Goal: Check status: Check status

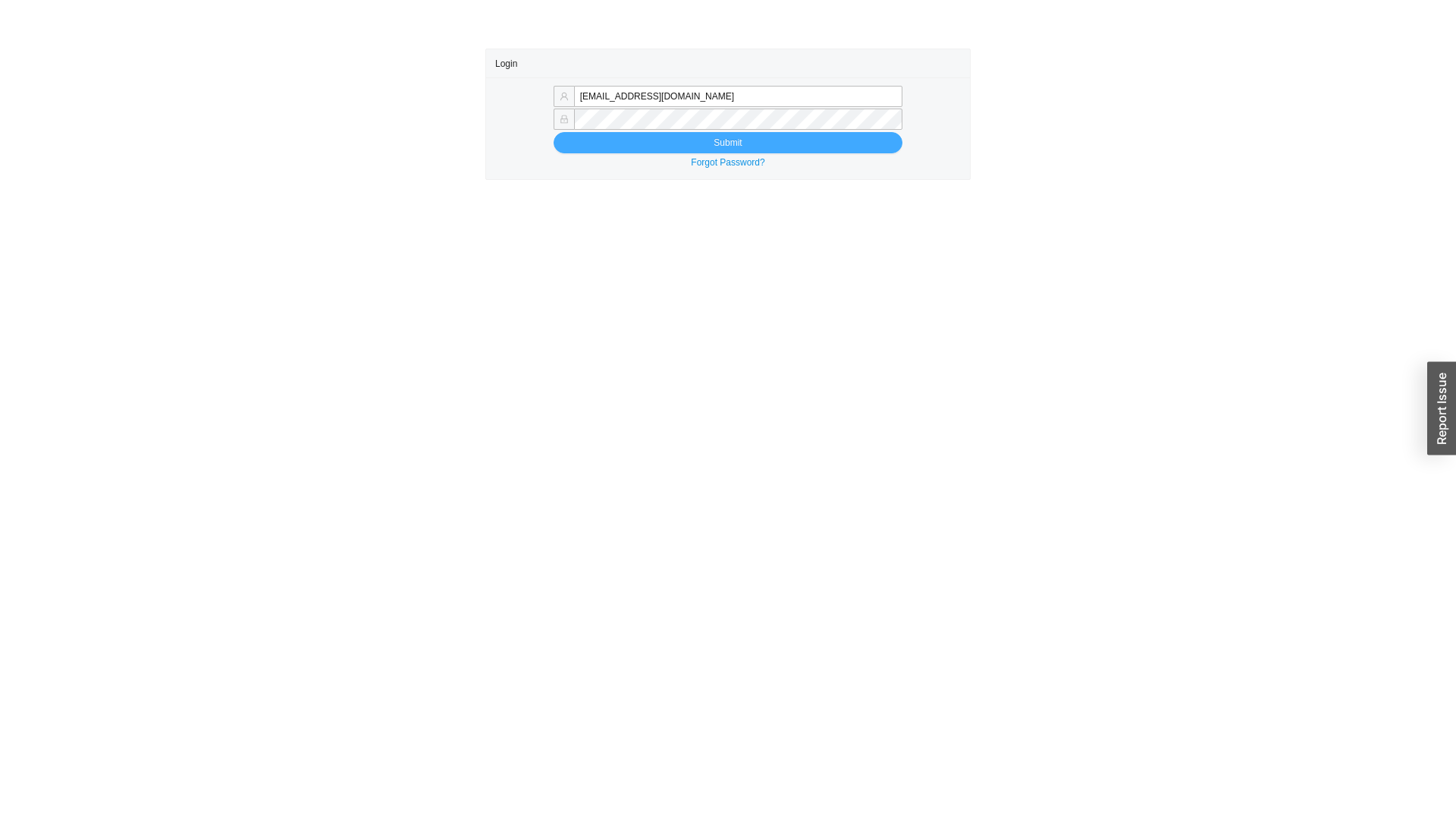
type input "sammyw@homeandstone.com"
click at [684, 139] on button "Submit" at bounding box center [728, 143] width 349 height 22
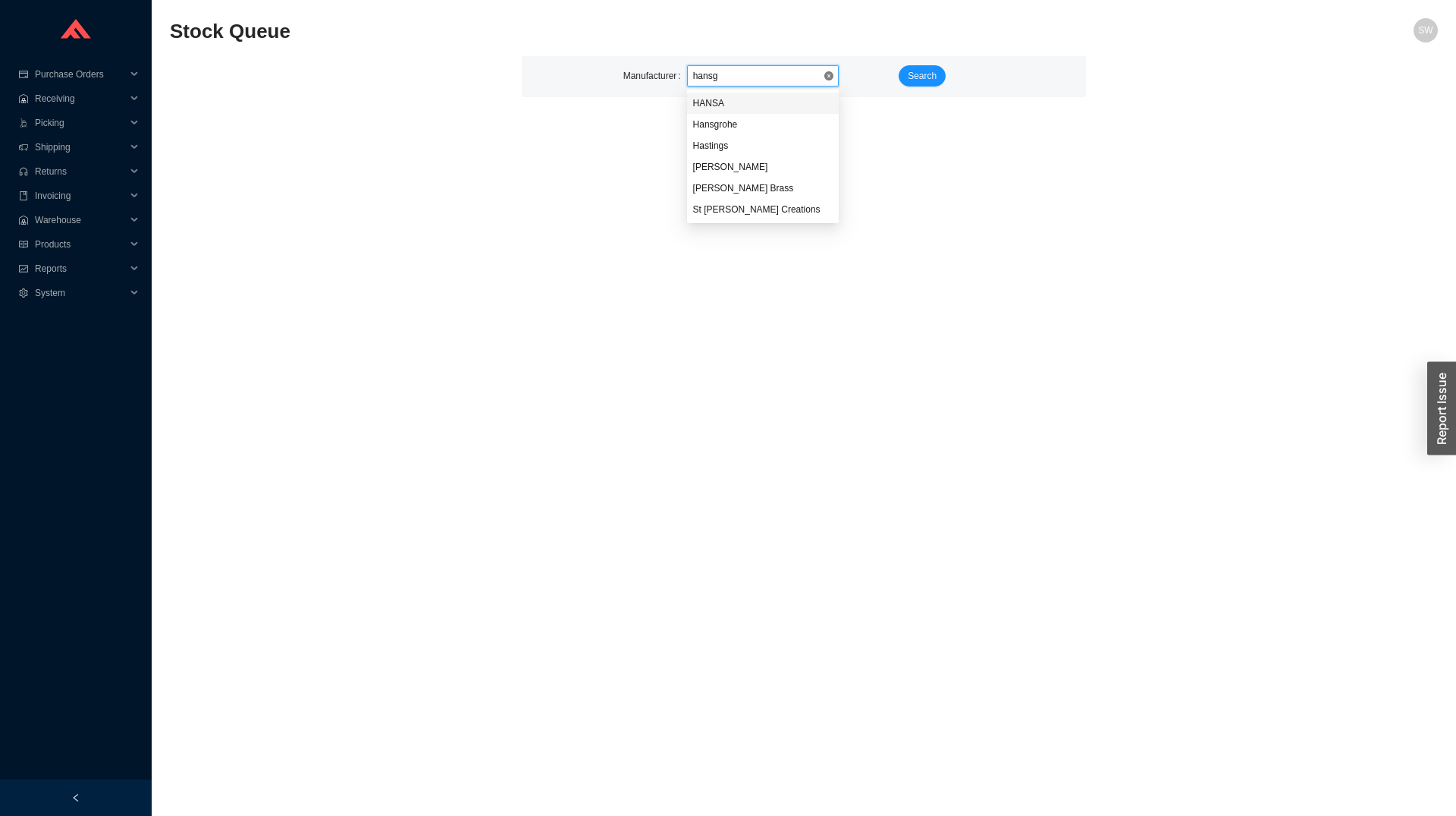
type input "hansgr"
click at [915, 71] on span "Search" at bounding box center [922, 76] width 29 height 15
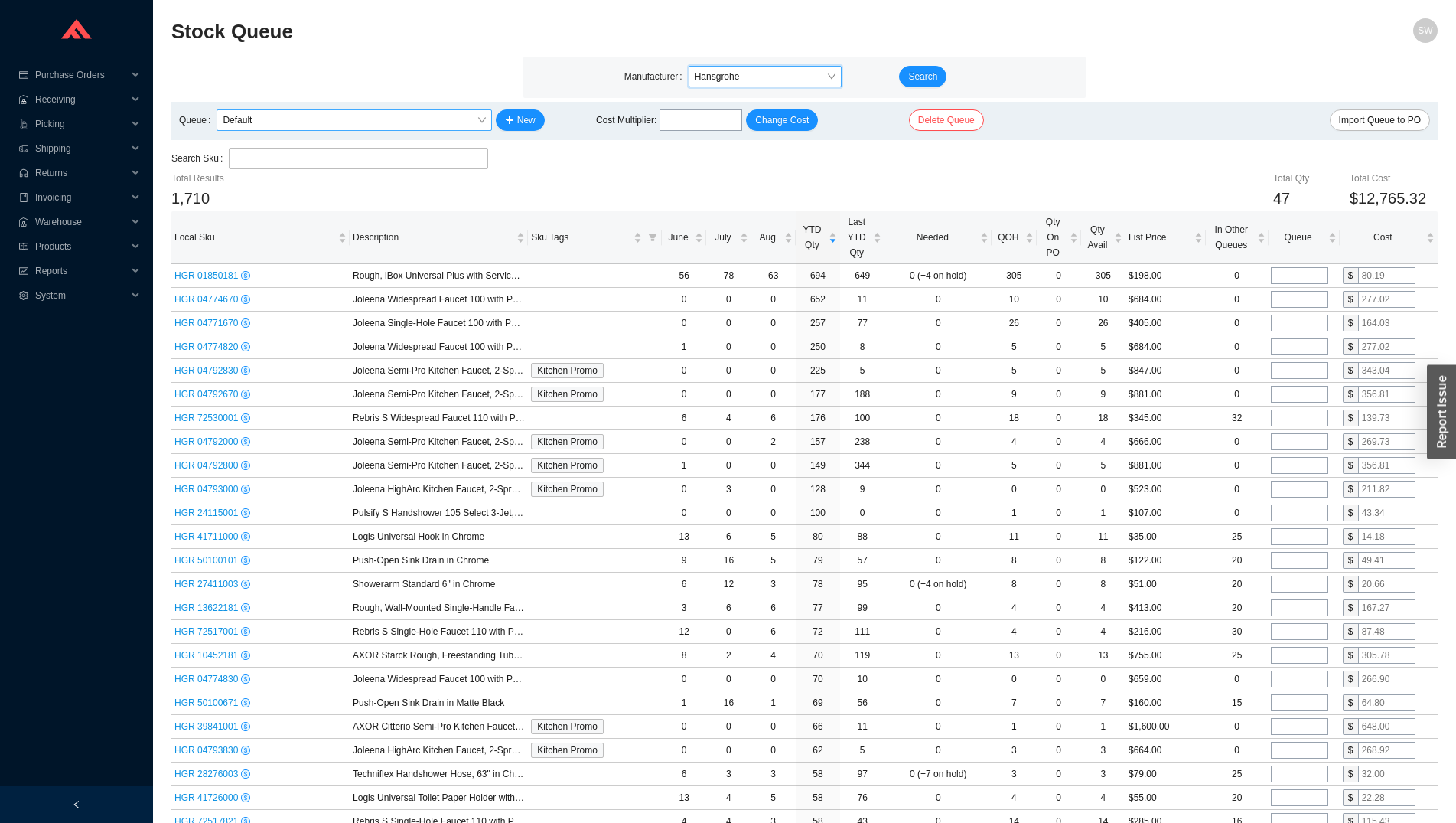
click at [372, 124] on span "Default" at bounding box center [354, 120] width 262 height 20
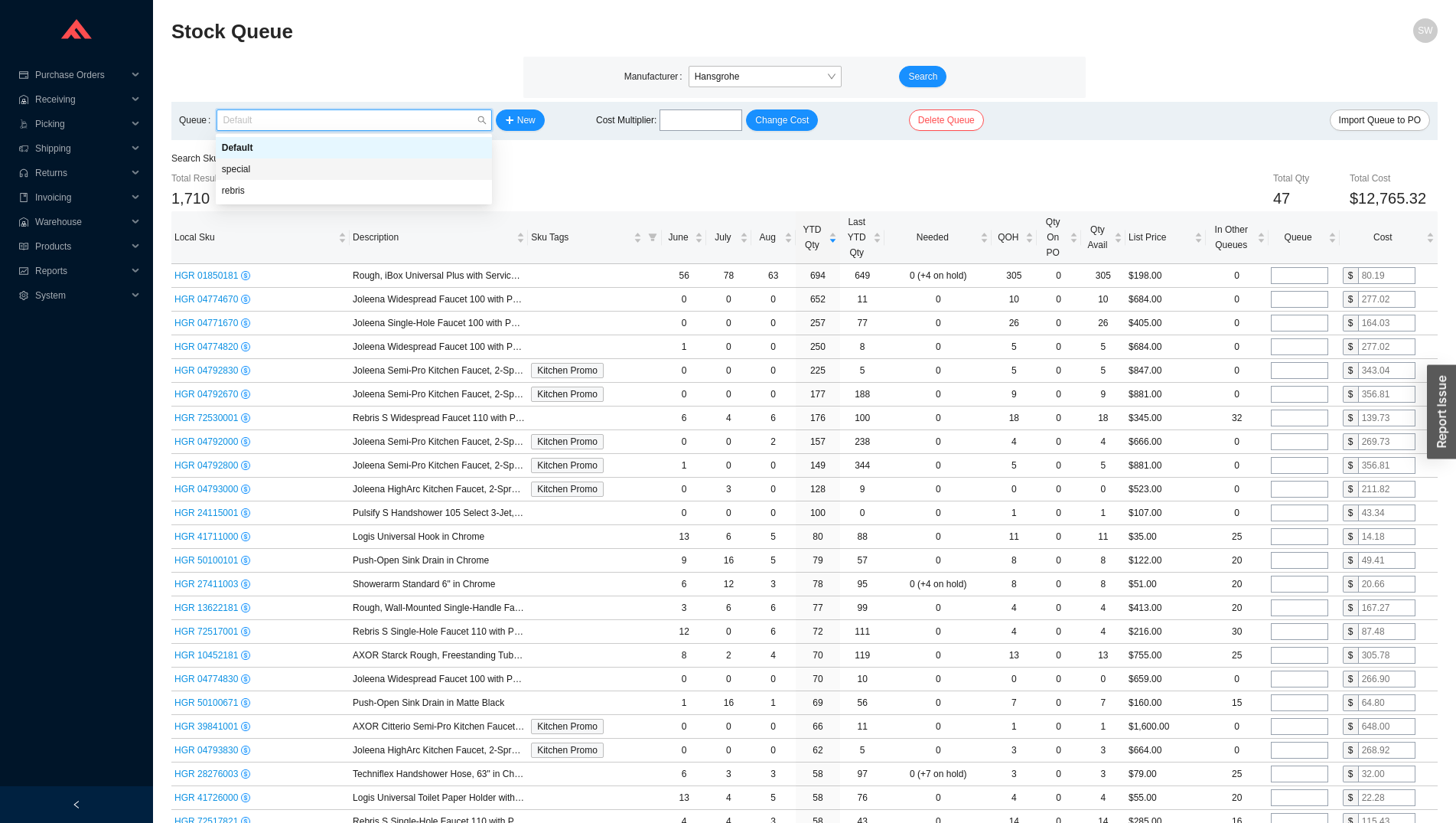
drag, startPoint x: 404, startPoint y: 159, endPoint x: 399, endPoint y: 167, distance: 9.4
click at [399, 167] on div "Default special rebris" at bounding box center [354, 169] width 276 height 65
click at [399, 167] on div "special" at bounding box center [354, 169] width 264 height 14
click at [380, 116] on span "special" at bounding box center [354, 120] width 262 height 20
click at [379, 191] on div "rebris" at bounding box center [354, 190] width 264 height 14
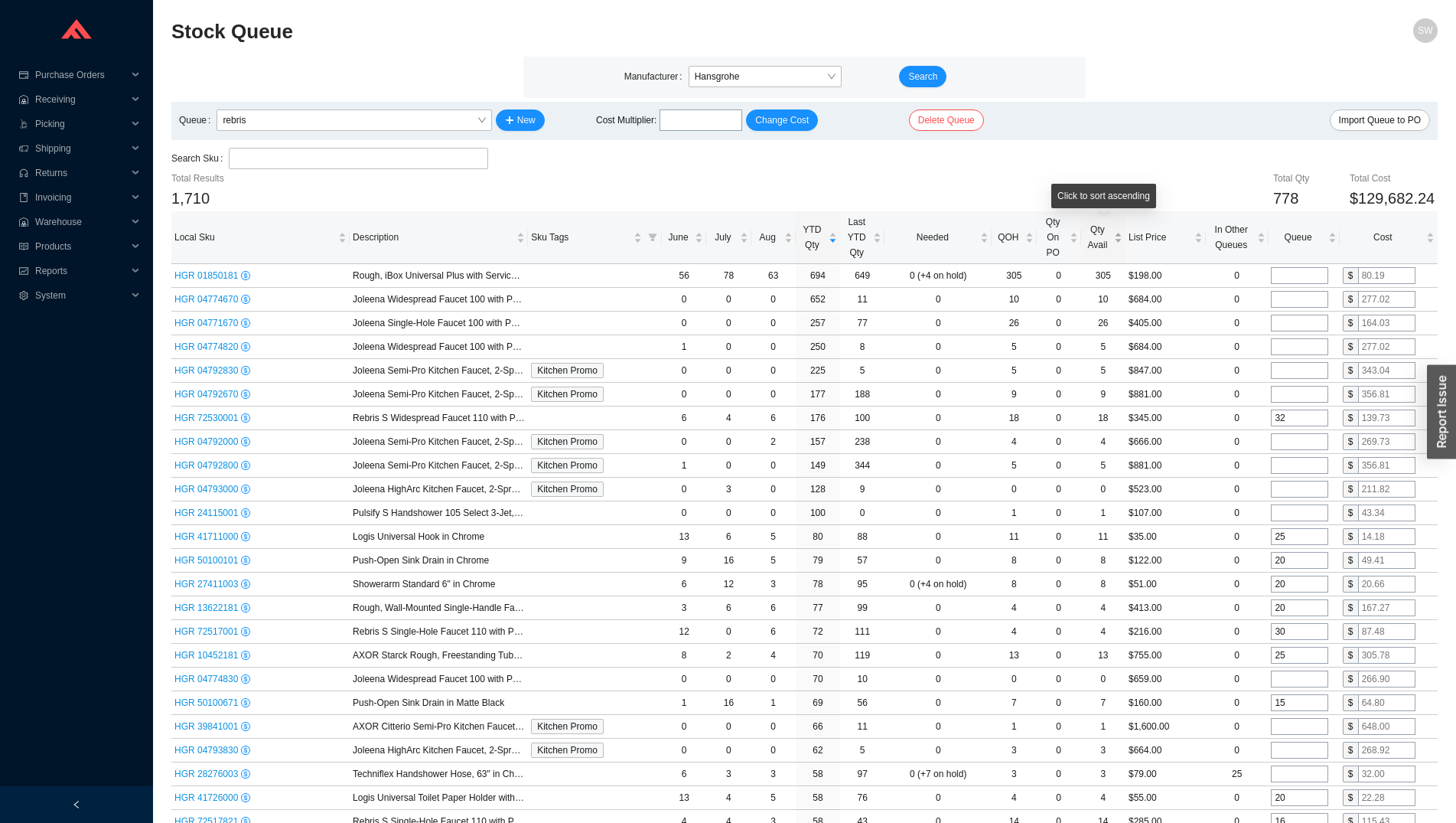
click at [1109, 236] on span "Qty Avail" at bounding box center [1097, 237] width 26 height 31
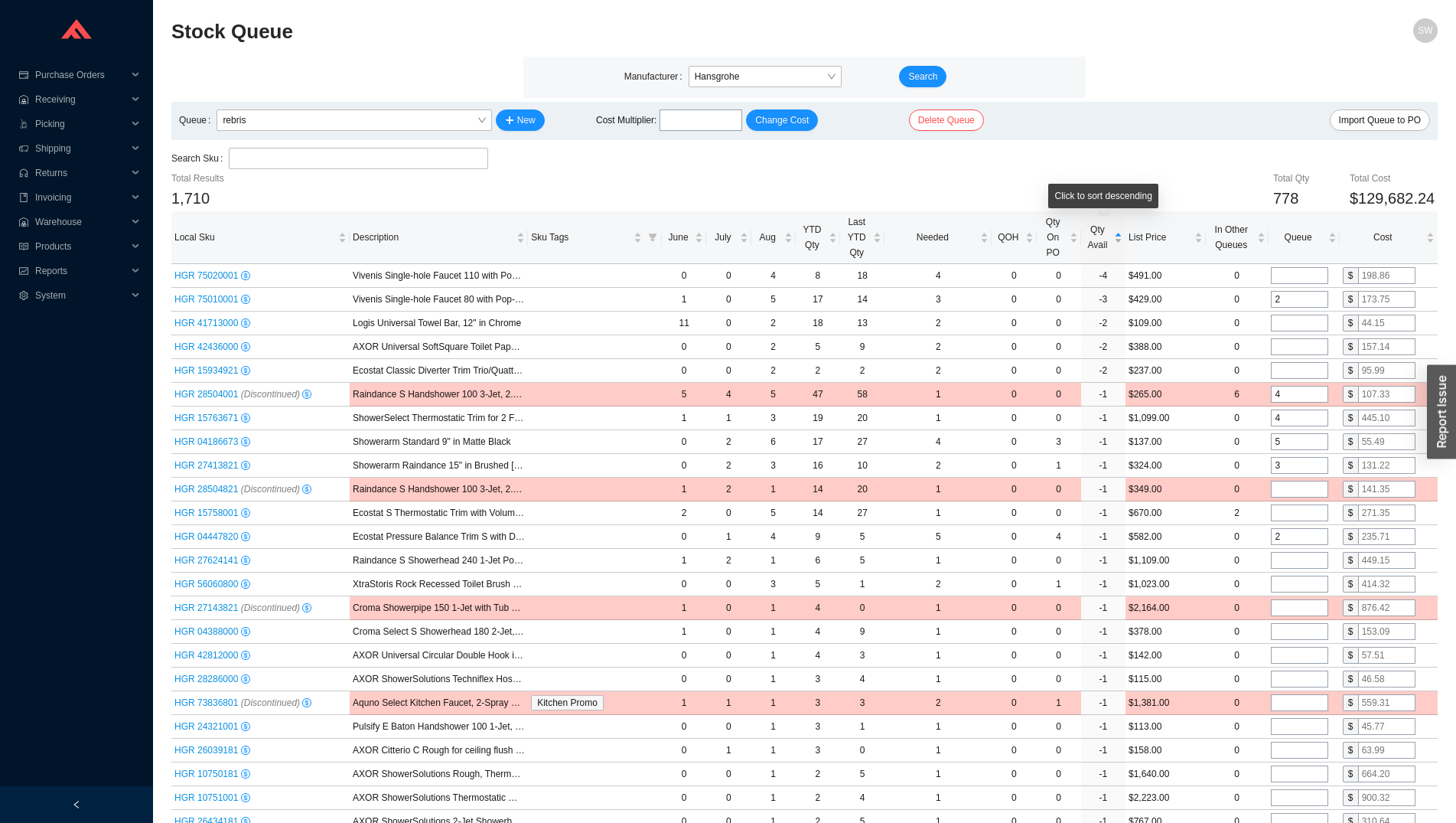
click at [1102, 232] on span "Qty Avail" at bounding box center [1097, 237] width 26 height 31
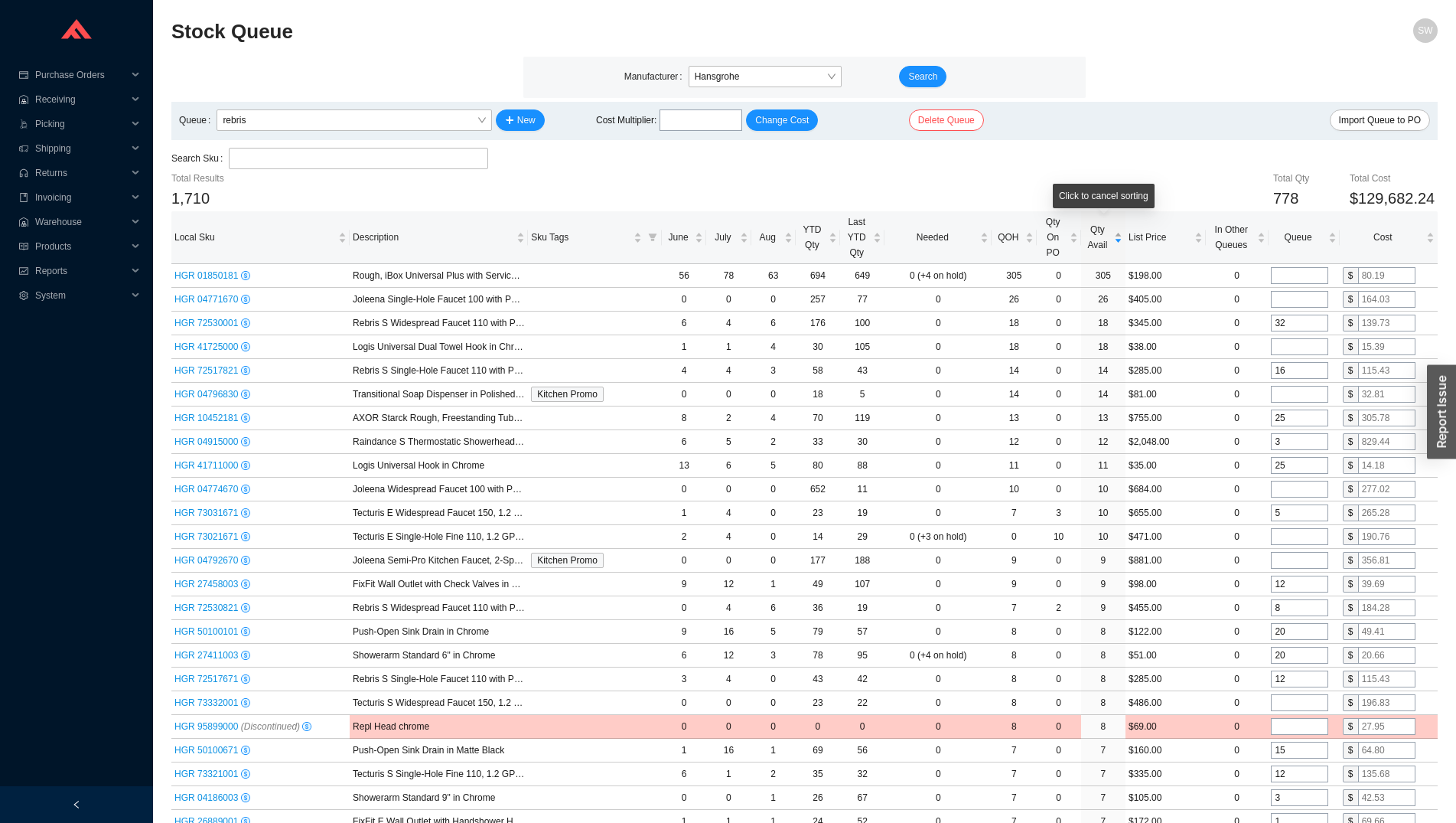
click at [1102, 232] on span "Qty Avail" at bounding box center [1097, 237] width 26 height 31
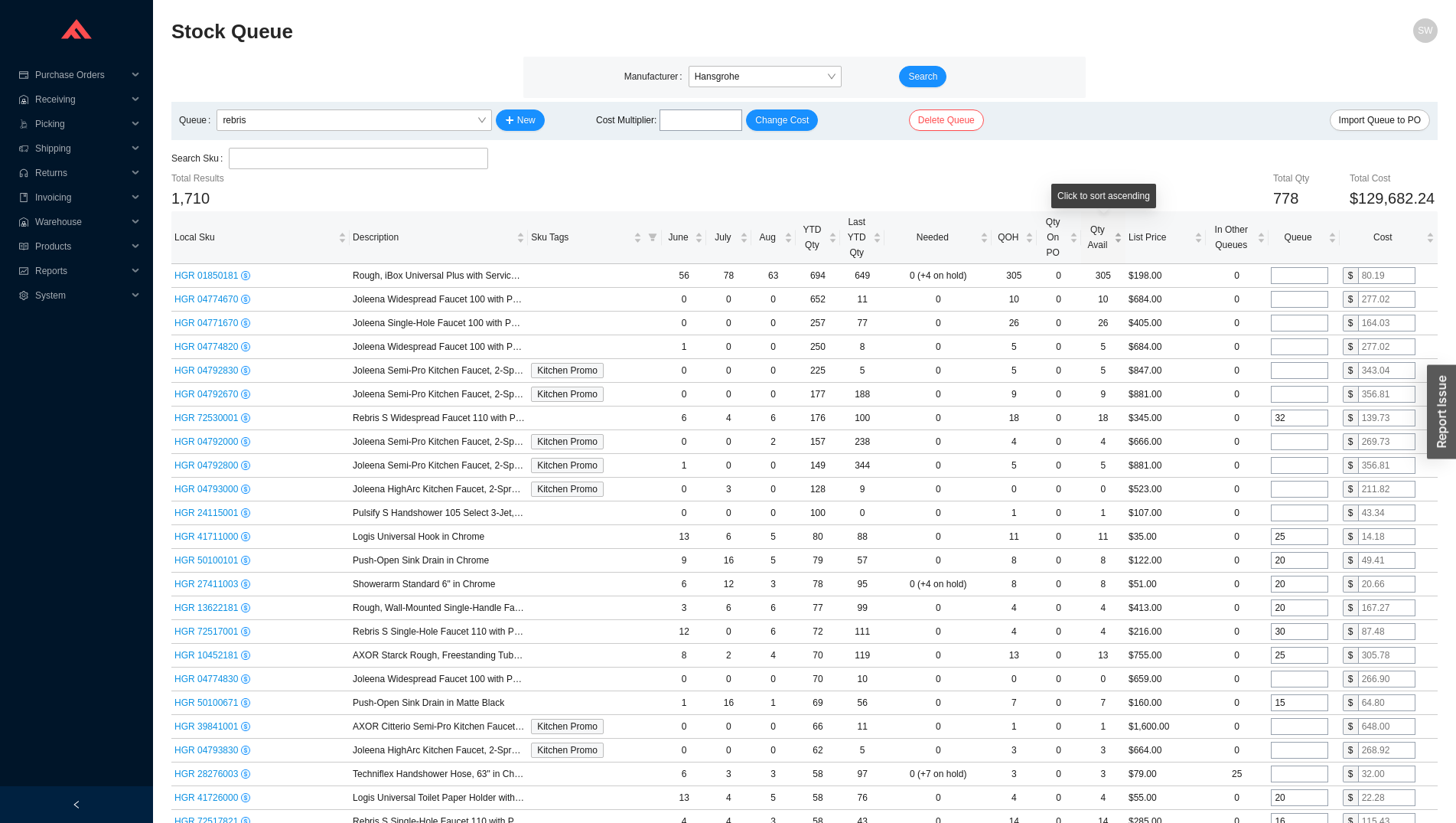
click at [1106, 232] on span "Qty Avail" at bounding box center [1097, 237] width 26 height 31
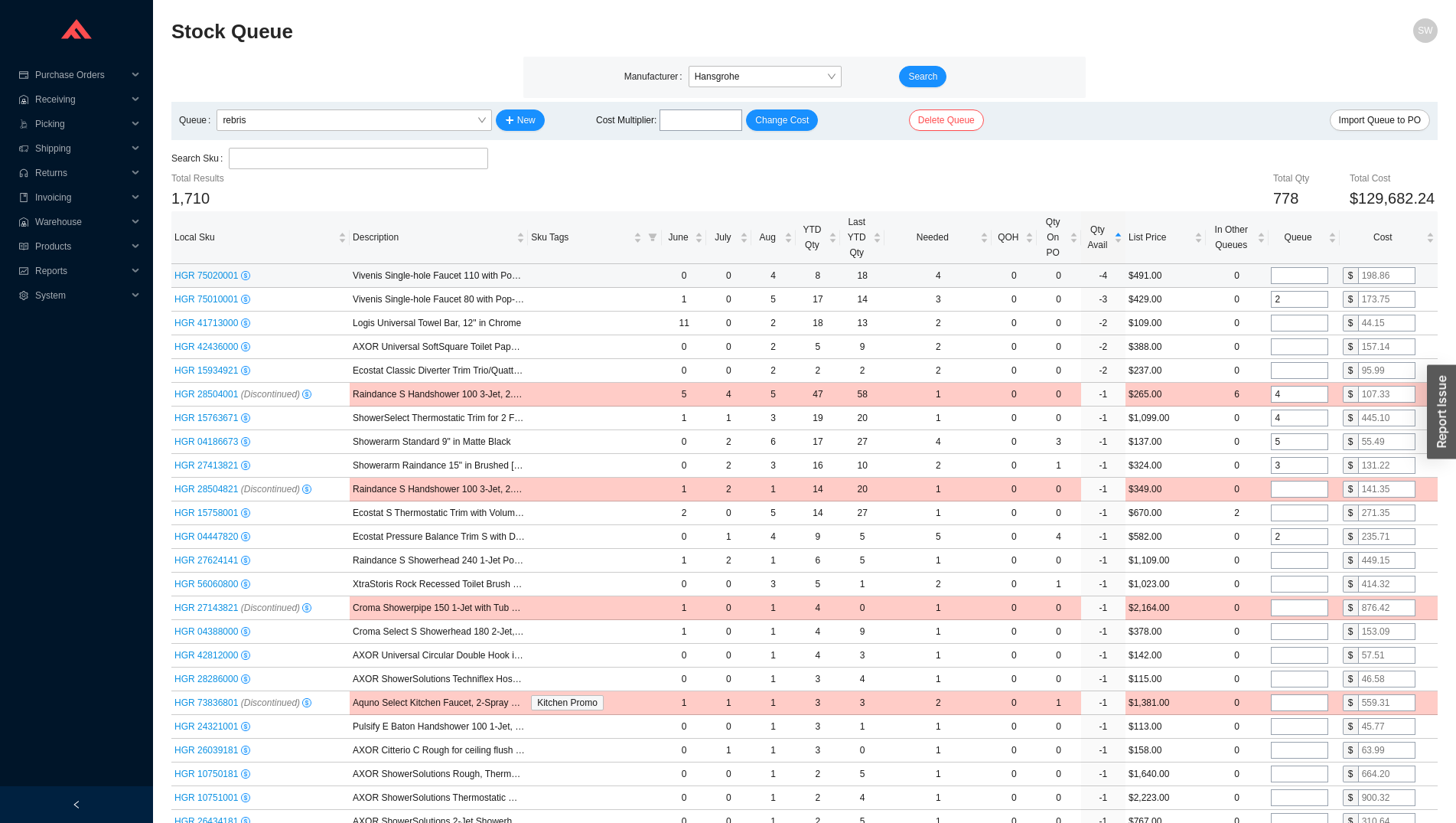
click at [1297, 282] on input "tel" at bounding box center [1299, 275] width 57 height 16
type input "2"
click at [1294, 321] on input "tel" at bounding box center [1299, 323] width 57 height 16
type input "4"
click at [1290, 346] on input "tel" at bounding box center [1299, 346] width 57 height 16
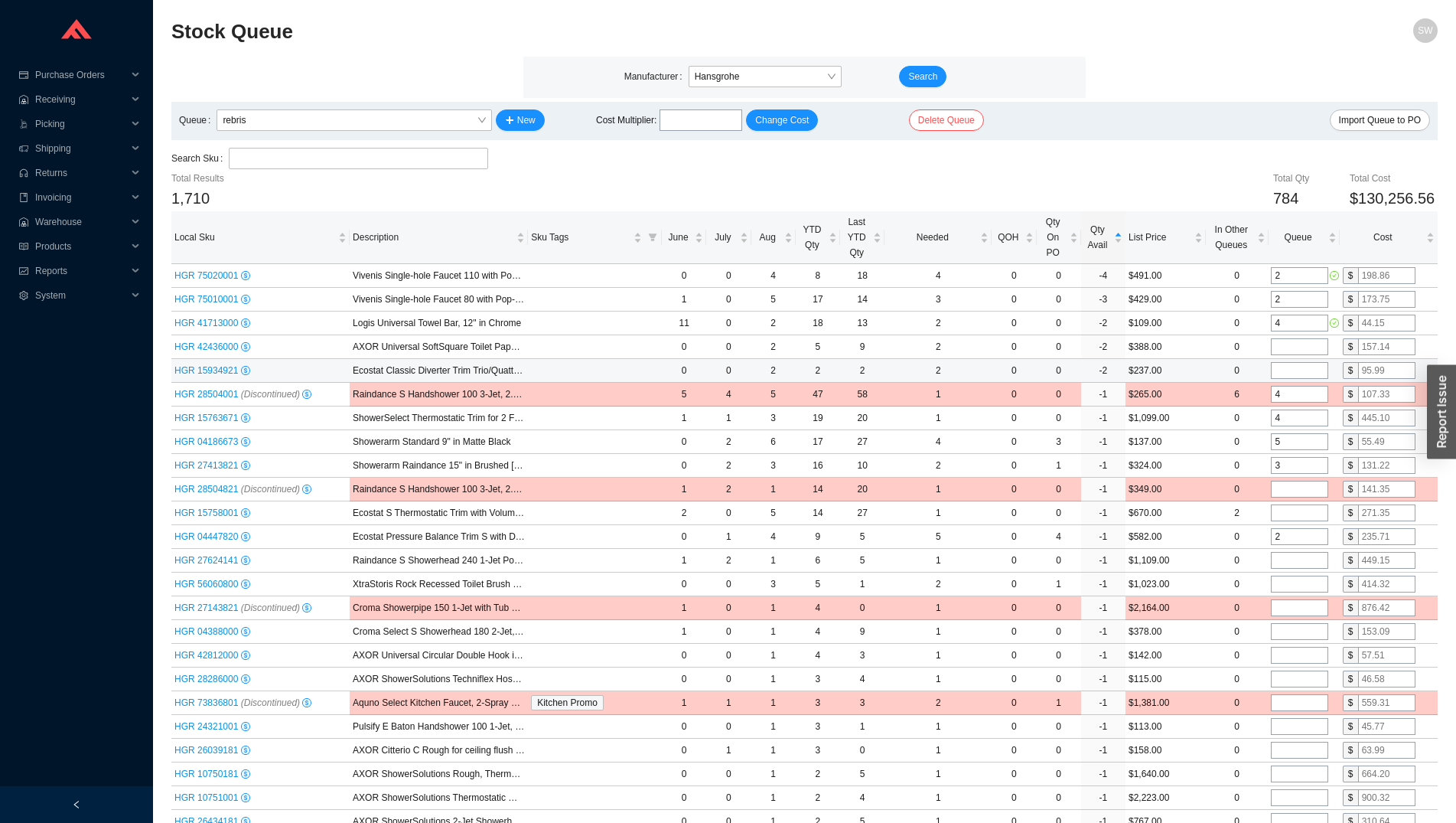
click at [1285, 377] on input "tel" at bounding box center [1299, 370] width 57 height 16
type input "1"
click at [1295, 513] on input "tel" at bounding box center [1299, 512] width 57 height 16
type input "1"
click at [1291, 564] on input "tel" at bounding box center [1299, 560] width 57 height 16
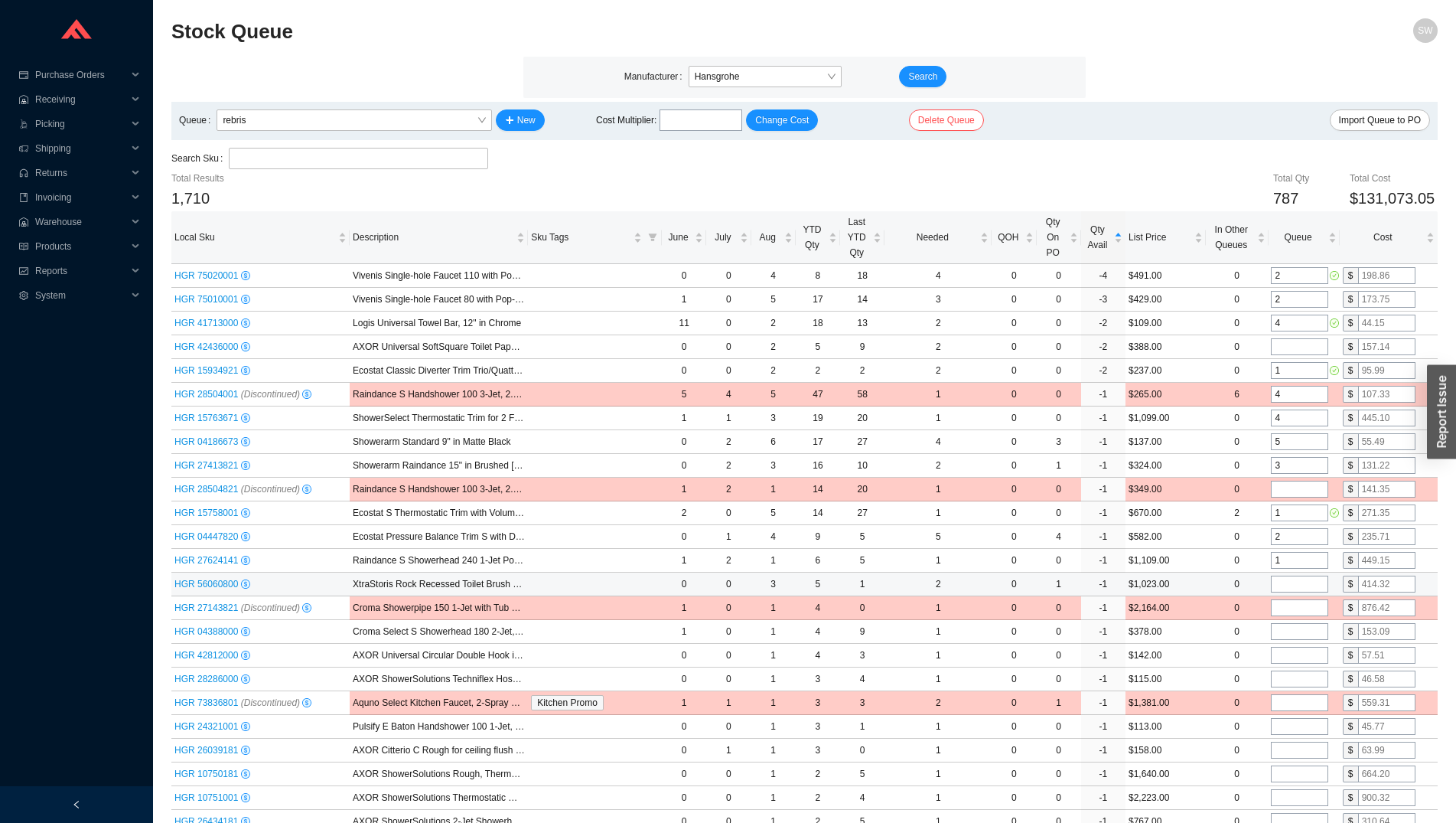
type input "1"
click at [1290, 583] on input "tel" at bounding box center [1299, 583] width 57 height 16
type input "1"
click at [1287, 627] on input "tel" at bounding box center [1299, 631] width 57 height 16
type input "1"
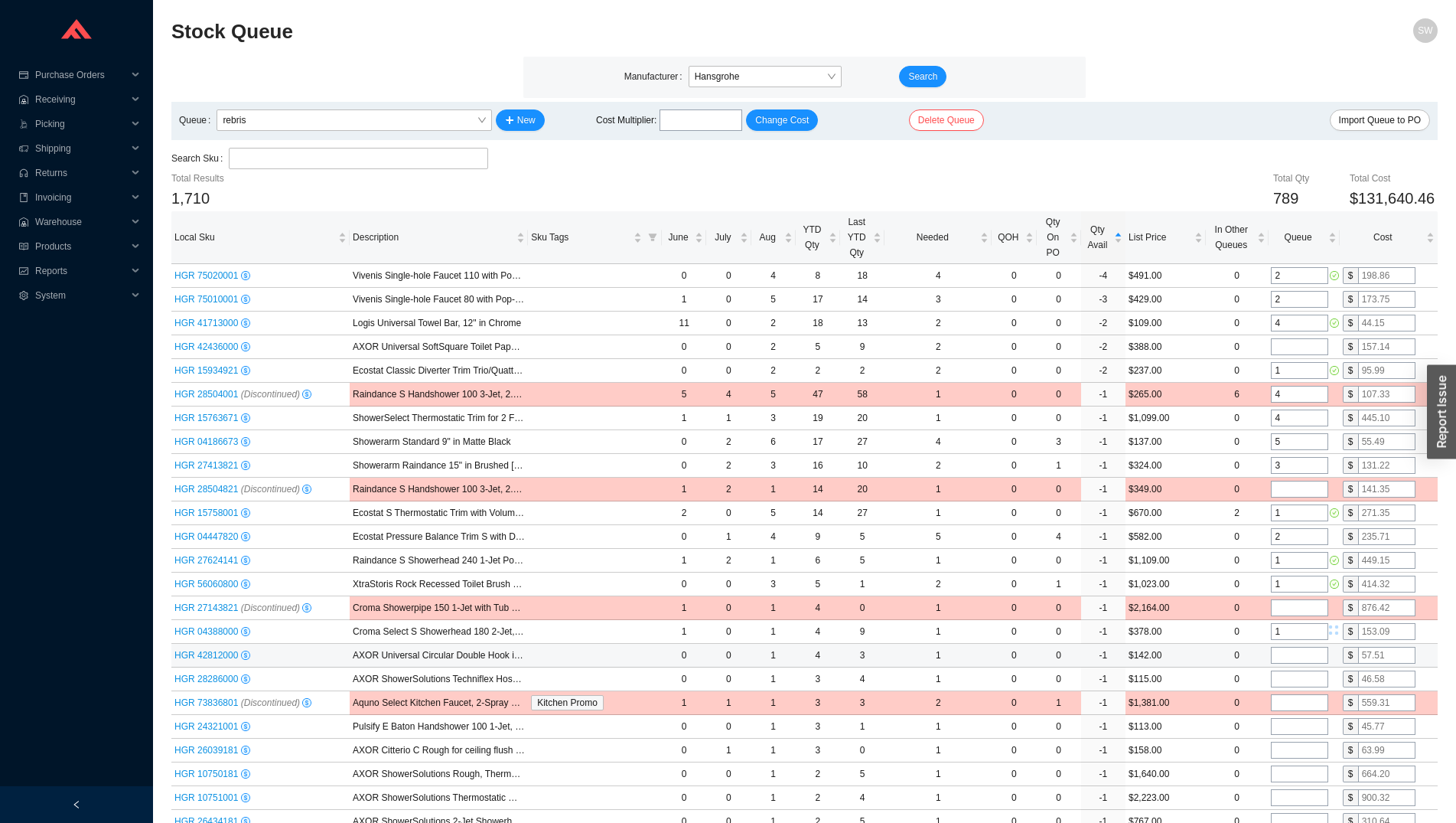
click at [1290, 659] on input "tel" at bounding box center [1299, 654] width 57 height 16
type input "1"
click at [1286, 675] on input "tel" at bounding box center [1299, 678] width 57 height 16
type input "1"
click at [1297, 244] on span "Queue" at bounding box center [1297, 237] width 54 height 15
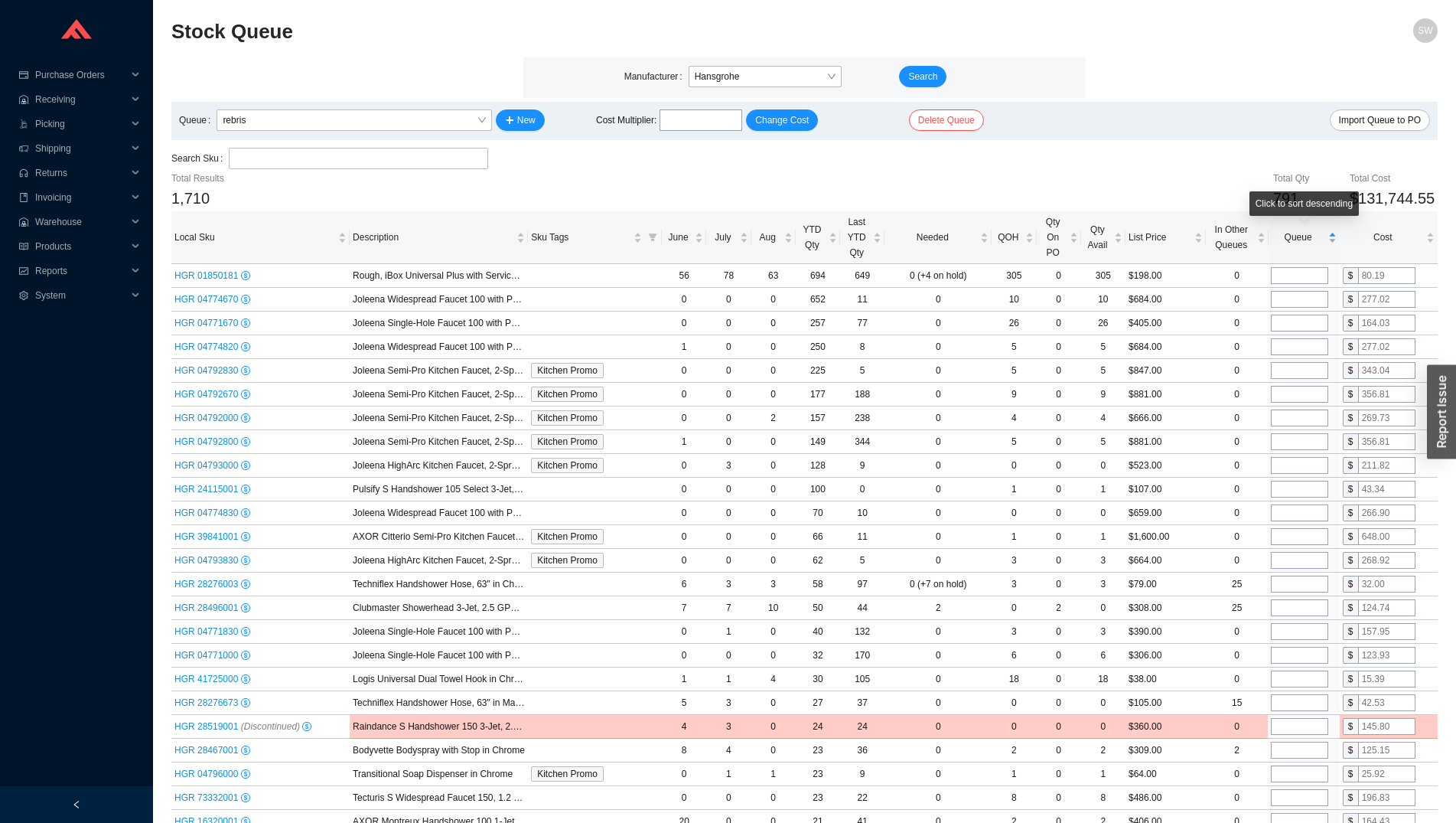
click at [1297, 244] on span "Queue" at bounding box center [1297, 237] width 54 height 15
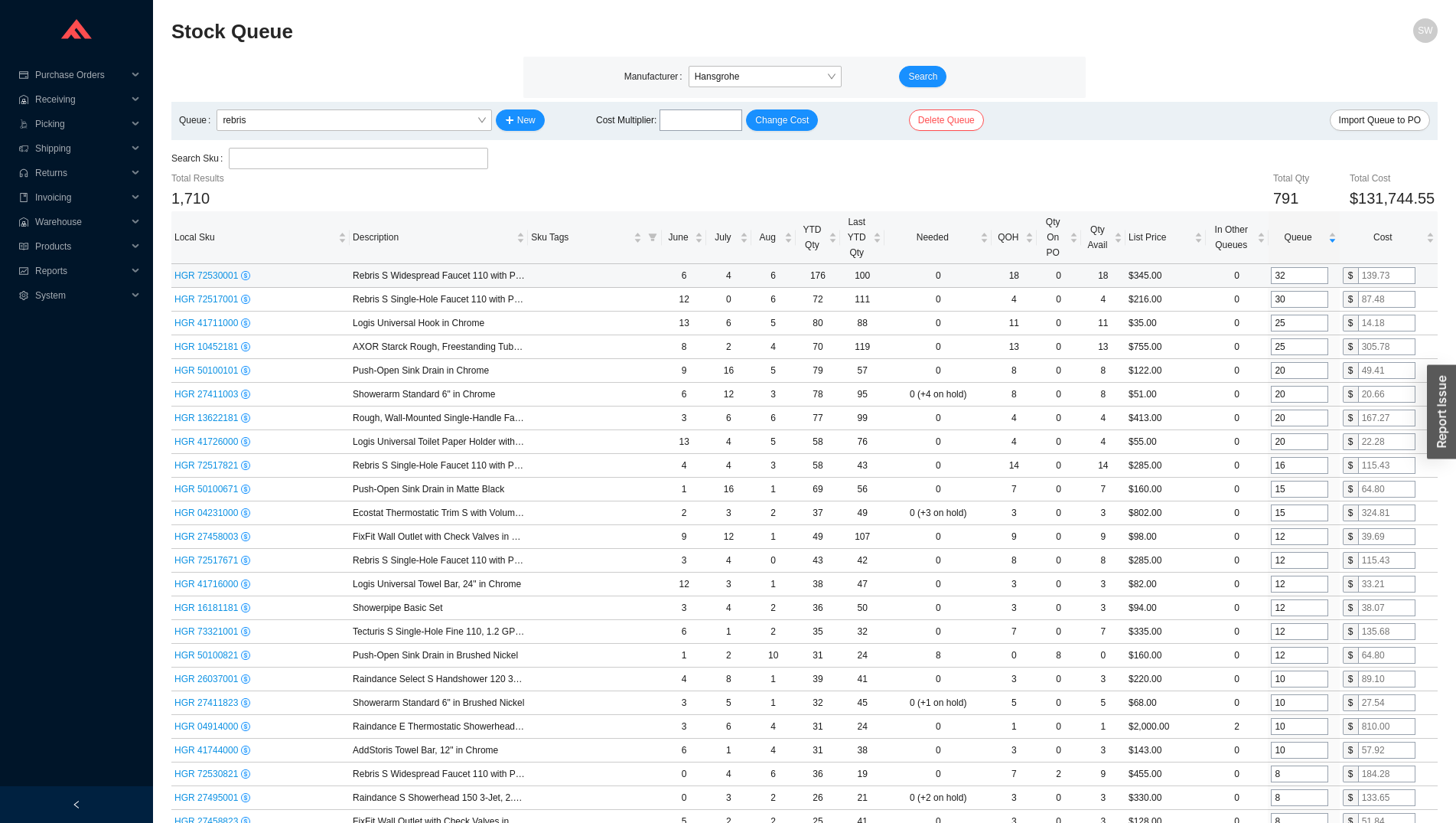
click at [1293, 274] on input "32" at bounding box center [1299, 275] width 57 height 16
type input "40"
click at [1299, 300] on input "30" at bounding box center [1299, 299] width 57 height 16
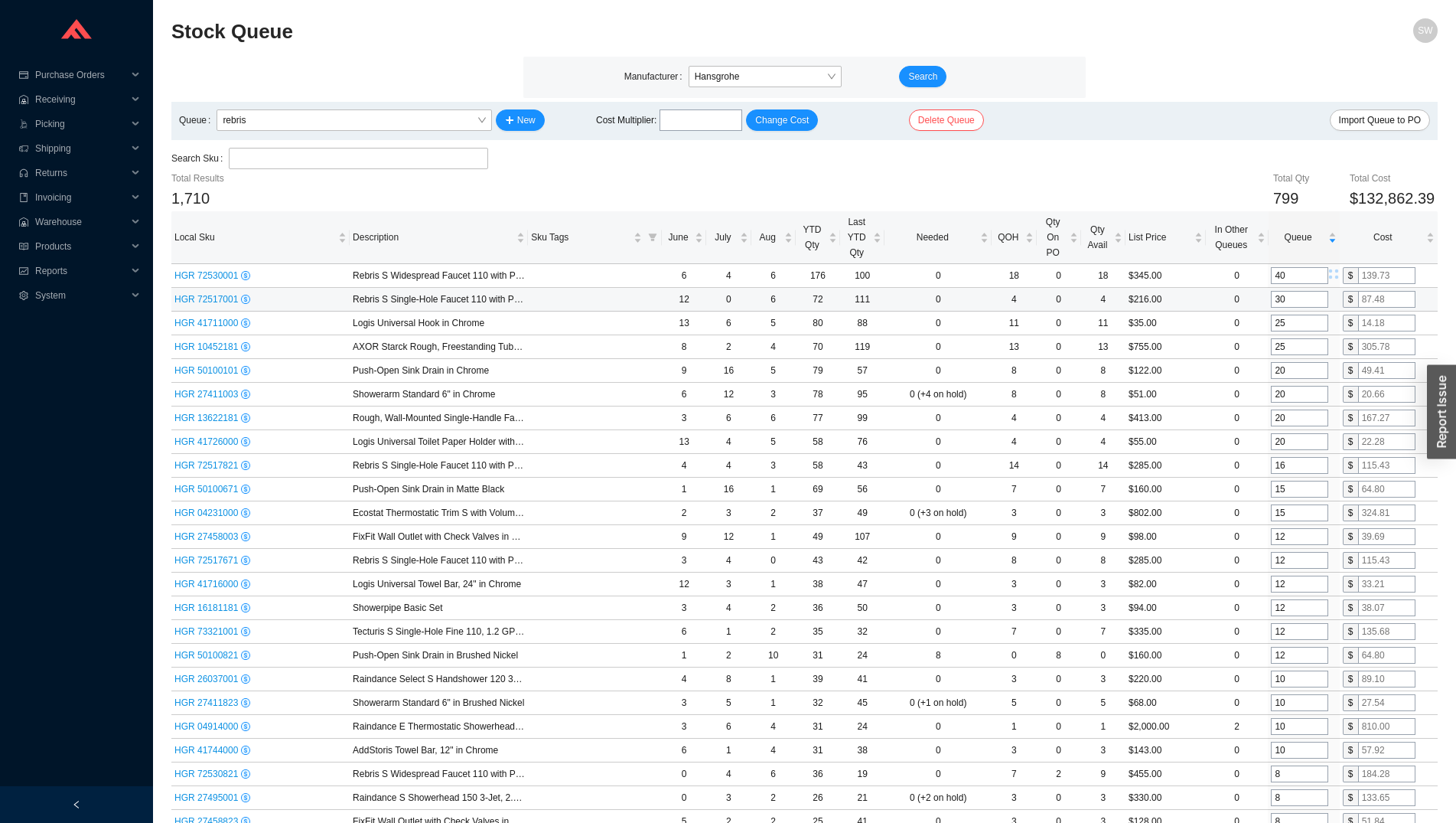
click at [1299, 300] on input "30" at bounding box center [1299, 299] width 57 height 16
type input "36"
click at [1293, 322] on input "25" at bounding box center [1299, 323] width 57 height 16
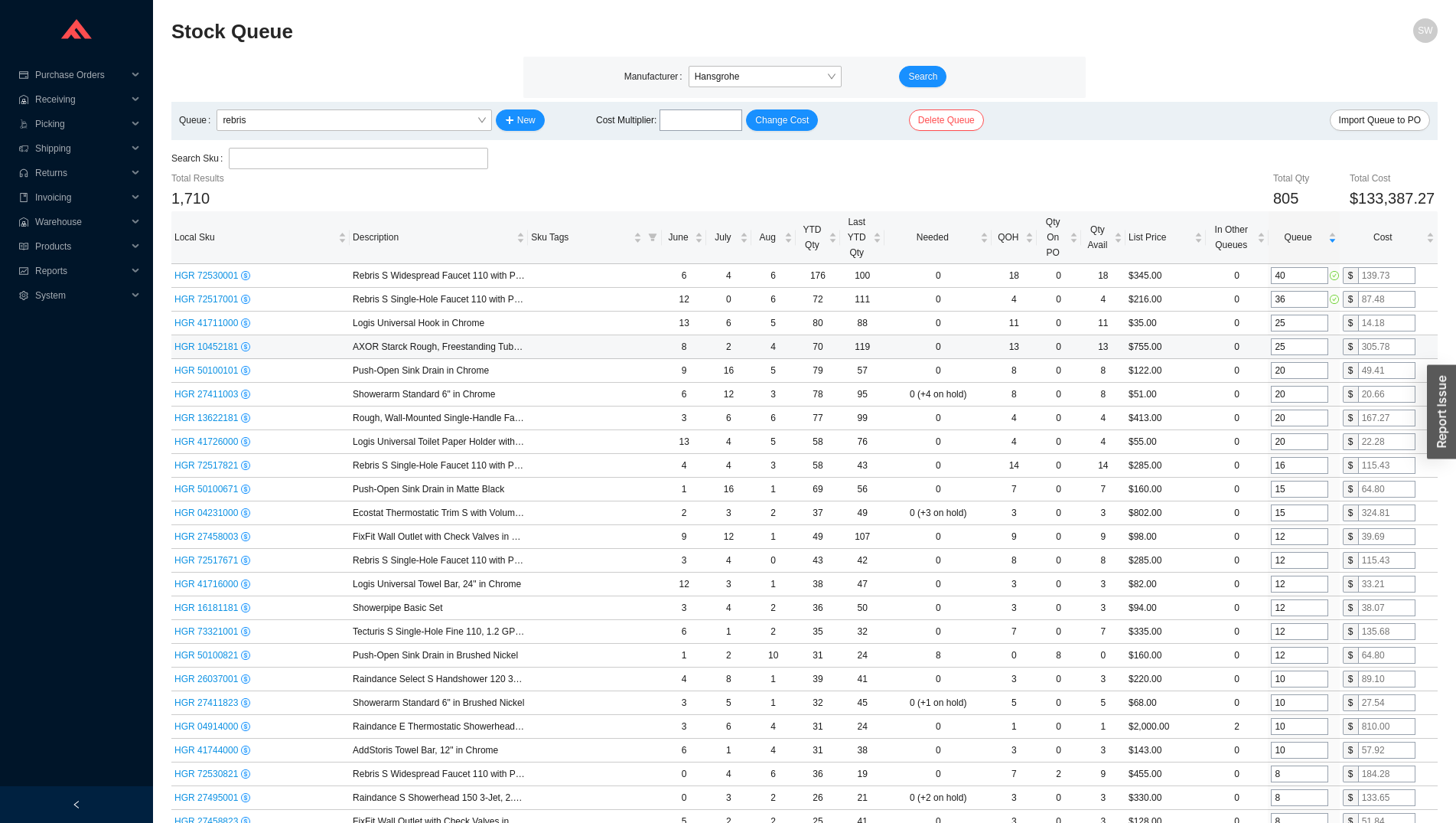
click at [1296, 343] on input "25" at bounding box center [1299, 346] width 57 height 16
type input "40"
click at [1286, 365] on input "20" at bounding box center [1299, 370] width 57 height 16
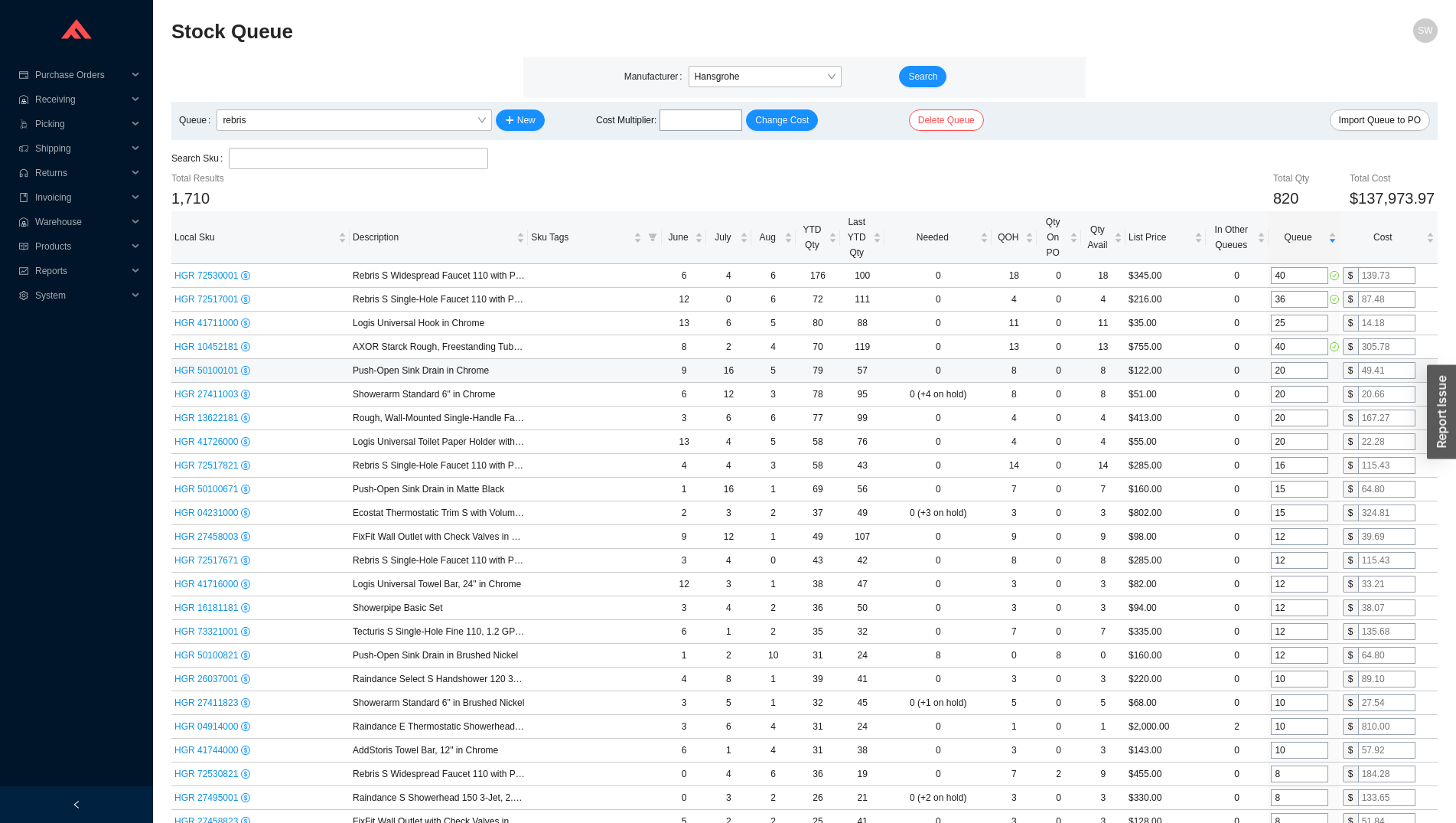
click at [1289, 372] on input "20" at bounding box center [1299, 370] width 57 height 16
type input "25"
click at [1293, 396] on input "20" at bounding box center [1299, 394] width 57 height 16
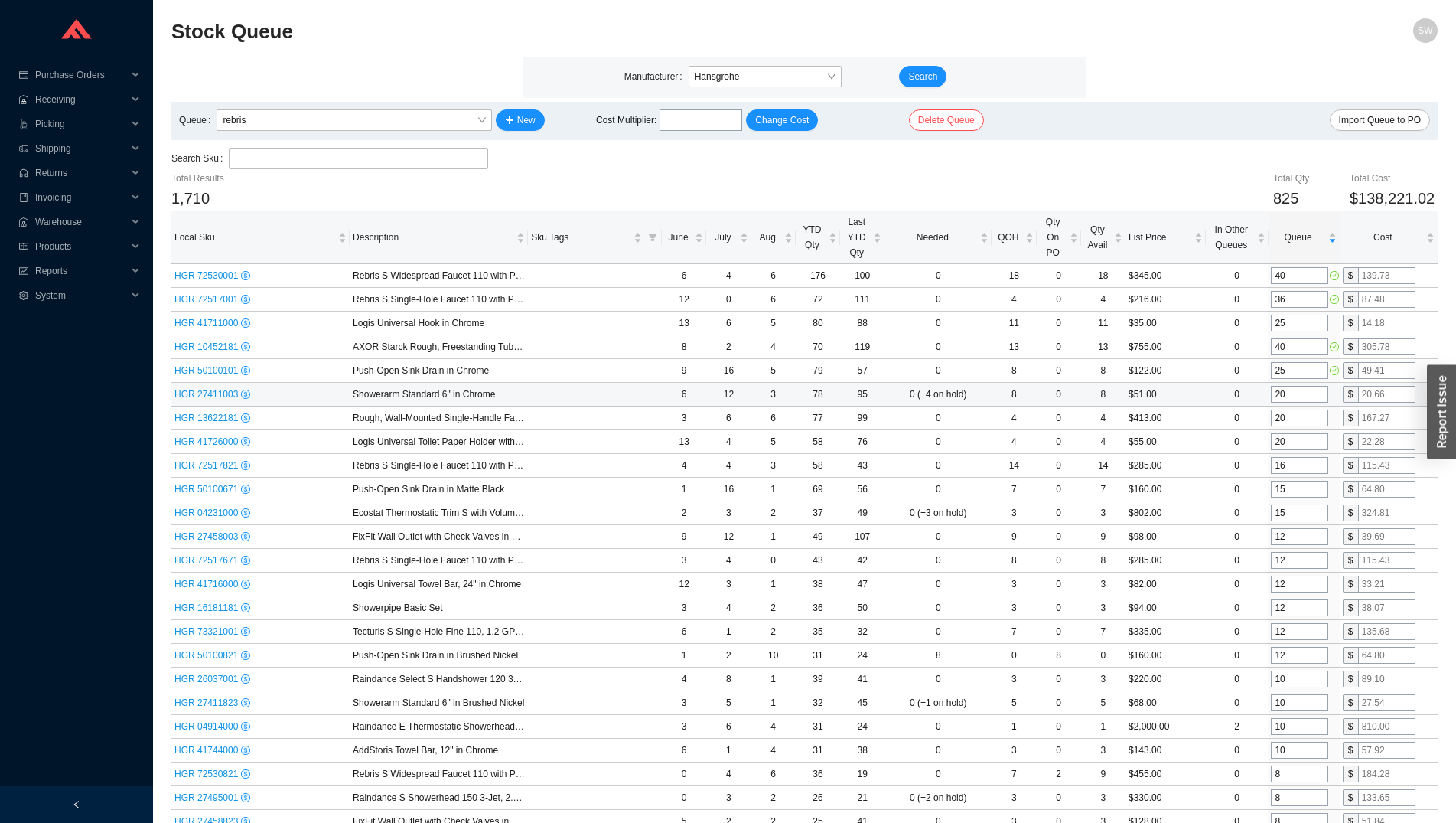
click at [1293, 396] on input "20" at bounding box center [1299, 394] width 57 height 16
type input "22"
click at [1292, 418] on input "20" at bounding box center [1299, 417] width 57 height 16
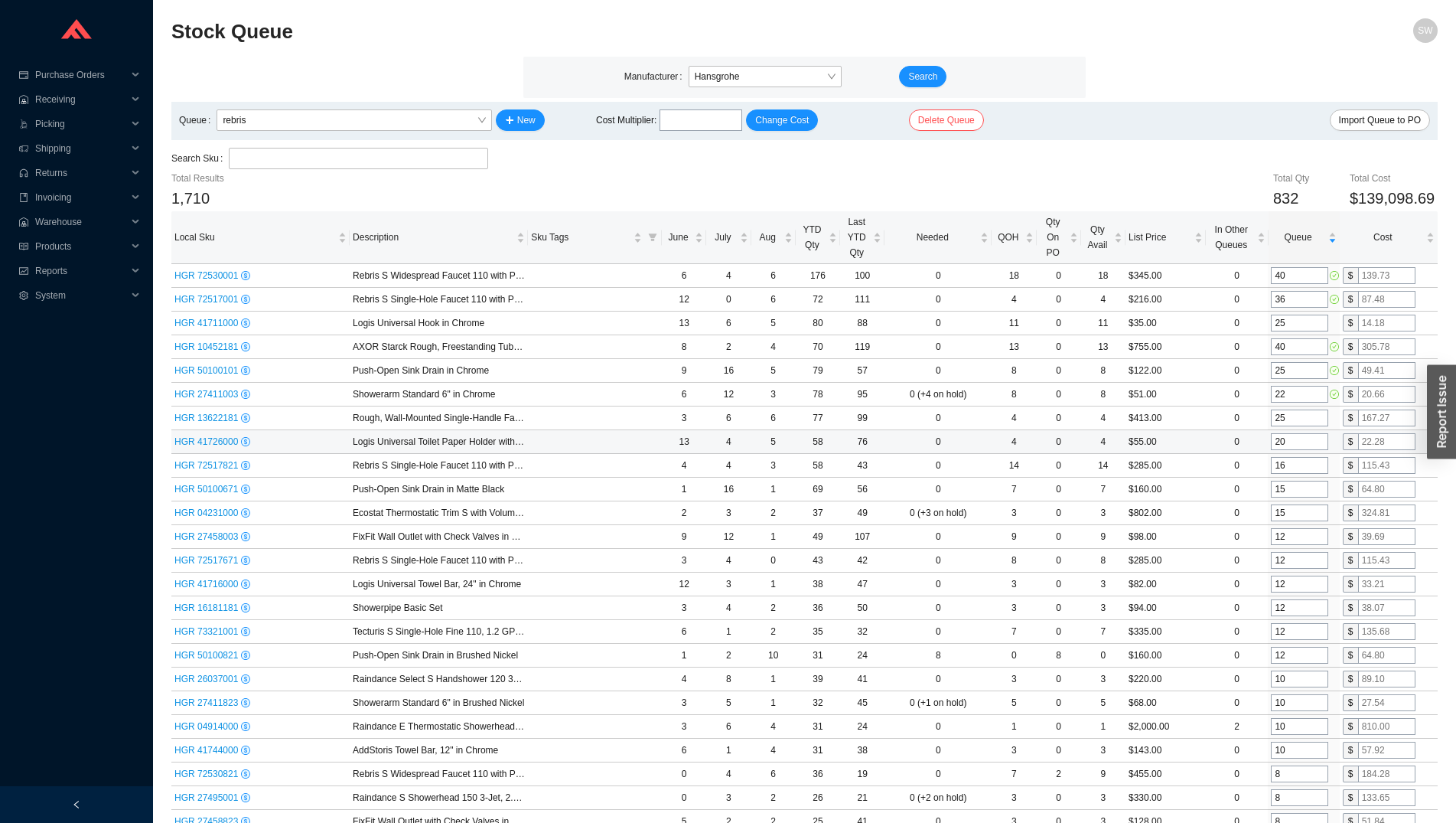
type input "25"
click at [1291, 439] on input "20" at bounding box center [1299, 441] width 57 height 16
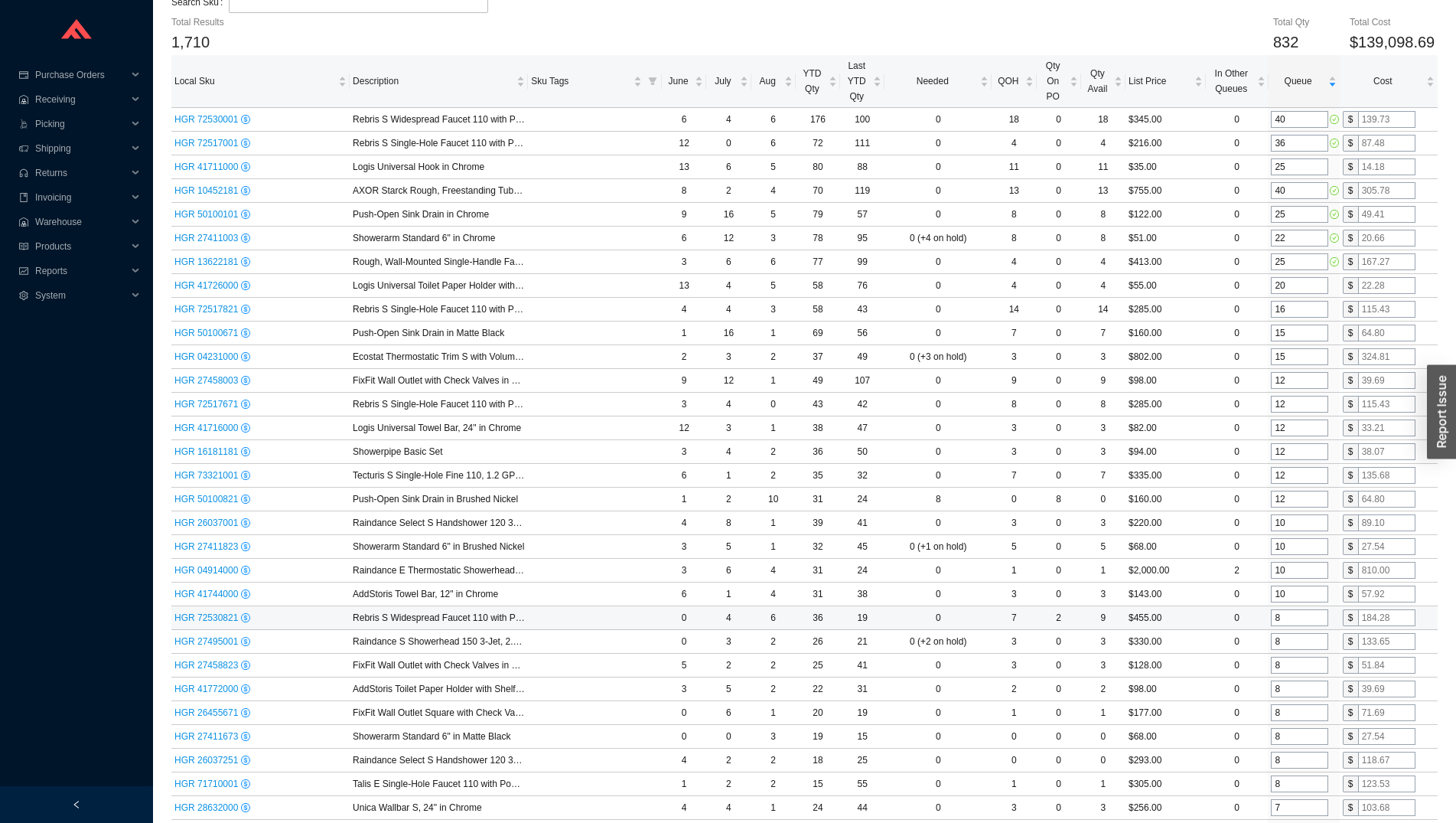
click at [1295, 618] on input "8" at bounding box center [1299, 617] width 57 height 16
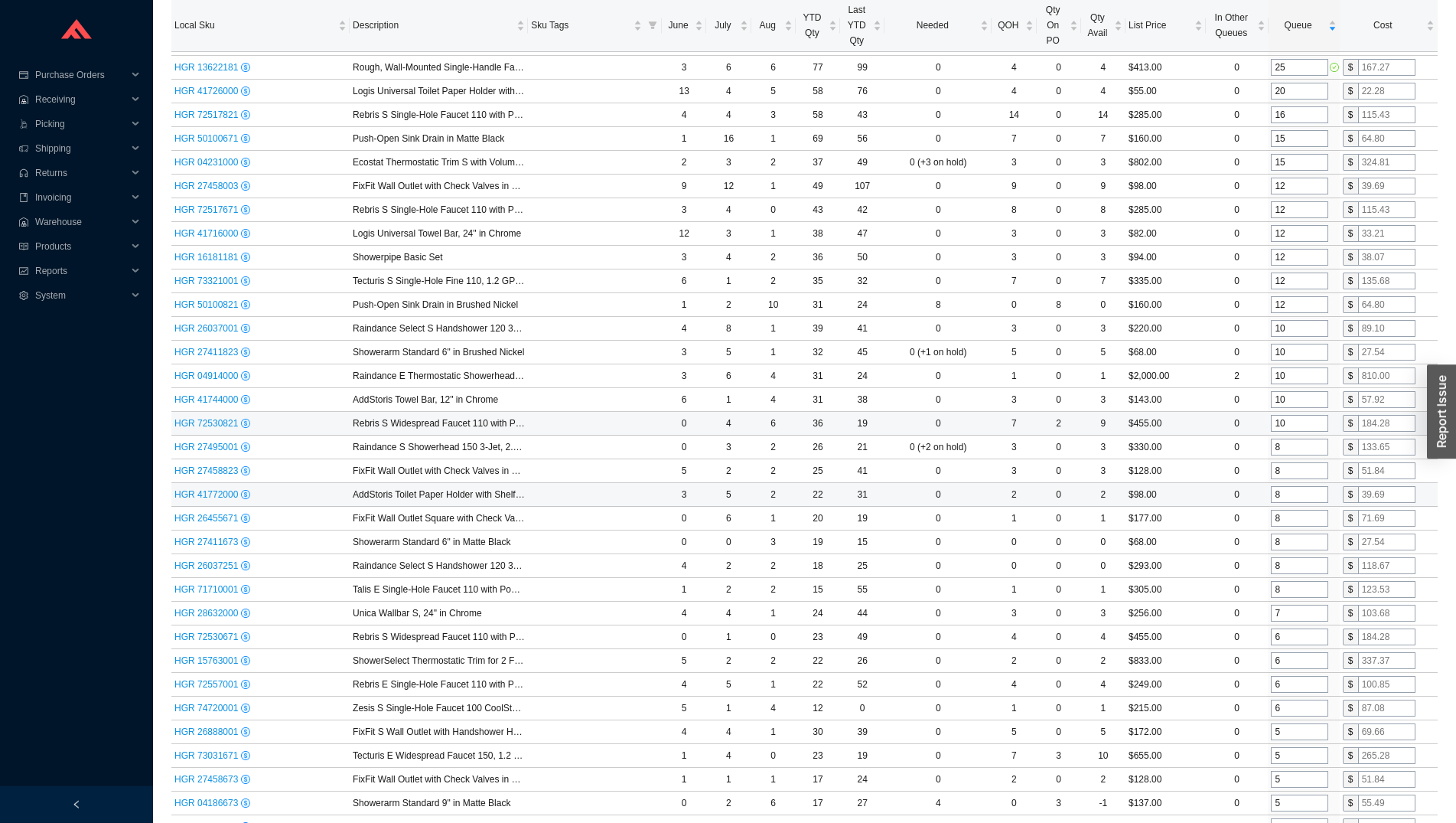
scroll to position [390, 0]
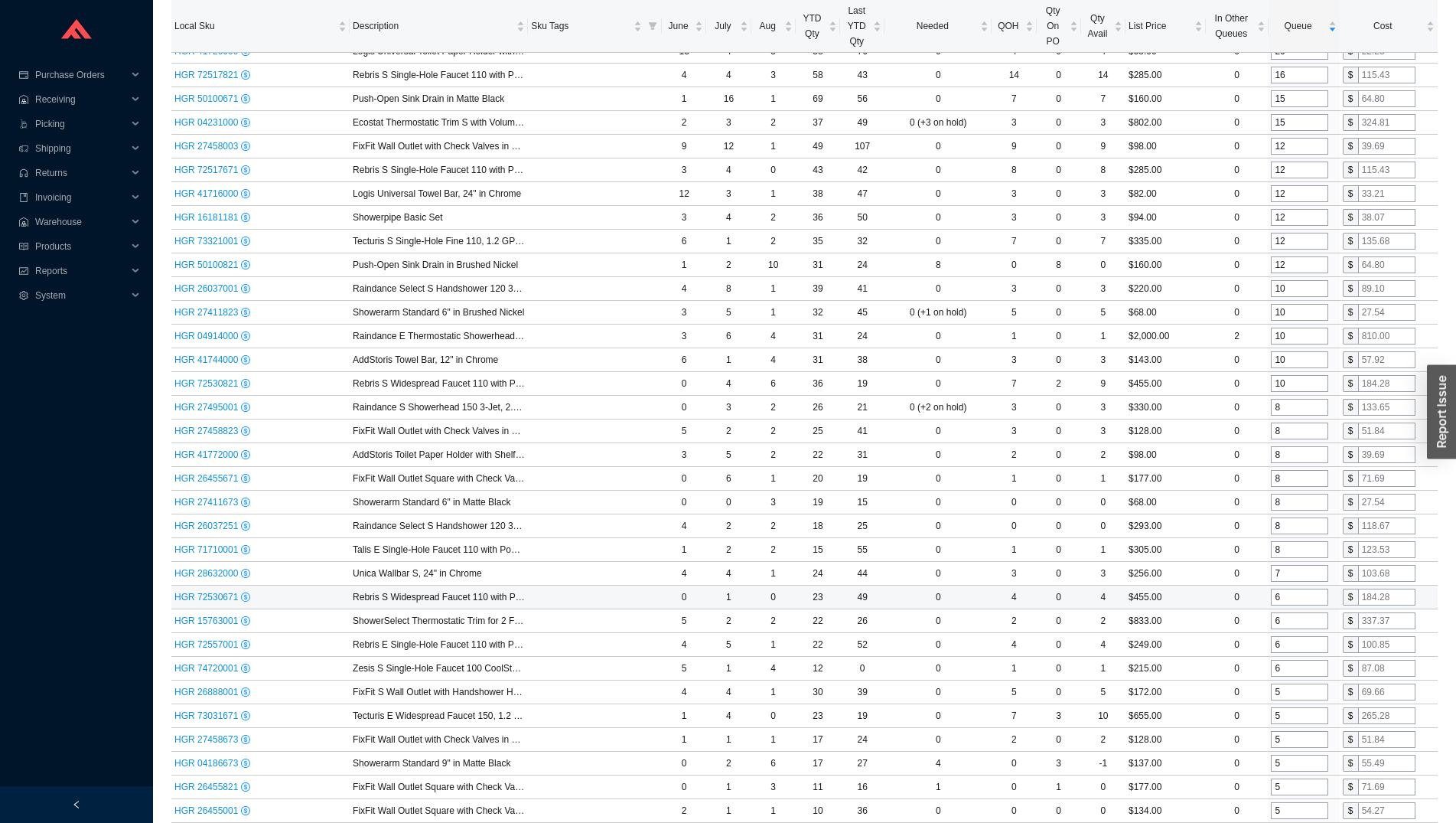
type input "10"
click at [1291, 600] on input "6" at bounding box center [1299, 597] width 57 height 16
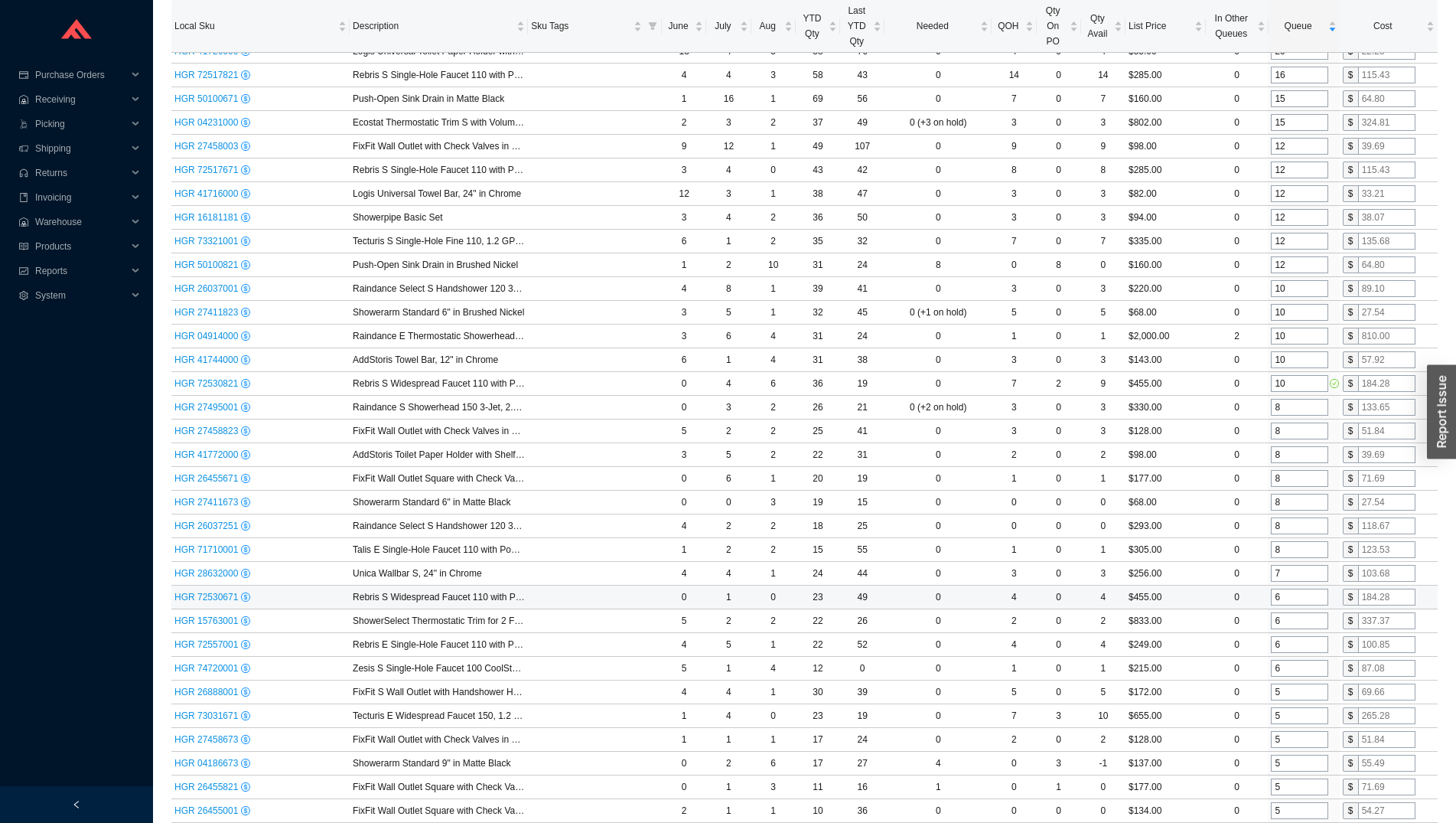
click at [1291, 600] on input "6" at bounding box center [1299, 597] width 57 height 16
type input "8"
click at [1292, 664] on input "6" at bounding box center [1299, 668] width 57 height 16
type input "8"
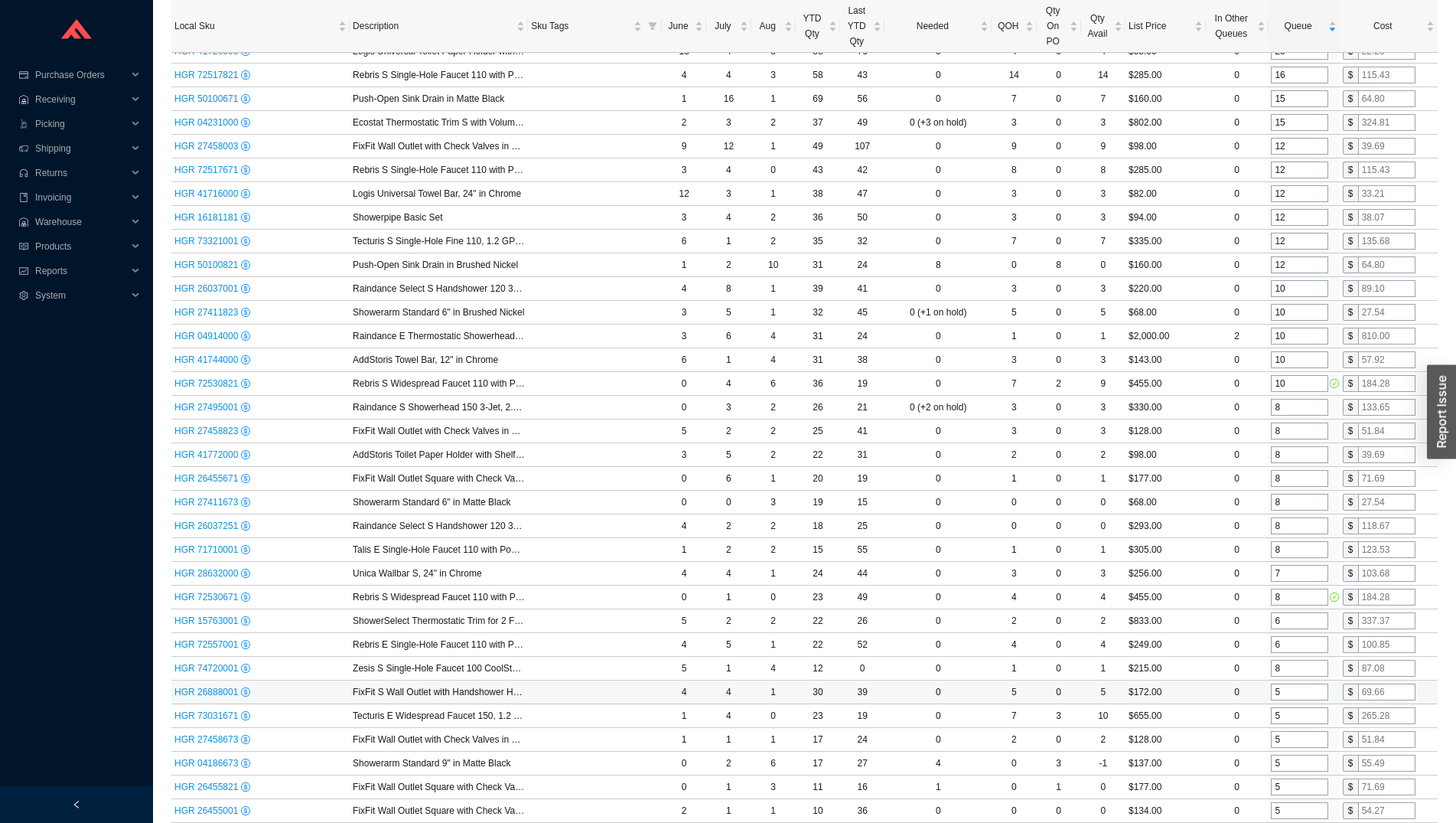
click at [1298, 699] on input "5" at bounding box center [1299, 692] width 57 height 16
click at [1297, 694] on input "5" at bounding box center [1299, 692] width 57 height 16
type input "8"
click at [1290, 718] on input "5" at bounding box center [1299, 715] width 57 height 16
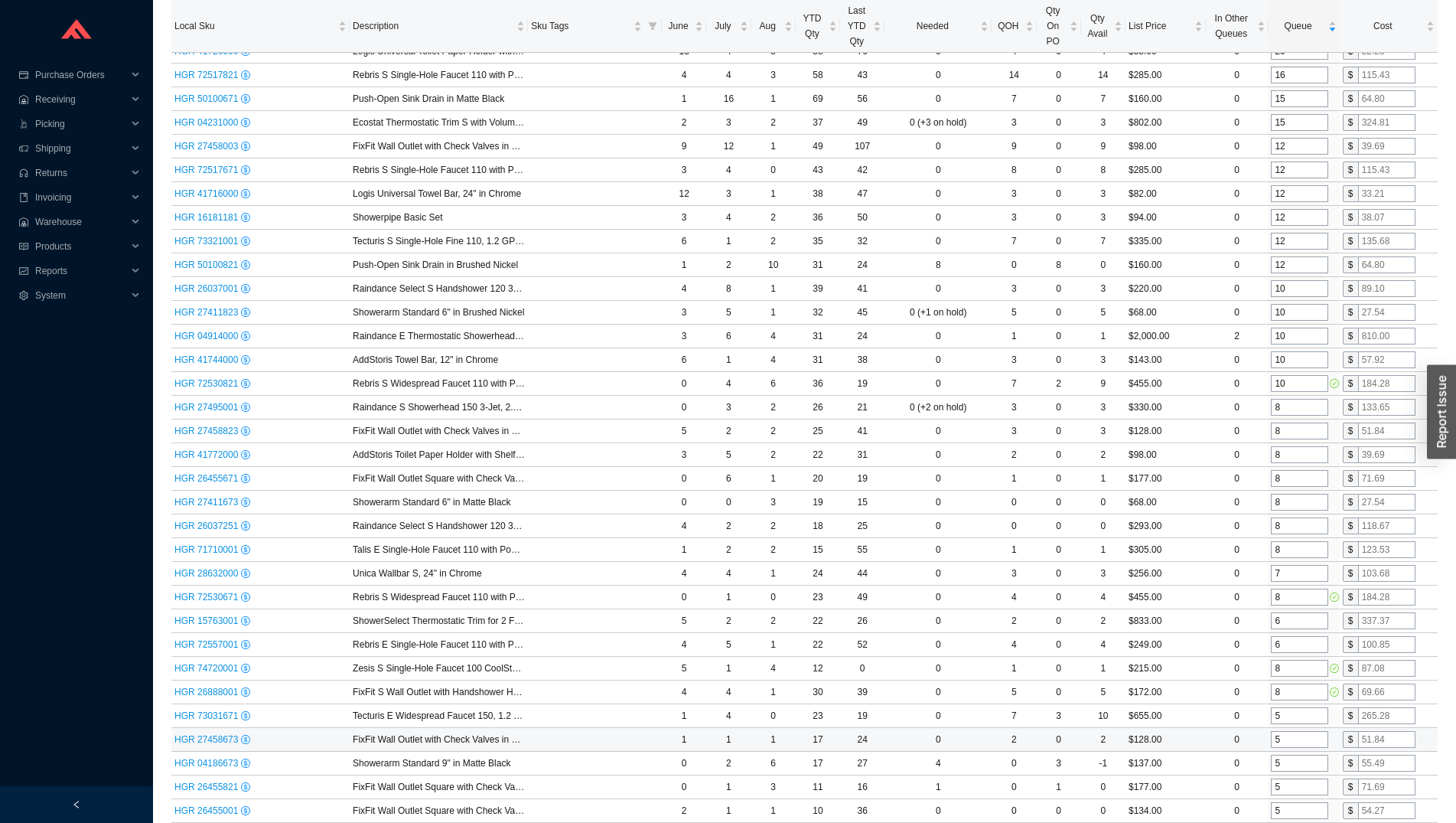
click at [1285, 745] on input "5" at bounding box center [1299, 739] width 57 height 16
click at [1286, 761] on input "5" at bounding box center [1299, 763] width 57 height 16
click at [1286, 760] on input "5" at bounding box center [1299, 763] width 57 height 16
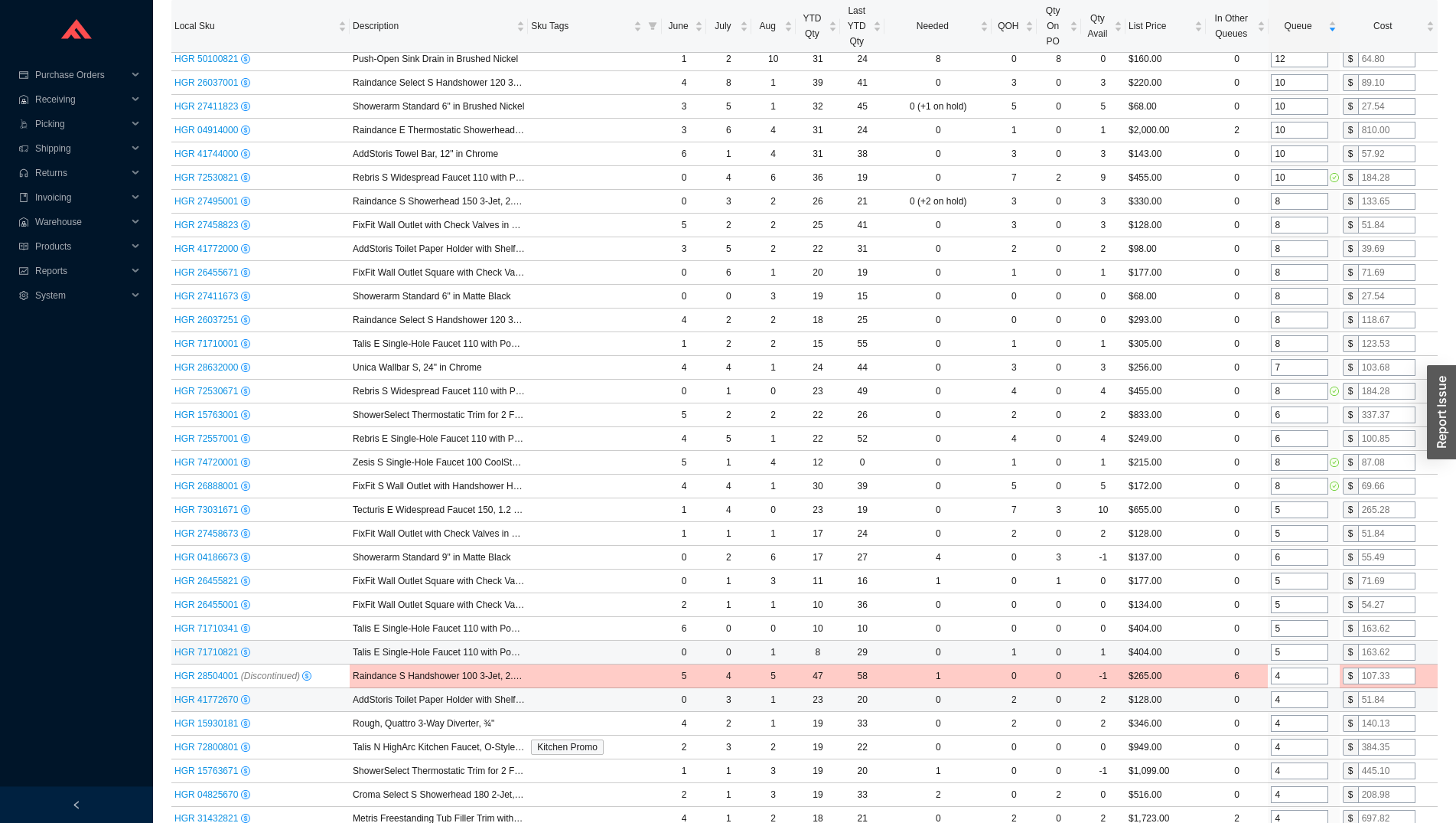
scroll to position [703, 0]
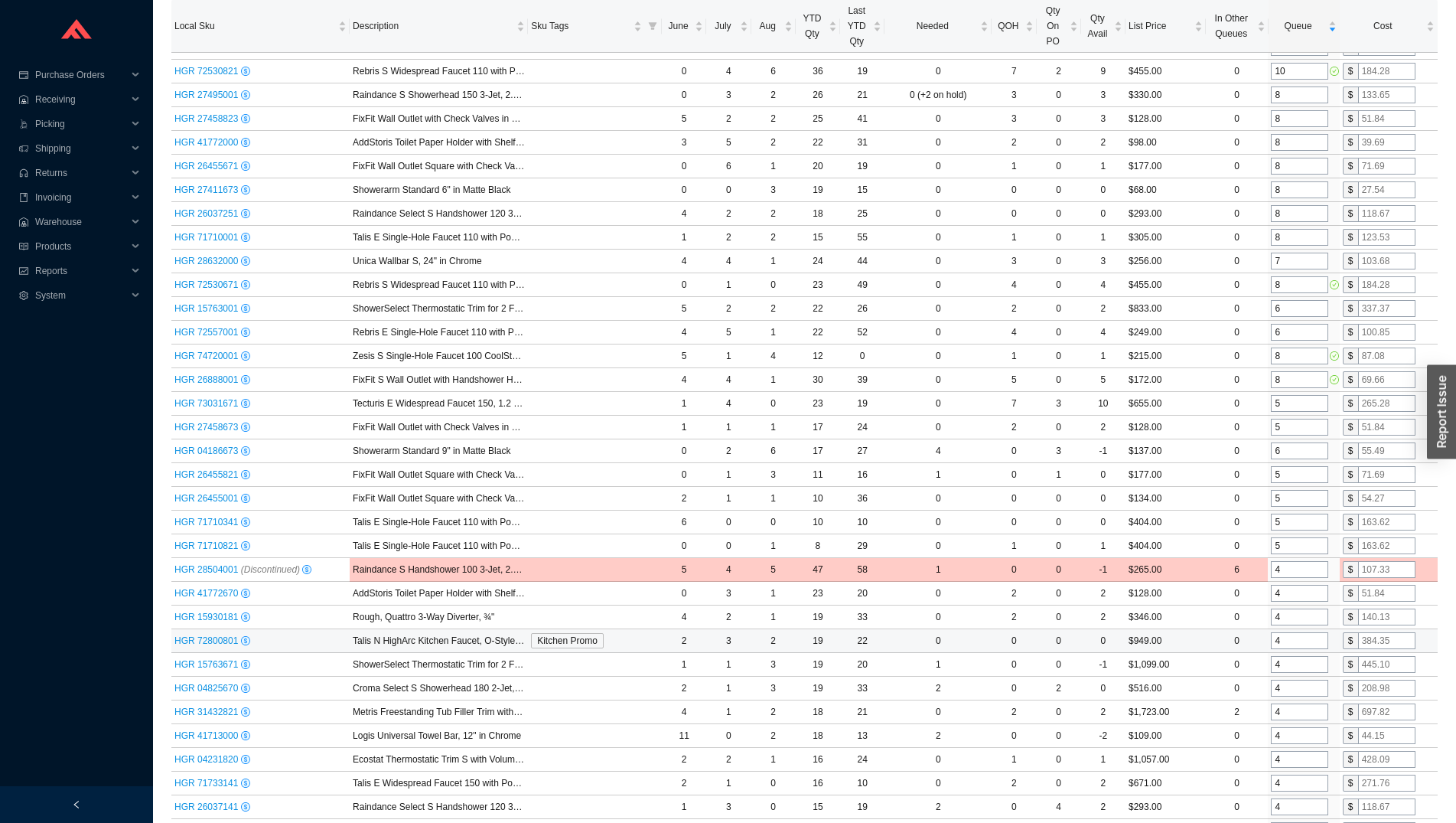
type input "6"
click at [1286, 643] on input "4" at bounding box center [1299, 641] width 57 height 16
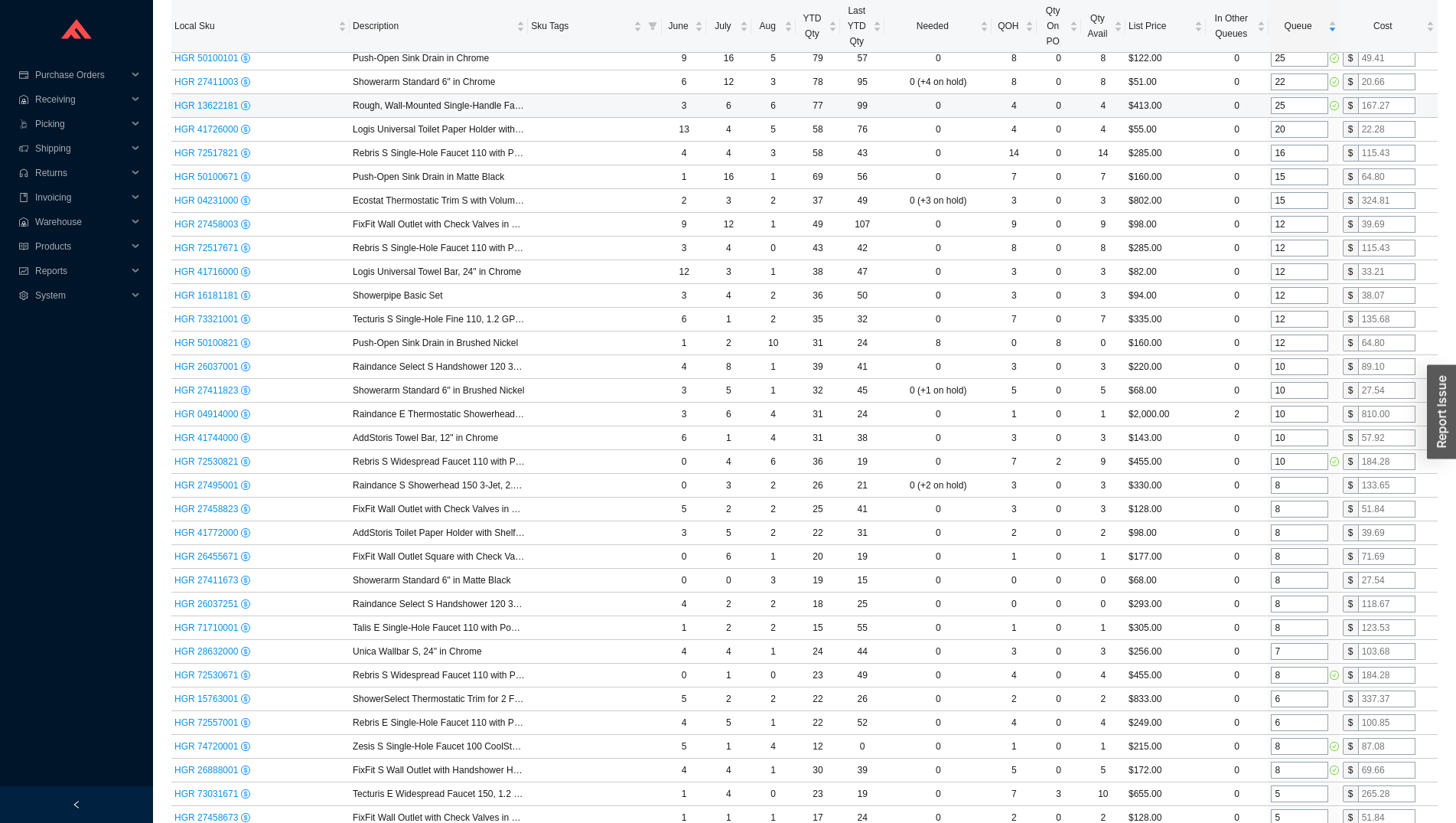
scroll to position [0, 0]
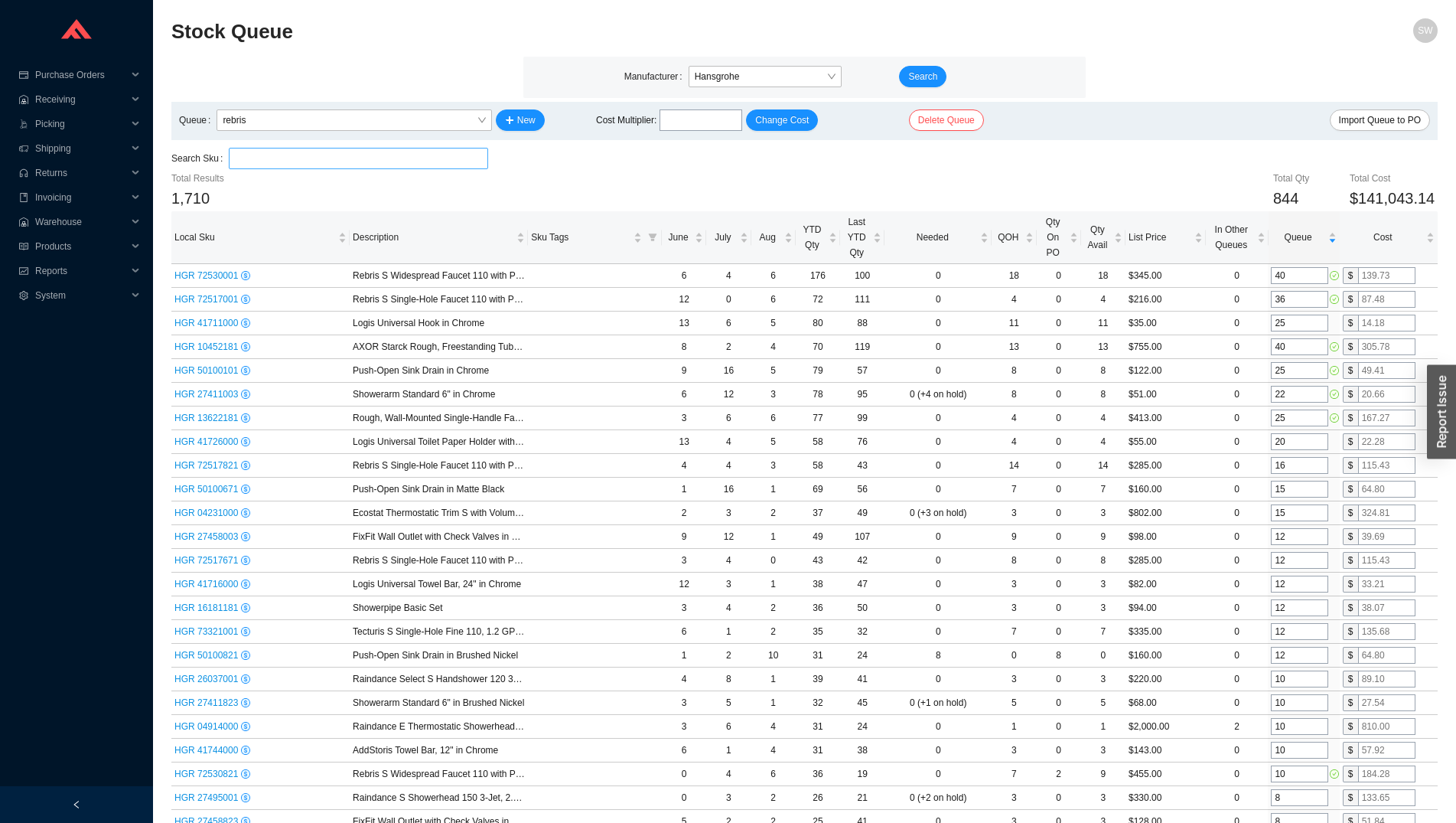
type input "6"
click at [451, 159] on input "search" at bounding box center [358, 159] width 246 height 20
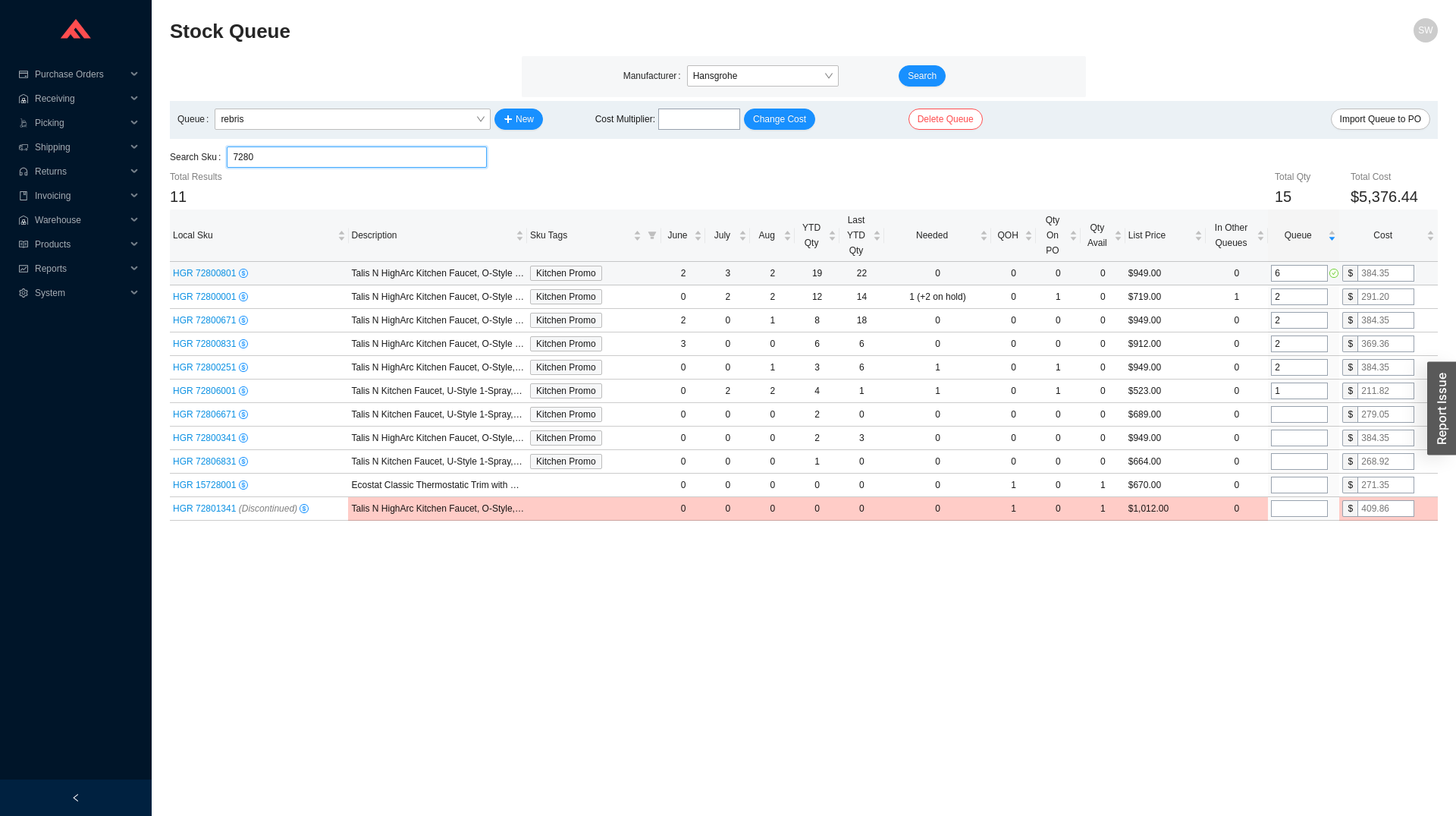
type input "7280"
click at [1297, 277] on input "6" at bounding box center [1299, 273] width 57 height 16
type input "8"
click at [1296, 298] on input "2" at bounding box center [1299, 296] width 57 height 16
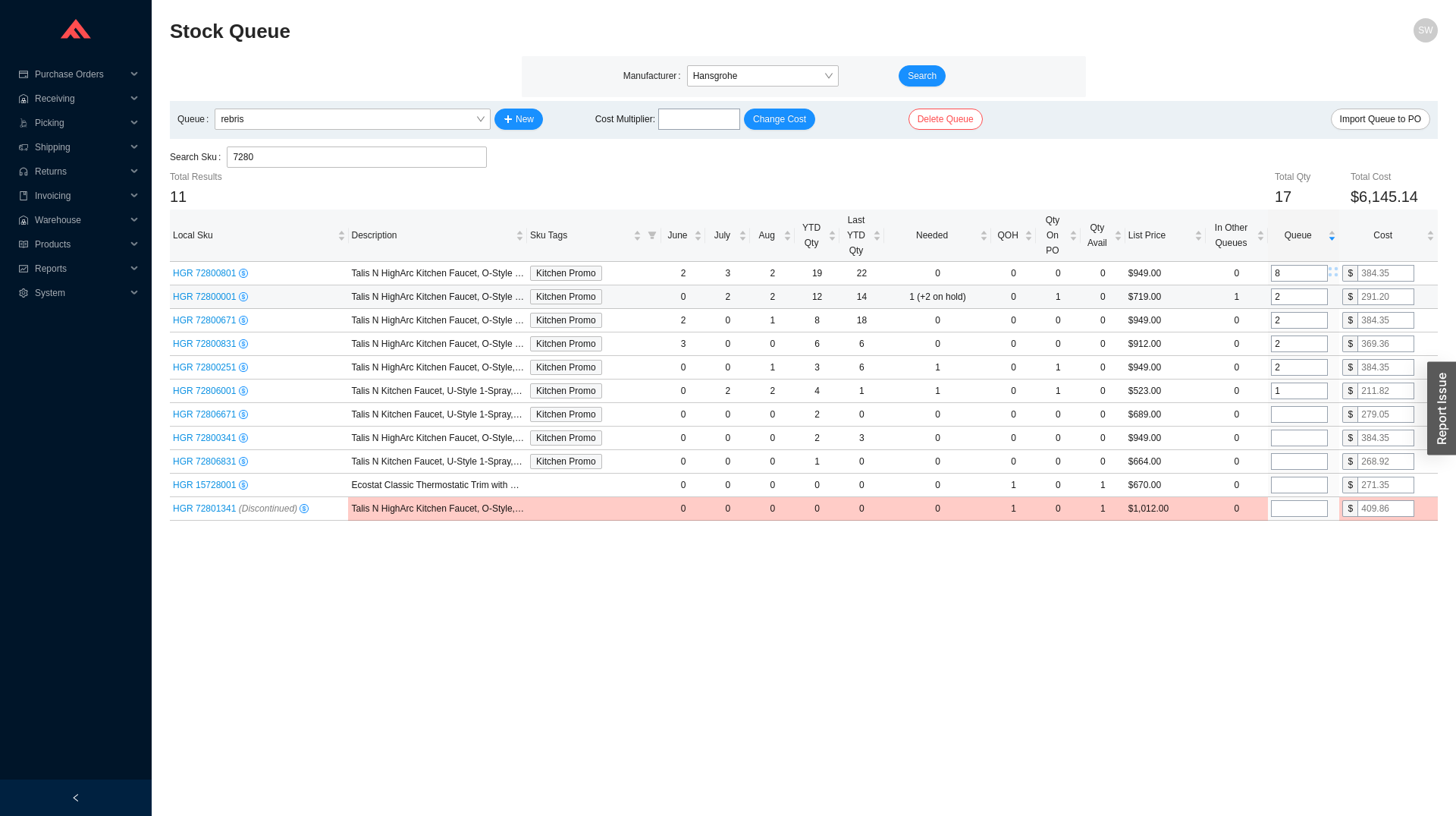
click at [1296, 298] on input "2" at bounding box center [1299, 296] width 57 height 16
type input "4"
click at [1295, 315] on input "2" at bounding box center [1299, 320] width 57 height 16
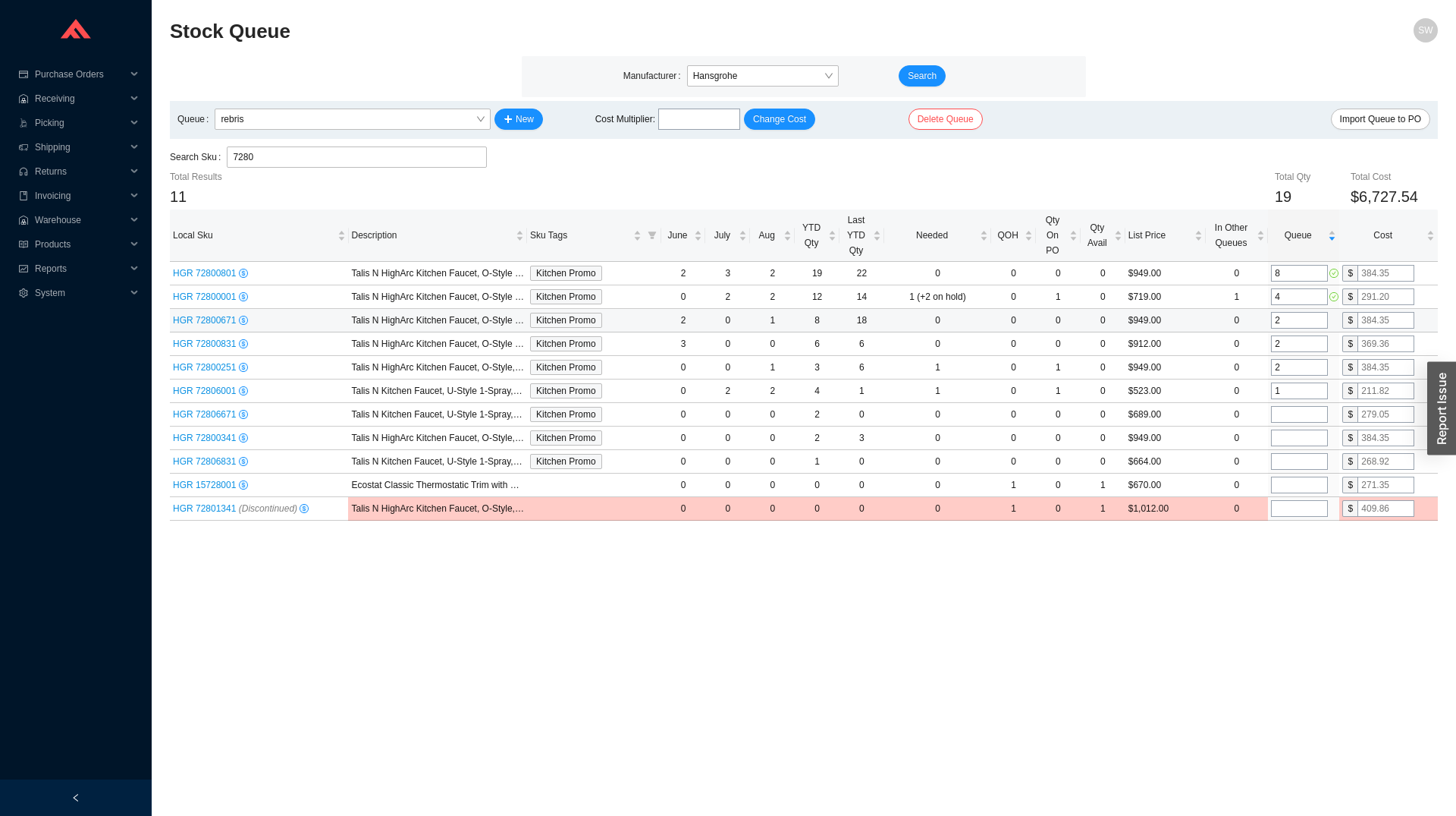
click at [1295, 315] on input "2" at bounding box center [1299, 320] width 57 height 16
type input "4"
click at [1293, 370] on input "2" at bounding box center [1299, 367] width 57 height 16
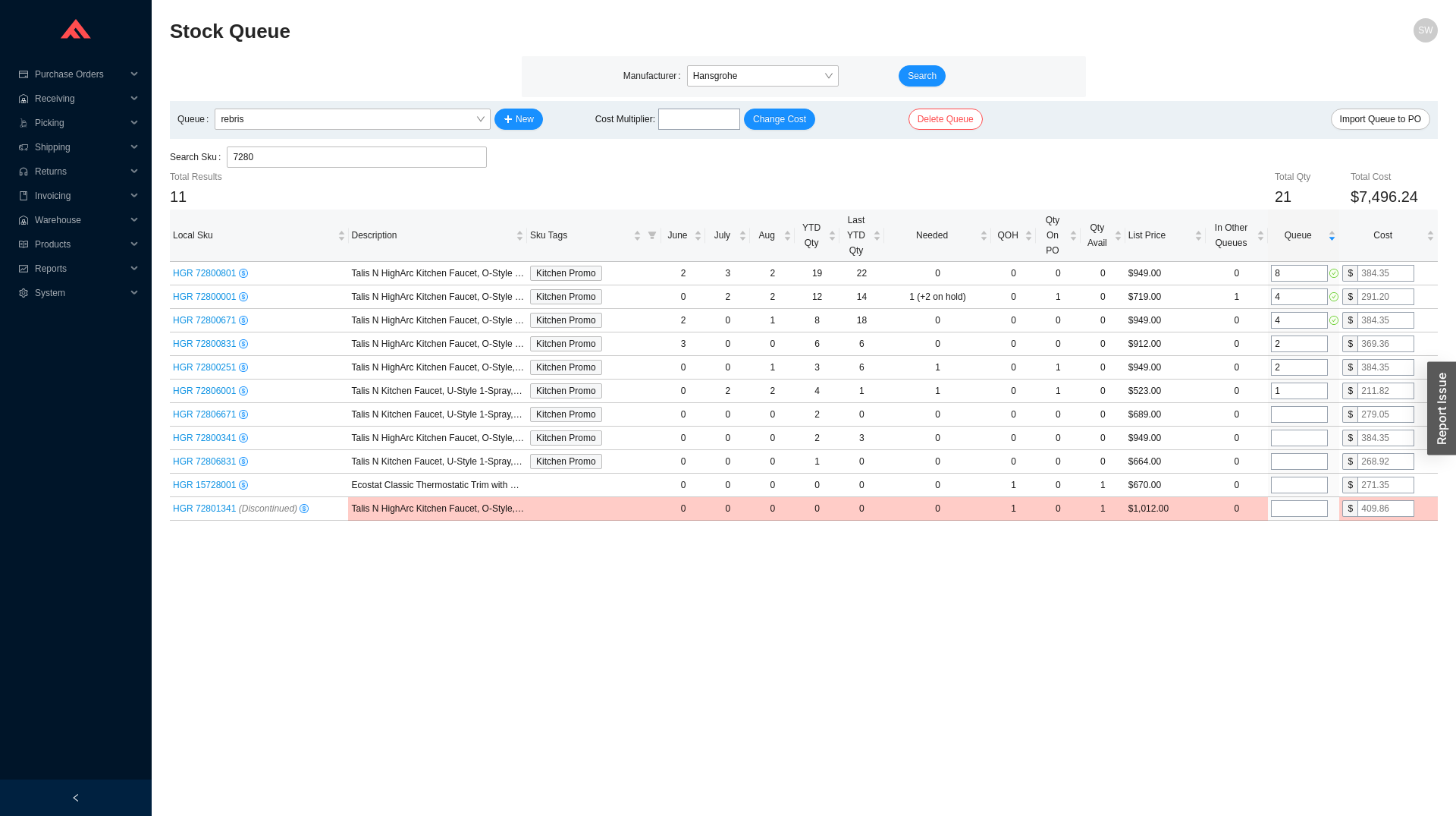
click at [1190, 617] on main "Stock Queue SW Manufacturer Hansgrohe Search Queue rebris New Cost Multiplier :…" at bounding box center [804, 417] width 1268 height 797
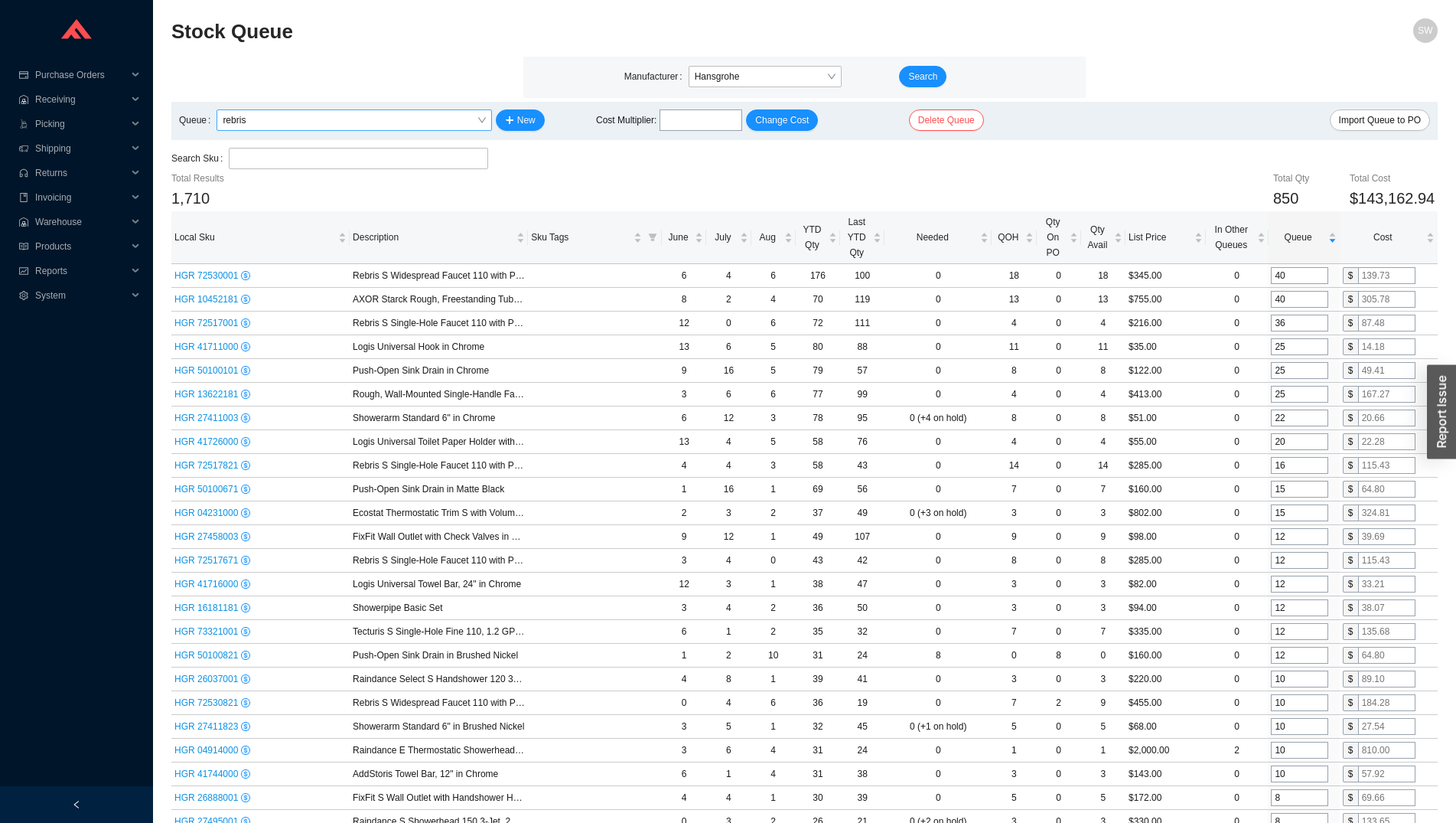
click at [470, 121] on span "rebris" at bounding box center [354, 120] width 262 height 20
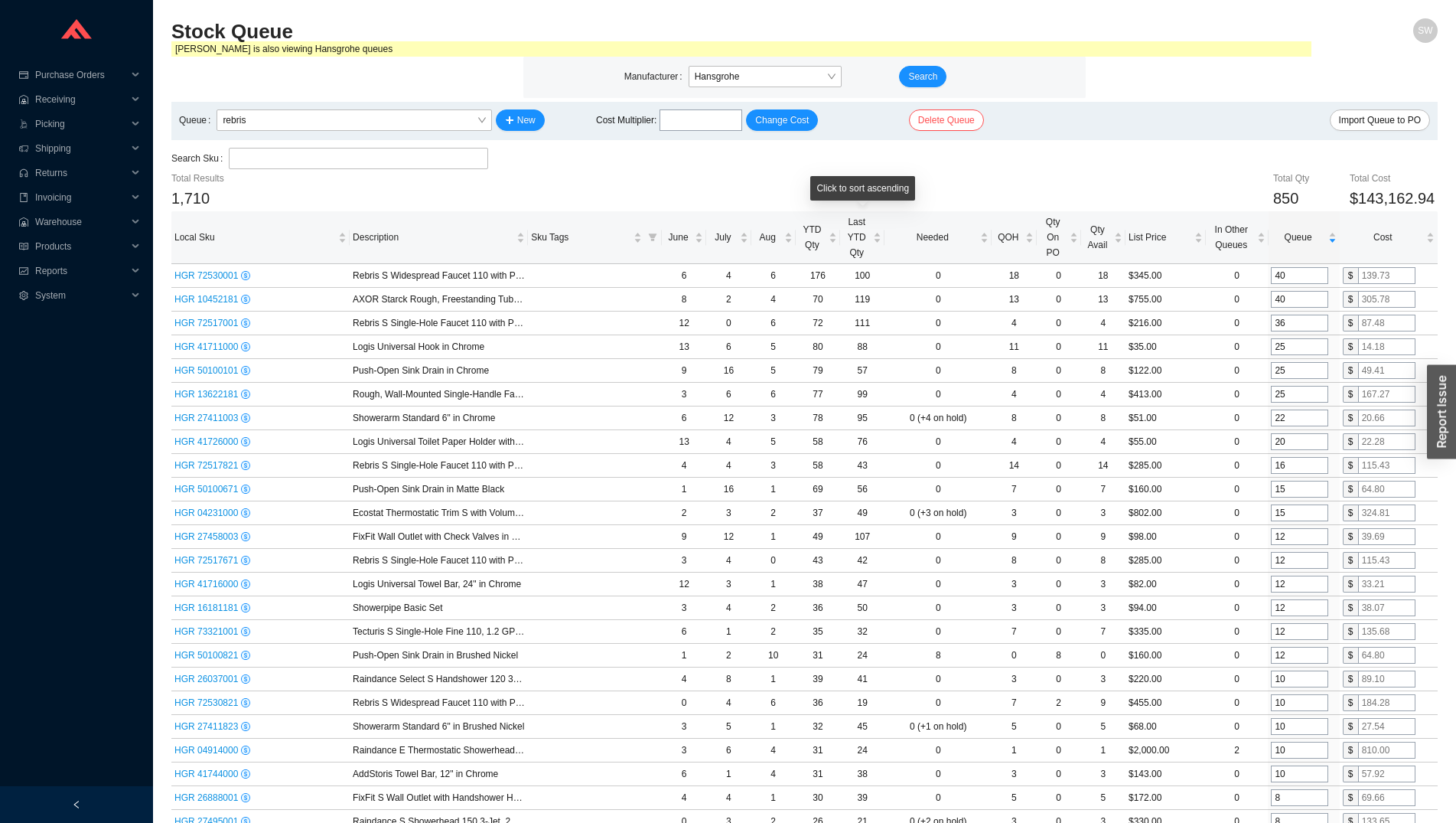
click at [881, 181] on div "Click to sort ascending" at bounding box center [862, 188] width 105 height 25
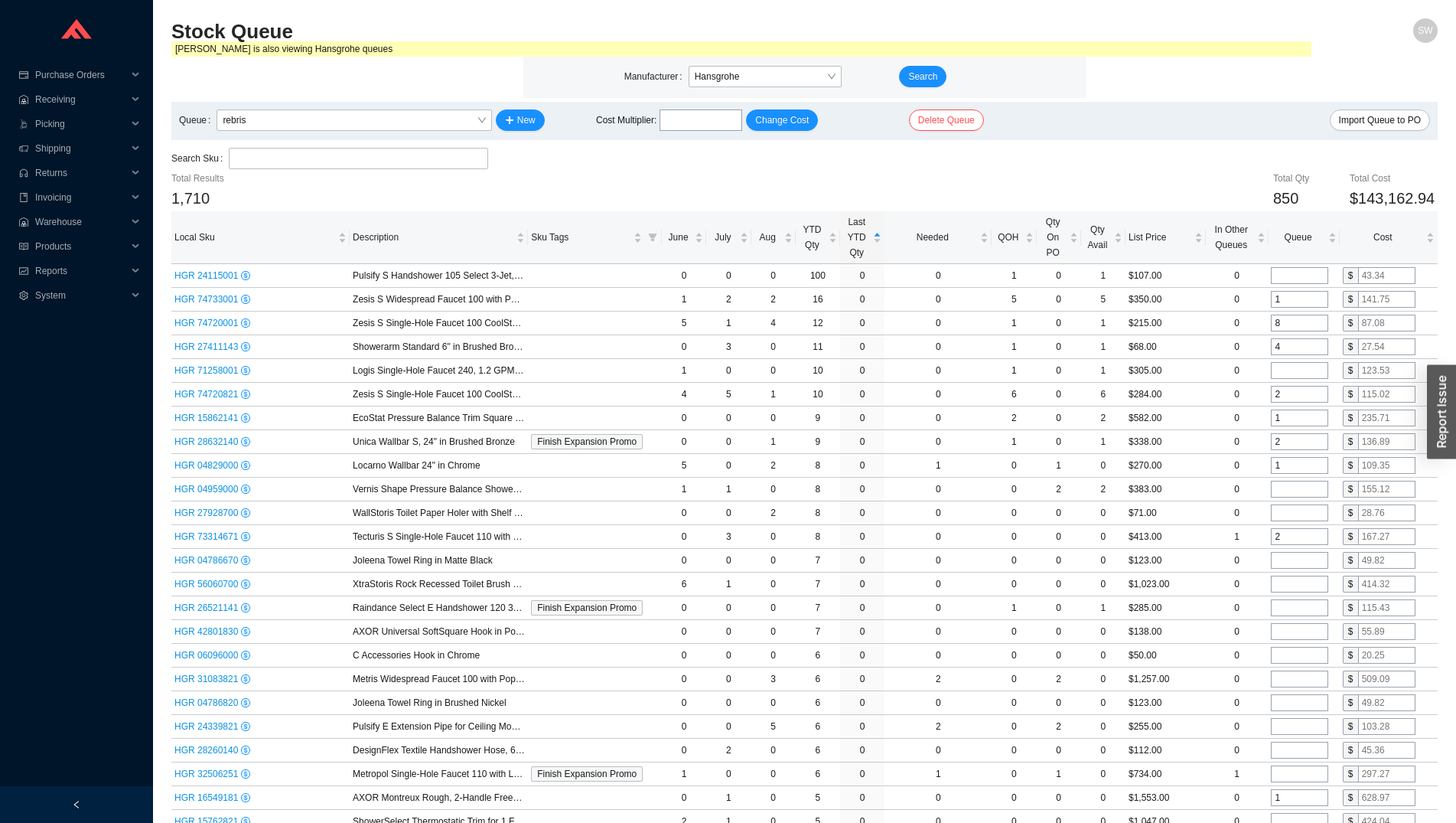
click at [1007, 173] on div "Total Qty 850 Total Cost $143,162.94" at bounding box center [910, 190] width 1055 height 40
click at [815, 252] on div "YTD Qty" at bounding box center [818, 237] width 38 height 31
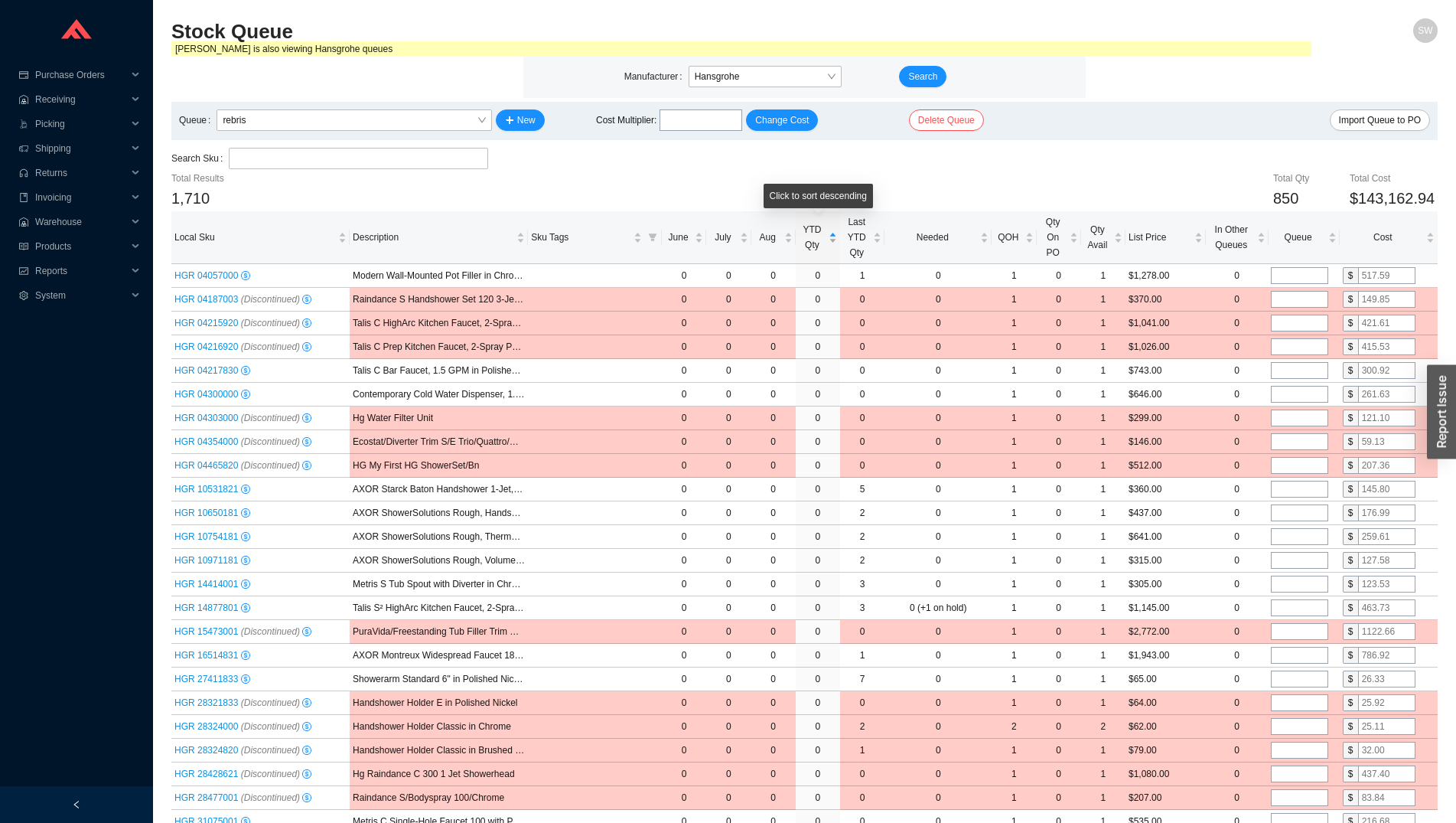
click at [816, 247] on span "YTD Qty" at bounding box center [812, 237] width 26 height 31
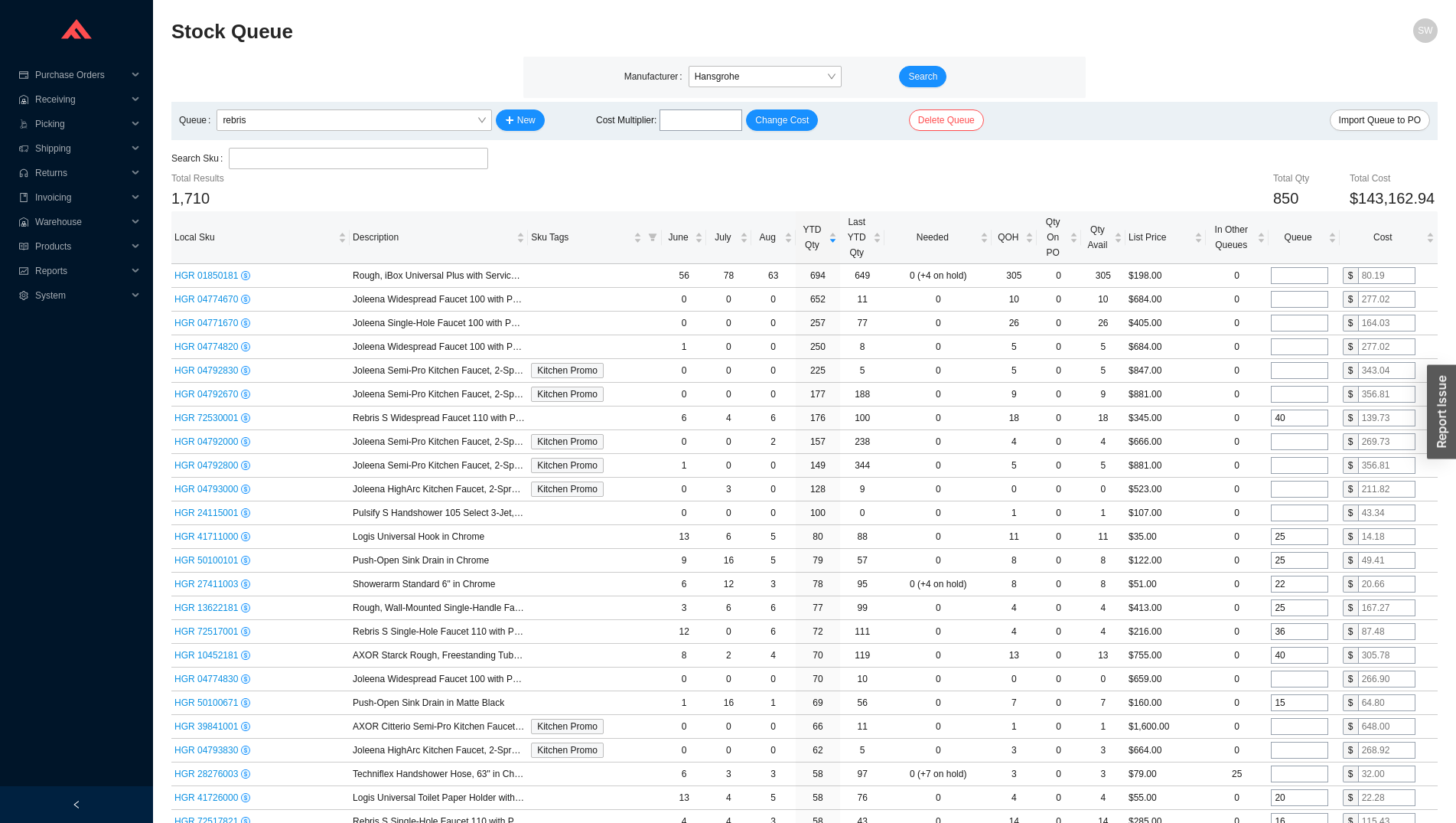
click at [655, 167] on div "Search Sku" at bounding box center [805, 159] width 1266 height 23
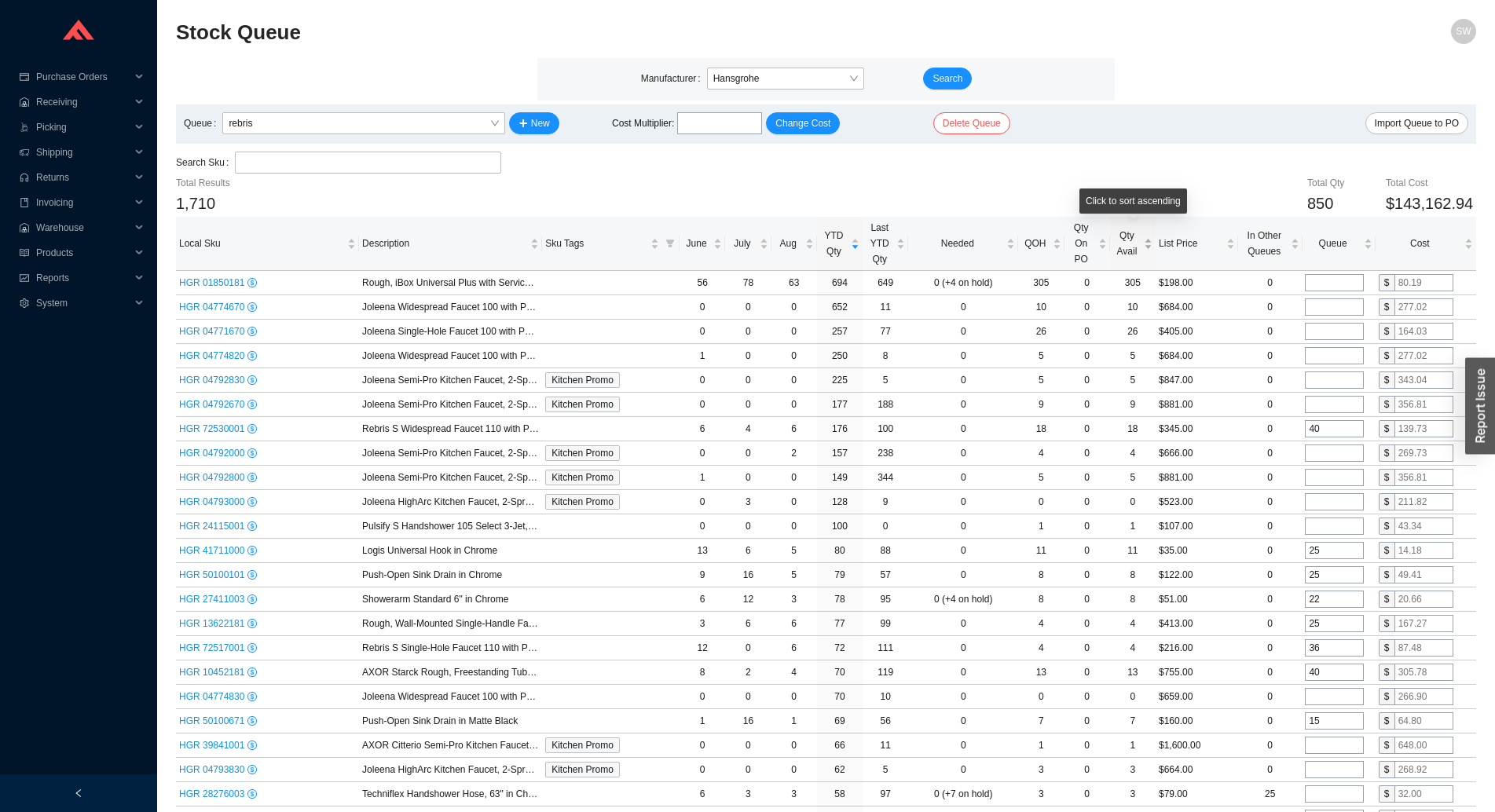
click at [1129, 248] on span "Qty Avail" at bounding box center [1126, 243] width 27 height 32
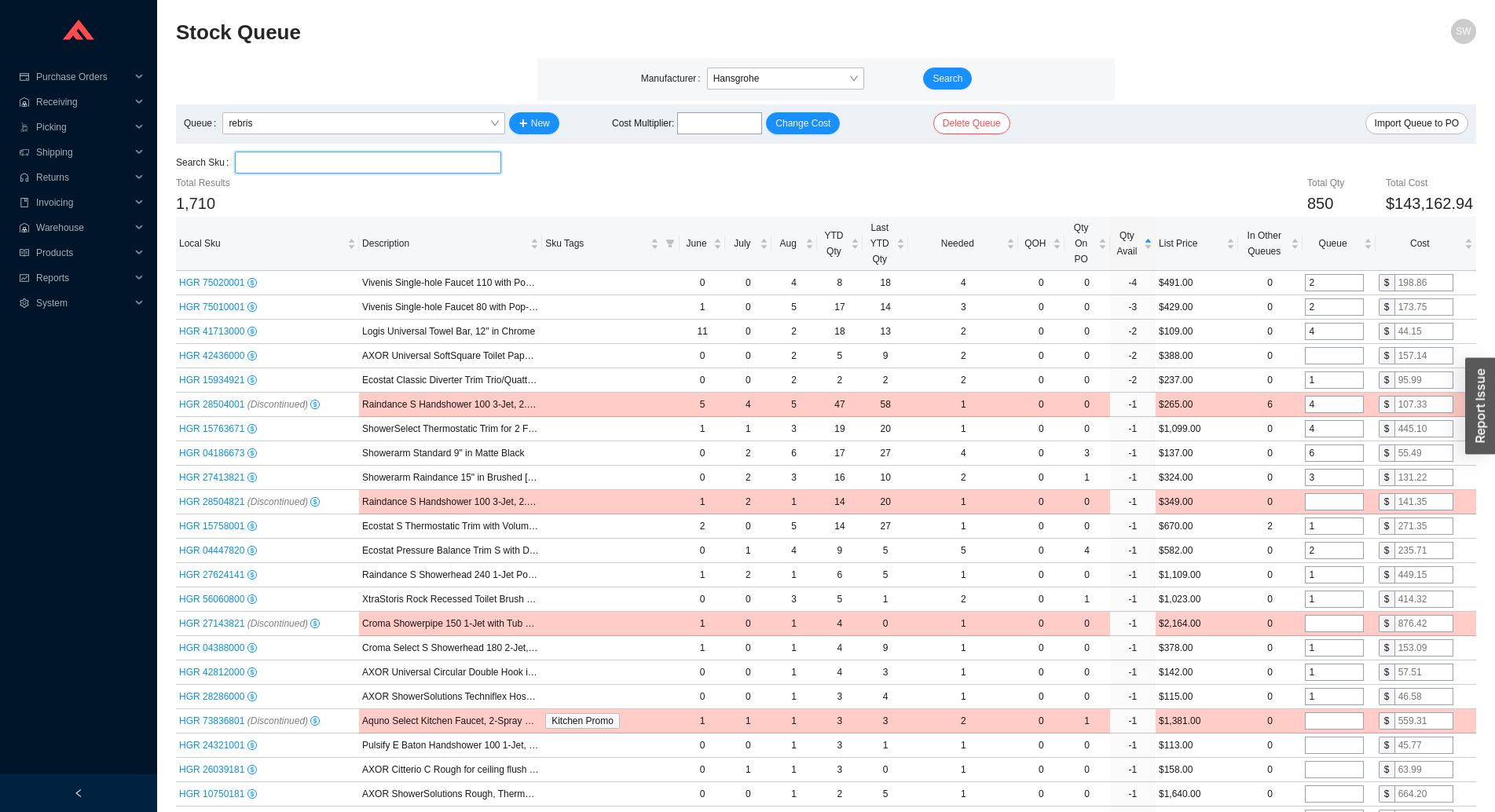
click at [288, 166] on input "search" at bounding box center [368, 163] width 253 height 21
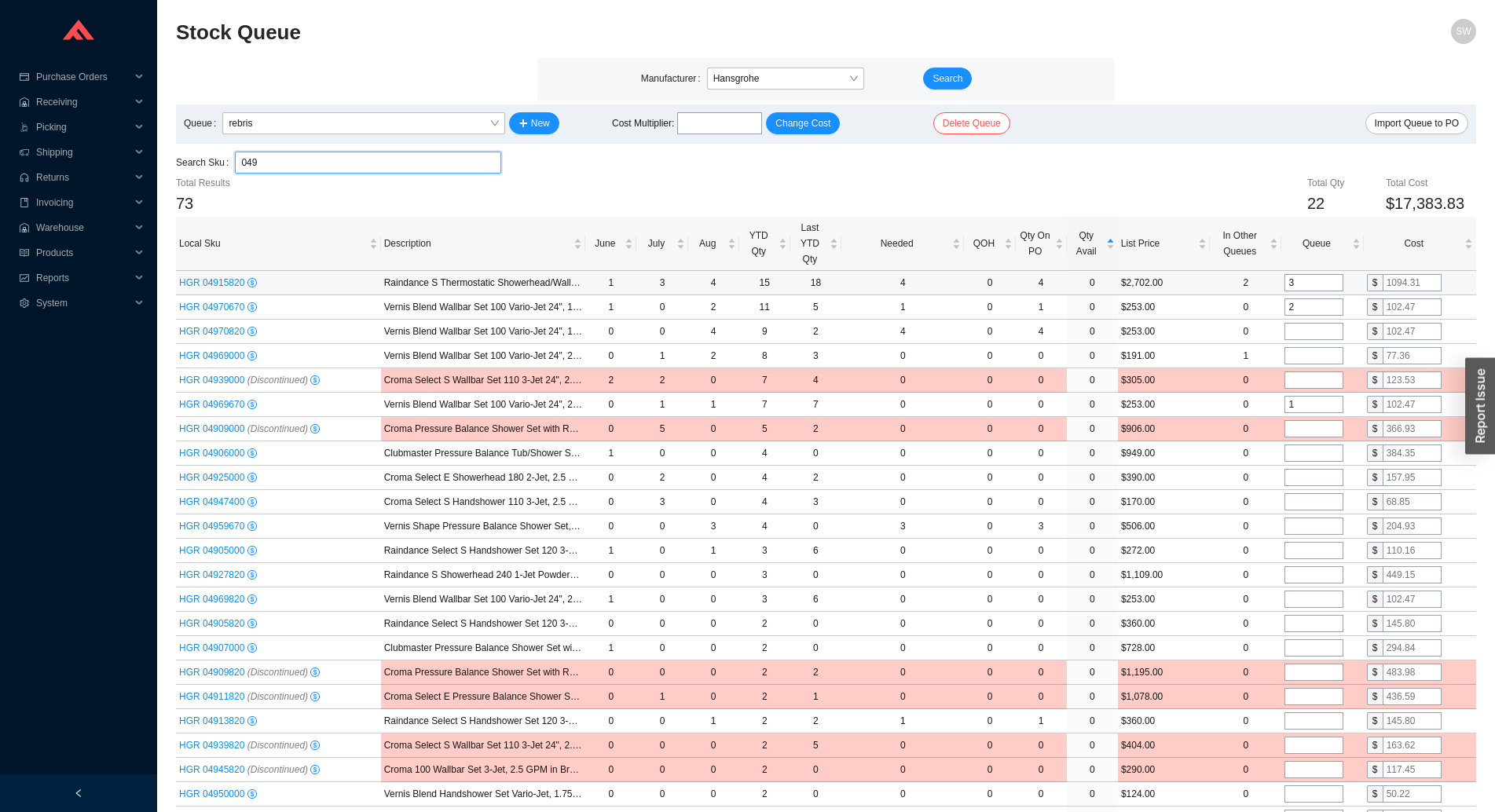
type input "049"
click at [1299, 286] on input "3" at bounding box center [1314, 283] width 59 height 17
click at [1299, 286] on input "4" at bounding box center [1314, 283] width 59 height 17
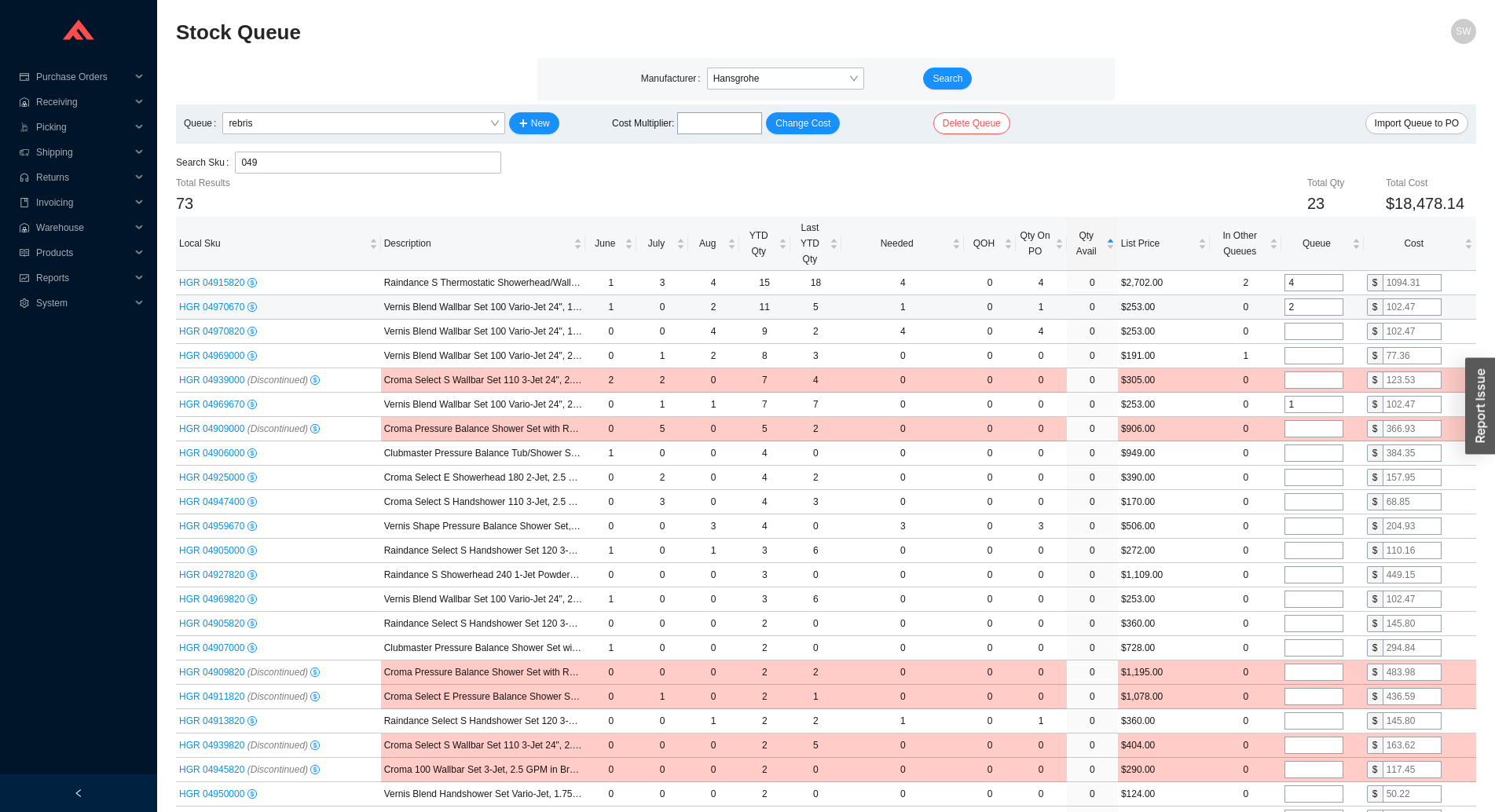
type input "4"
click at [1314, 307] on input "2" at bounding box center [1314, 307] width 59 height 17
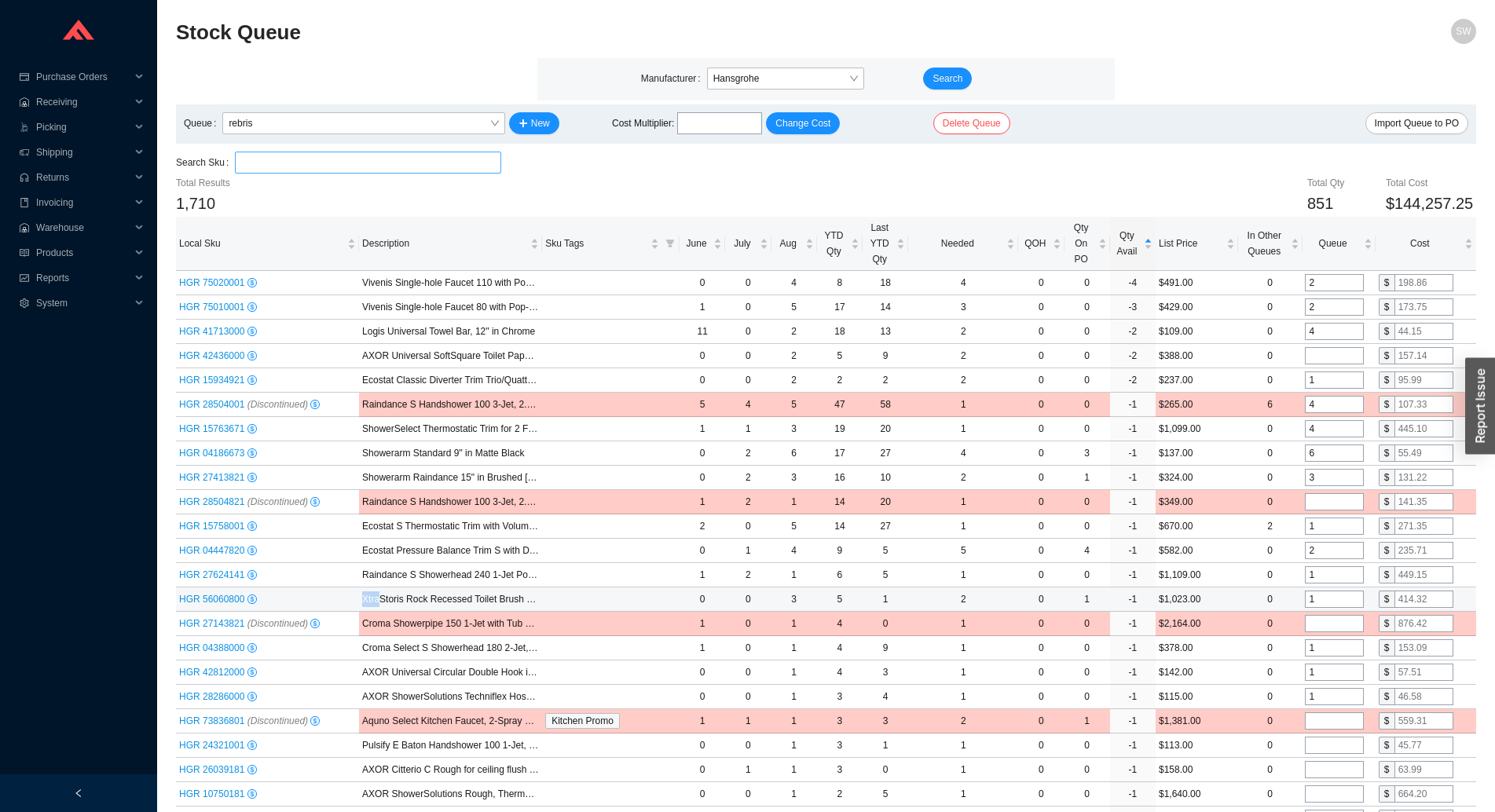
click at [1321, 595] on input "1" at bounding box center [1334, 599] width 59 height 17
type input "2"
click at [838, 254] on span "YTD Qty" at bounding box center [834, 243] width 27 height 32
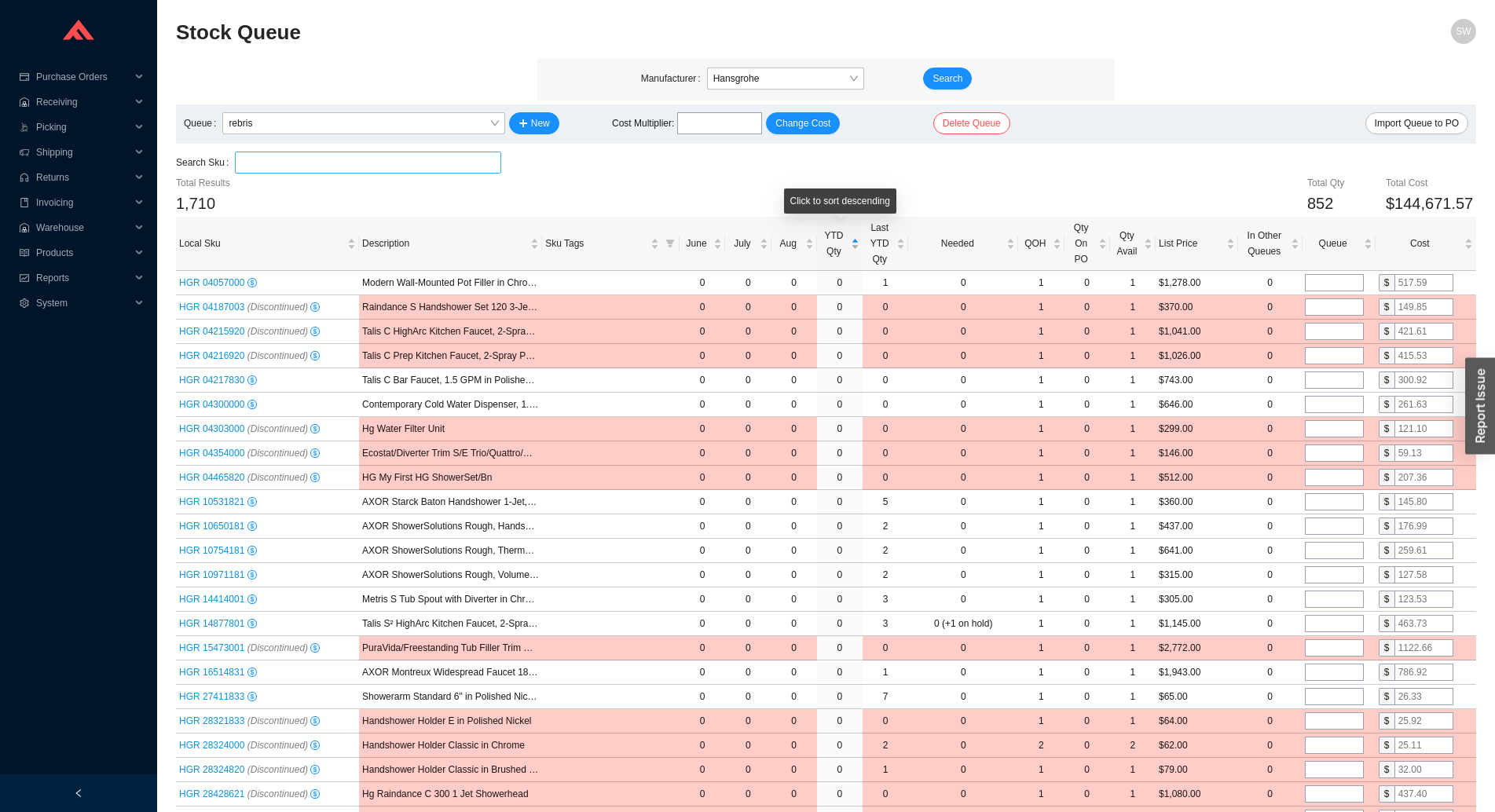
click at [837, 254] on span "YTD Qty" at bounding box center [834, 243] width 27 height 32
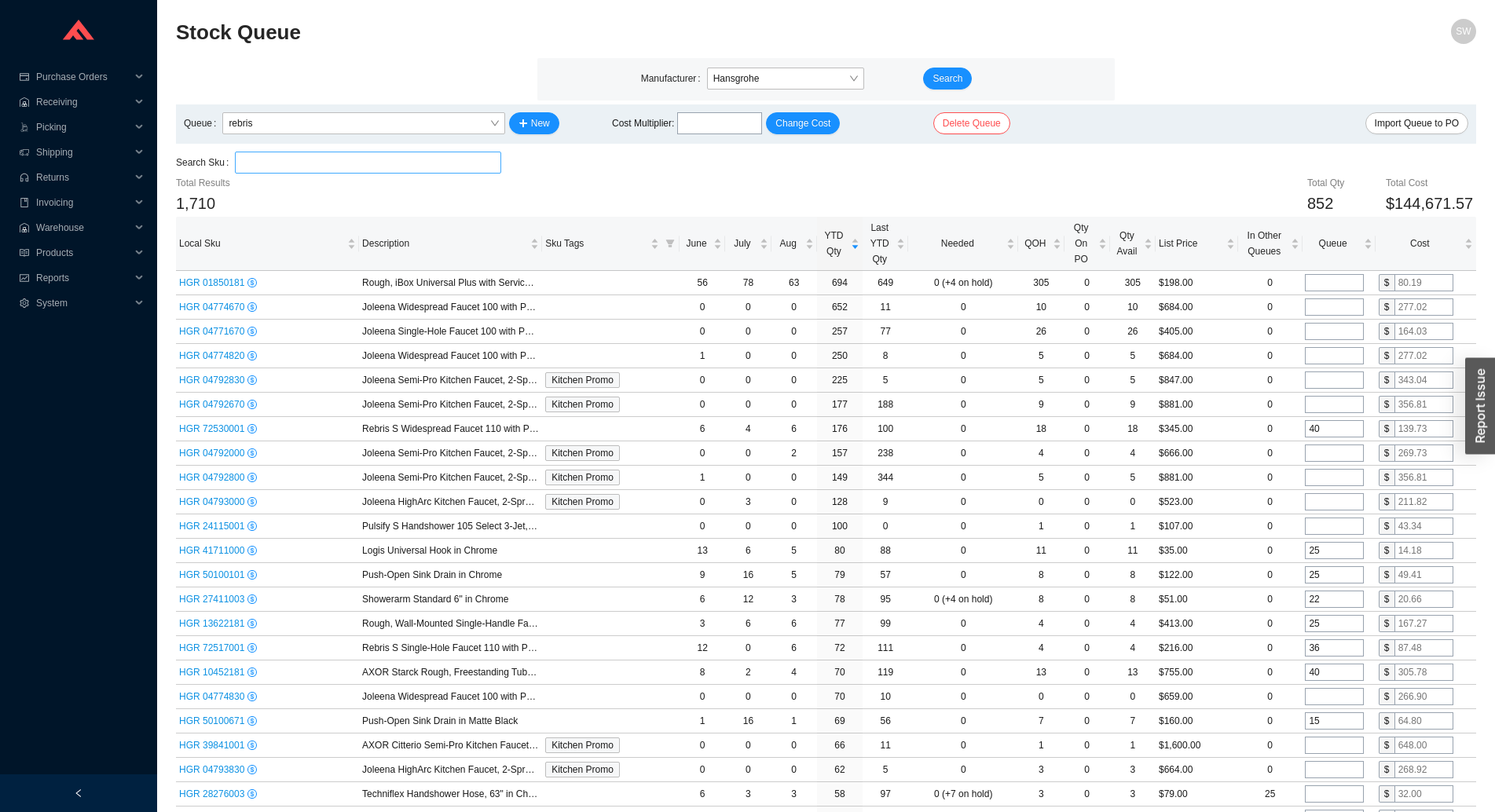
scroll to position [850, 0]
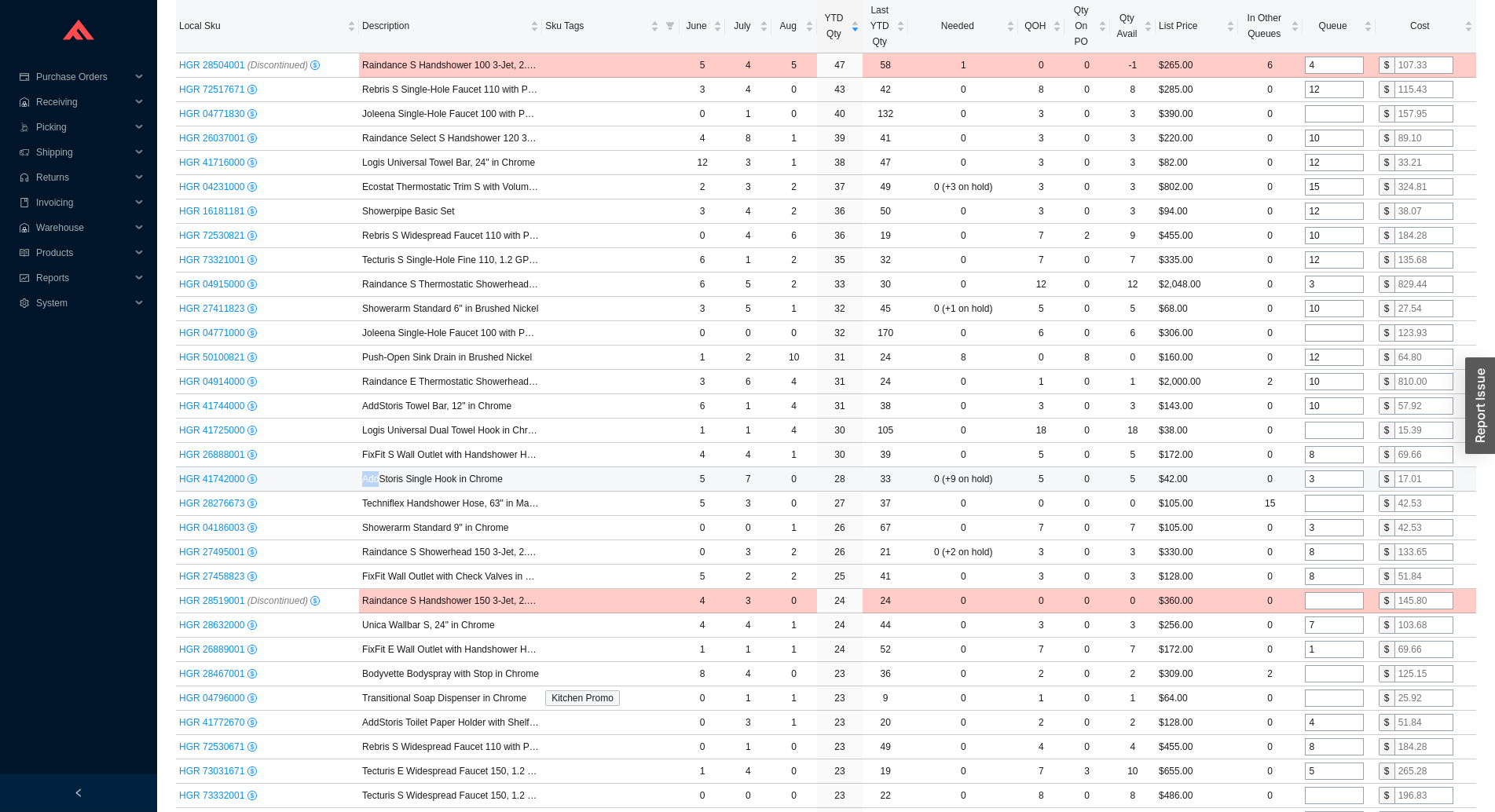
click at [1321, 477] on input "3" at bounding box center [1334, 479] width 59 height 17
type input "6"
click at [1325, 718] on input "4" at bounding box center [1334, 722] width 59 height 17
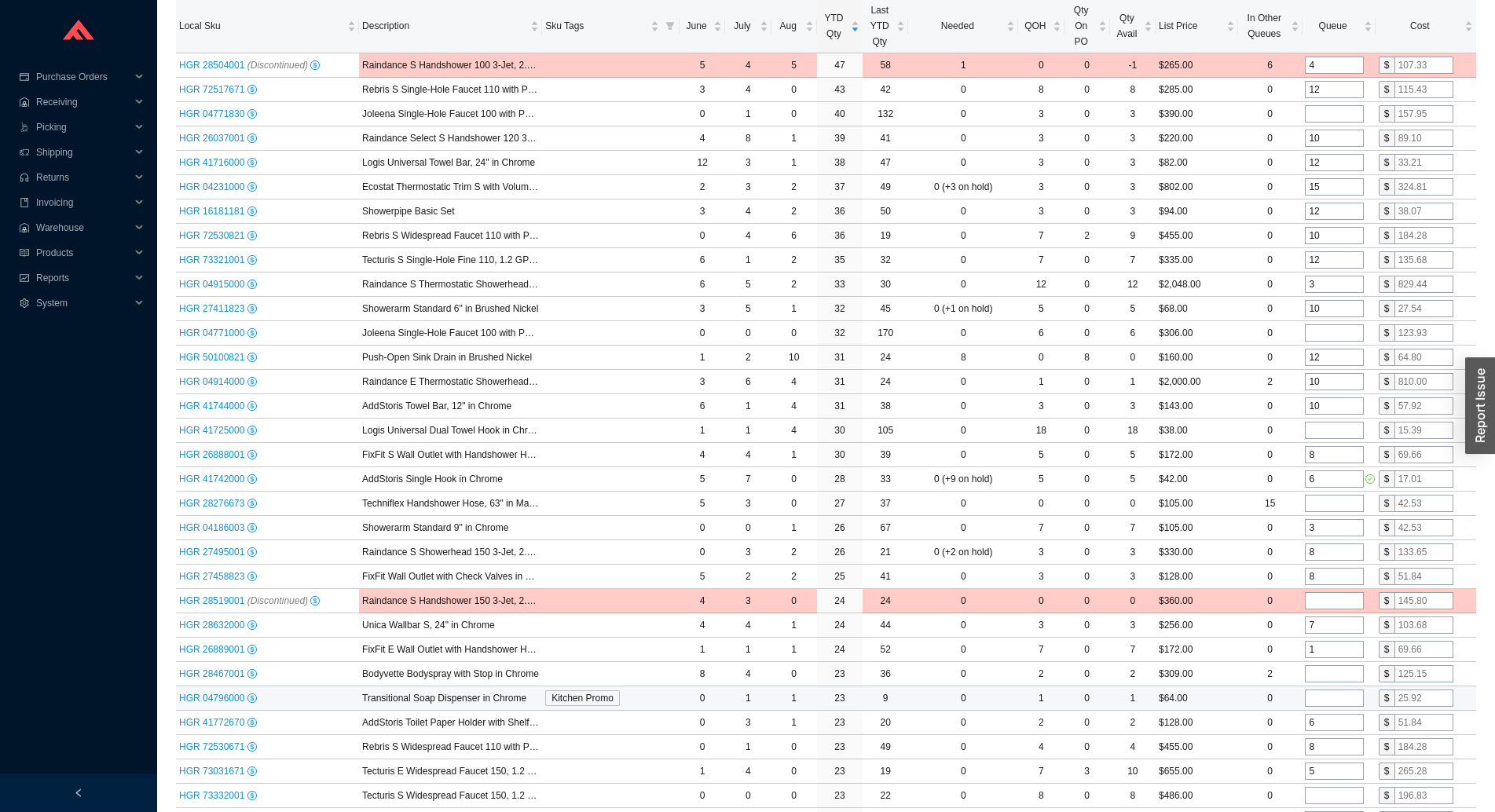
type input "6"
click at [1327, 701] on input "tel" at bounding box center [1334, 698] width 59 height 17
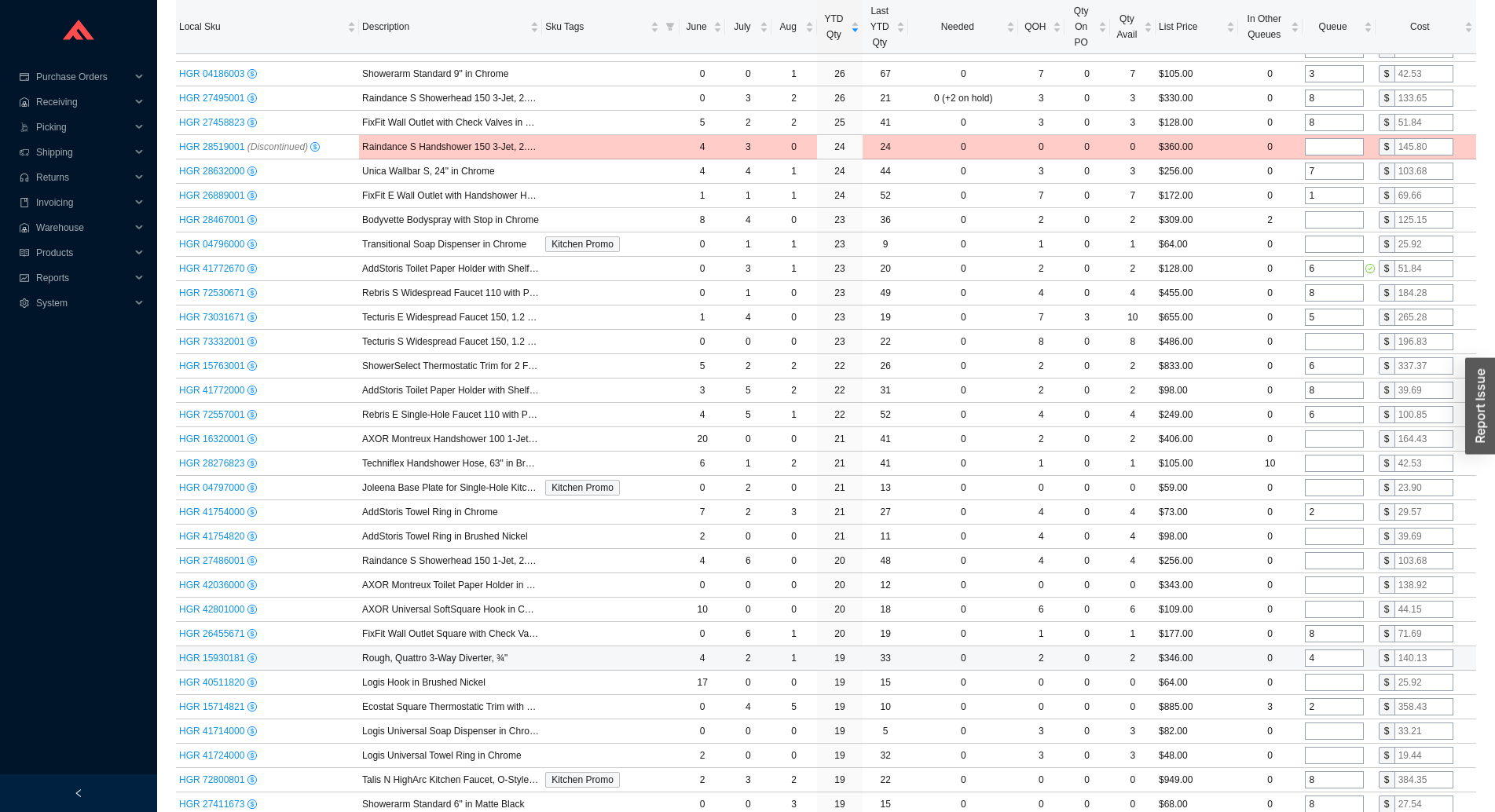
scroll to position [1331, 0]
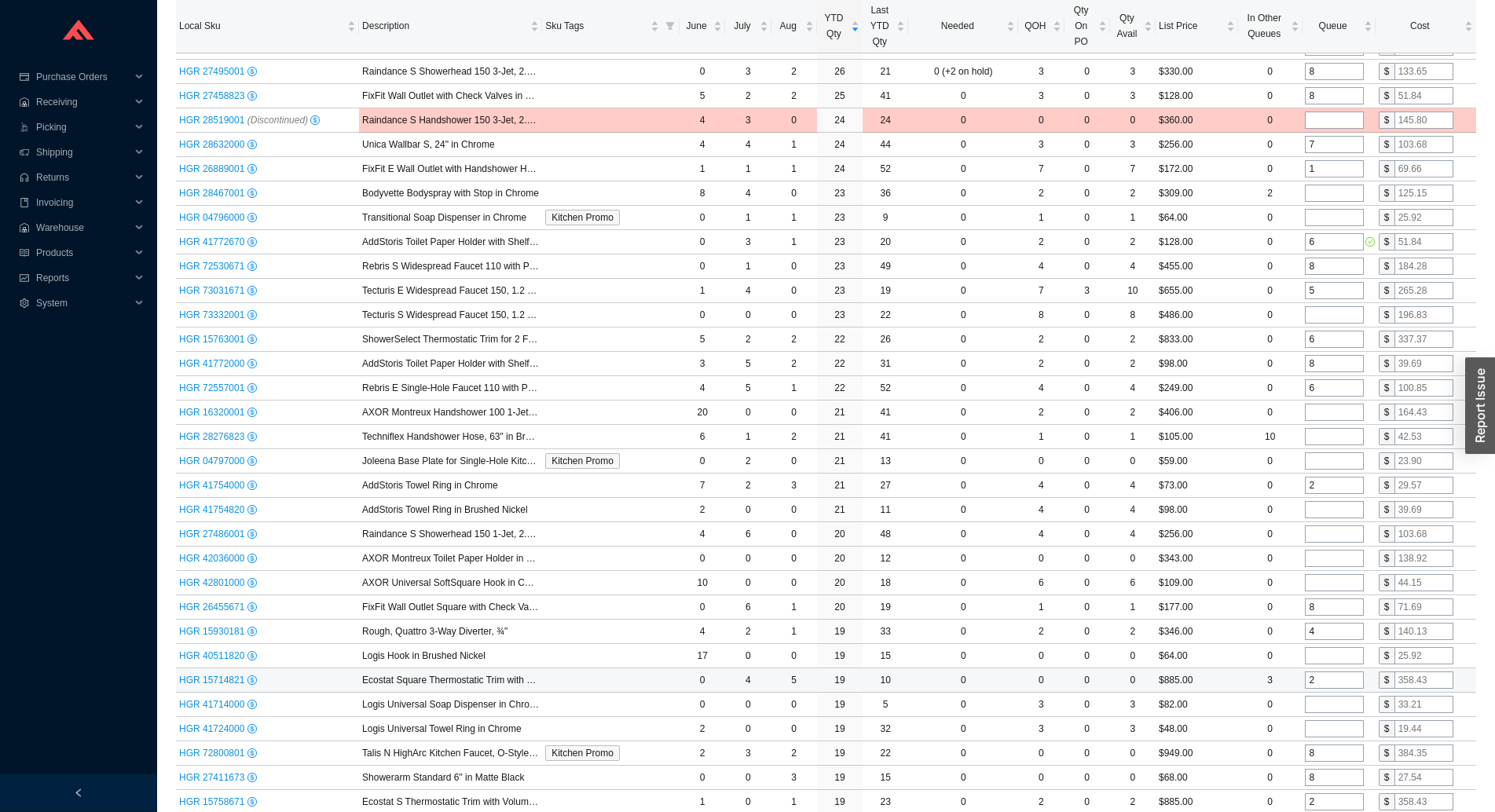
click at [1318, 683] on input "2" at bounding box center [1334, 680] width 59 height 17
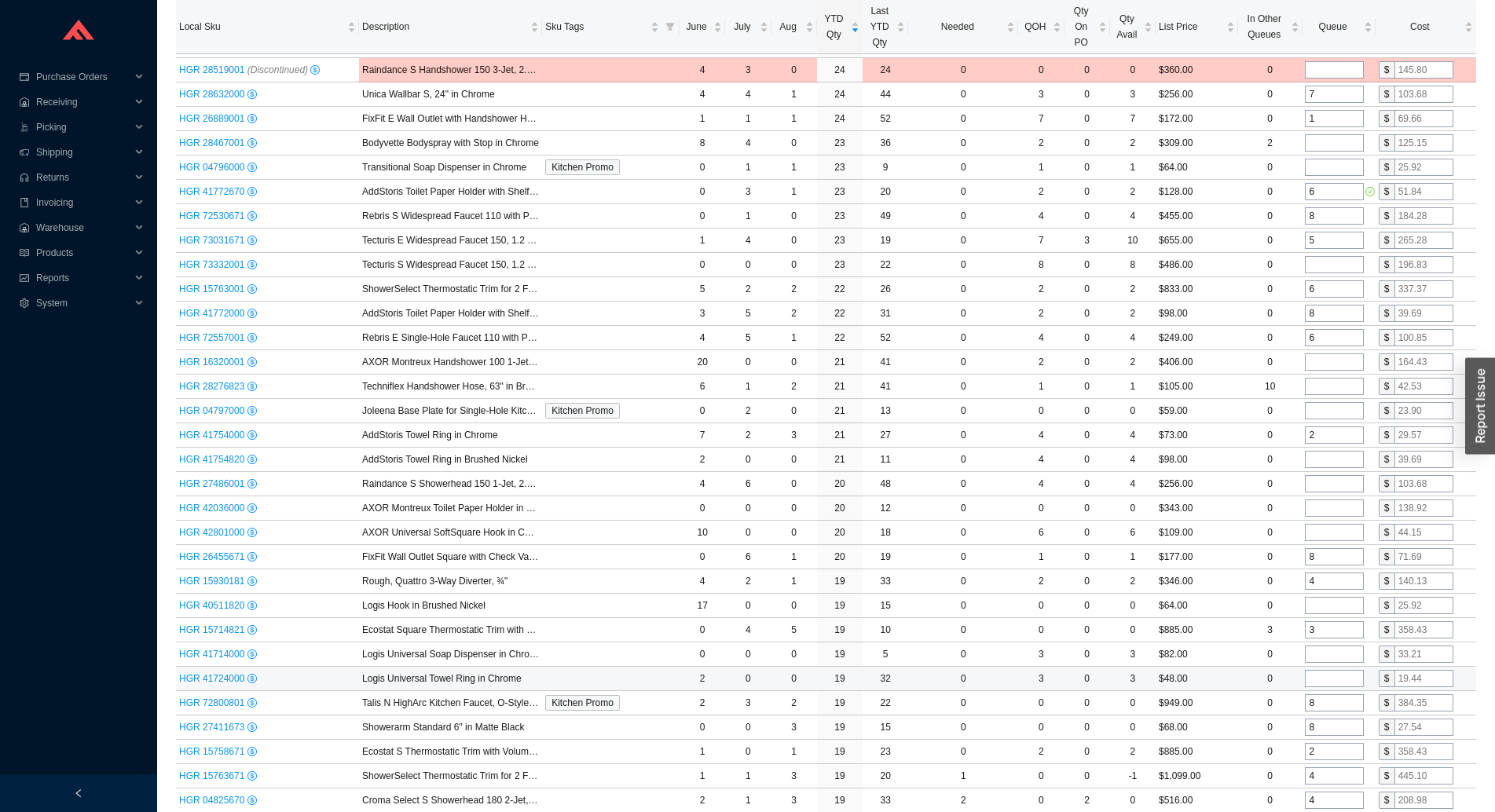
scroll to position [1412, 0]
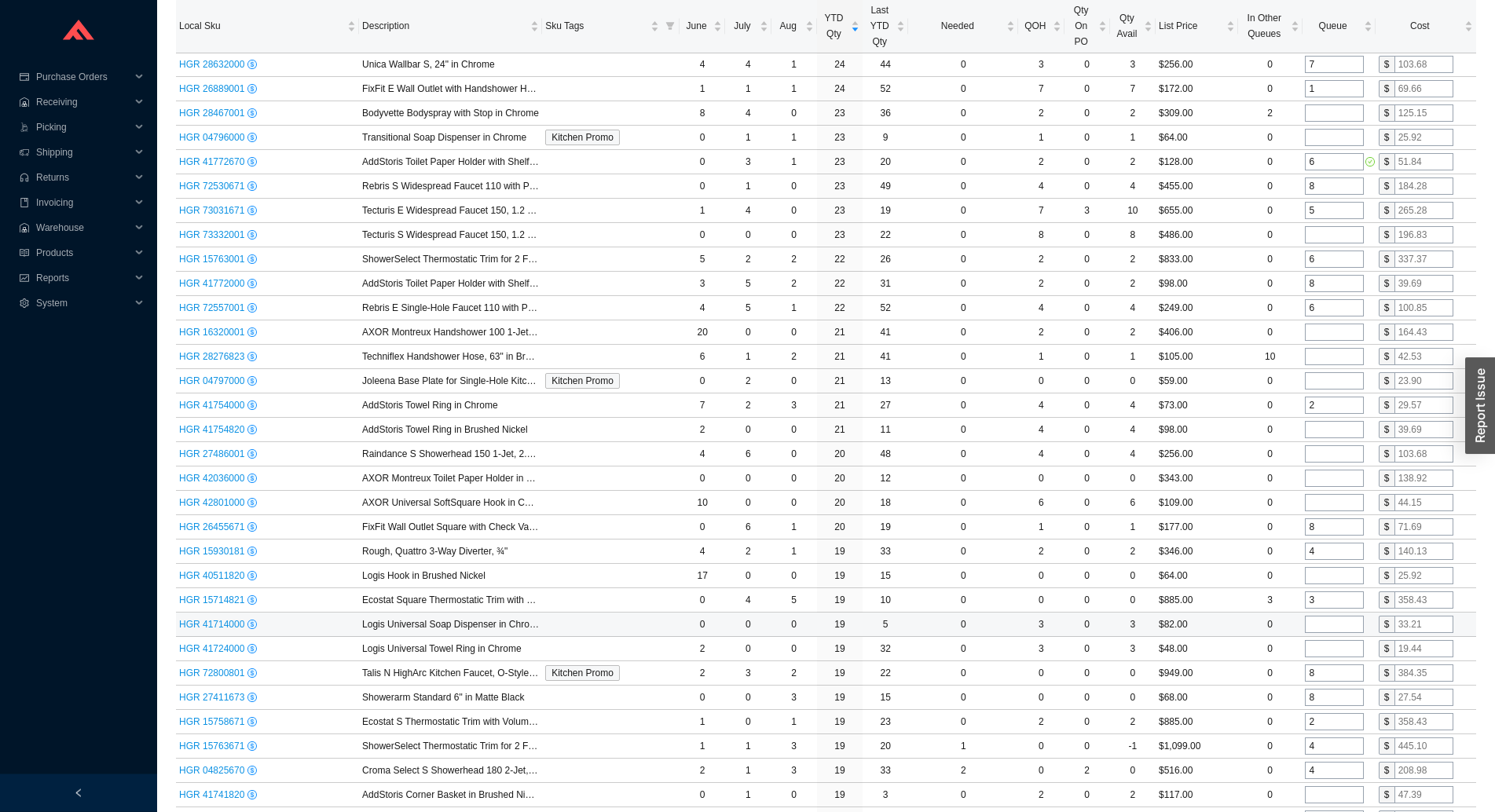
type input "3"
click at [1324, 630] on input "tel" at bounding box center [1334, 624] width 59 height 17
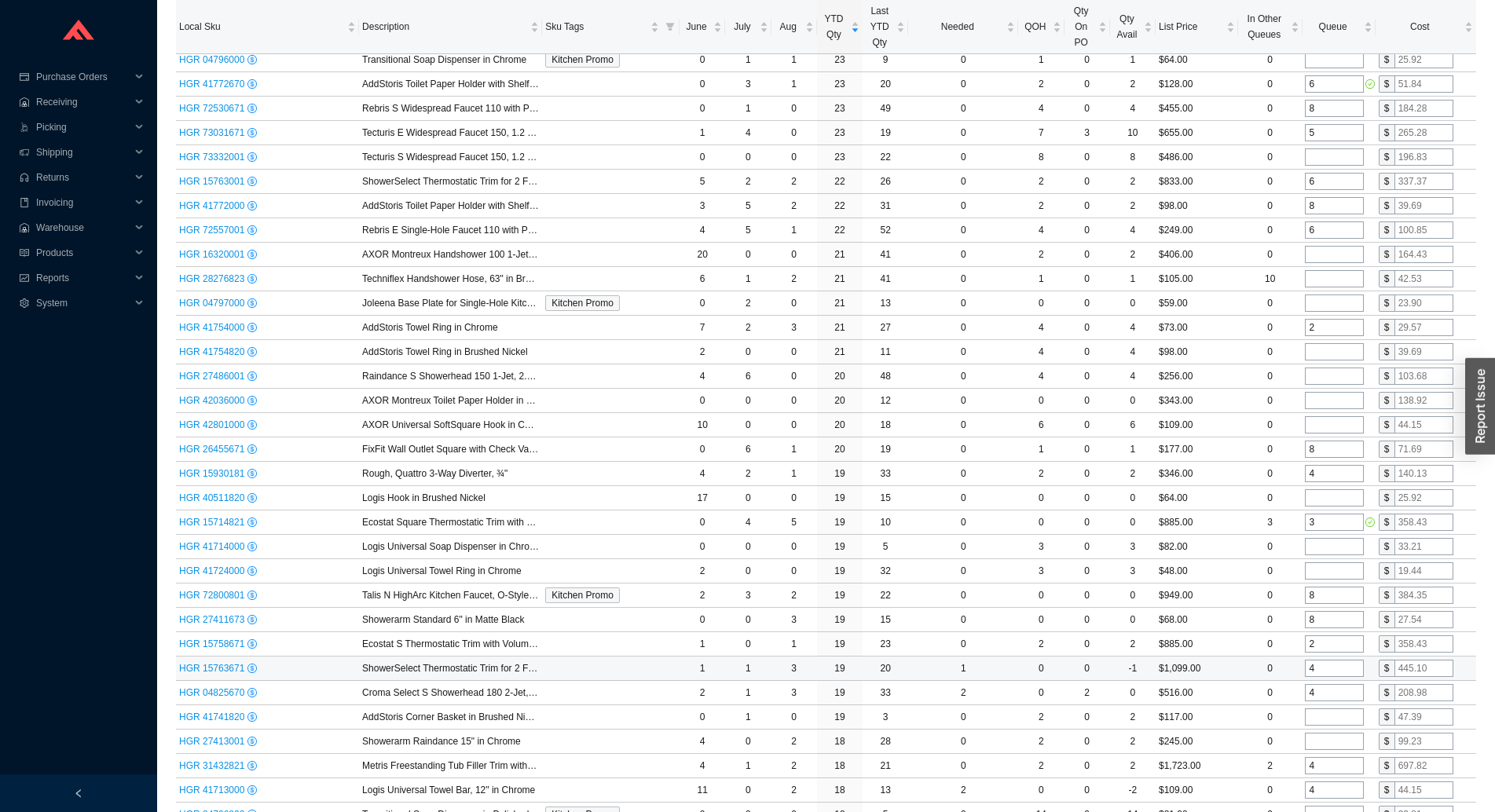
scroll to position [1572, 0]
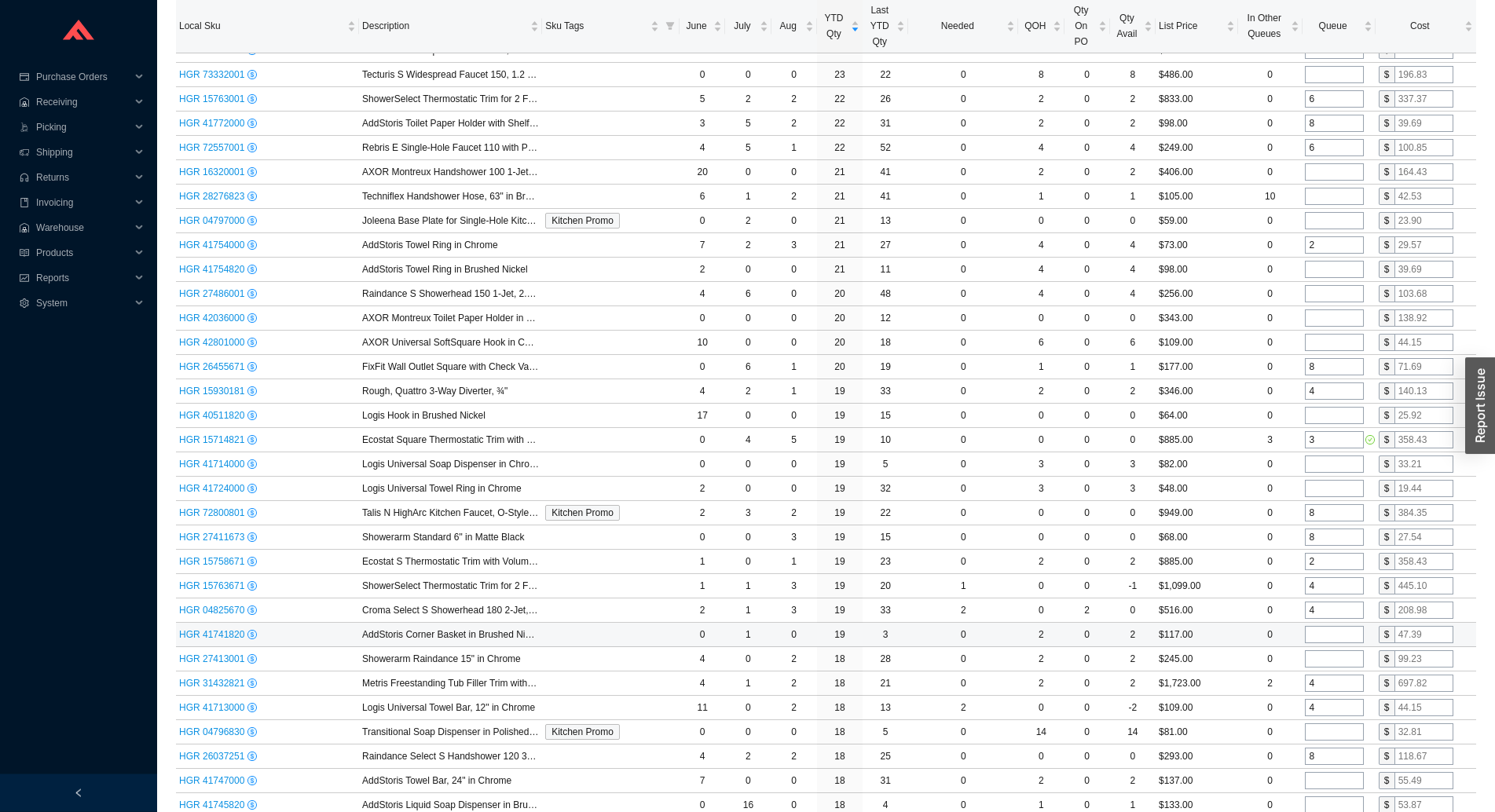
click at [1321, 631] on input "tel" at bounding box center [1334, 634] width 59 height 17
type input "3"
click at [1325, 660] on input "tel" at bounding box center [1334, 659] width 59 height 17
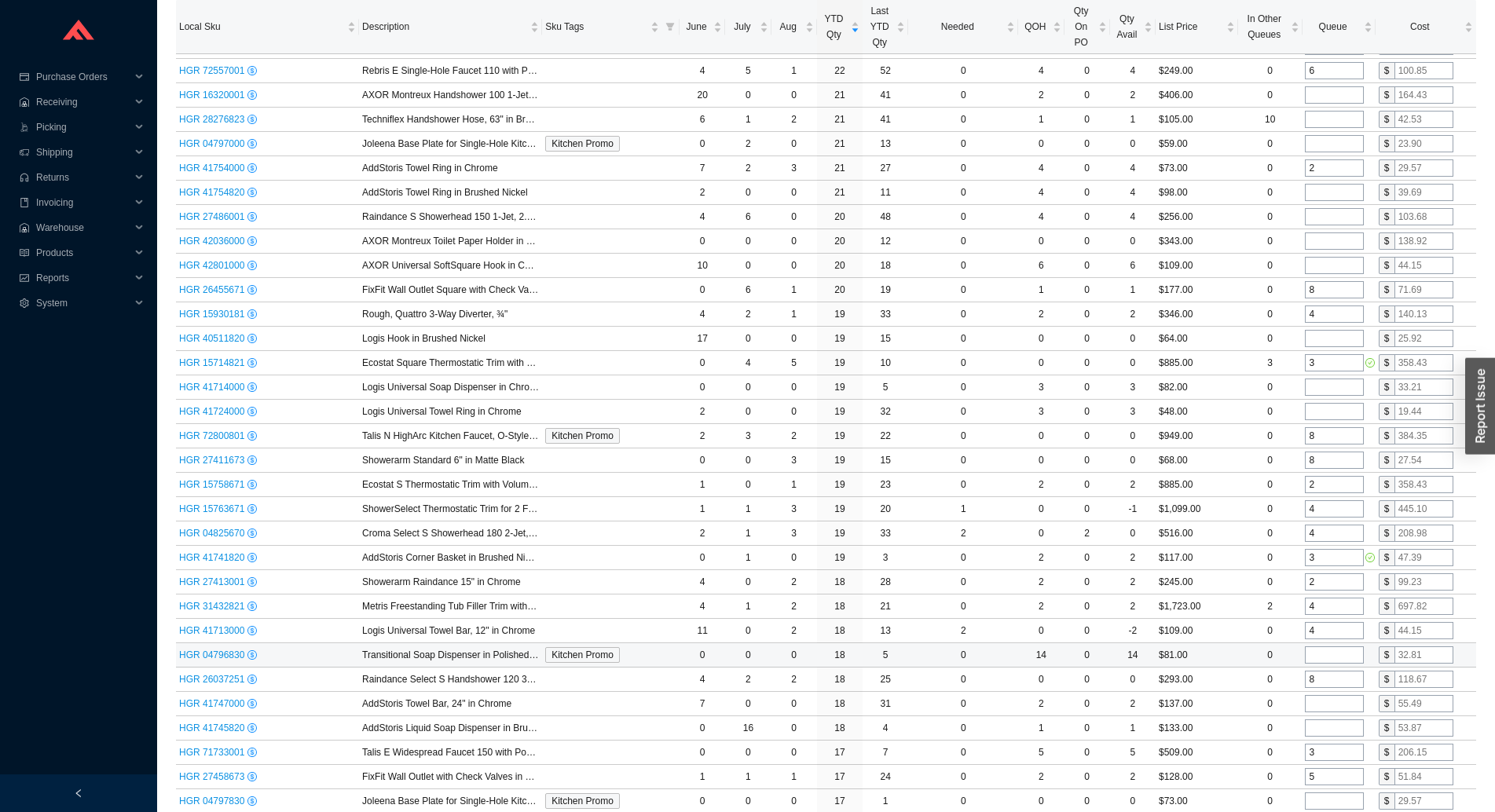
scroll to position [1652, 0]
type input "2"
click at [1321, 703] on input "tel" at bounding box center [1334, 701] width 59 height 17
click at [1325, 734] on td at bounding box center [1338, 725] width 73 height 24
click at [1321, 725] on input "tel" at bounding box center [1334, 725] width 59 height 17
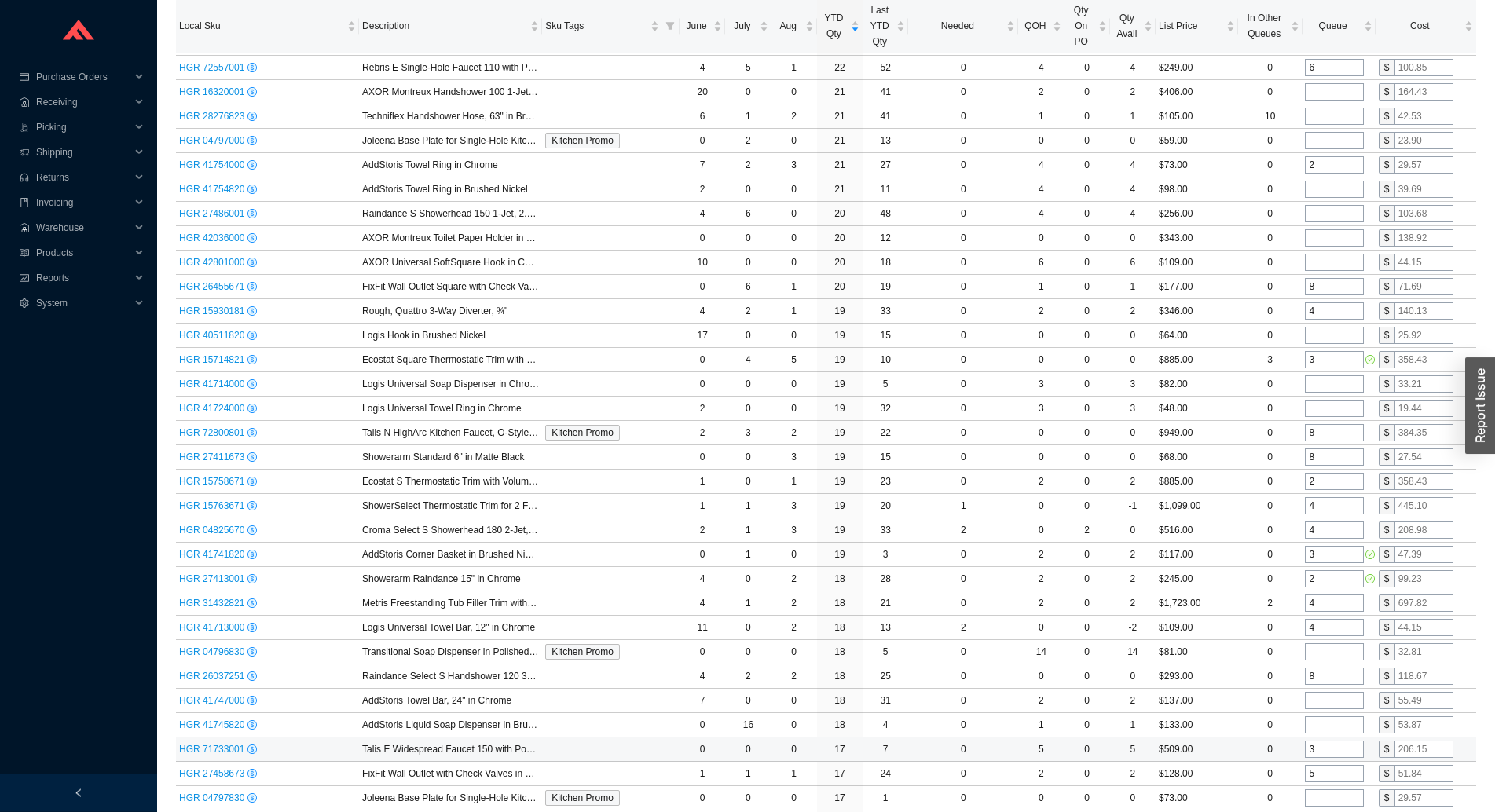
scroll to position [1812, 0]
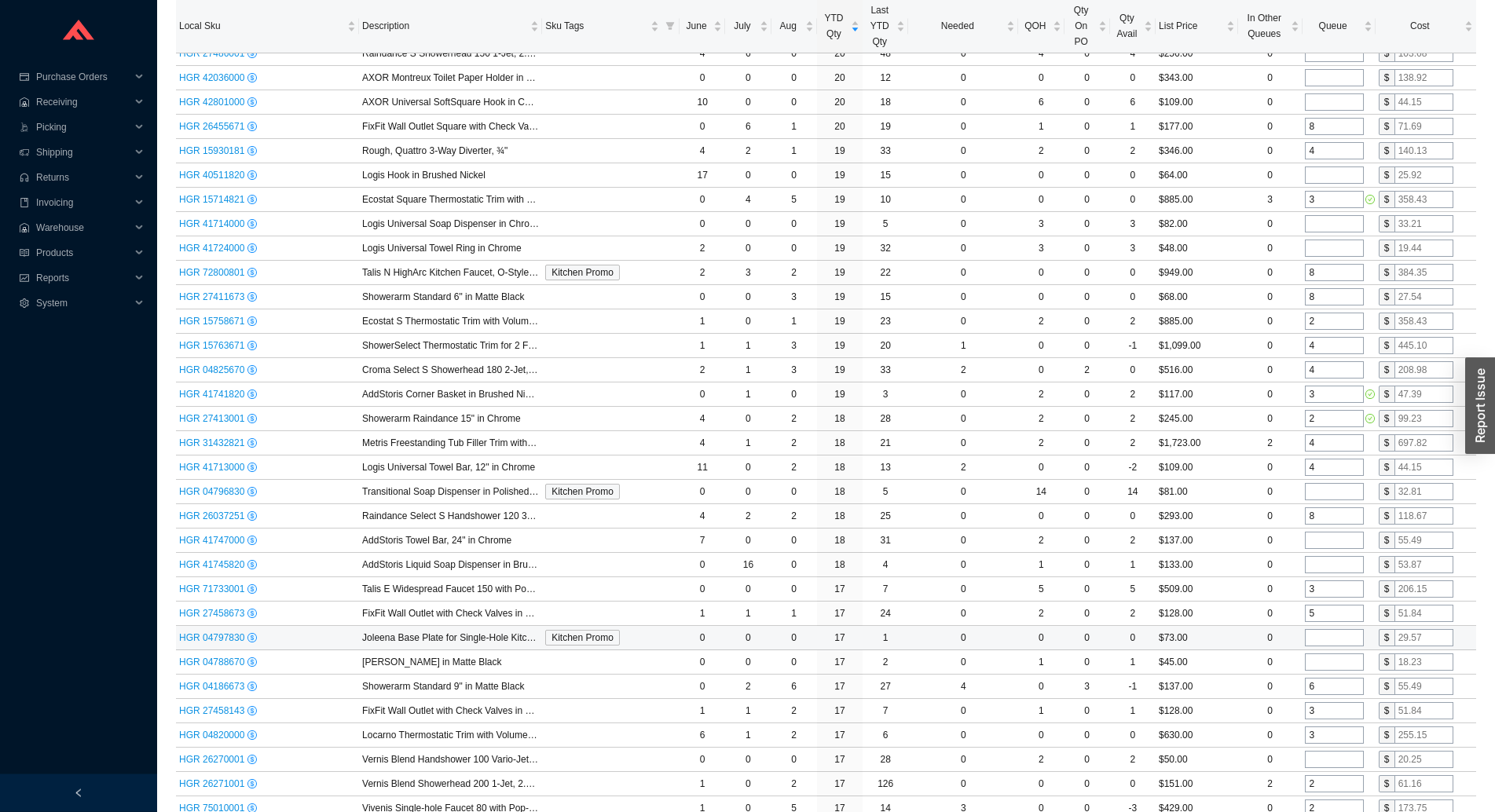
click at [1326, 645] on input "tel" at bounding box center [1334, 638] width 59 height 17
click at [1325, 672] on td at bounding box center [1338, 662] width 73 height 24
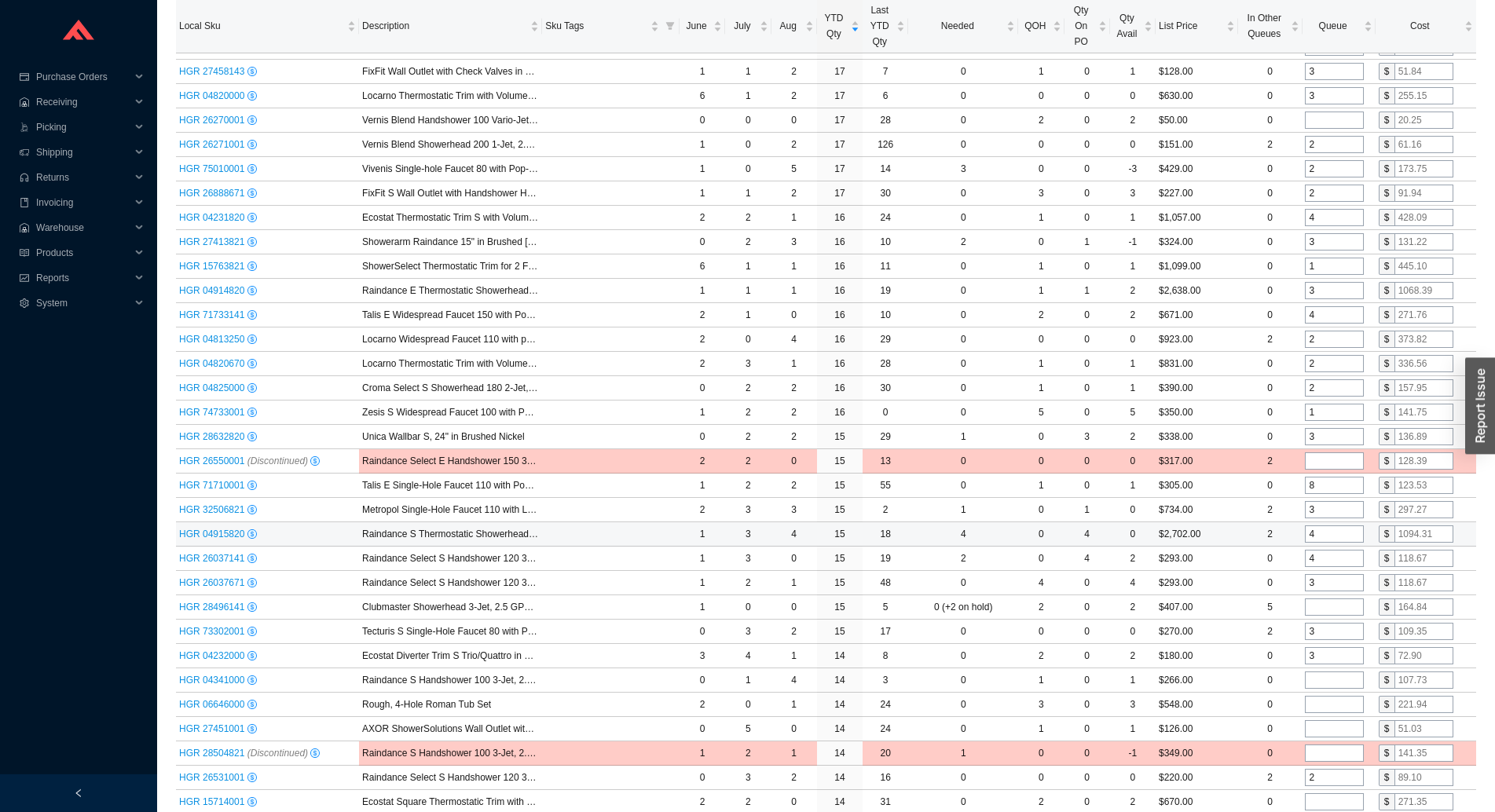
scroll to position [2453, 0]
click at [1319, 616] on td at bounding box center [1338, 606] width 73 height 24
click at [1319, 609] on input "tel" at bounding box center [1334, 605] width 59 height 17
click at [1333, 680] on input "tel" at bounding box center [1334, 678] width 59 height 17
type input "2"
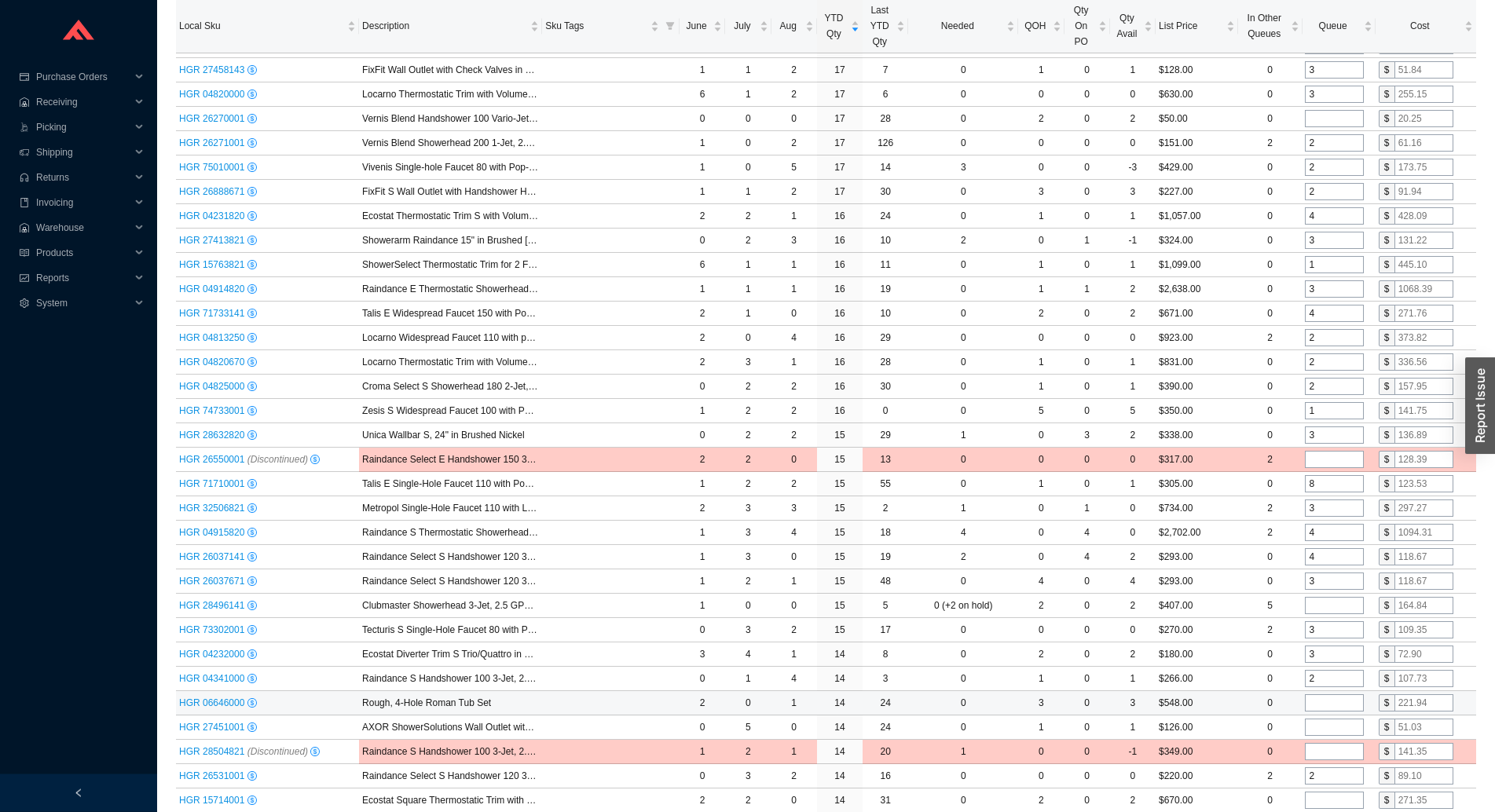
click at [1327, 703] on input "tel" at bounding box center [1334, 703] width 59 height 17
click at [1321, 732] on input "tel" at bounding box center [1334, 727] width 59 height 17
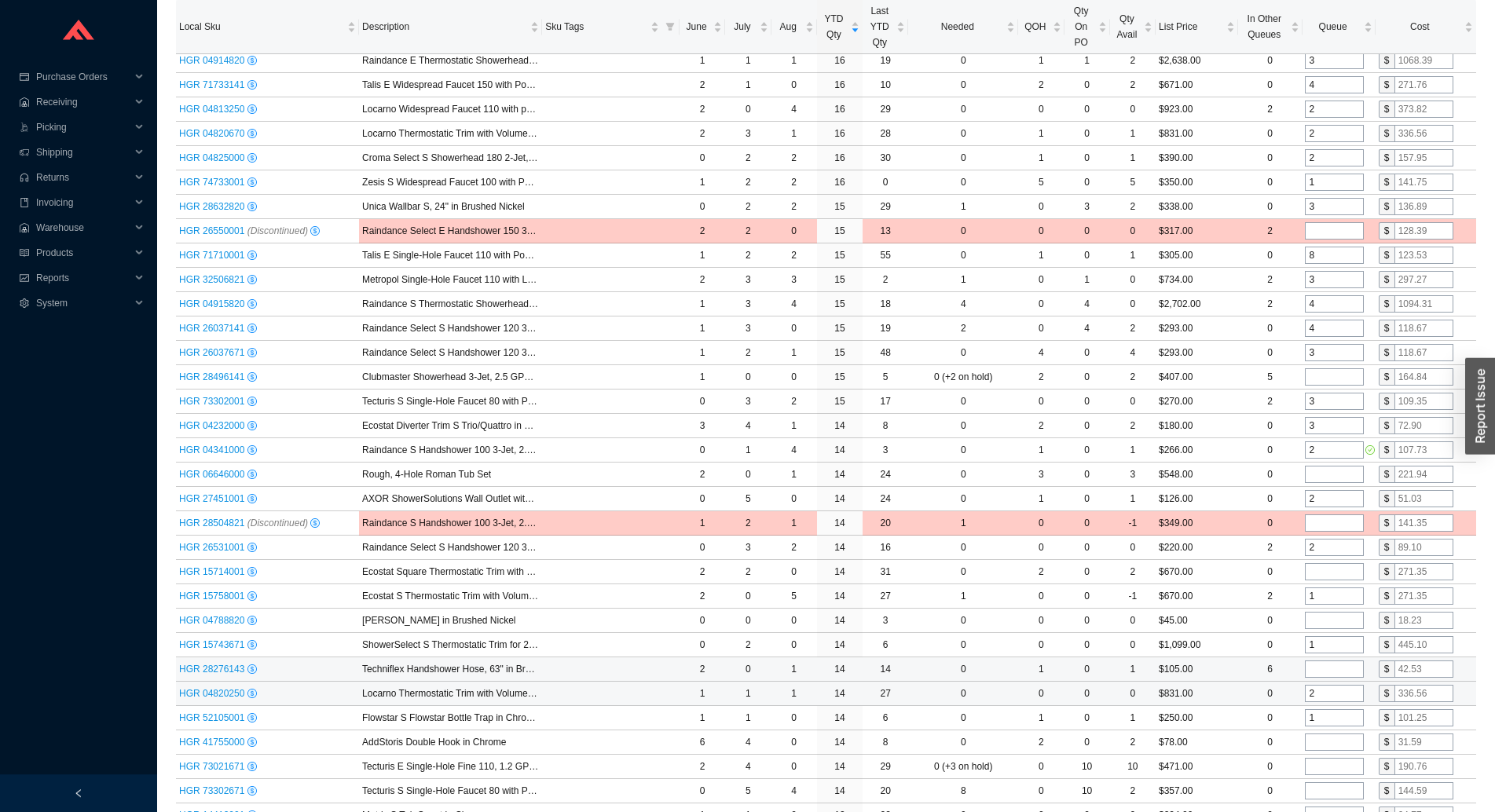
scroll to position [2693, 0]
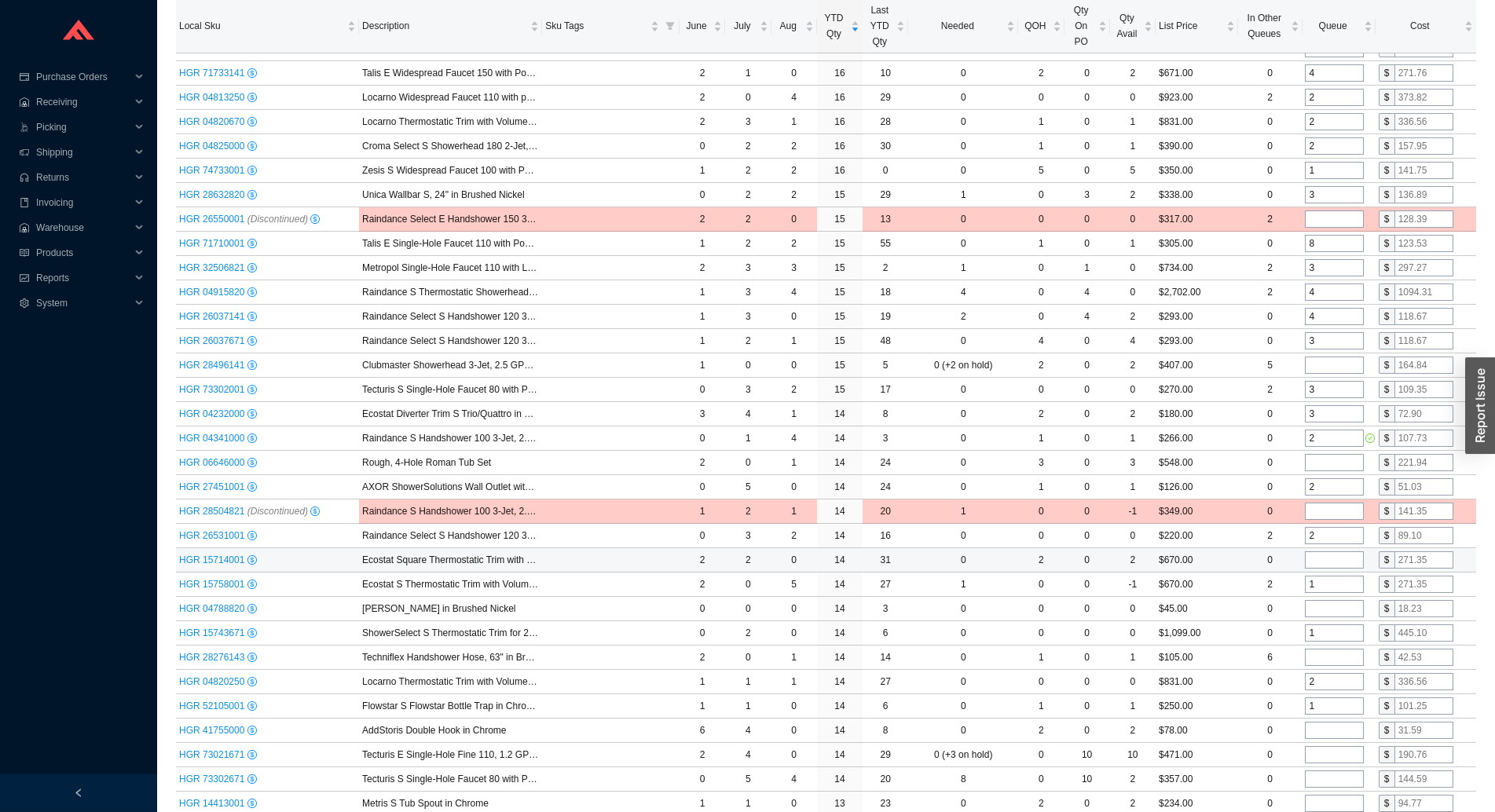
type input "2"
click at [1326, 564] on input "tel" at bounding box center [1334, 559] width 59 height 17
type input "1"
click at [1323, 615] on input "tel" at bounding box center [1334, 608] width 59 height 17
click at [1323, 731] on input "tel" at bounding box center [1334, 731] width 59 height 17
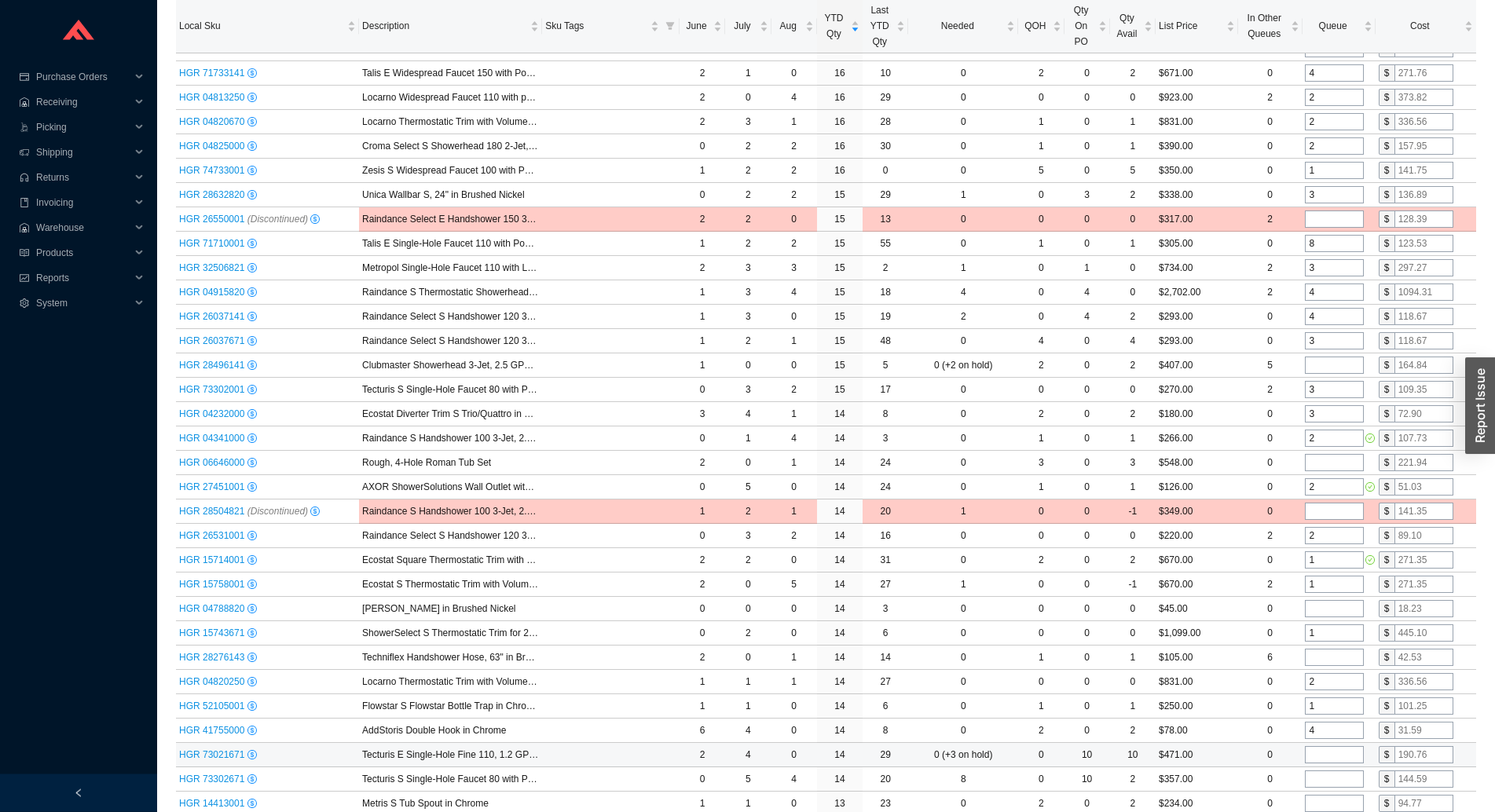
type input "4"
click at [1325, 748] on input "tel" at bounding box center [1334, 755] width 59 height 17
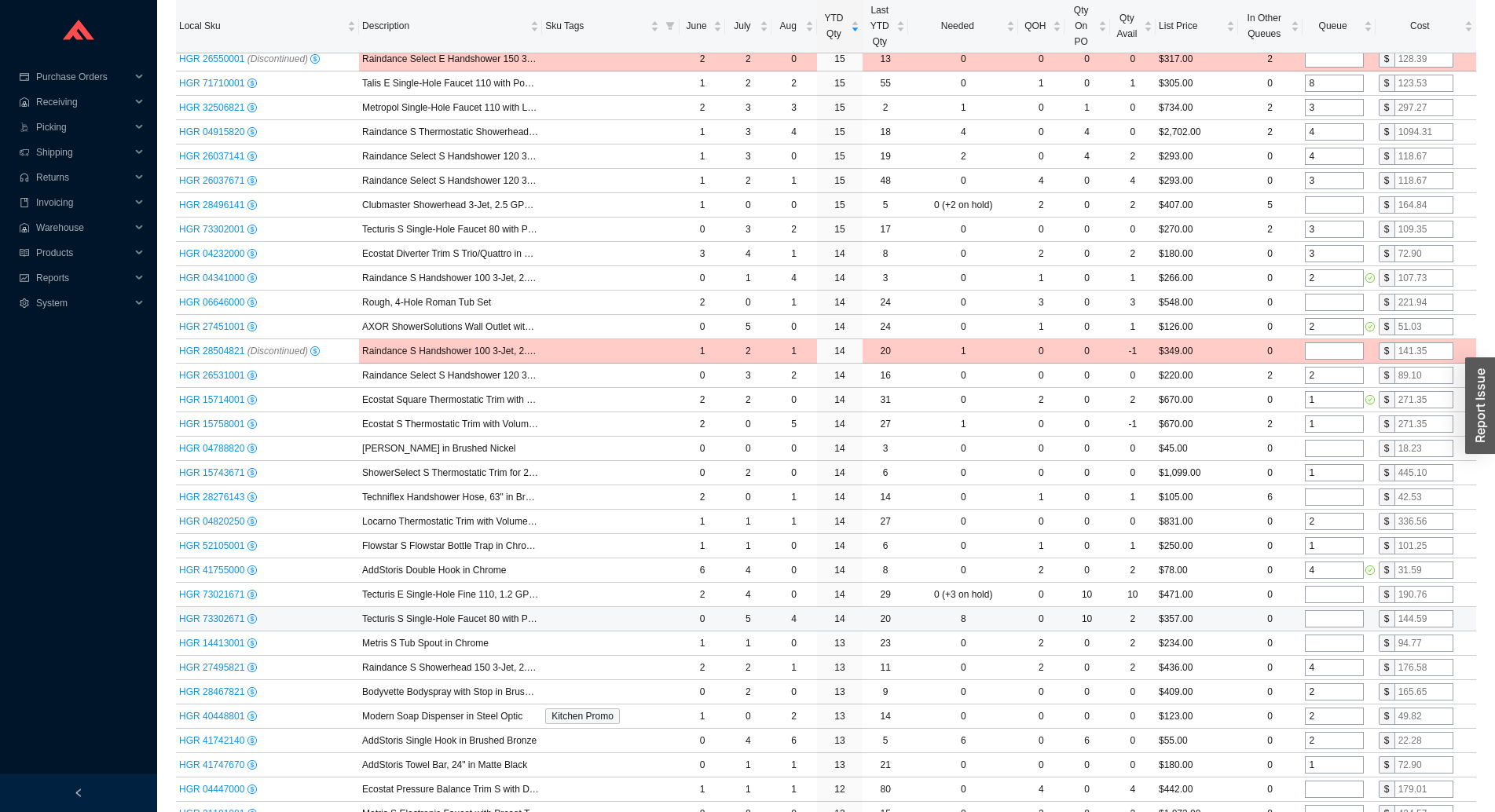
click at [1325, 623] on input "tel" at bounding box center [1334, 618] width 59 height 17
type input "4"
click at [1322, 641] on input "tel" at bounding box center [1334, 643] width 59 height 17
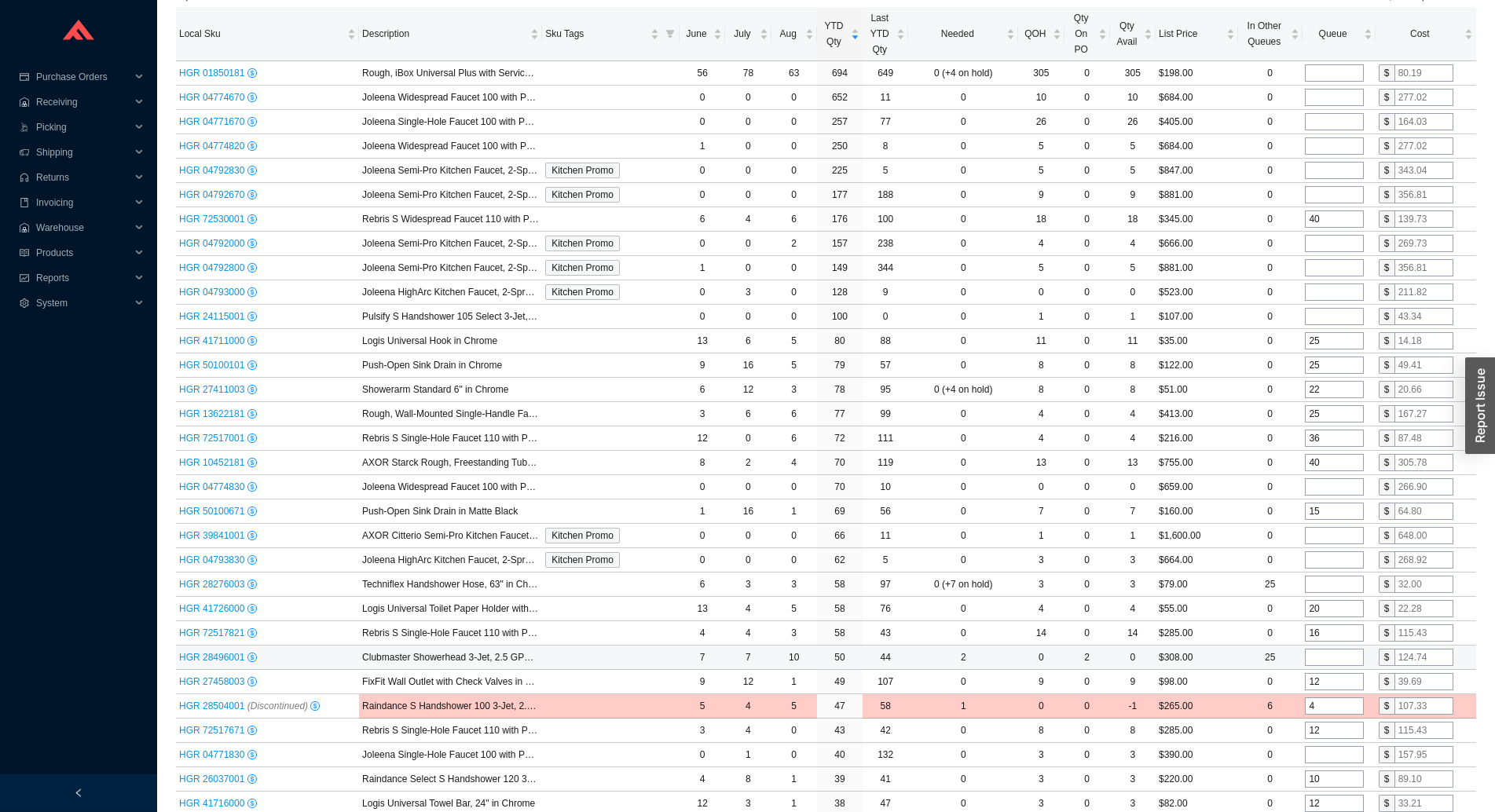
scroll to position [0, 0]
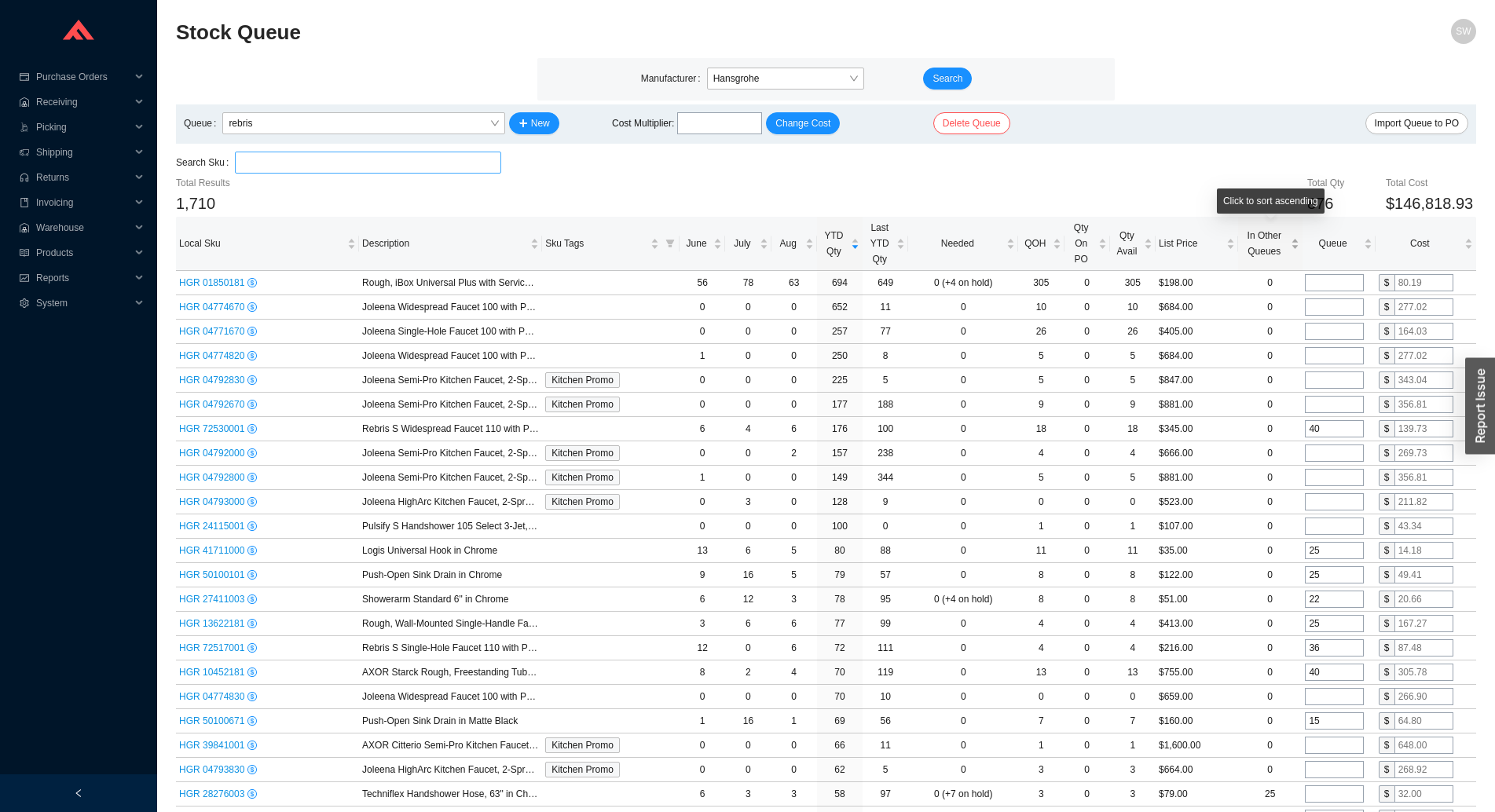
click at [1261, 240] on span "In Other Queues" at bounding box center [1265, 243] width 47 height 32
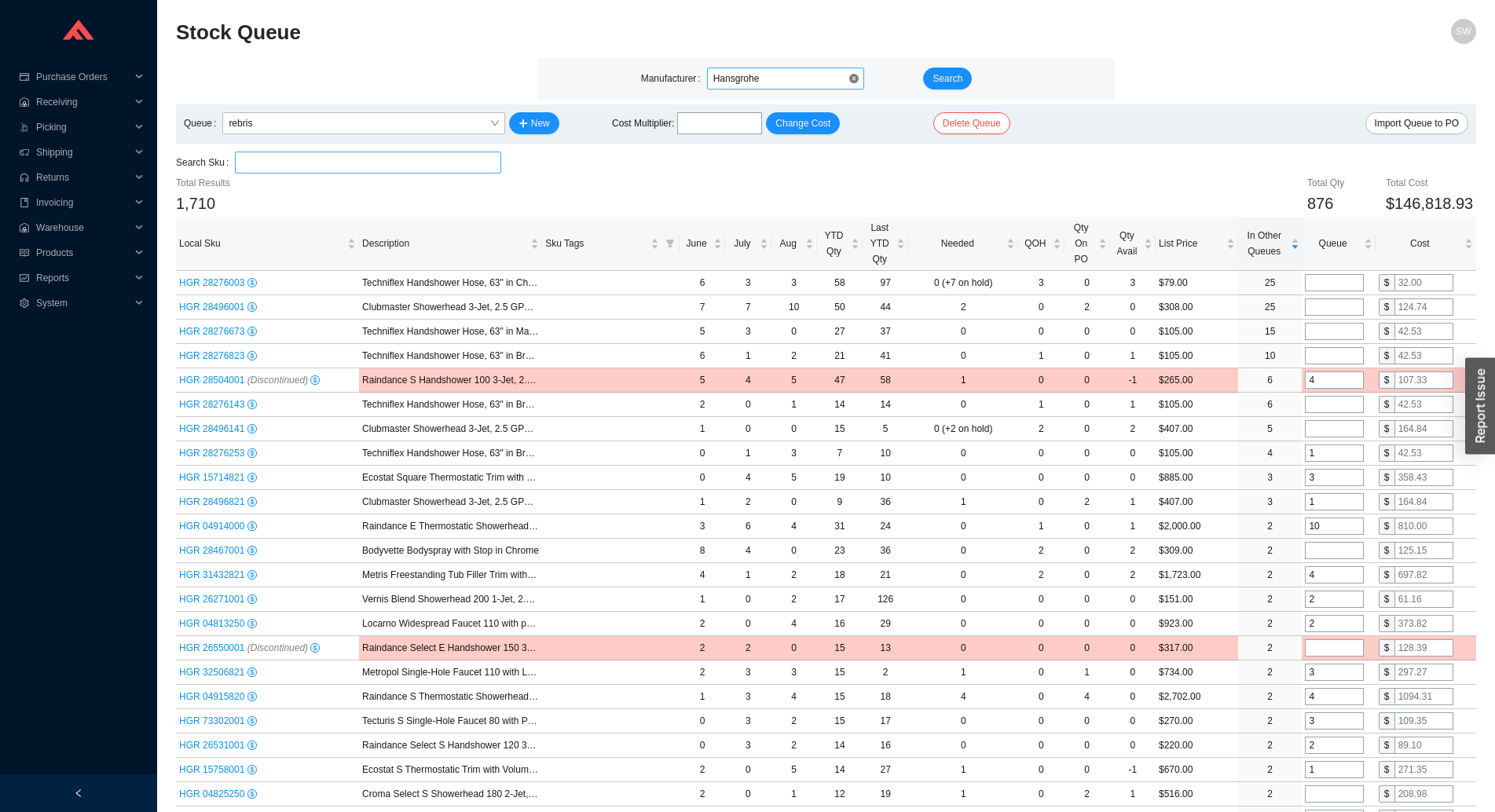
click at [775, 73] on span "Hansgrohe" at bounding box center [785, 79] width 144 height 21
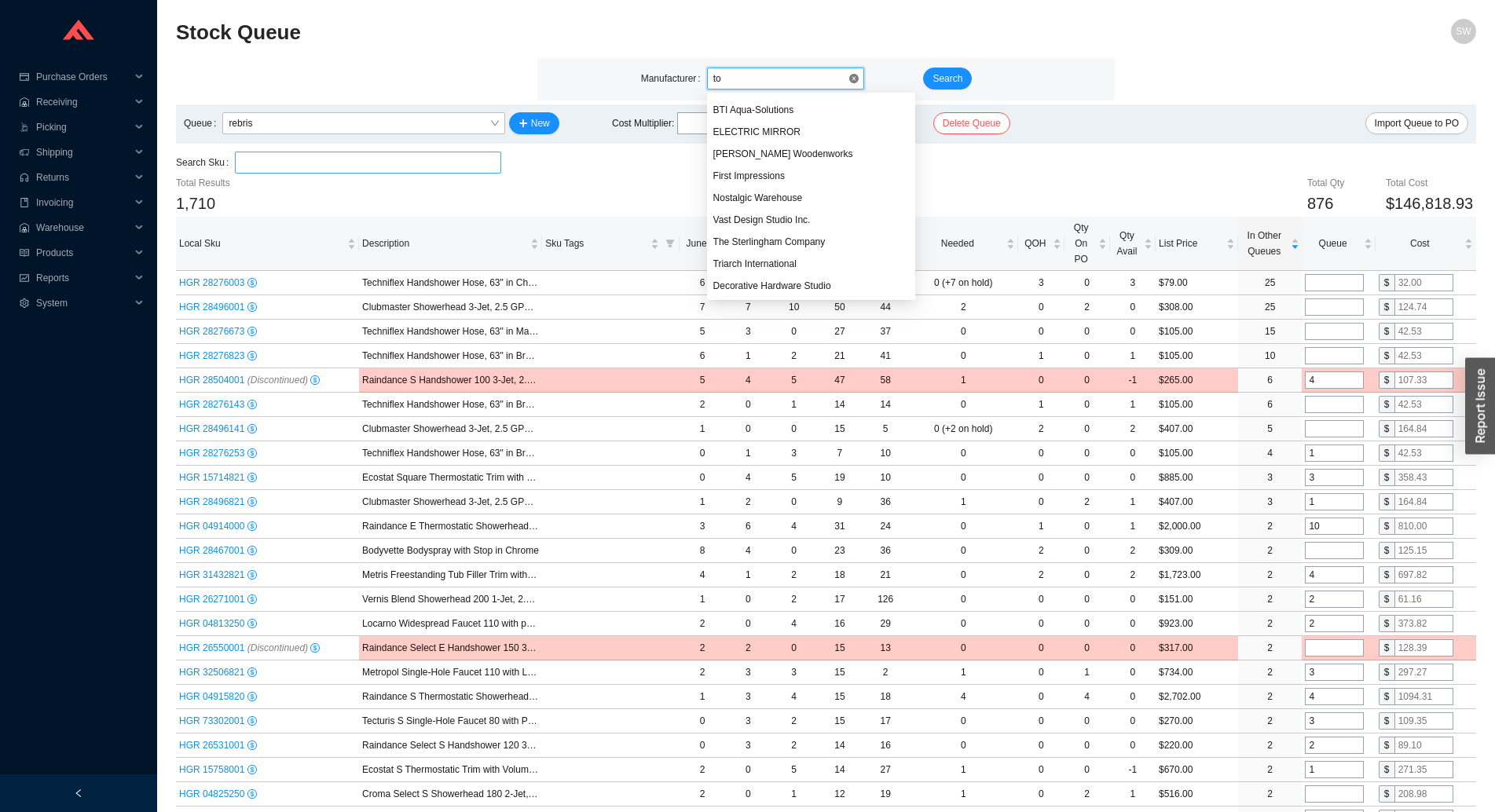
scroll to position [1778, 0]
type input "toto"
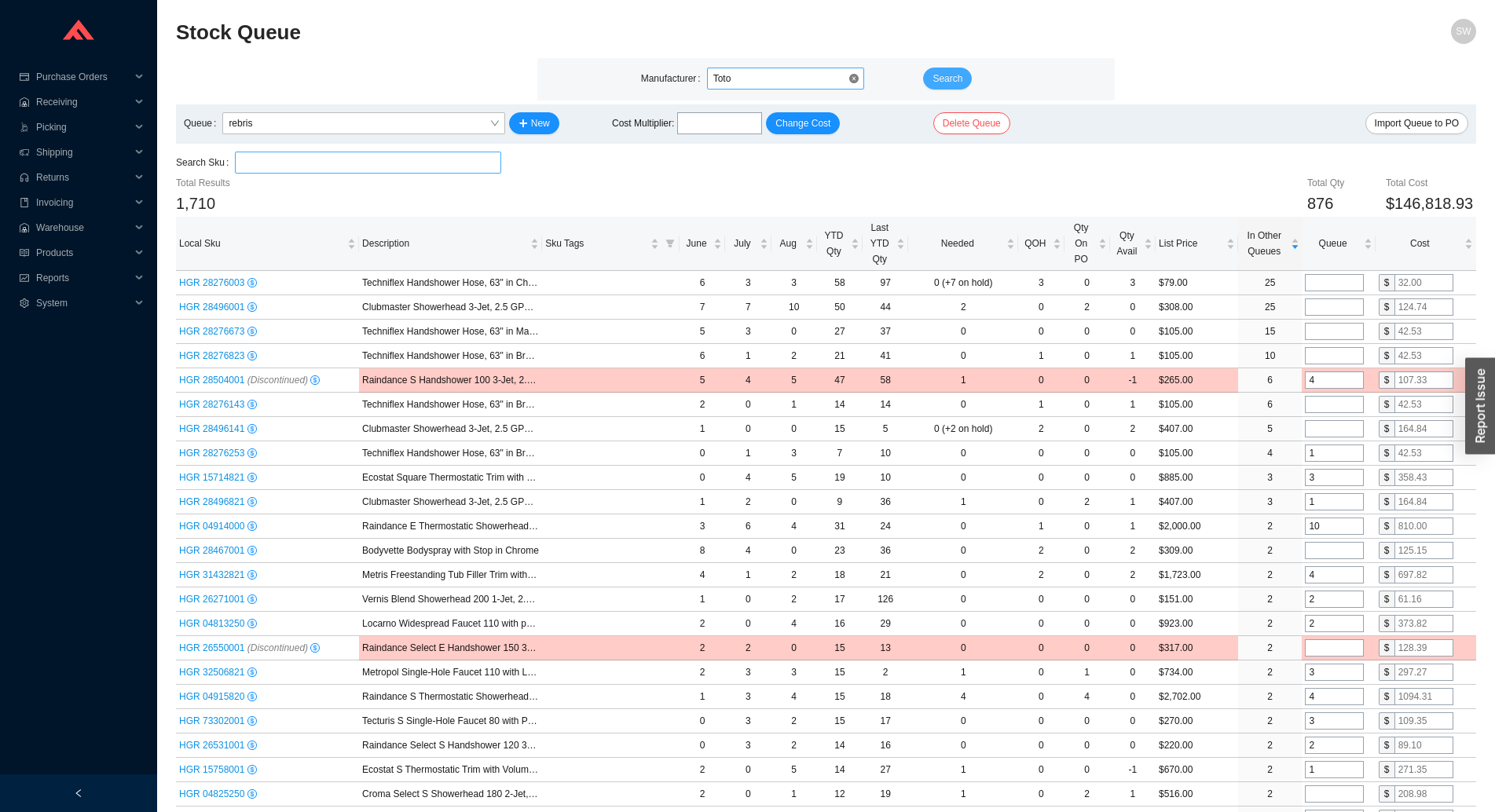
click at [943, 76] on span "Search" at bounding box center [948, 79] width 30 height 16
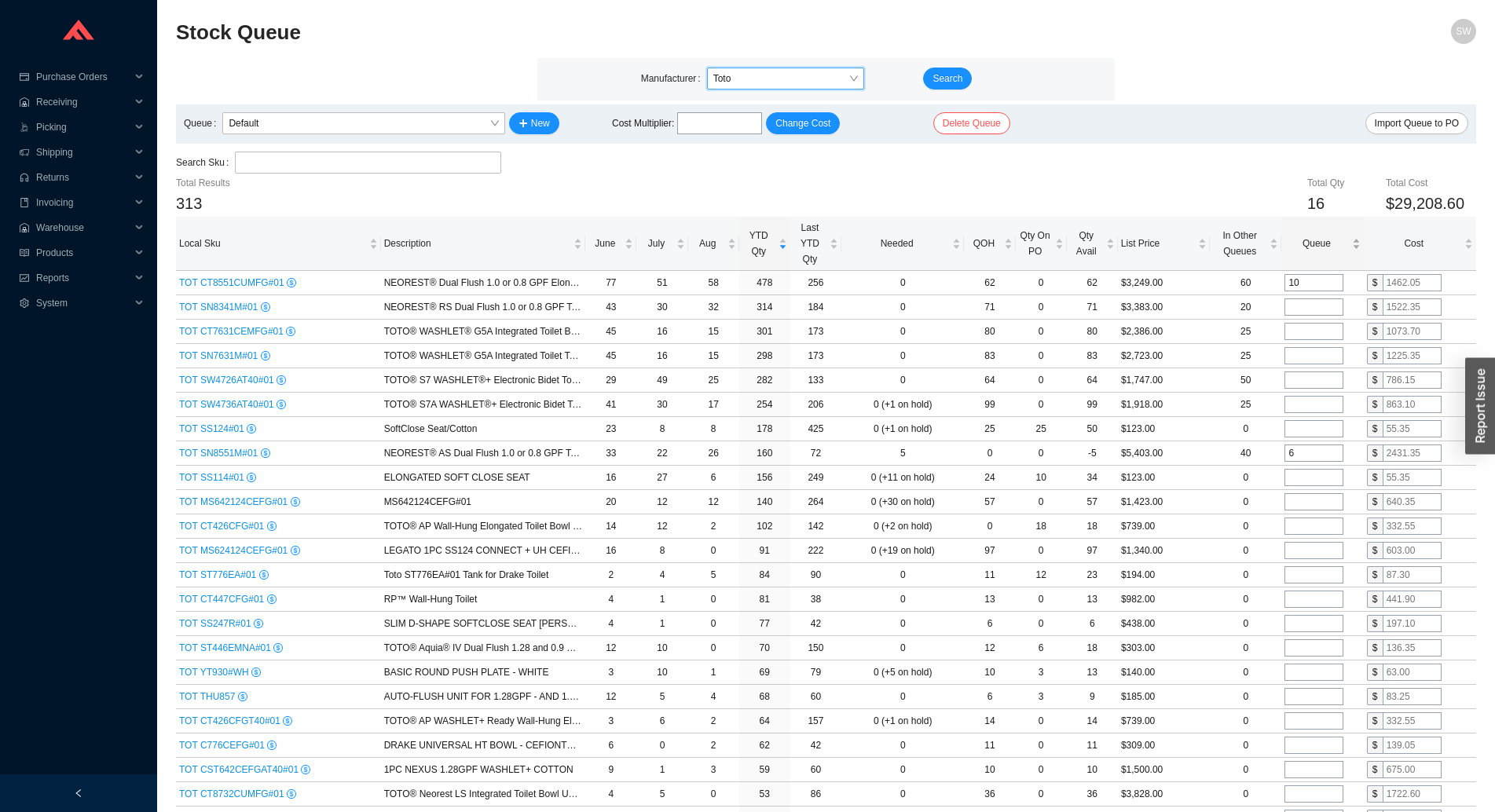
click at [1320, 245] on span "Queue" at bounding box center [1316, 243] width 64 height 16
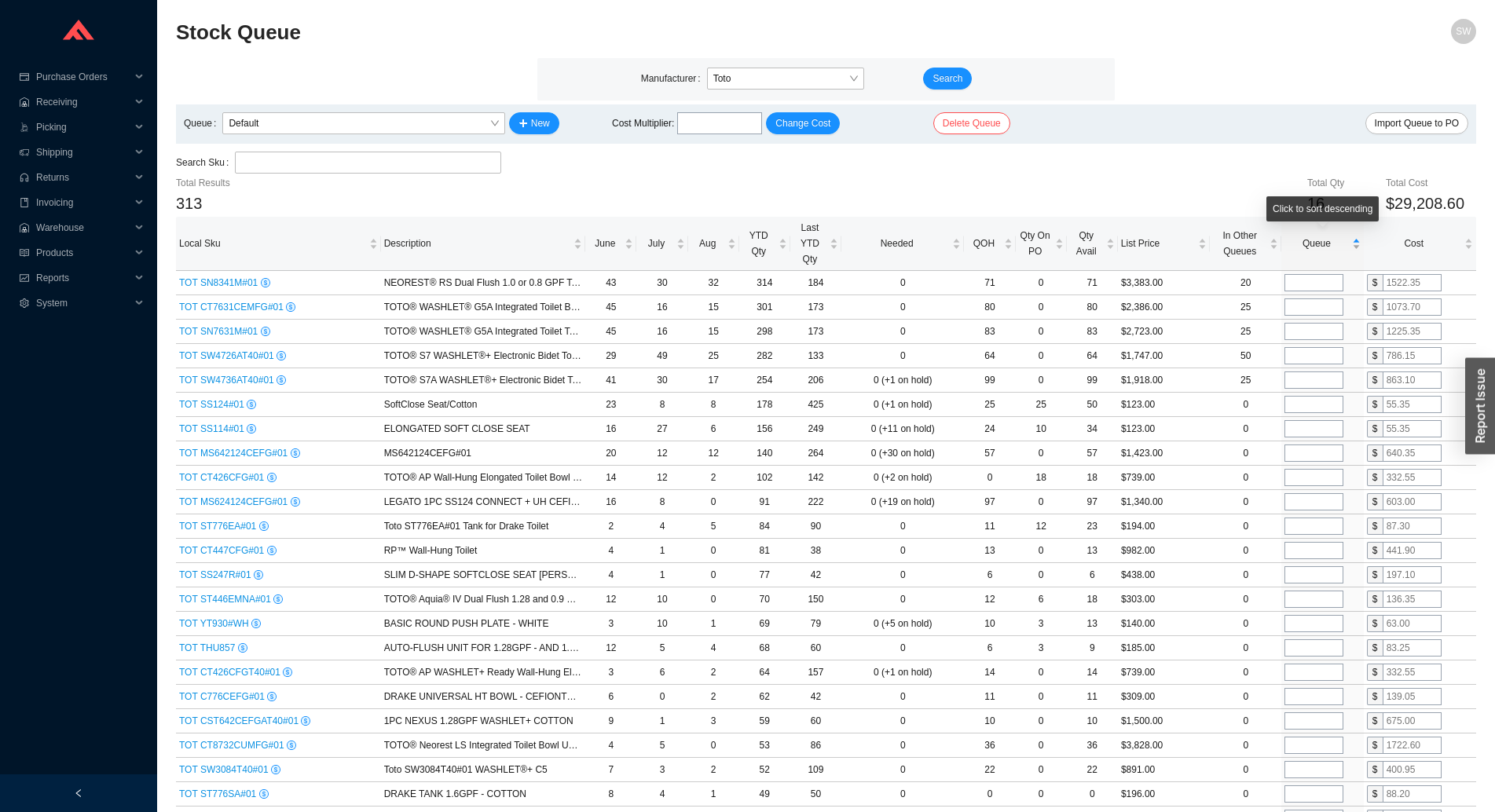
click at [1320, 245] on span "Queue" at bounding box center [1316, 243] width 64 height 16
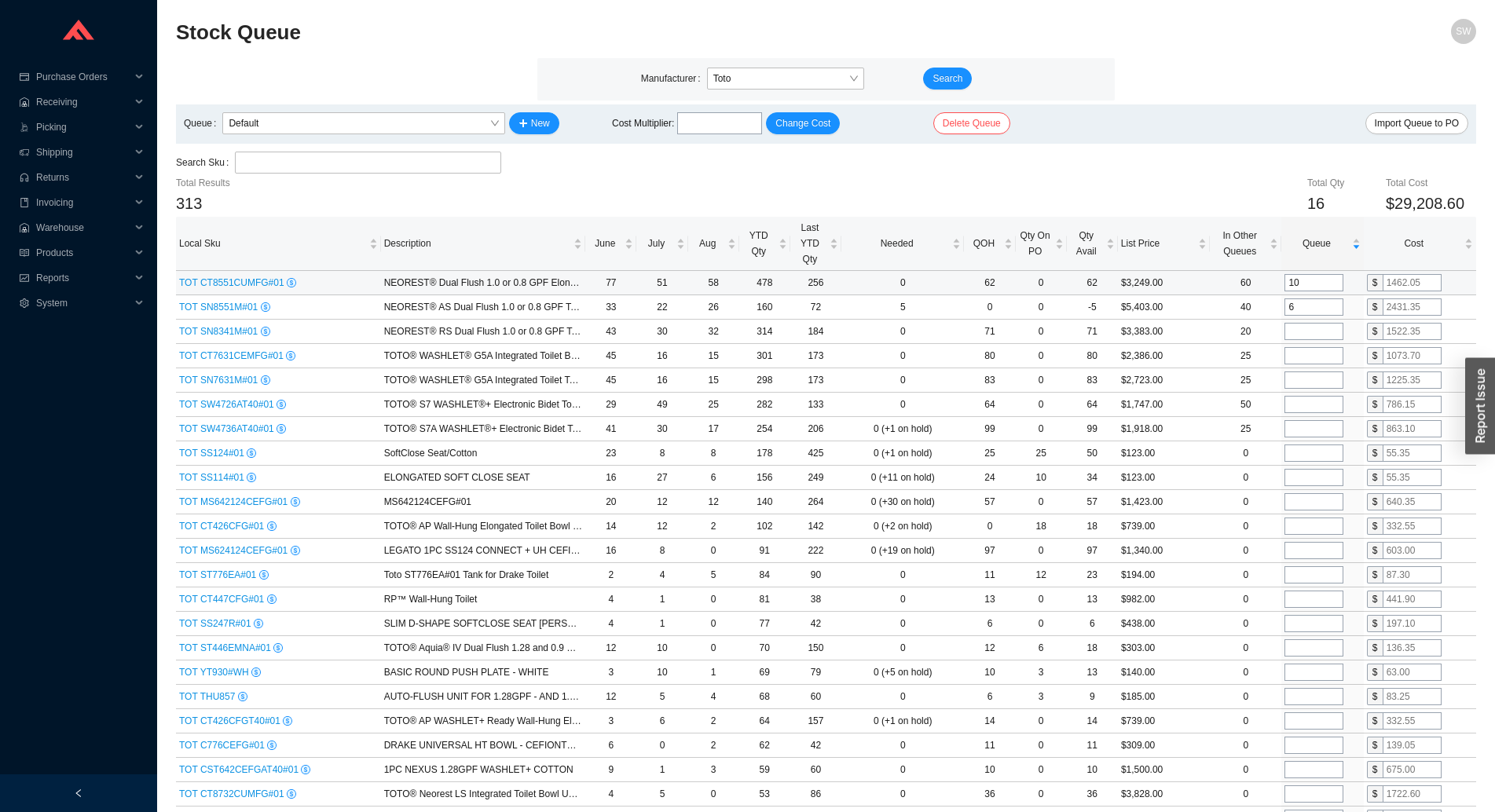
click at [1320, 283] on input "10" at bounding box center [1314, 283] width 59 height 17
type input "0"
click at [1300, 309] on input "6" at bounding box center [1314, 307] width 59 height 17
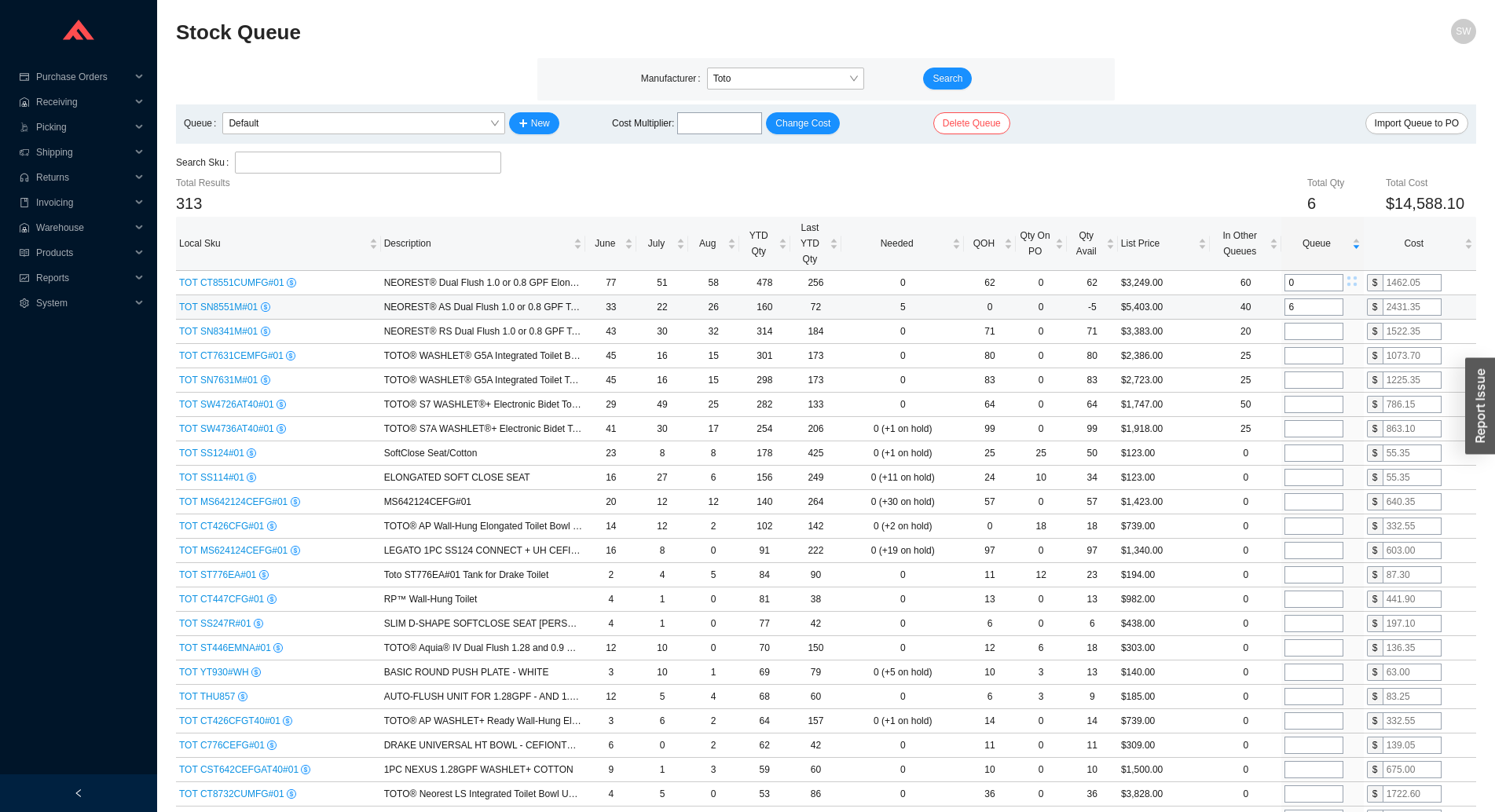
type input "0"
click at [1300, 333] on input "tel" at bounding box center [1314, 331] width 59 height 17
click at [306, 119] on span "Default" at bounding box center [363, 123] width 269 height 21
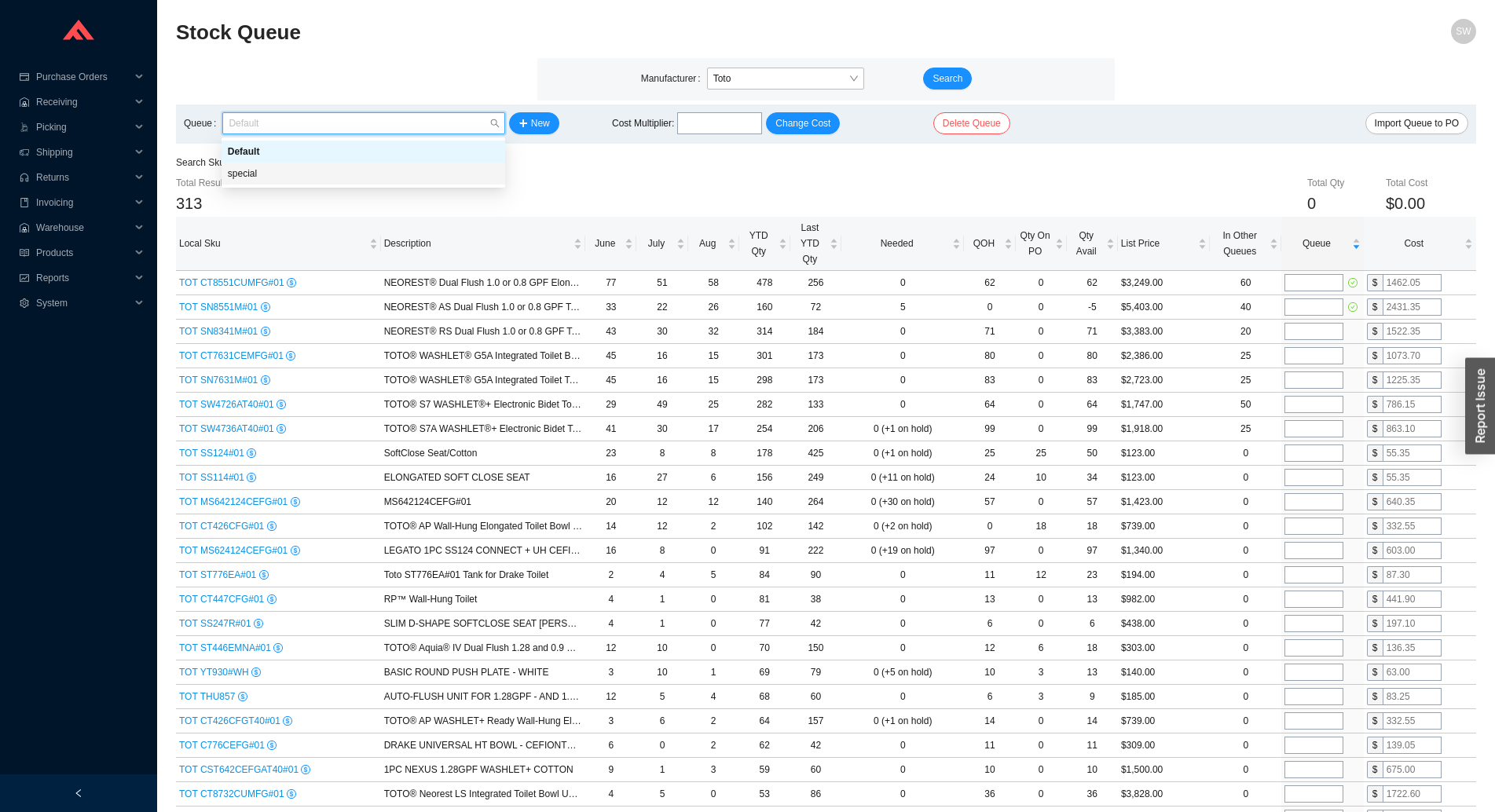
click at [343, 173] on div "special" at bounding box center [363, 173] width 271 height 14
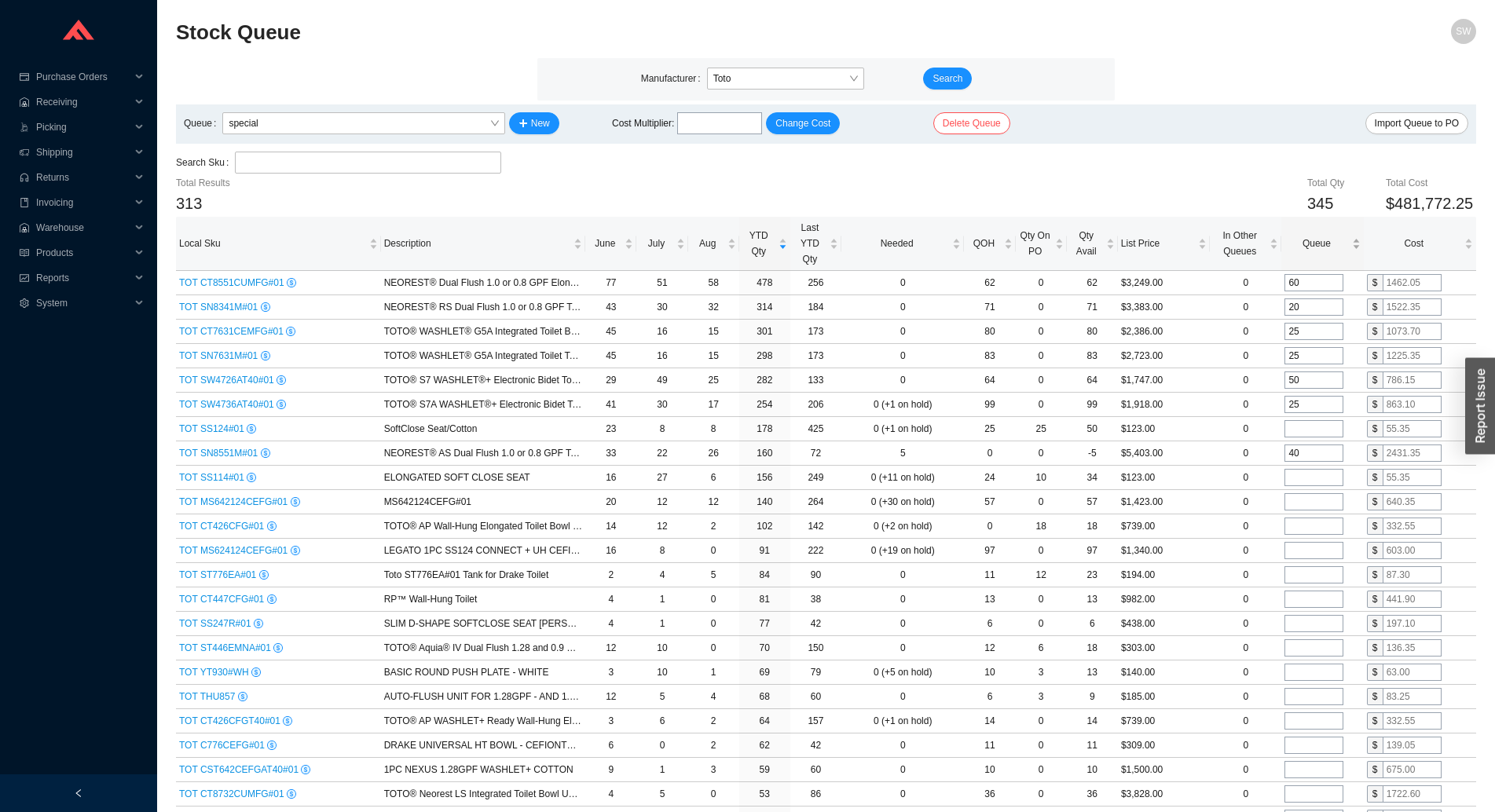
click at [1301, 250] on span "Queue" at bounding box center [1316, 243] width 64 height 16
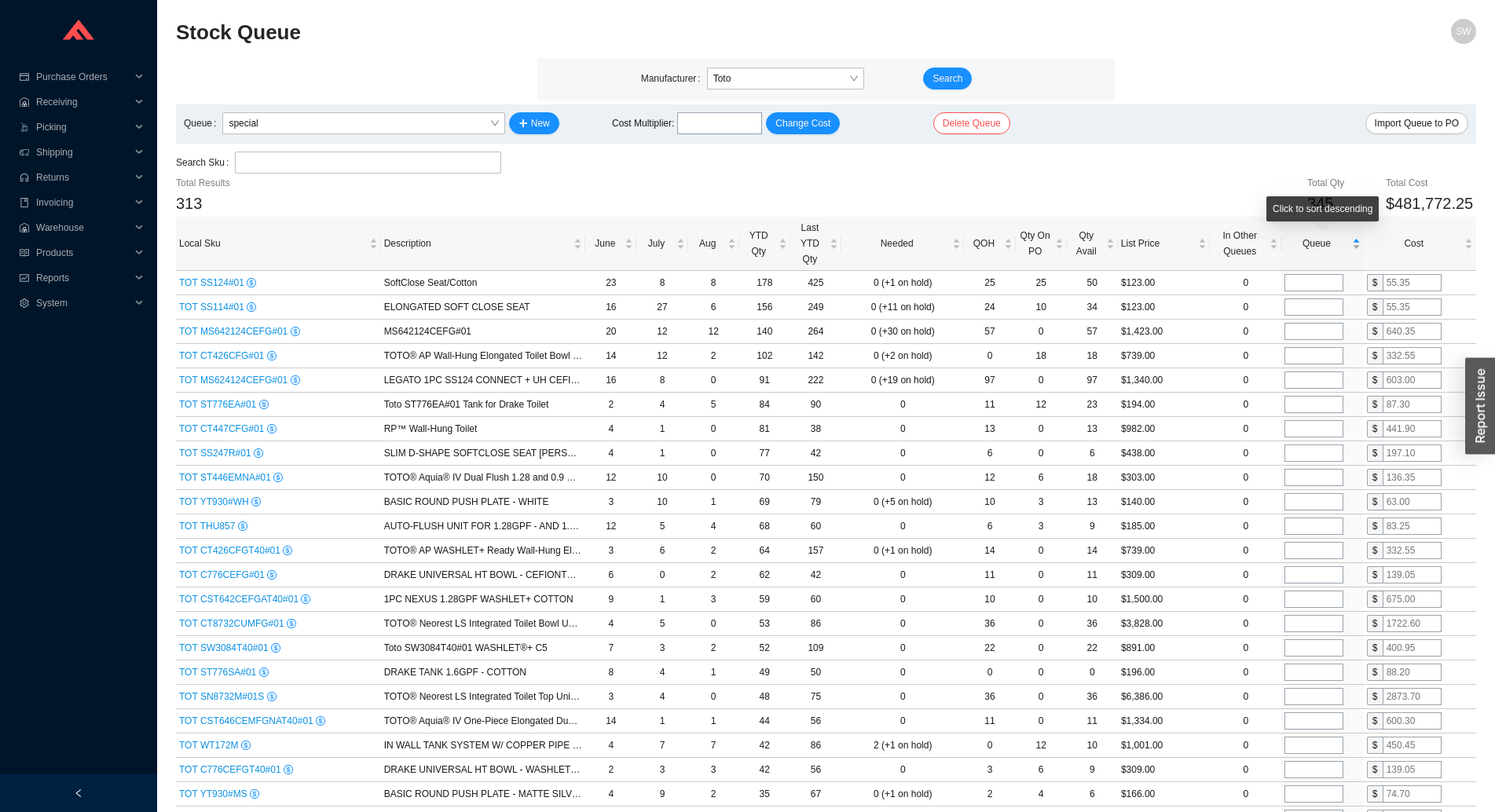
click at [1301, 250] on span "Queue" at bounding box center [1316, 243] width 64 height 16
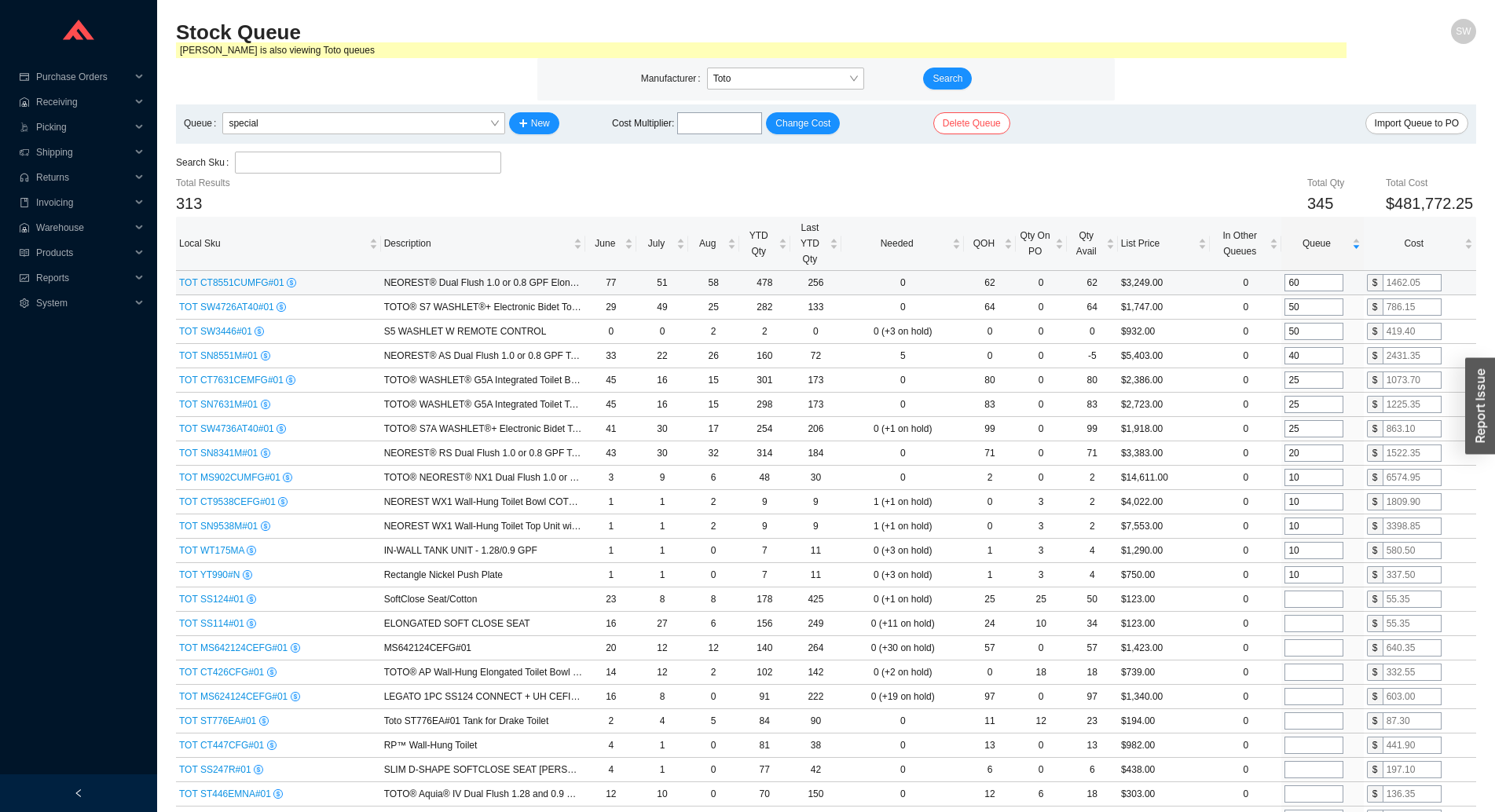
click at [1312, 283] on input "60" at bounding box center [1314, 283] width 59 height 17
type input "65"
click at [1325, 305] on input "50" at bounding box center [1314, 307] width 59 height 17
click at [1306, 349] on input "40" at bounding box center [1314, 355] width 59 height 17
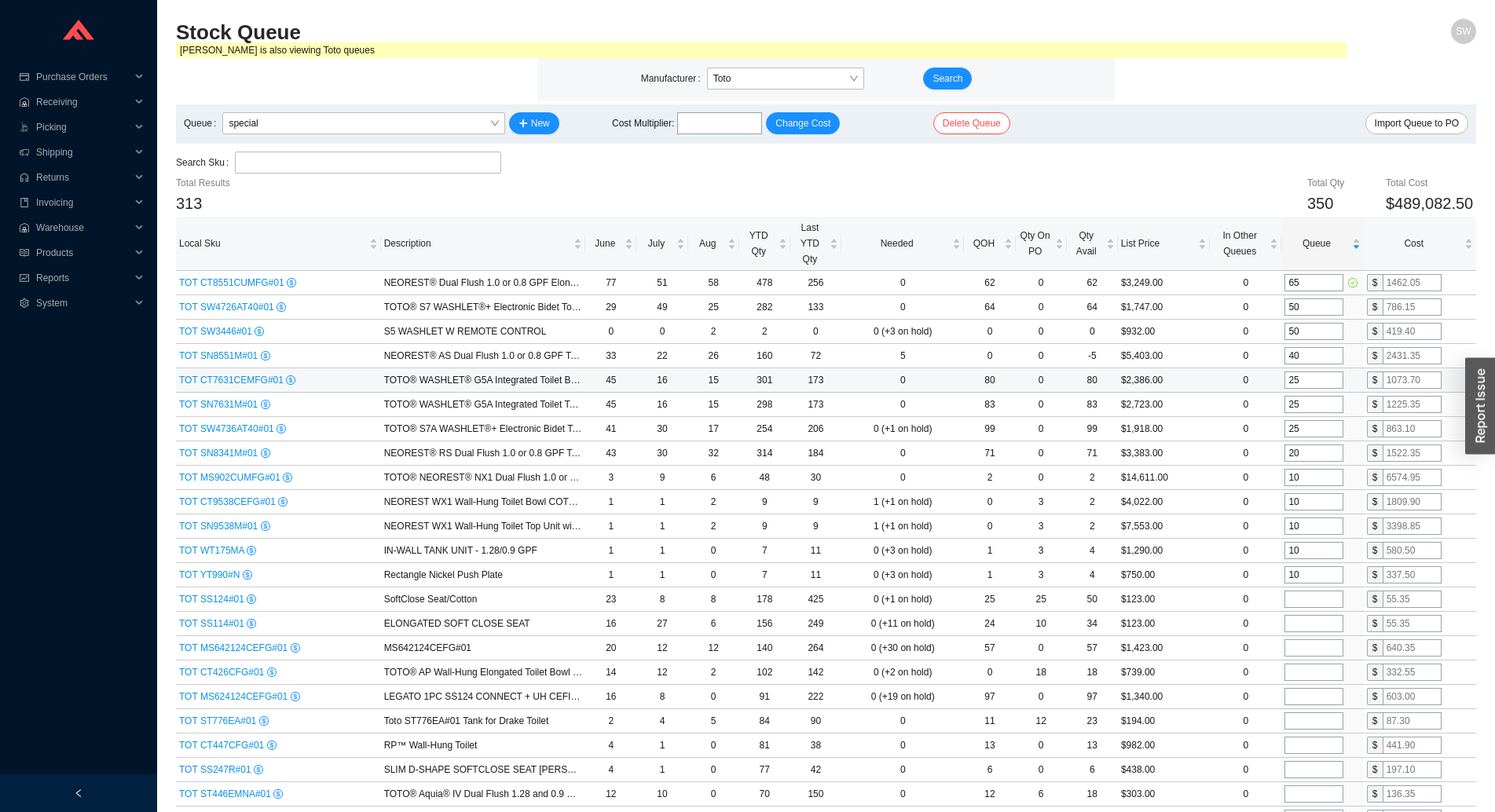
click at [1315, 380] on input "25" at bounding box center [1314, 380] width 59 height 17
click at [1313, 462] on input "20" at bounding box center [1314, 453] width 59 height 17
click at [1314, 457] on input "20" at bounding box center [1314, 453] width 59 height 17
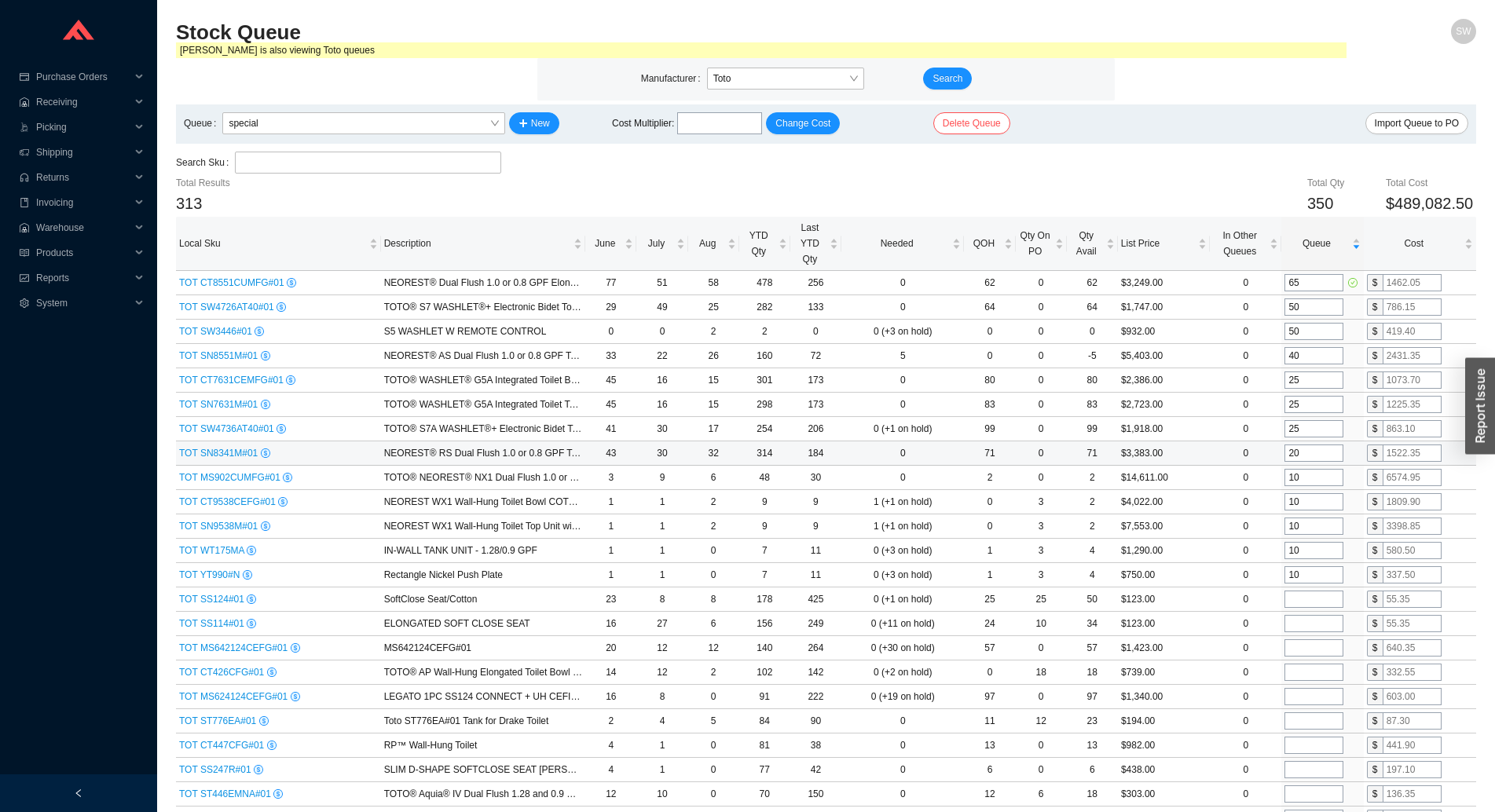
click at [1314, 457] on input "20" at bounding box center [1314, 453] width 59 height 17
type input "25"
click at [1310, 430] on input "25" at bounding box center [1314, 428] width 59 height 17
click at [353, 168] on input "search" at bounding box center [368, 163] width 253 height 21
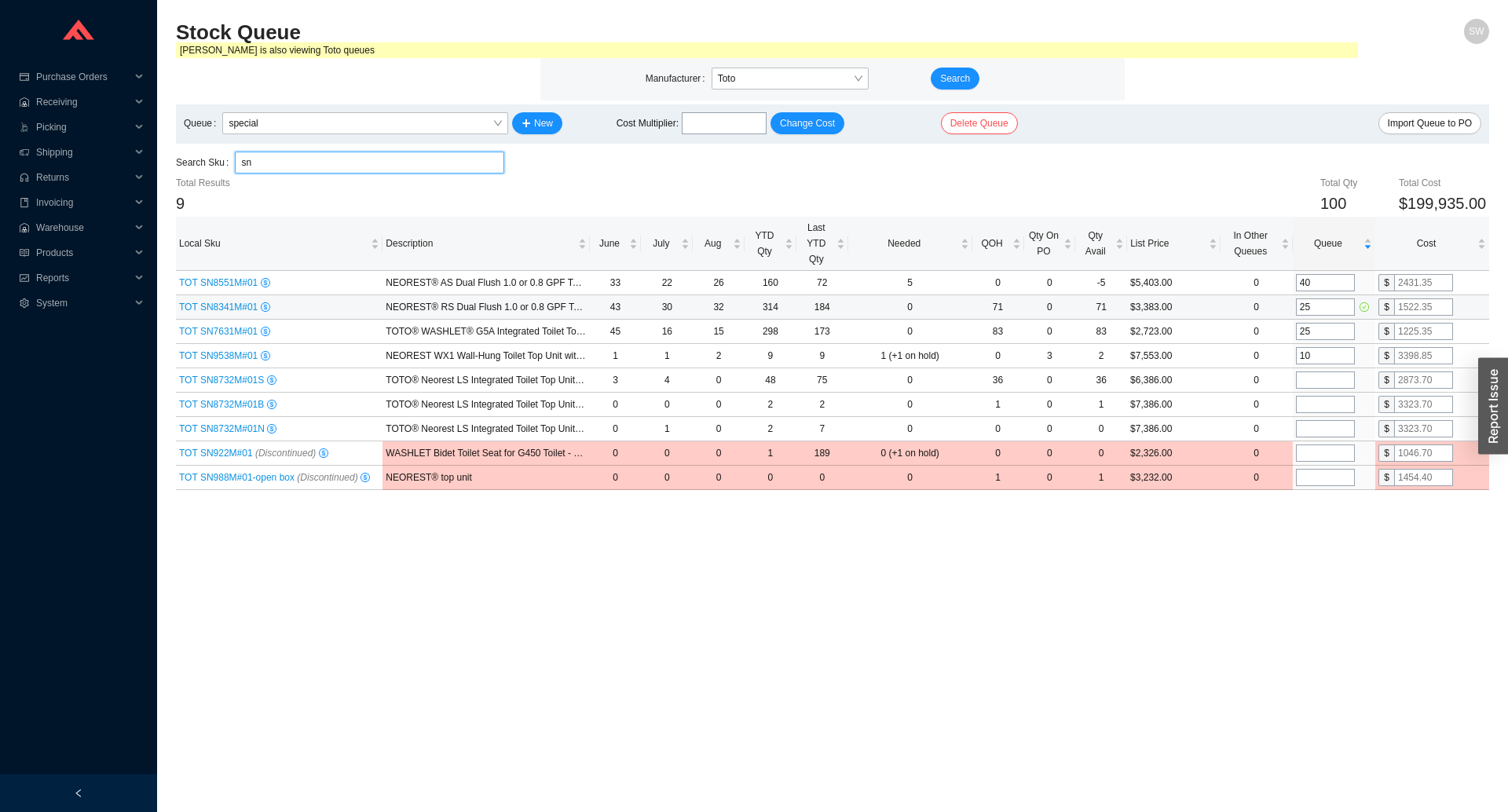
type input "sn"
click at [1316, 314] on input "25" at bounding box center [1325, 307] width 59 height 17
type input "20"
click at [1326, 288] on input "40" at bounding box center [1325, 283] width 59 height 17
type input "45"
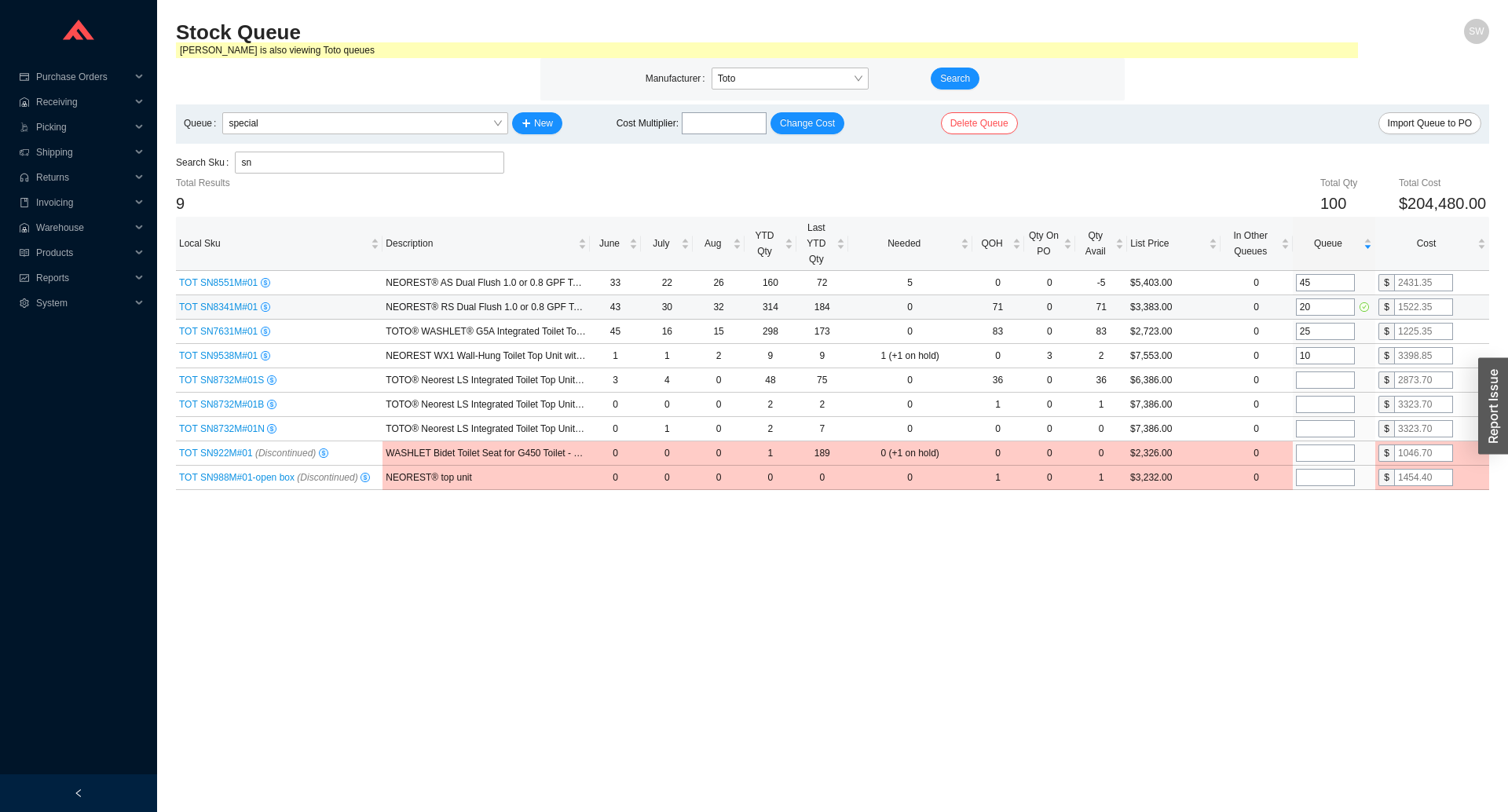
click at [1326, 310] on input "20" at bounding box center [1325, 307] width 59 height 17
click at [1324, 336] on input "25" at bounding box center [1325, 331] width 59 height 17
click at [291, 159] on input "sn" at bounding box center [370, 163] width 257 height 21
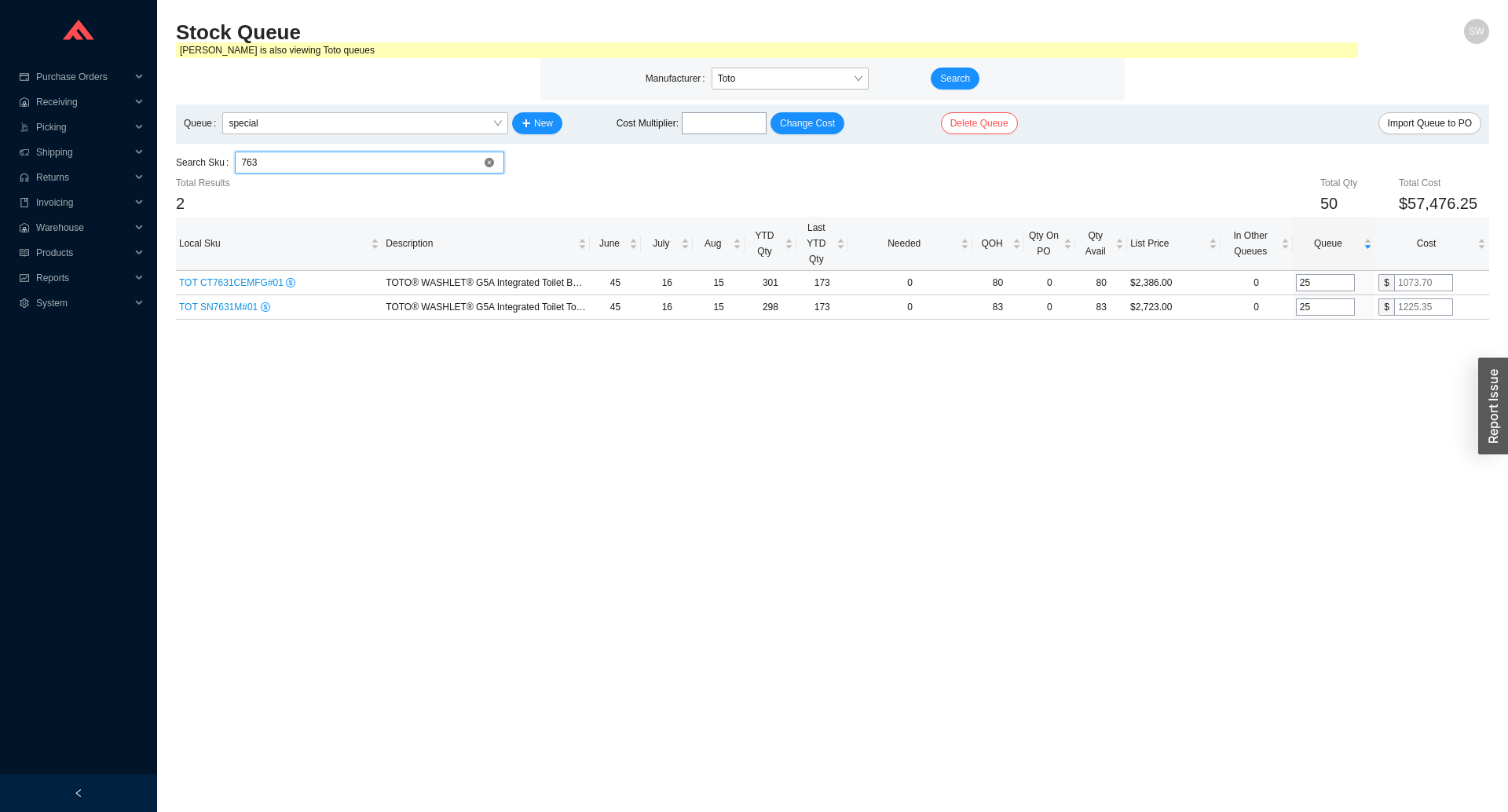
type input "7631"
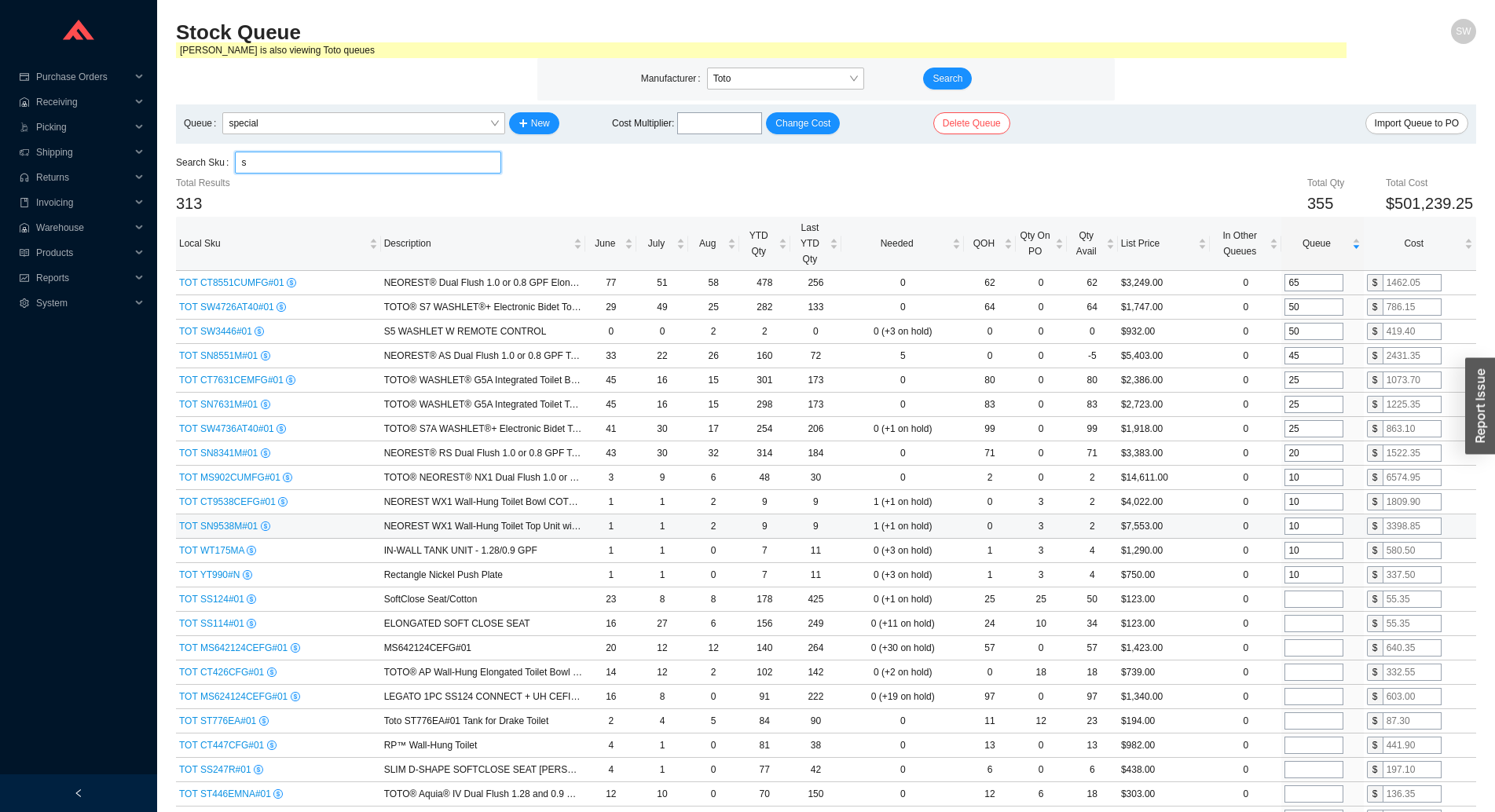
type input "sw"
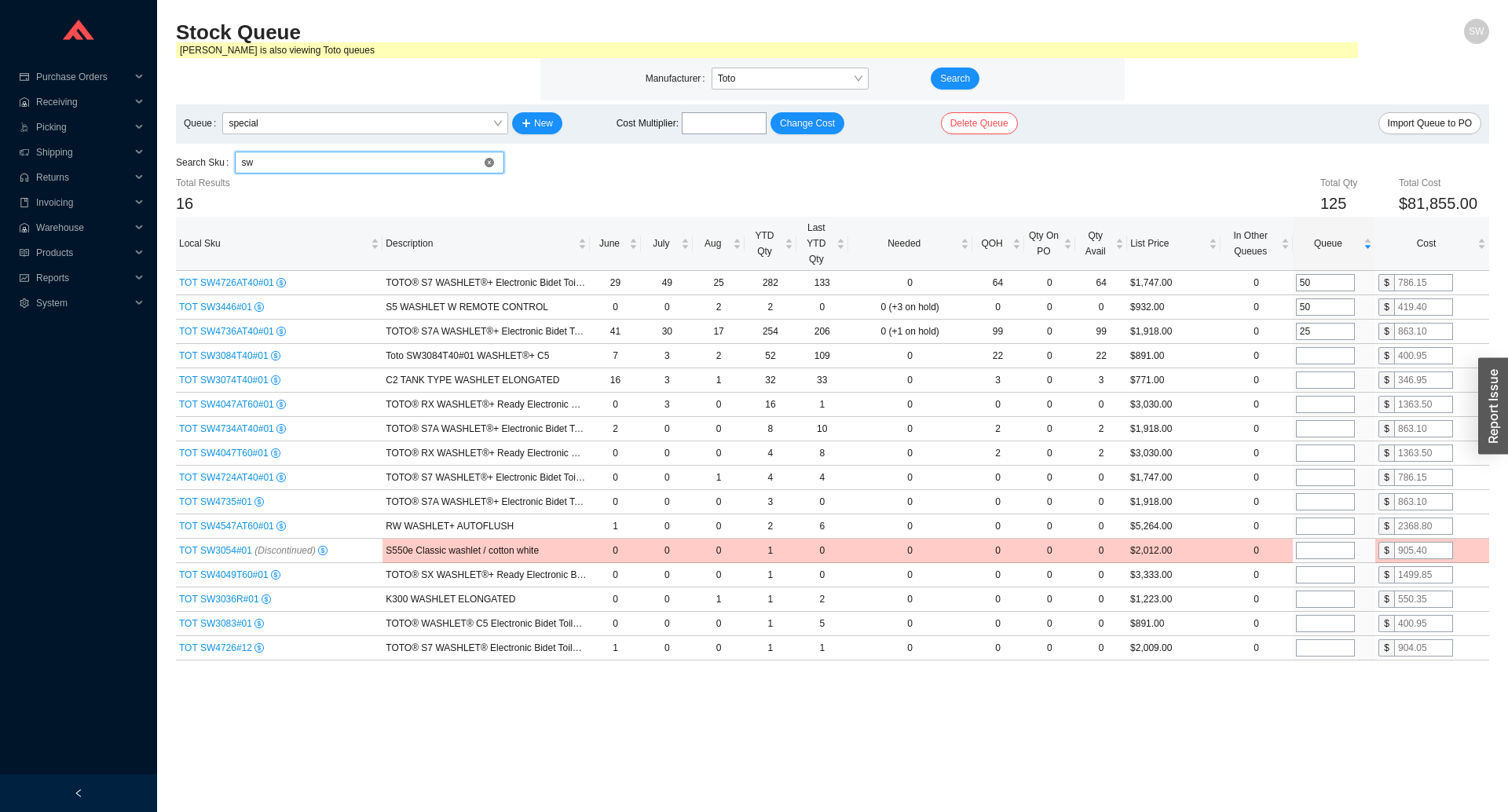
drag, startPoint x: 490, startPoint y: 161, endPoint x: 775, endPoint y: 164, distance: 285.0
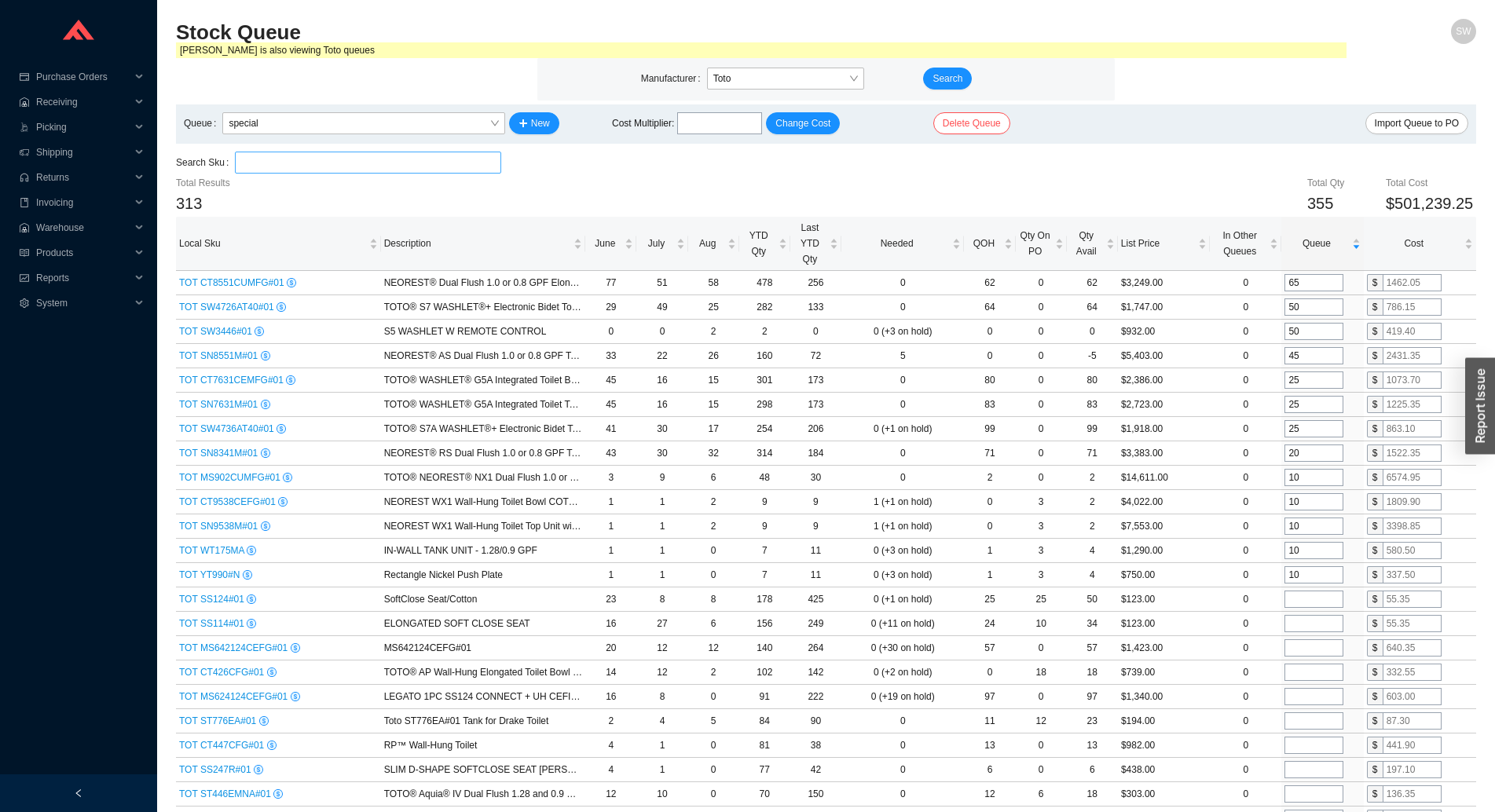
click at [741, 122] on input "tel" at bounding box center [719, 123] width 85 height 22
click at [811, 124] on span "Change Cost" at bounding box center [803, 123] width 55 height 16
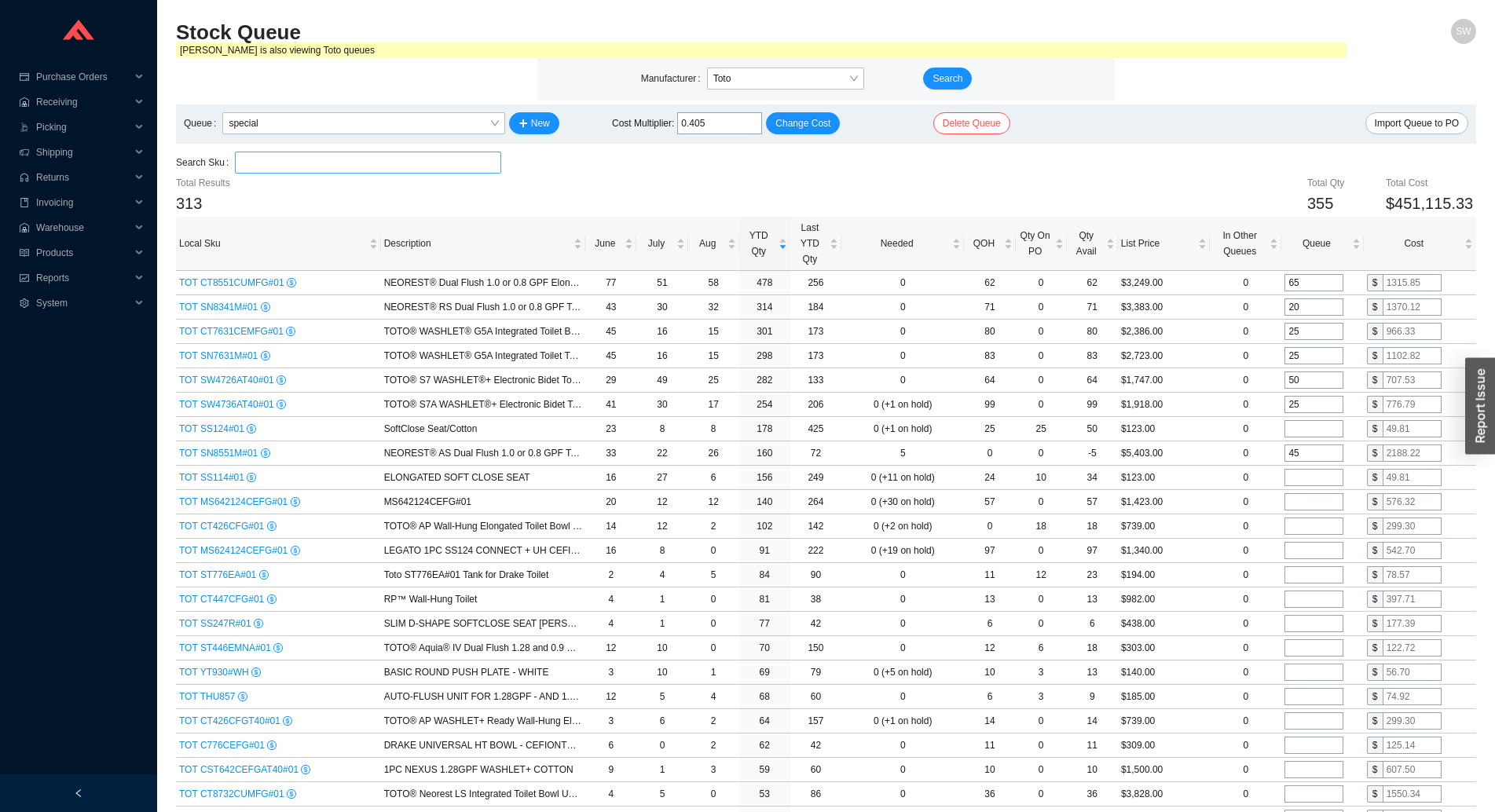
click at [727, 126] on input "0.405" at bounding box center [719, 123] width 85 height 22
type input "0.38475"
click at [786, 116] on span "Change Cost" at bounding box center [803, 123] width 55 height 16
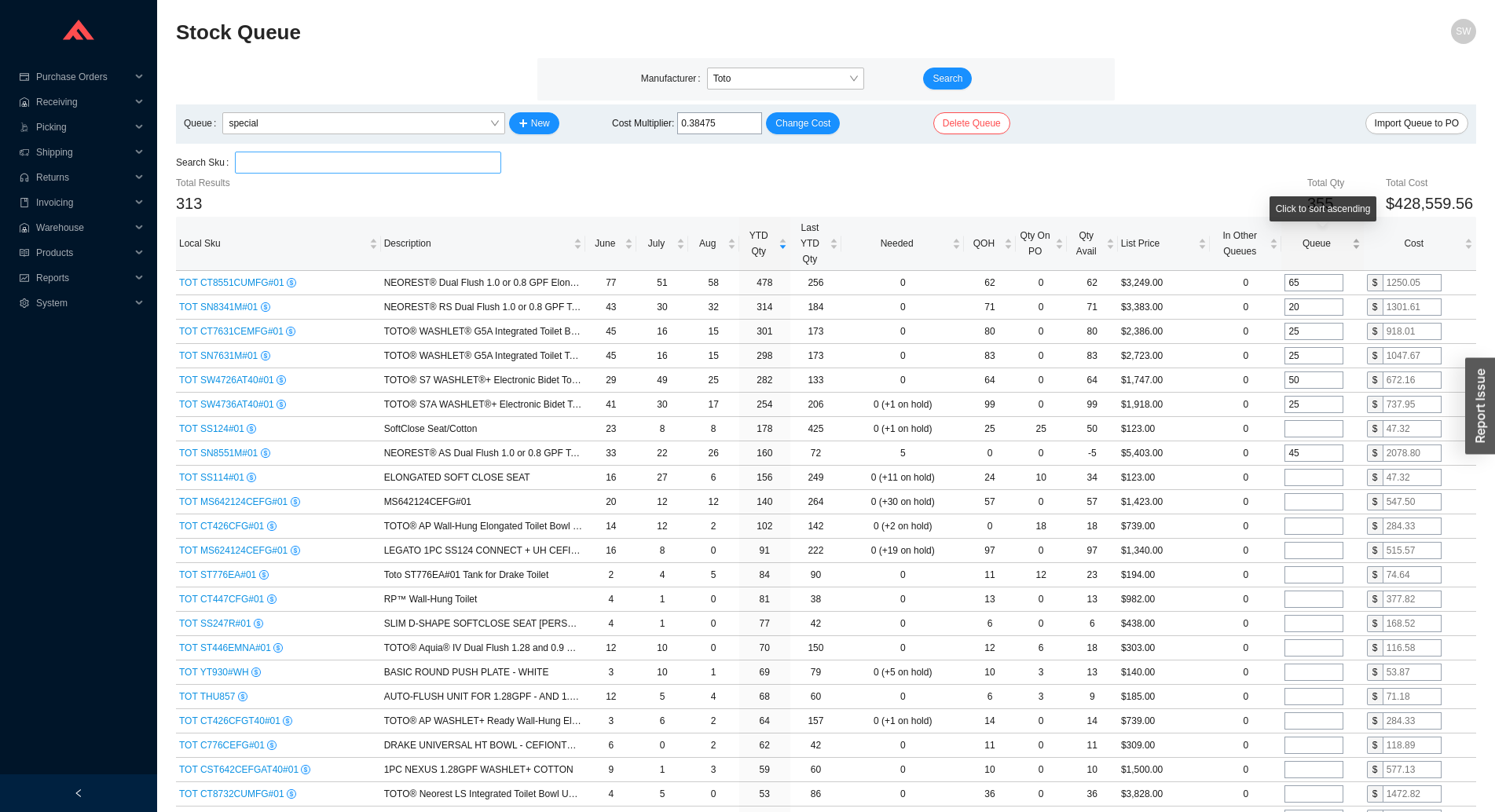
click at [1315, 233] on div "Click to sort ascending" at bounding box center [1323, 214] width 108 height 36
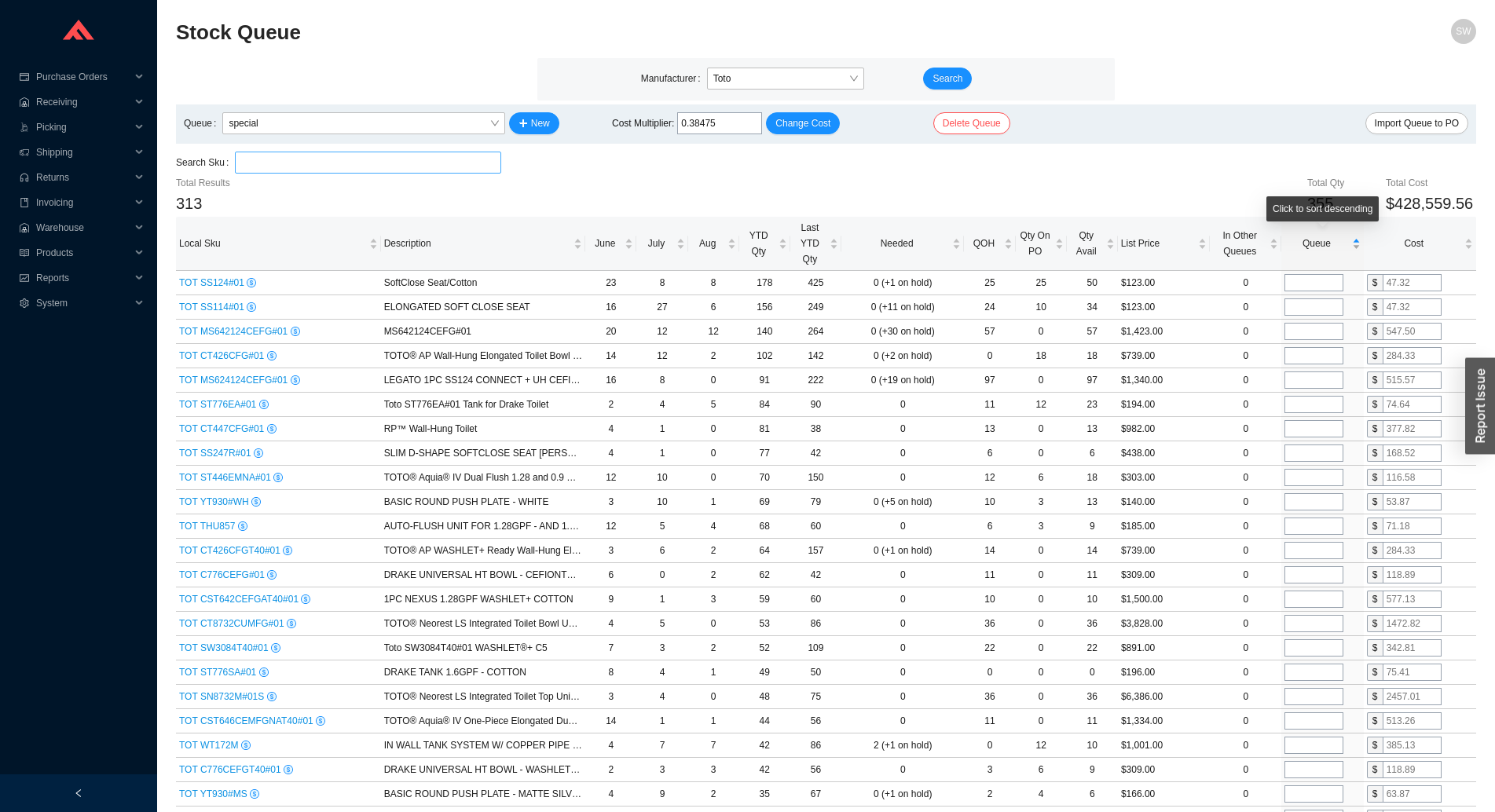
click at [1314, 236] on div "Queue" at bounding box center [1322, 243] width 76 height 16
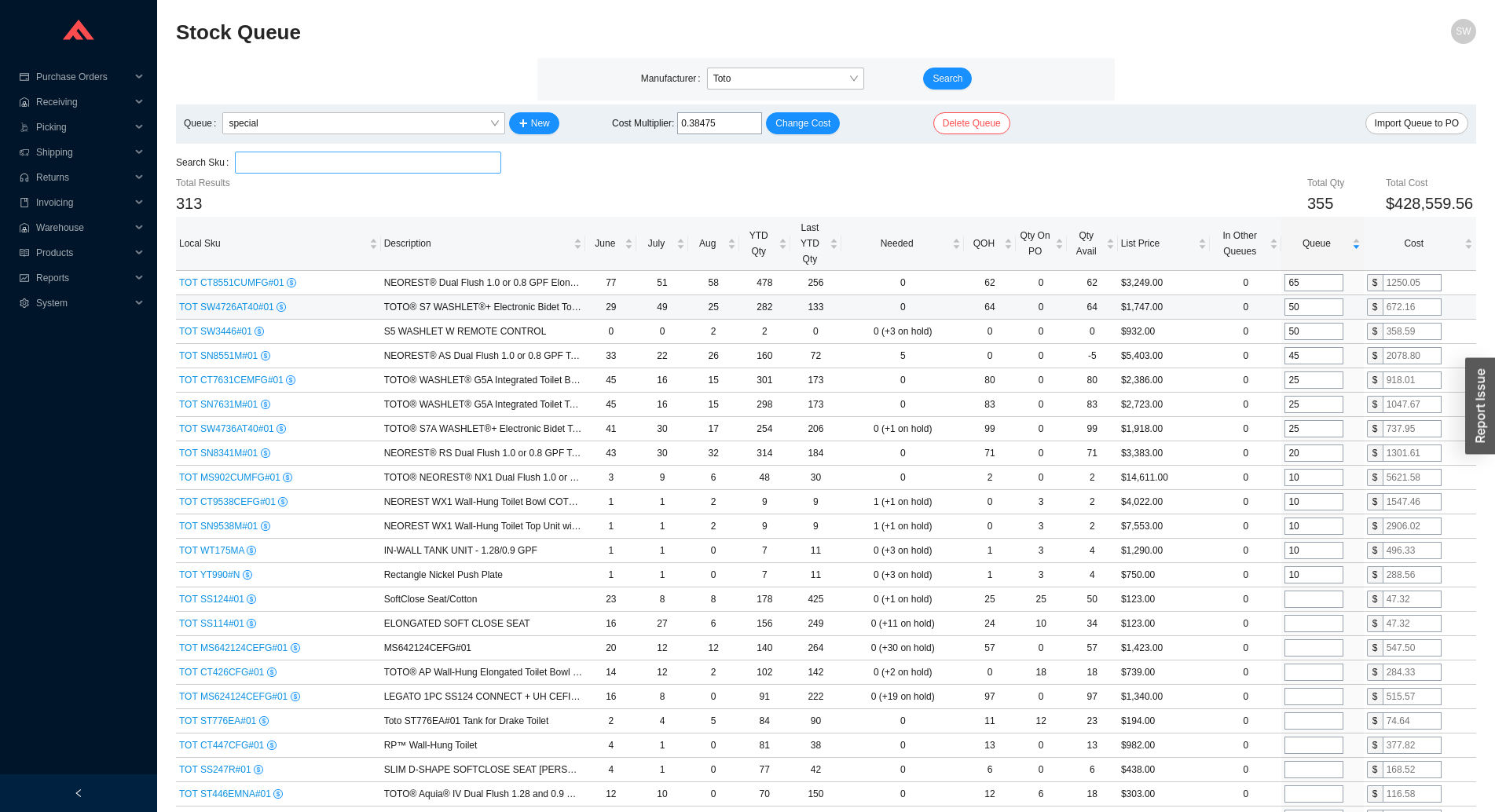
click at [212, 303] on span "TOT SW4726AT40#01" at bounding box center [227, 307] width 97 height 11
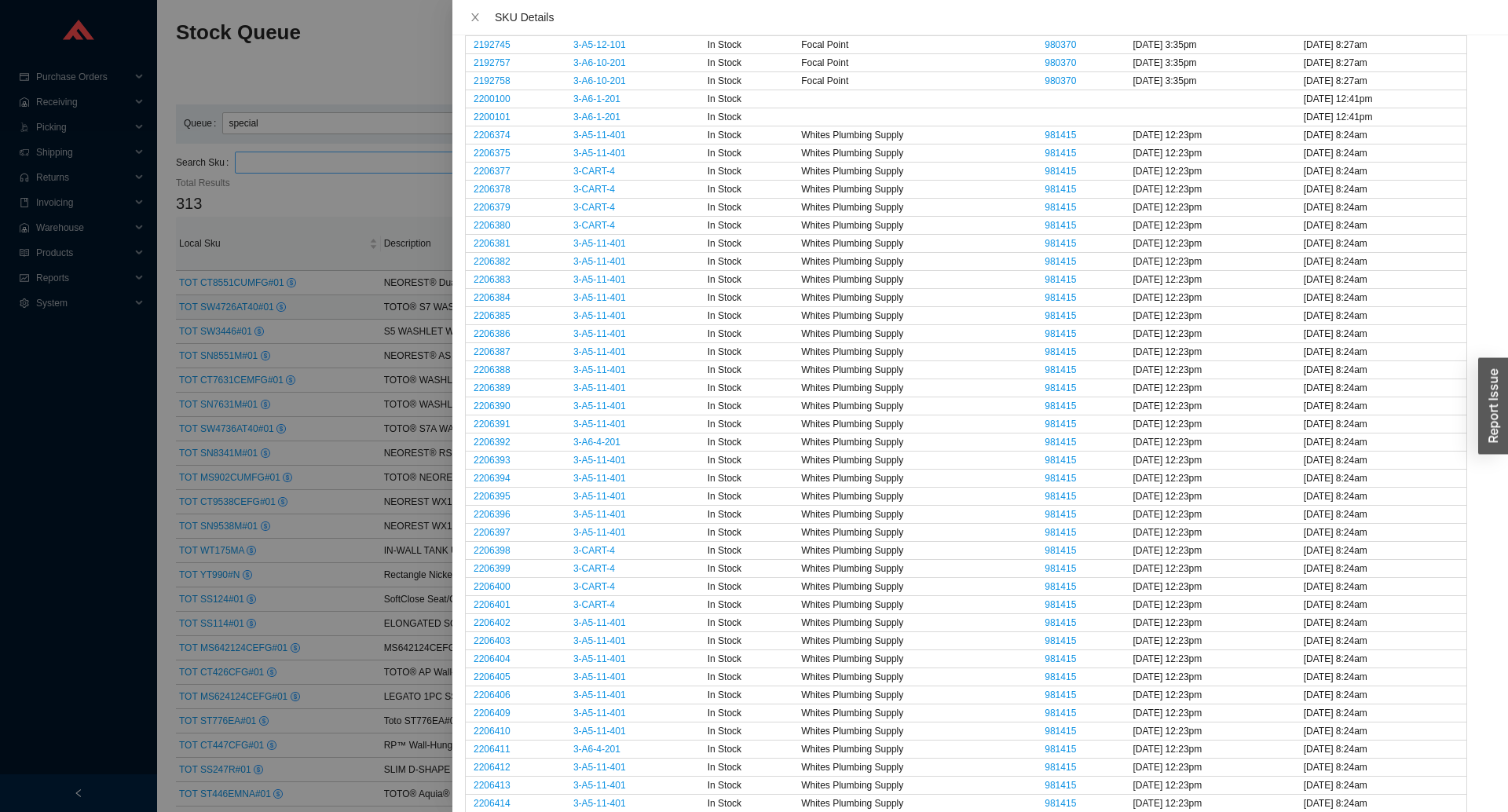
scroll to position [1131, 0]
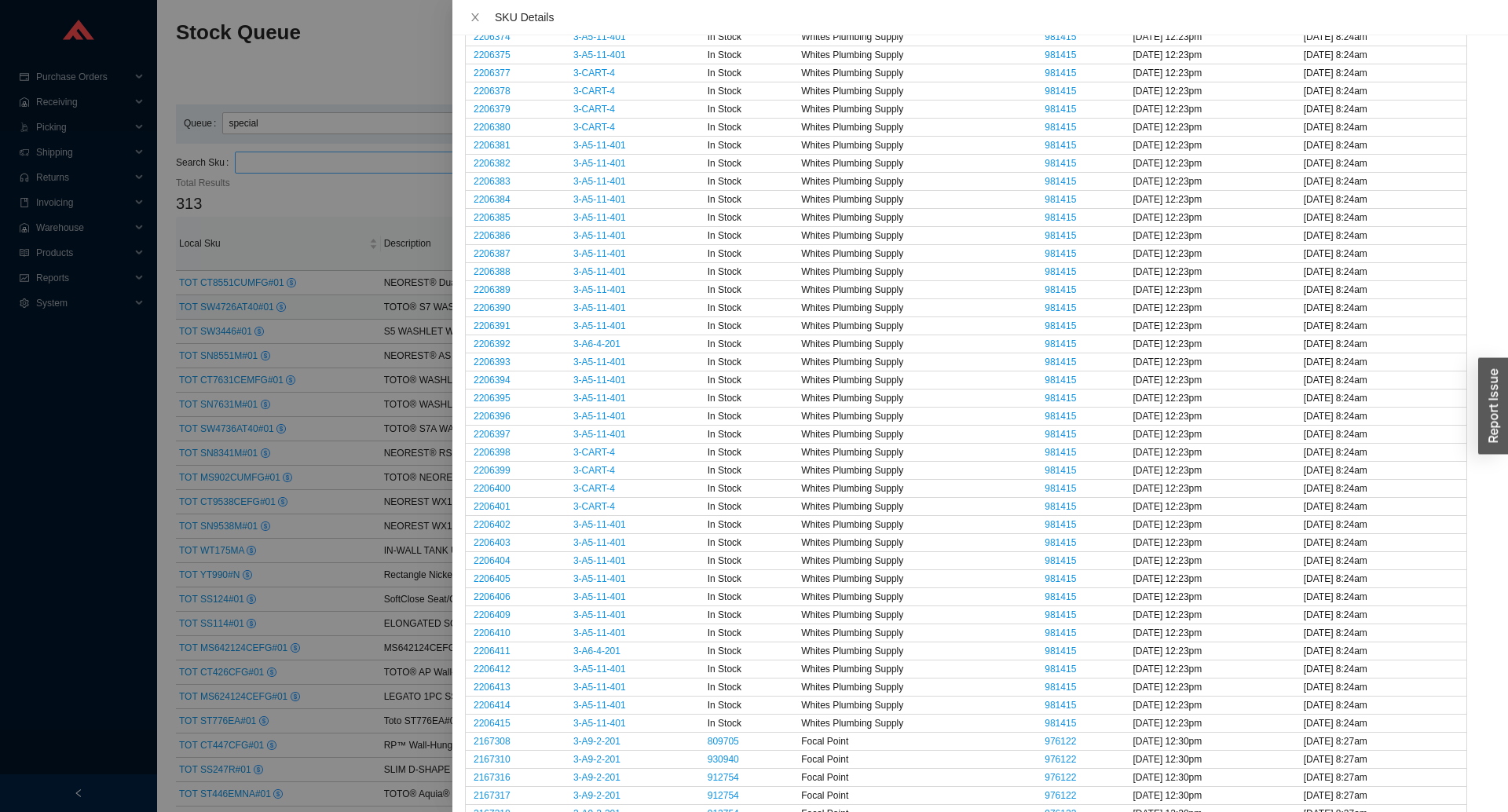
click at [1050, 497] on td "981415" at bounding box center [1080, 488] width 88 height 18
click at [1051, 492] on link "981415" at bounding box center [1061, 488] width 32 height 11
click at [370, 420] on div at bounding box center [754, 406] width 1508 height 812
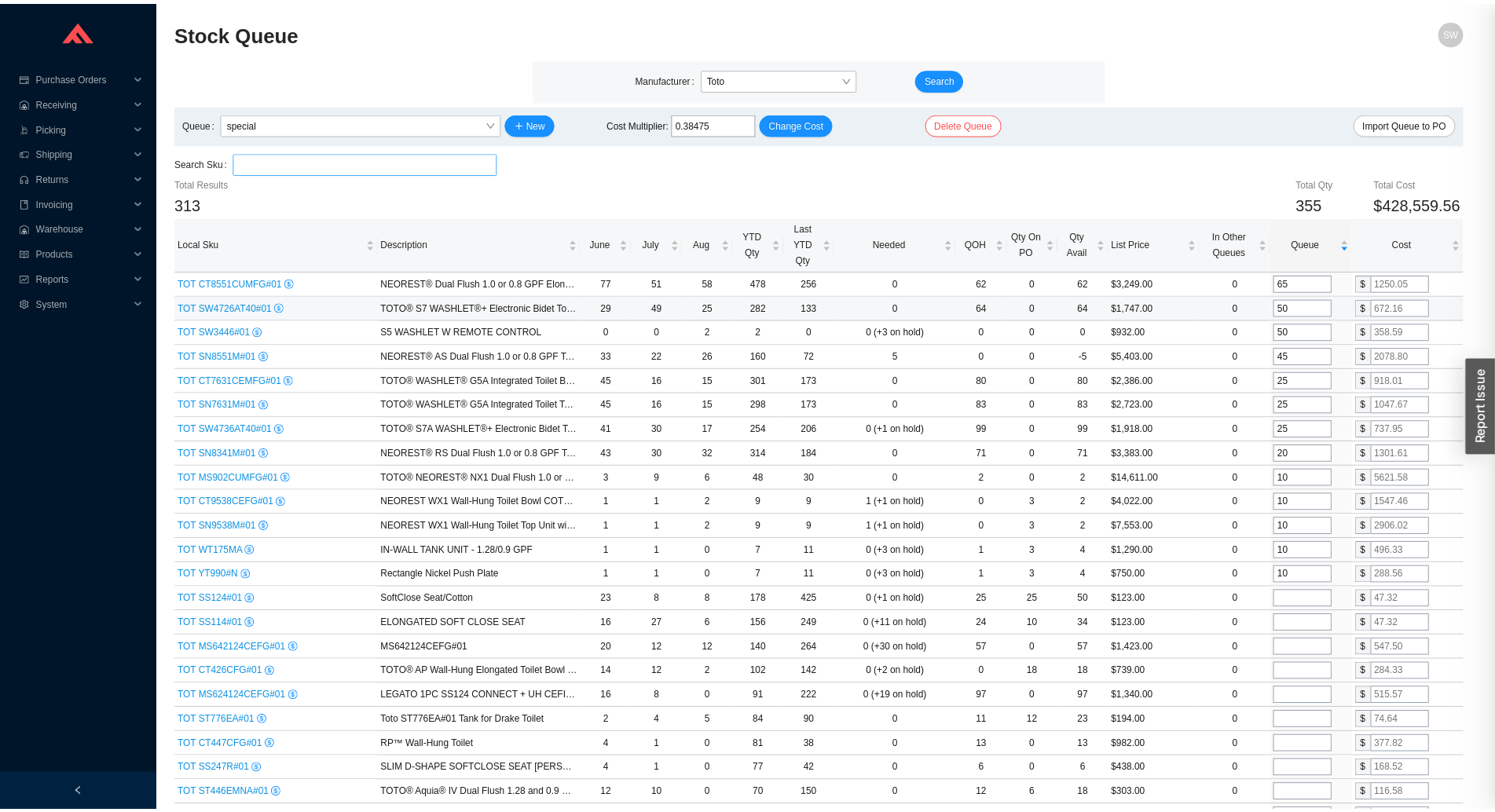
scroll to position [0, 0]
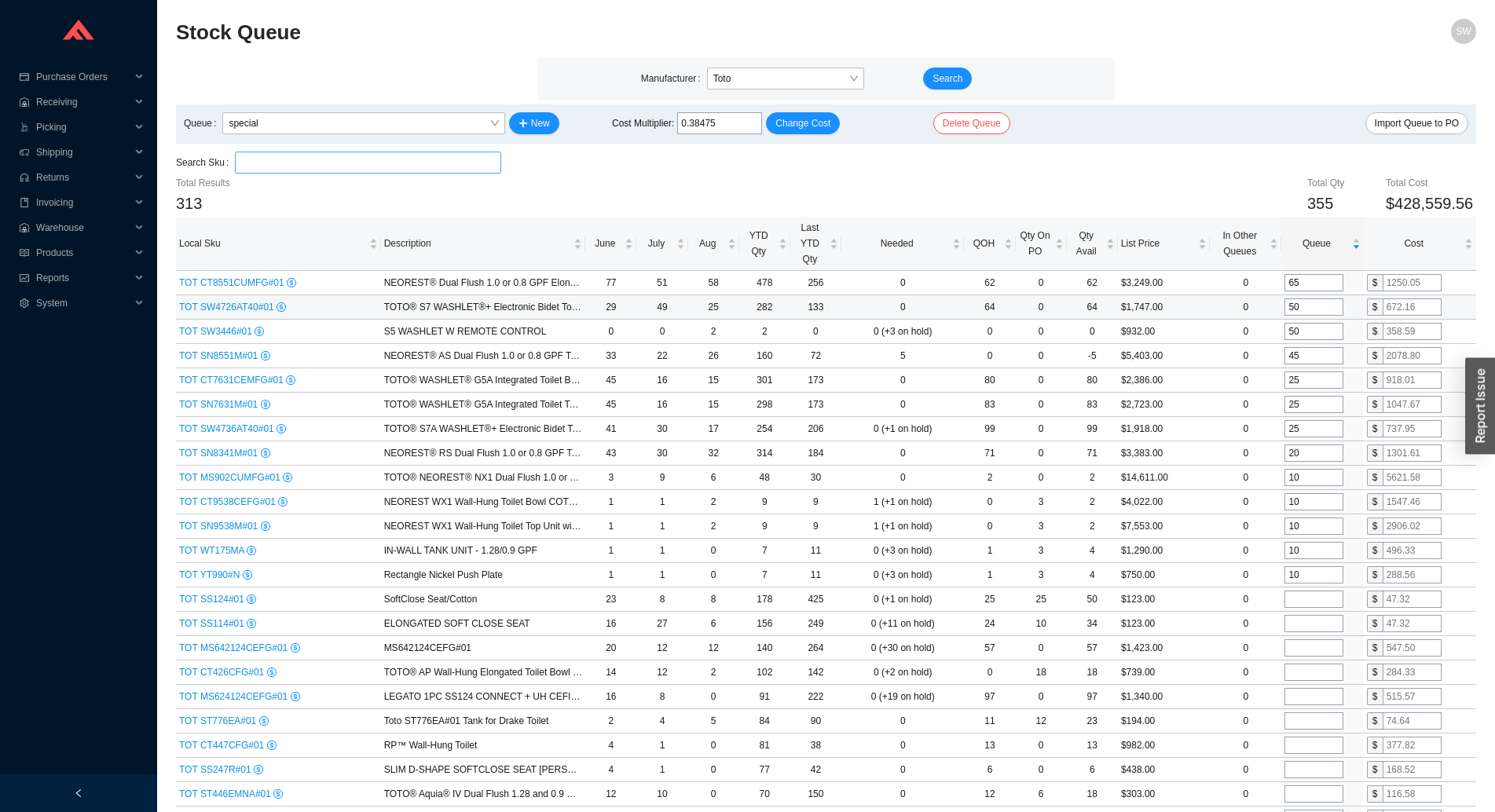
click at [1305, 312] on input "50" at bounding box center [1314, 307] width 59 height 17
click at [1304, 308] on input "50" at bounding box center [1314, 307] width 59 height 17
type input "42"
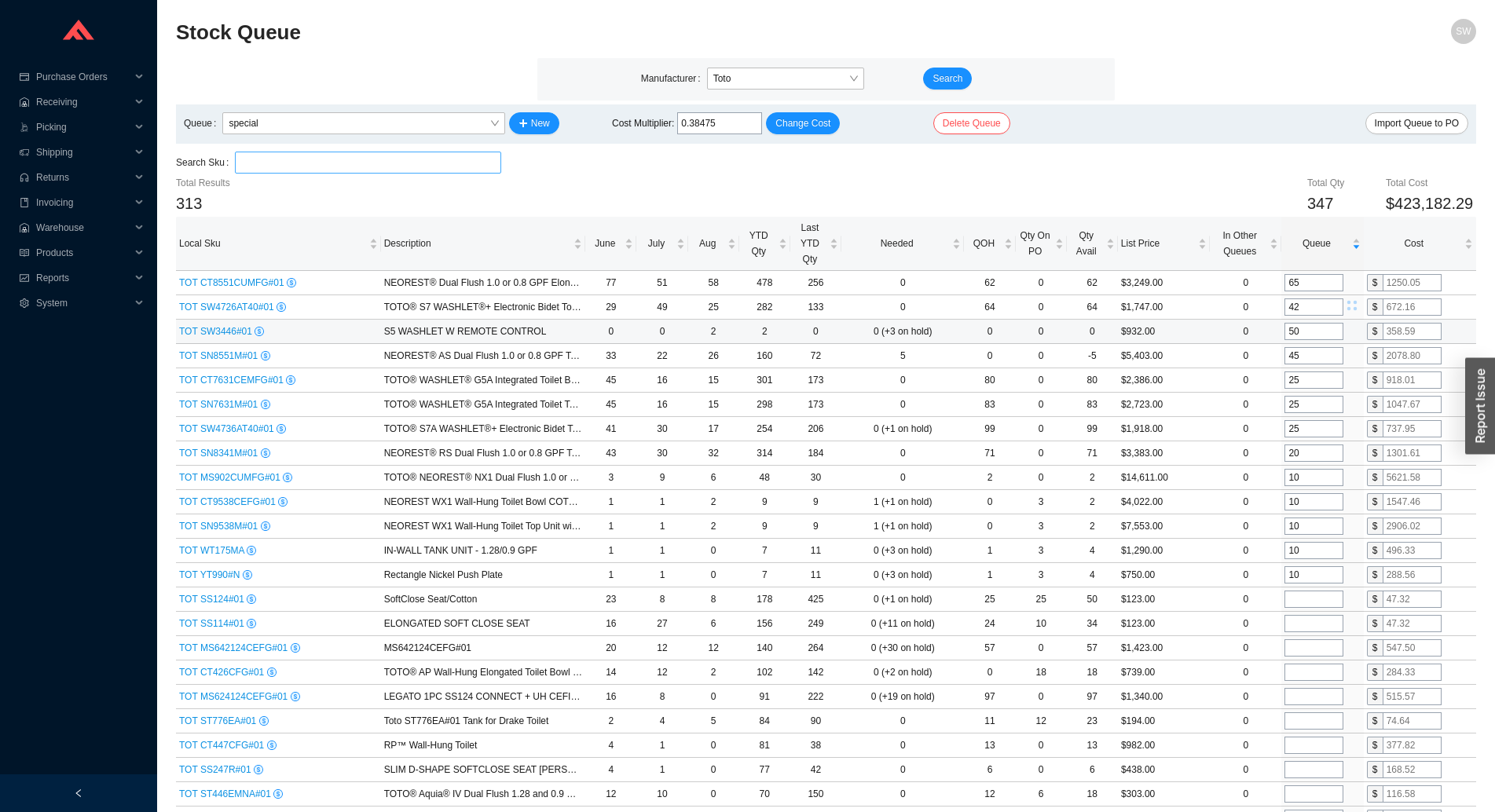
click at [1310, 329] on input "50" at bounding box center [1314, 331] width 59 height 17
type input "42"
click at [1333, 357] on input "45" at bounding box center [1314, 355] width 59 height 17
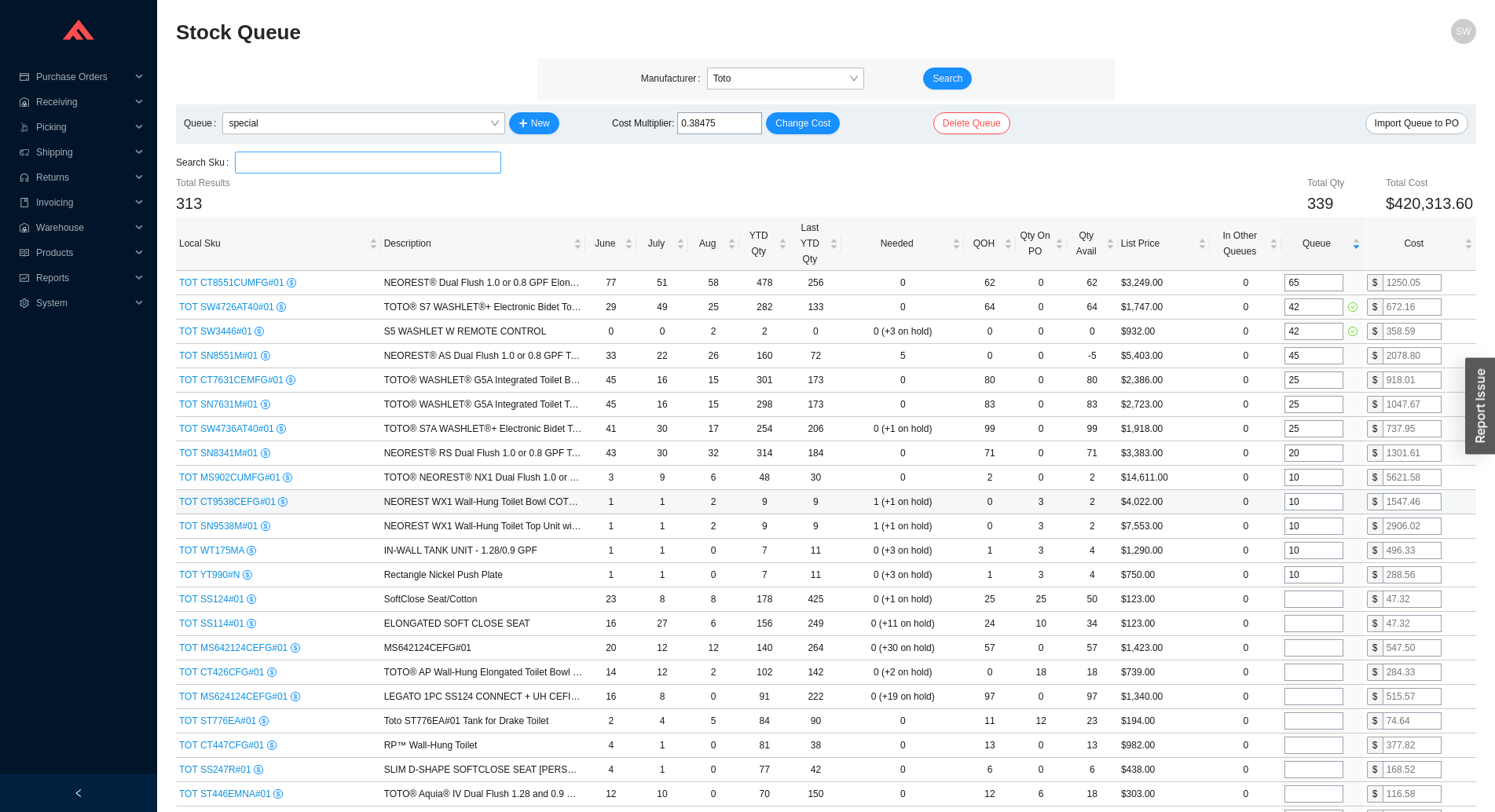
click at [1313, 505] on input "10" at bounding box center [1314, 501] width 59 height 17
click at [1304, 504] on input "10" at bounding box center [1314, 501] width 59 height 17
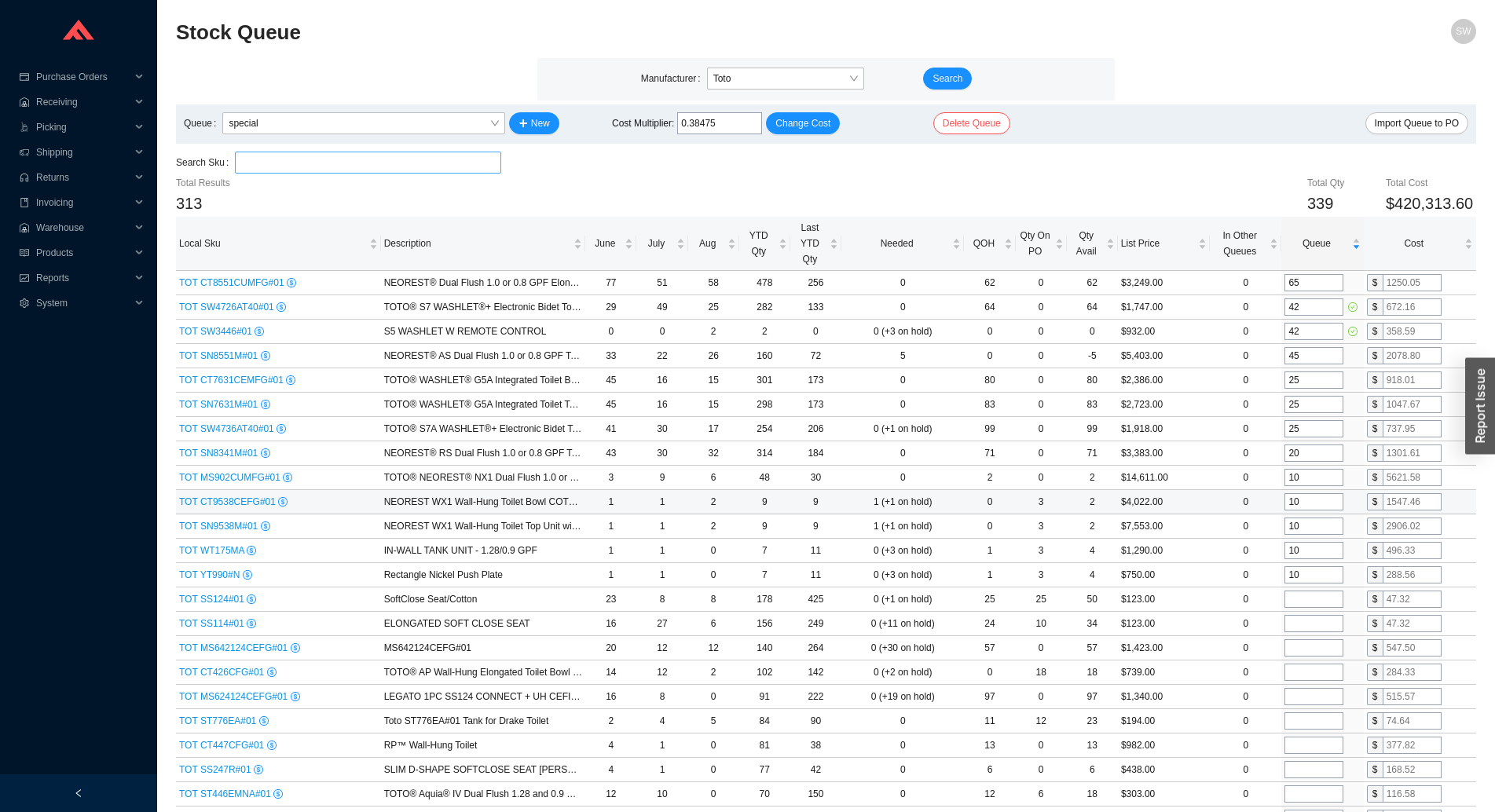
click at [1304, 504] on input "10" at bounding box center [1314, 501] width 59 height 17
type input "6"
click at [1310, 522] on input "10" at bounding box center [1314, 526] width 59 height 17
type input "6"
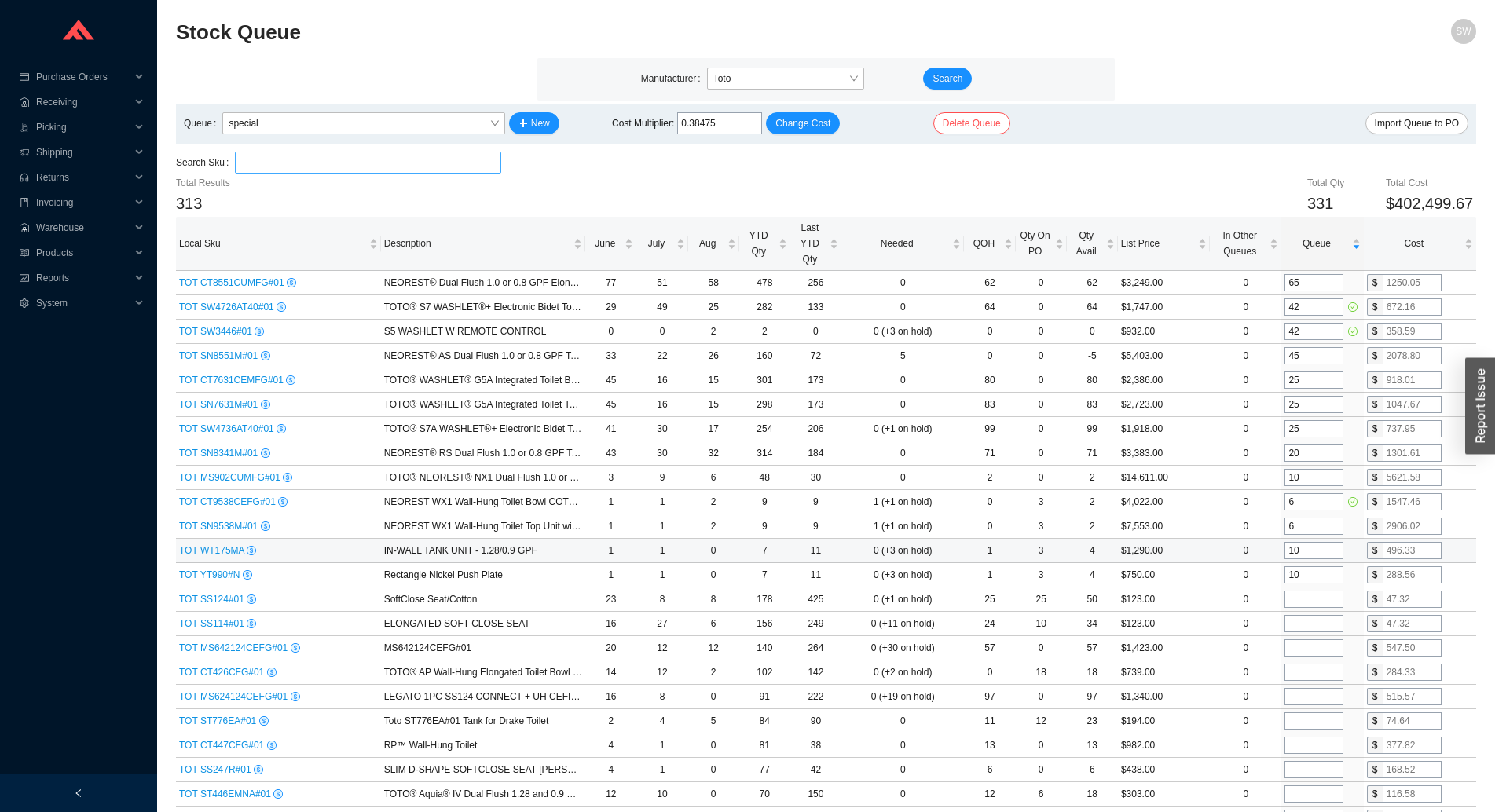
click at [1310, 547] on input "10" at bounding box center [1314, 550] width 59 height 17
type input "6"
click at [1313, 567] on input "10" at bounding box center [1314, 574] width 59 height 17
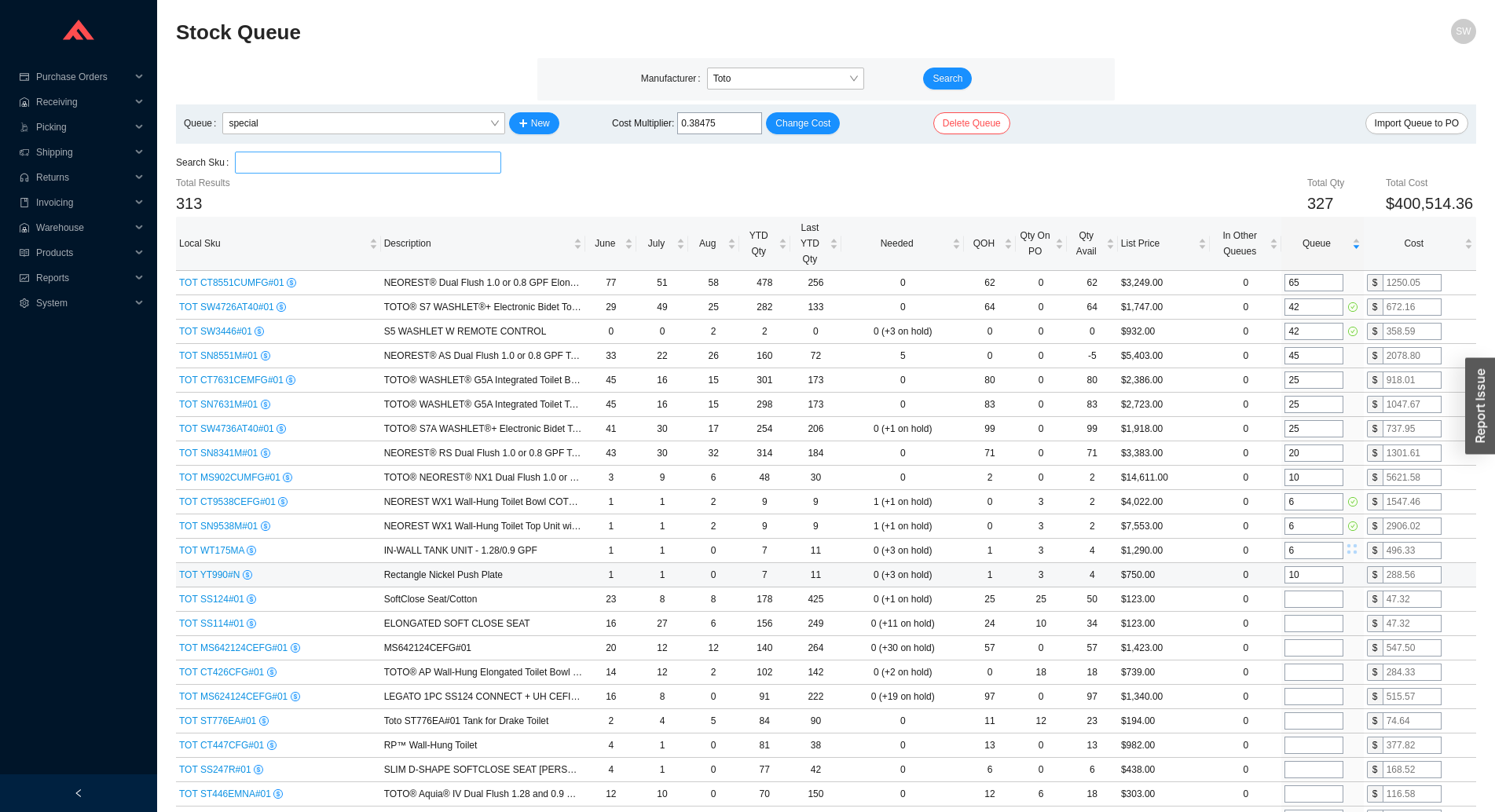
click at [1313, 567] on input "10" at bounding box center [1314, 574] width 59 height 17
click at [1313, 567] on input "106" at bounding box center [1314, 574] width 59 height 17
click at [1314, 571] on input "106" at bounding box center [1314, 574] width 59 height 17
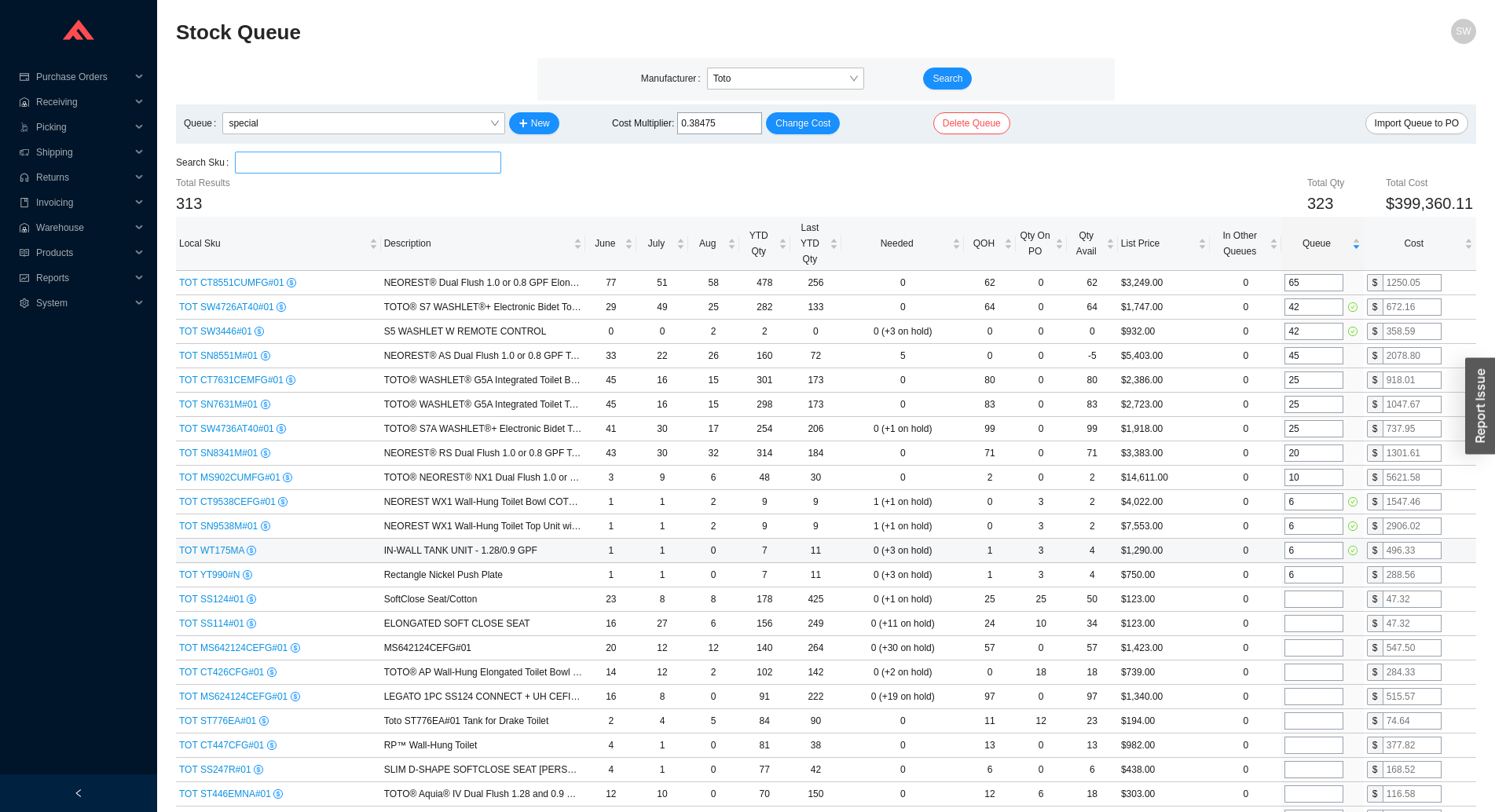
type input "6"
click at [1310, 548] on input "6" at bounding box center [1314, 550] width 59 height 17
click at [1310, 428] on input "25" at bounding box center [1314, 428] width 59 height 17
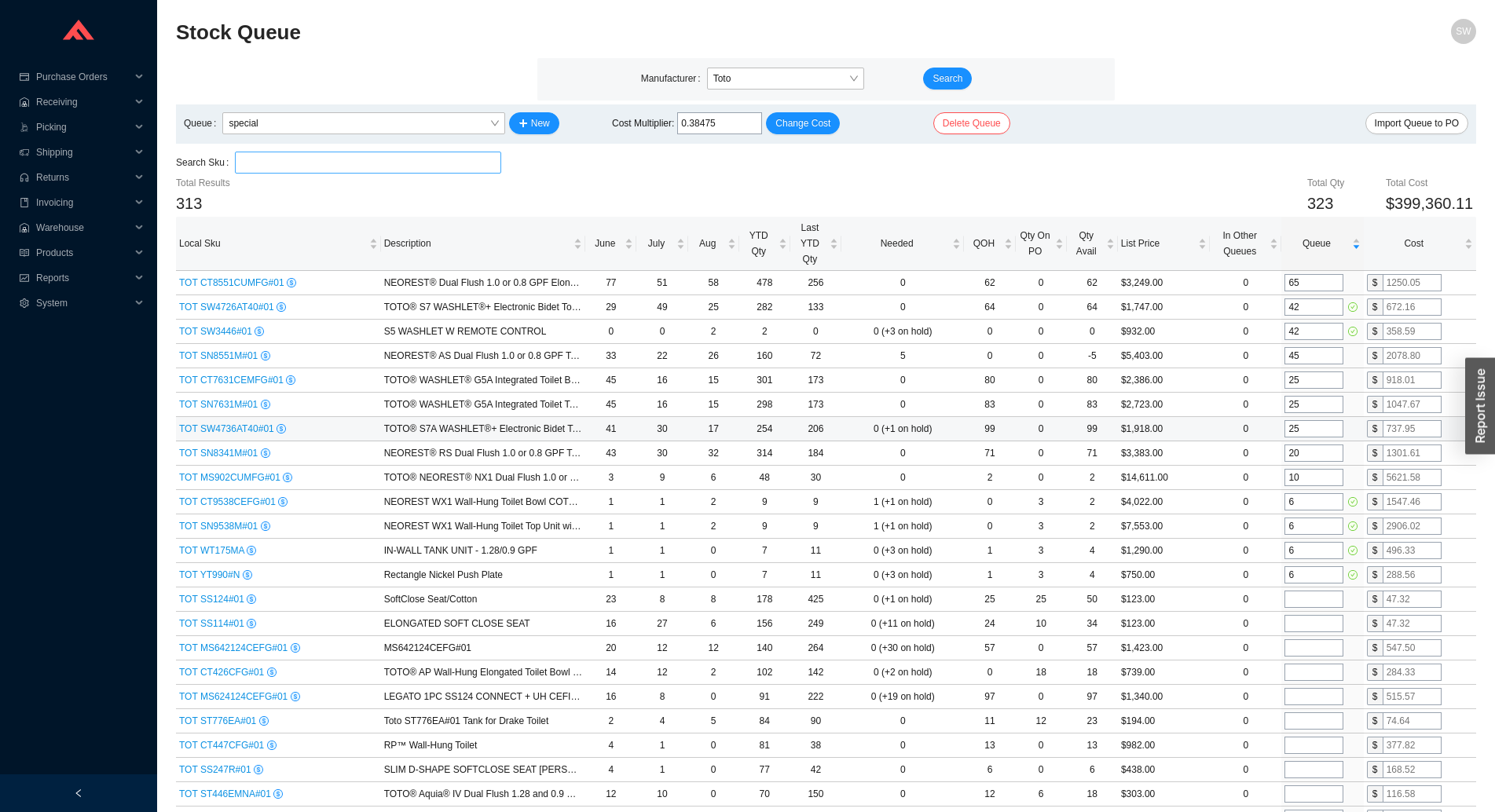
click at [1310, 428] on input "25" at bounding box center [1314, 428] width 59 height 17
type input "0"
click at [1316, 408] on input "25" at bounding box center [1314, 404] width 59 height 17
click at [1320, 574] on input "6" at bounding box center [1314, 574] width 59 height 17
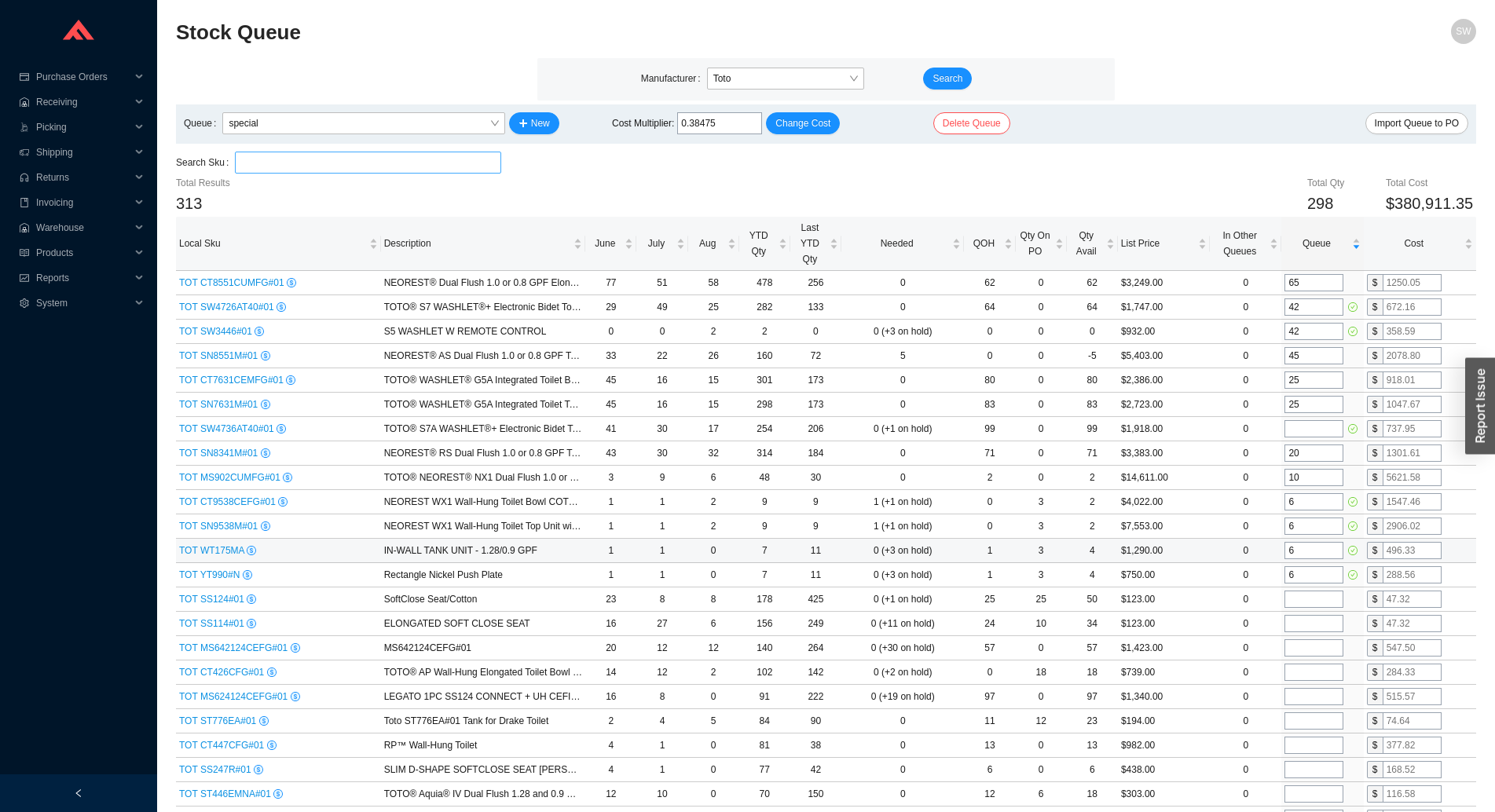
click at [1313, 552] on input "6" at bounding box center [1314, 550] width 59 height 17
click at [1307, 530] on input "6" at bounding box center [1314, 526] width 59 height 17
click at [1302, 503] on input "6" at bounding box center [1314, 501] width 59 height 17
click at [1300, 479] on input "10" at bounding box center [1314, 477] width 59 height 17
click at [1301, 454] on input "20" at bounding box center [1314, 453] width 59 height 17
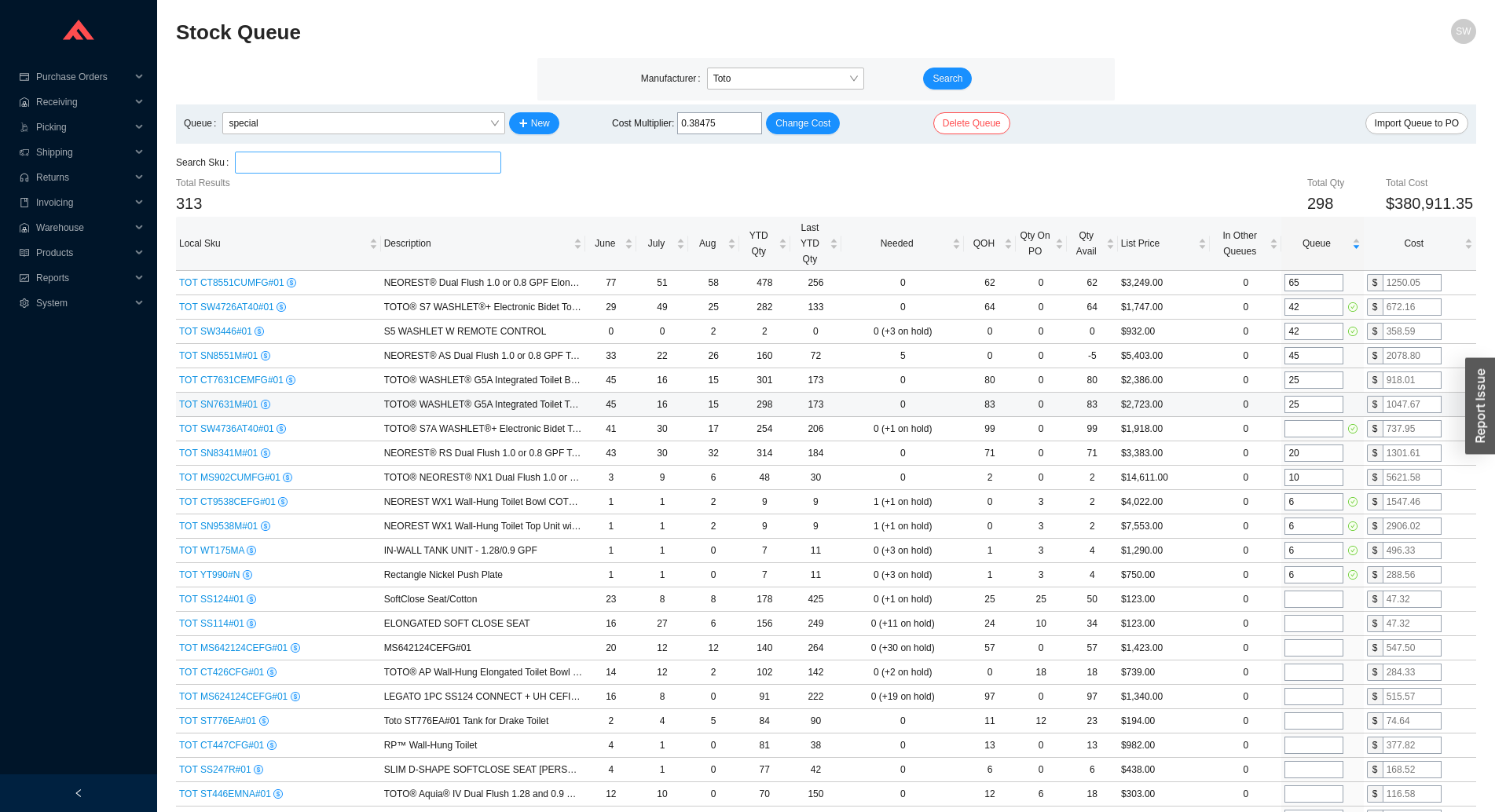
click at [1307, 410] on input "25" at bounding box center [1314, 404] width 59 height 17
click at [1303, 389] on input "25" at bounding box center [1314, 380] width 59 height 17
click at [1300, 361] on input "45" at bounding box center [1314, 355] width 59 height 17
click at [528, 124] on button "New" at bounding box center [534, 123] width 51 height 22
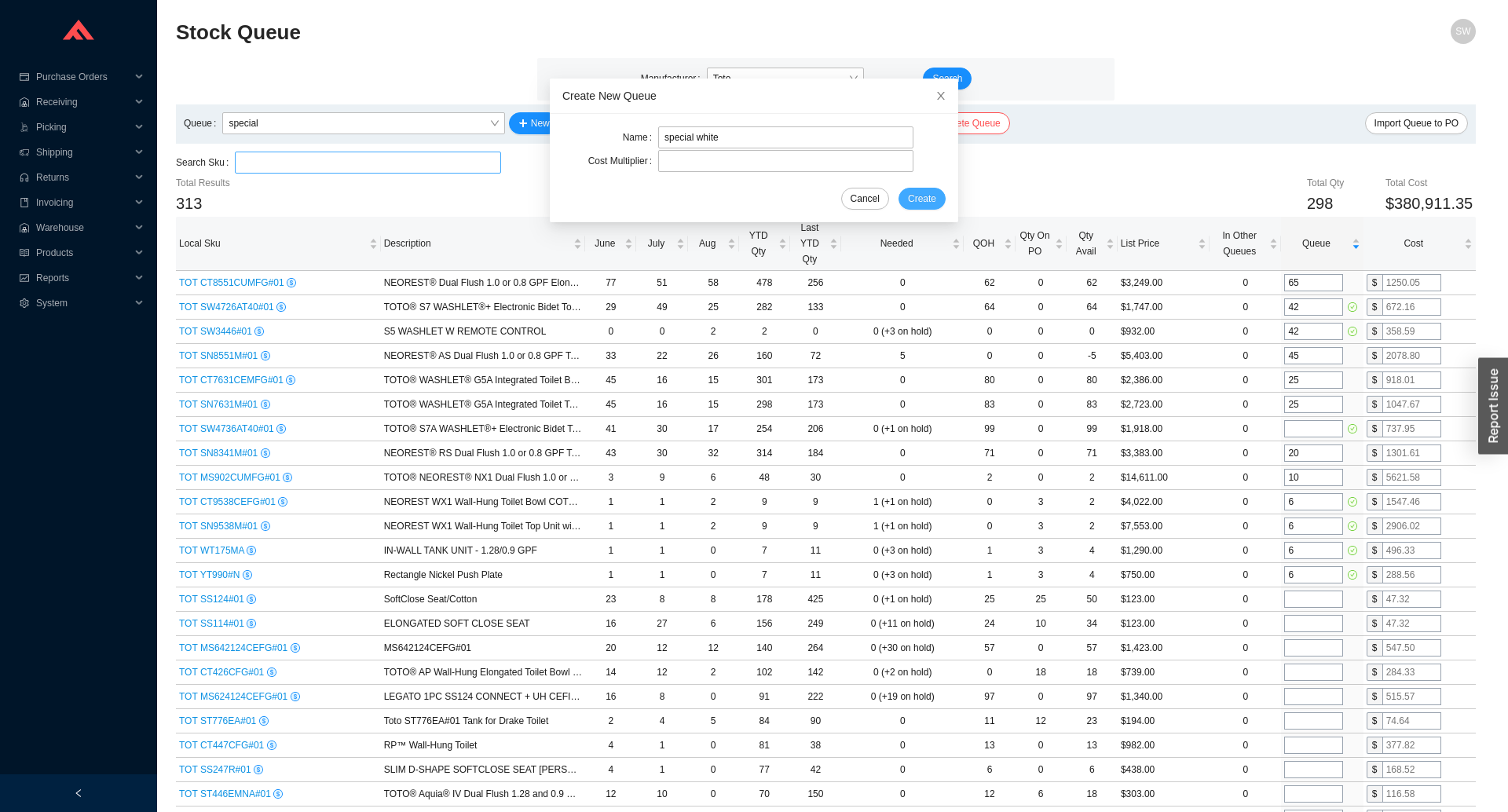
type input "special white"
click at [908, 200] on span "Create" at bounding box center [922, 198] width 28 height 16
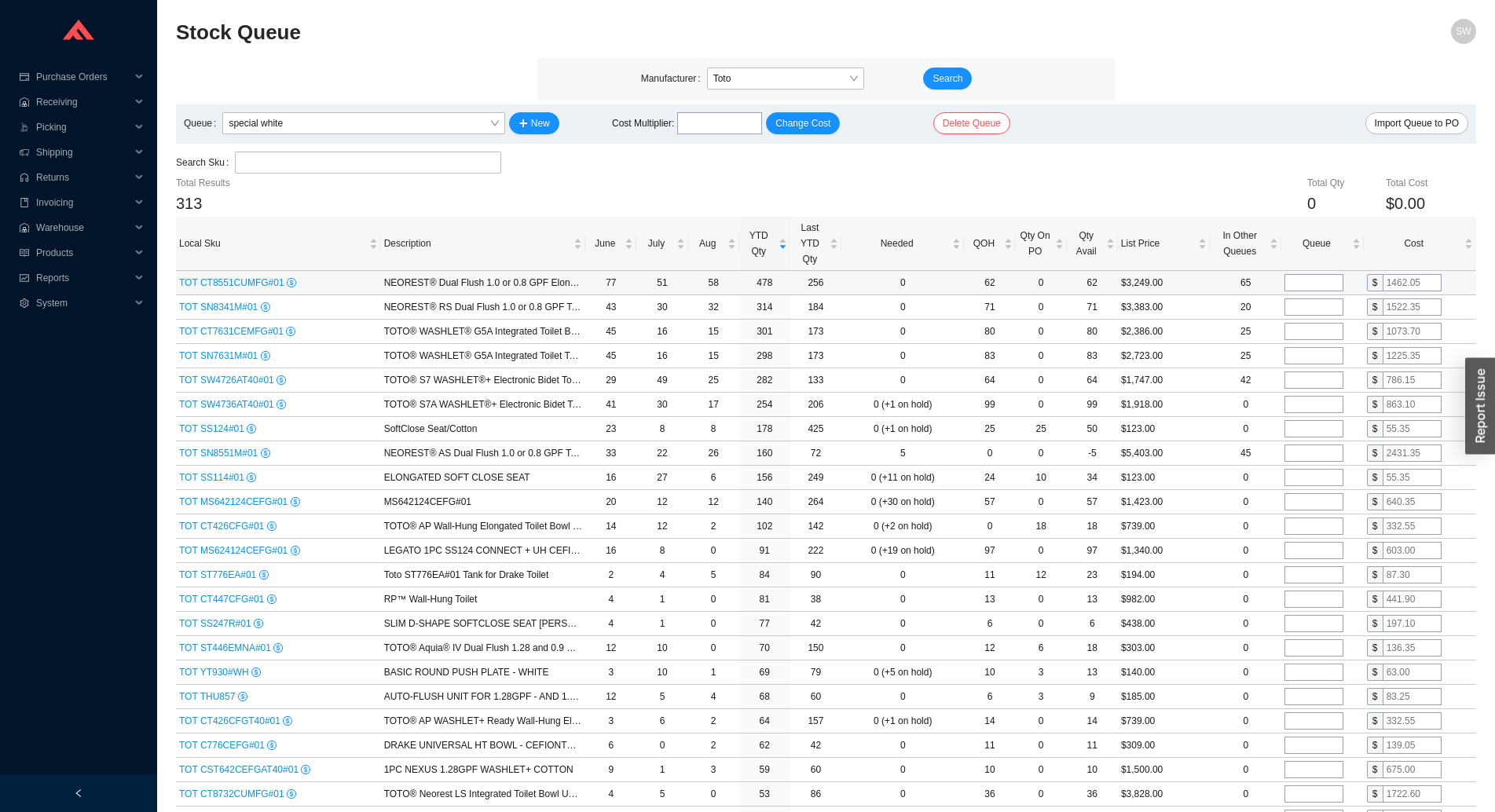
click at [1305, 282] on input "tel" at bounding box center [1314, 283] width 59 height 17
click at [1307, 276] on input "tel" at bounding box center [1314, 283] width 59 height 17
type input "10"
click at [1315, 307] on input "tel" at bounding box center [1314, 307] width 59 height 17
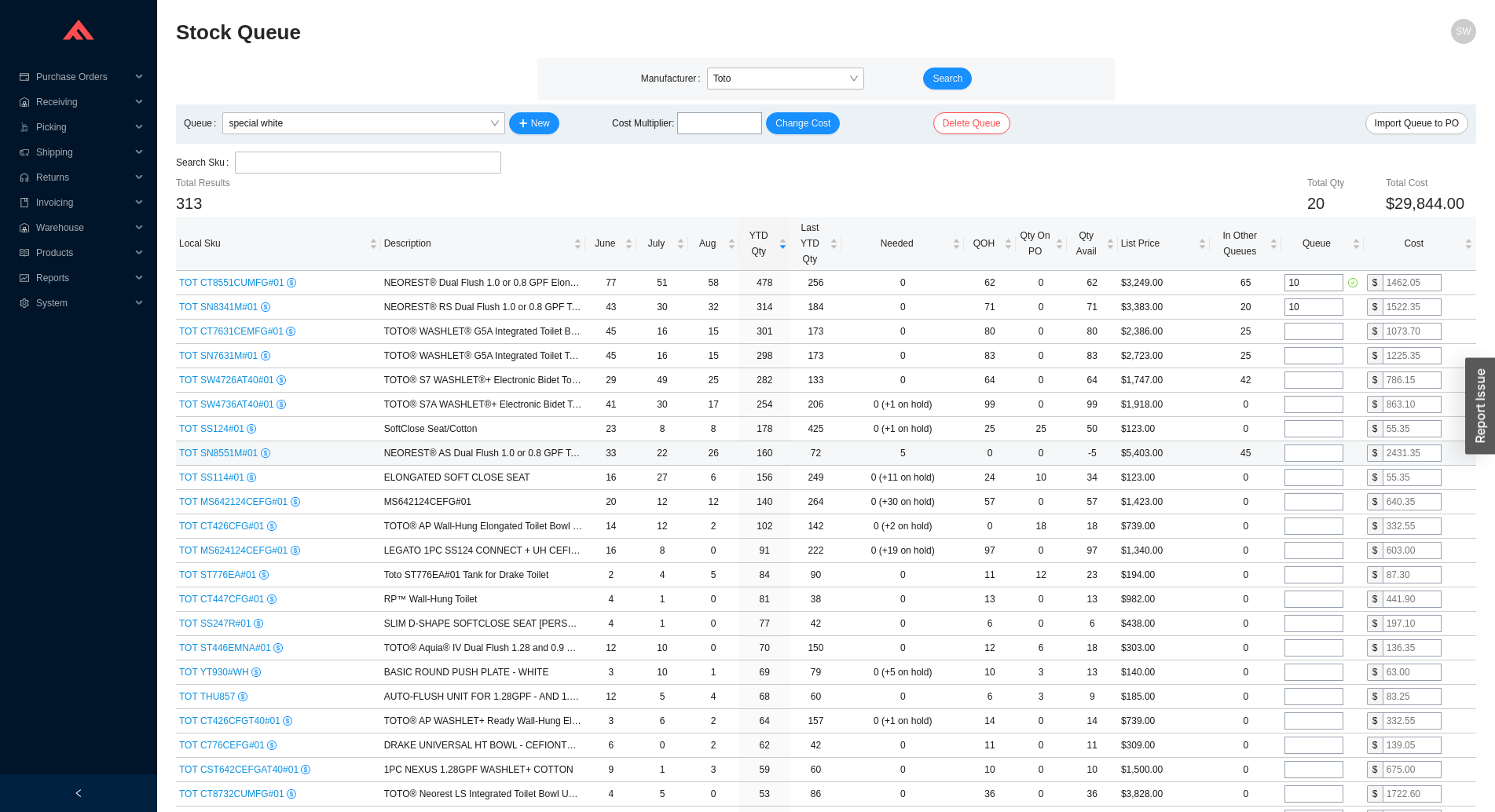
type input "10"
click at [1320, 457] on input "tel" at bounding box center [1314, 453] width 59 height 17
type input "10"
click at [1311, 404] on input "tel" at bounding box center [1314, 404] width 59 height 17
type input "42"
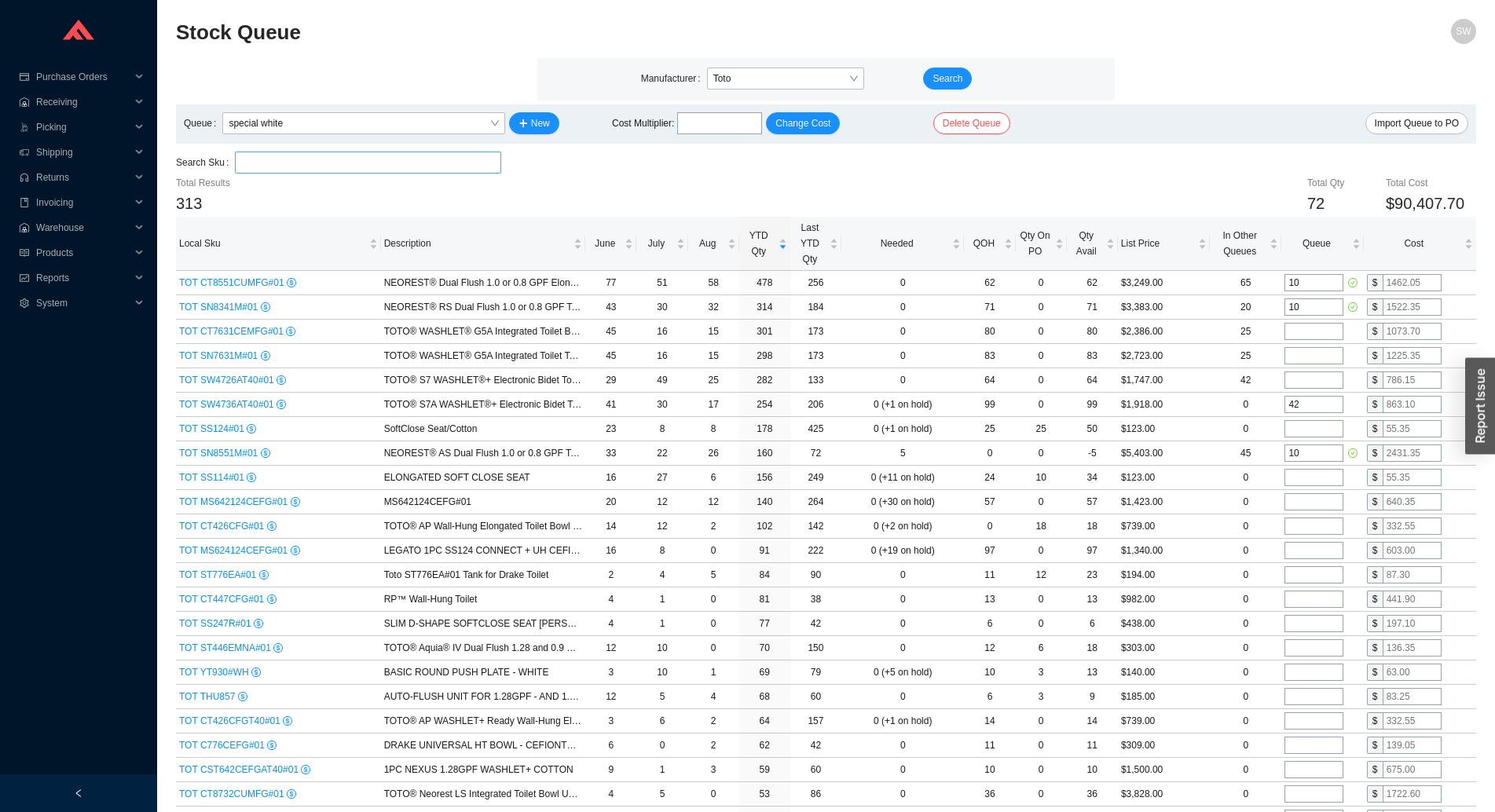
click at [388, 161] on input "search" at bounding box center [368, 163] width 253 height 21
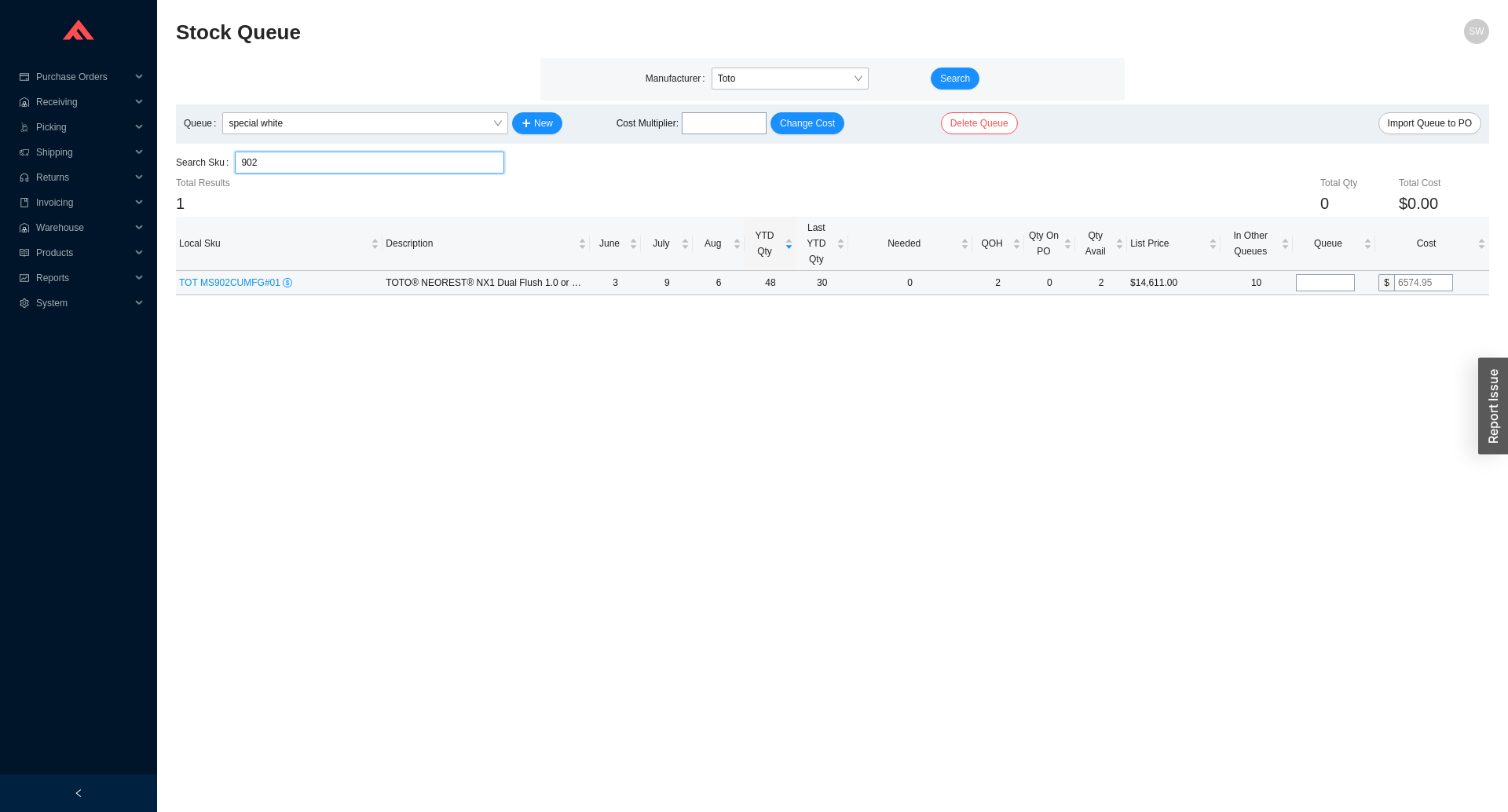
type input "902"
click at [1325, 283] on input "tel" at bounding box center [1325, 283] width 59 height 17
type input "5"
click at [1303, 367] on main "Stock Queue SW Manufacturer Toto Search Queue special white New Cost Multiplier…" at bounding box center [833, 415] width 1313 height 793
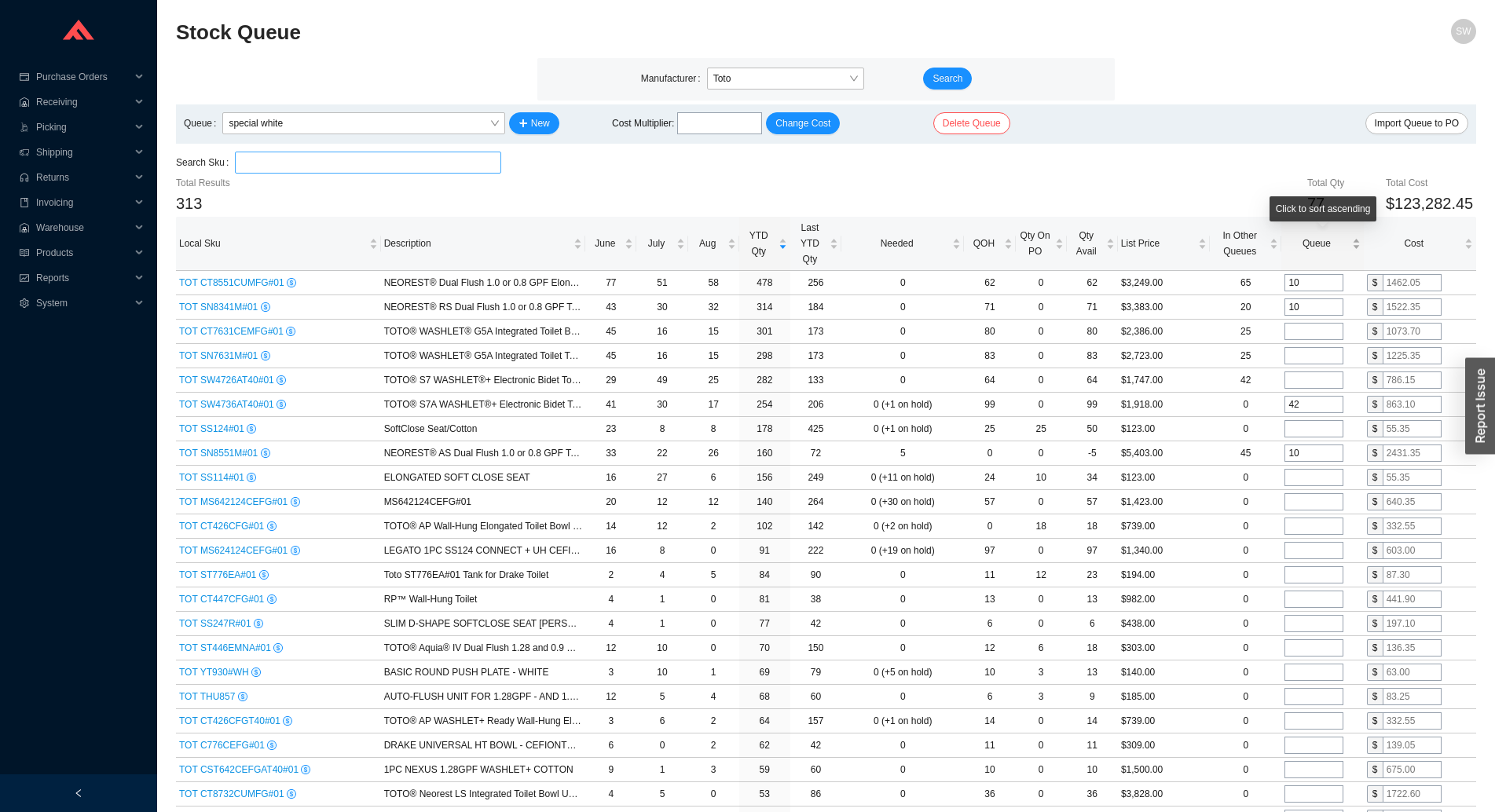
click at [1305, 251] on span "Queue" at bounding box center [1316, 243] width 64 height 16
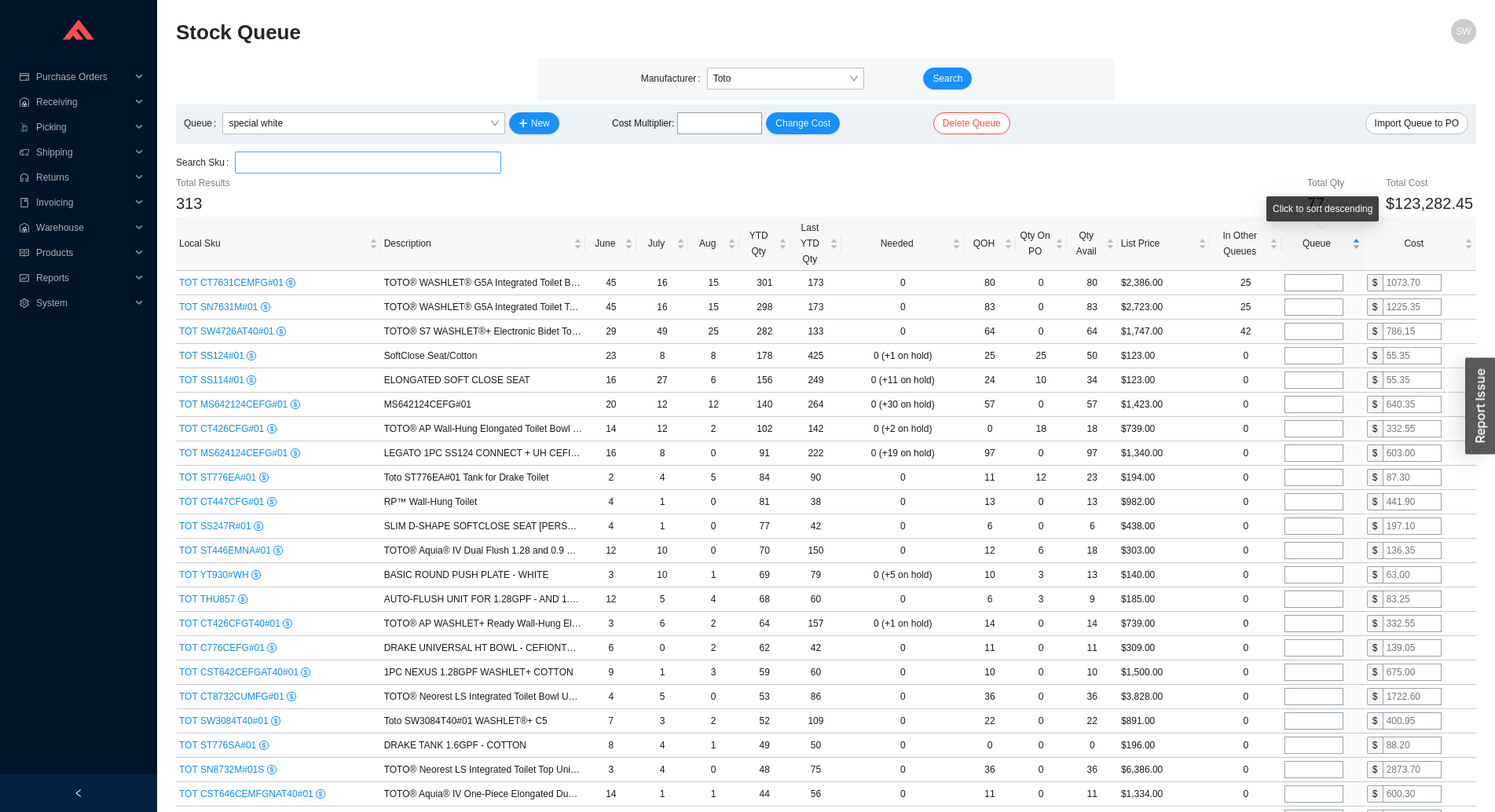
click at [1305, 251] on span "Queue" at bounding box center [1316, 243] width 64 height 16
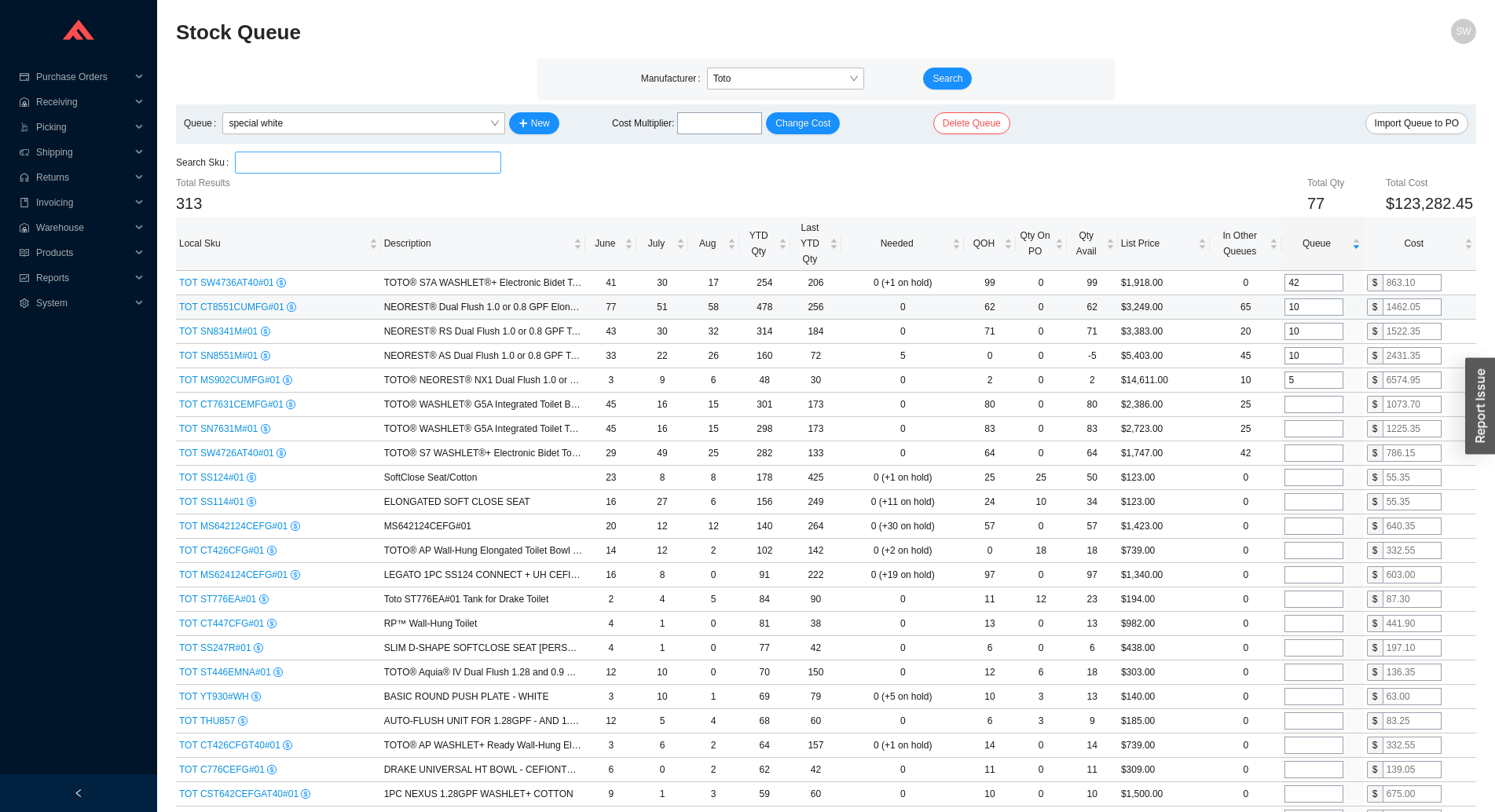
click at [1315, 312] on input "10" at bounding box center [1314, 307] width 59 height 17
type input "20"
click at [1316, 328] on input "10" at bounding box center [1314, 331] width 59 height 17
click at [1308, 354] on input "10" at bounding box center [1314, 355] width 59 height 17
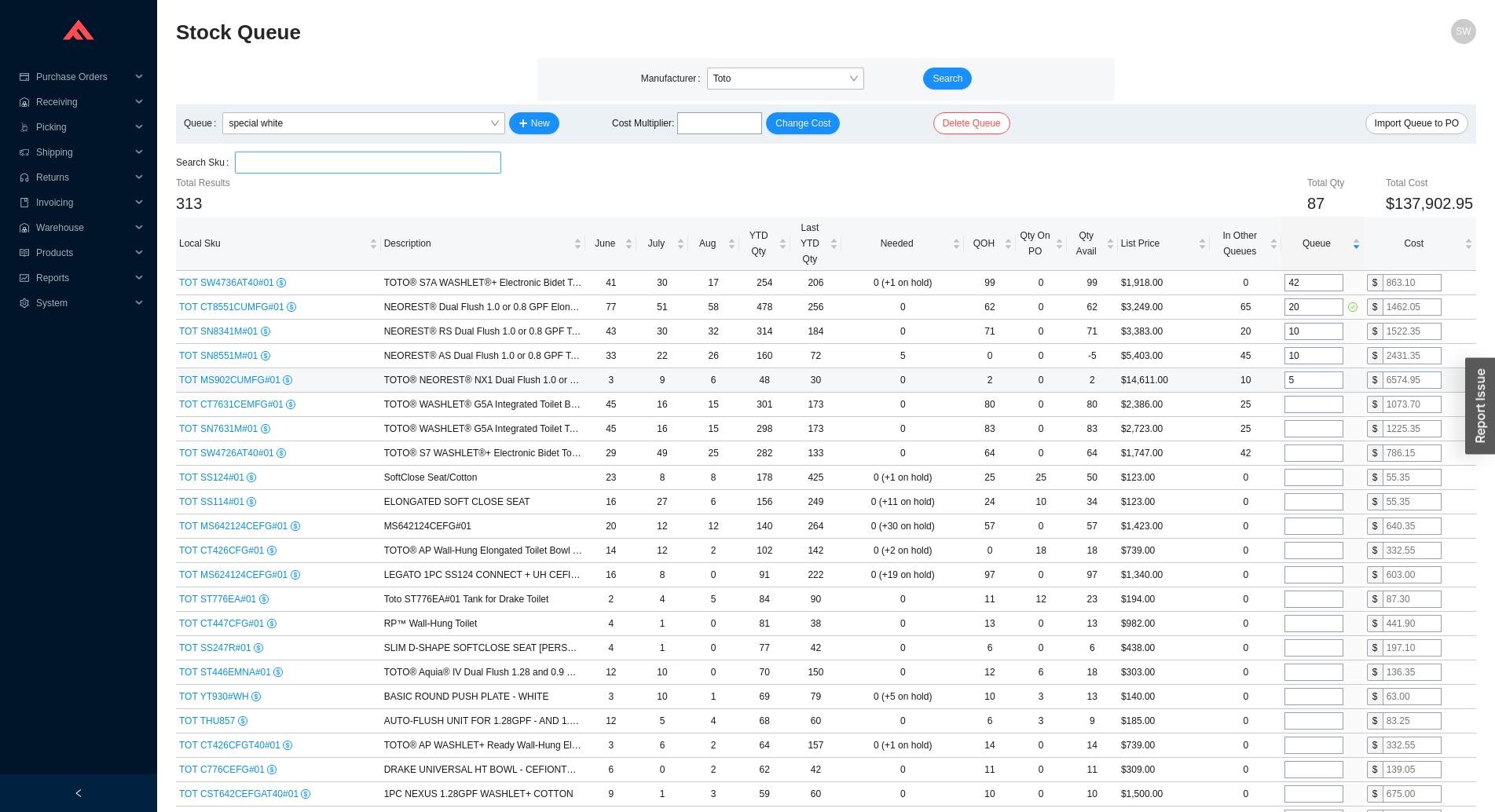
click at [1309, 379] on input "5" at bounding box center [1314, 380] width 59 height 17
click at [757, 247] on span "YTD Qty" at bounding box center [758, 243] width 33 height 32
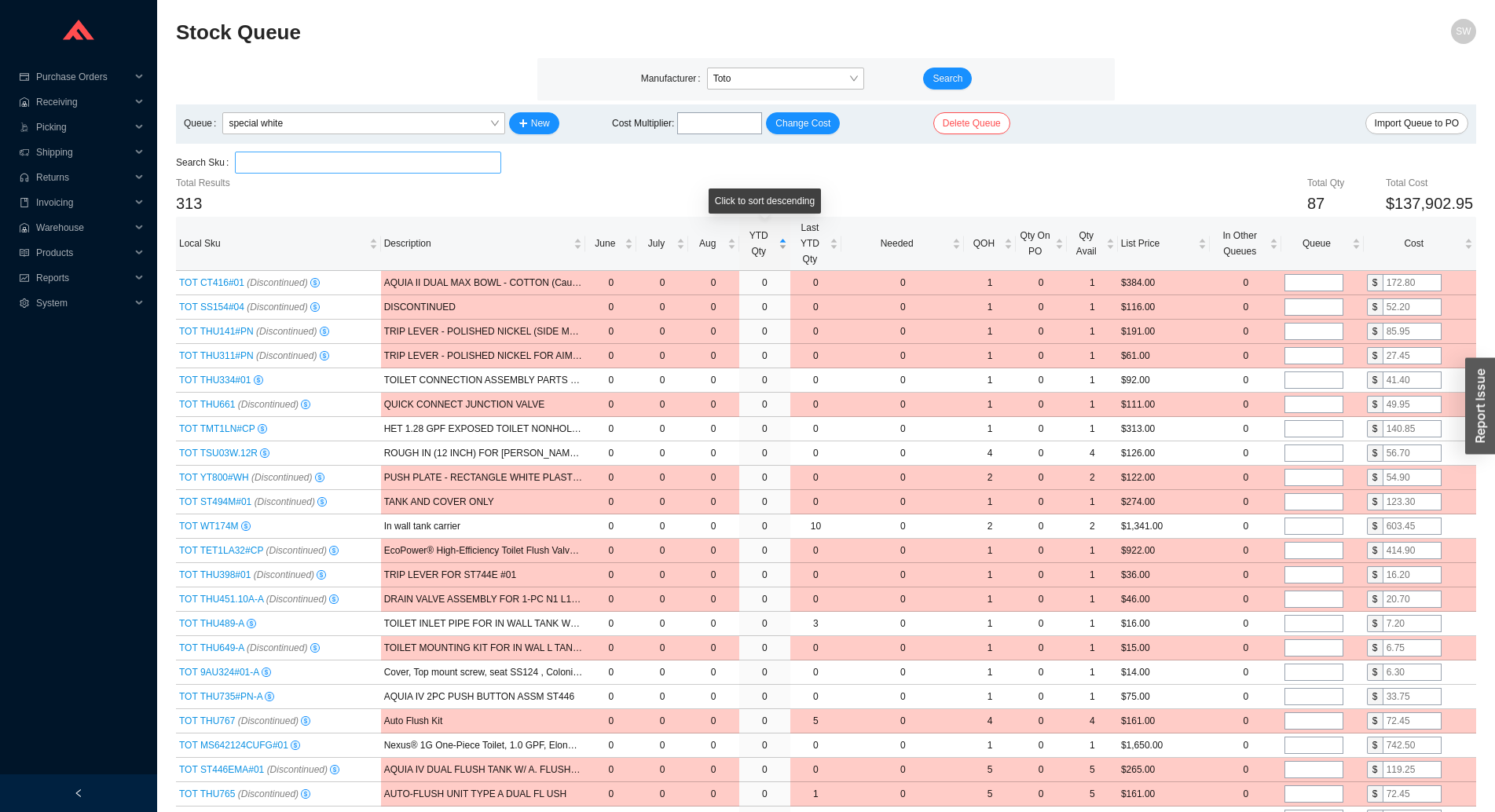
click at [757, 247] on span "YTD Qty" at bounding box center [758, 243] width 33 height 32
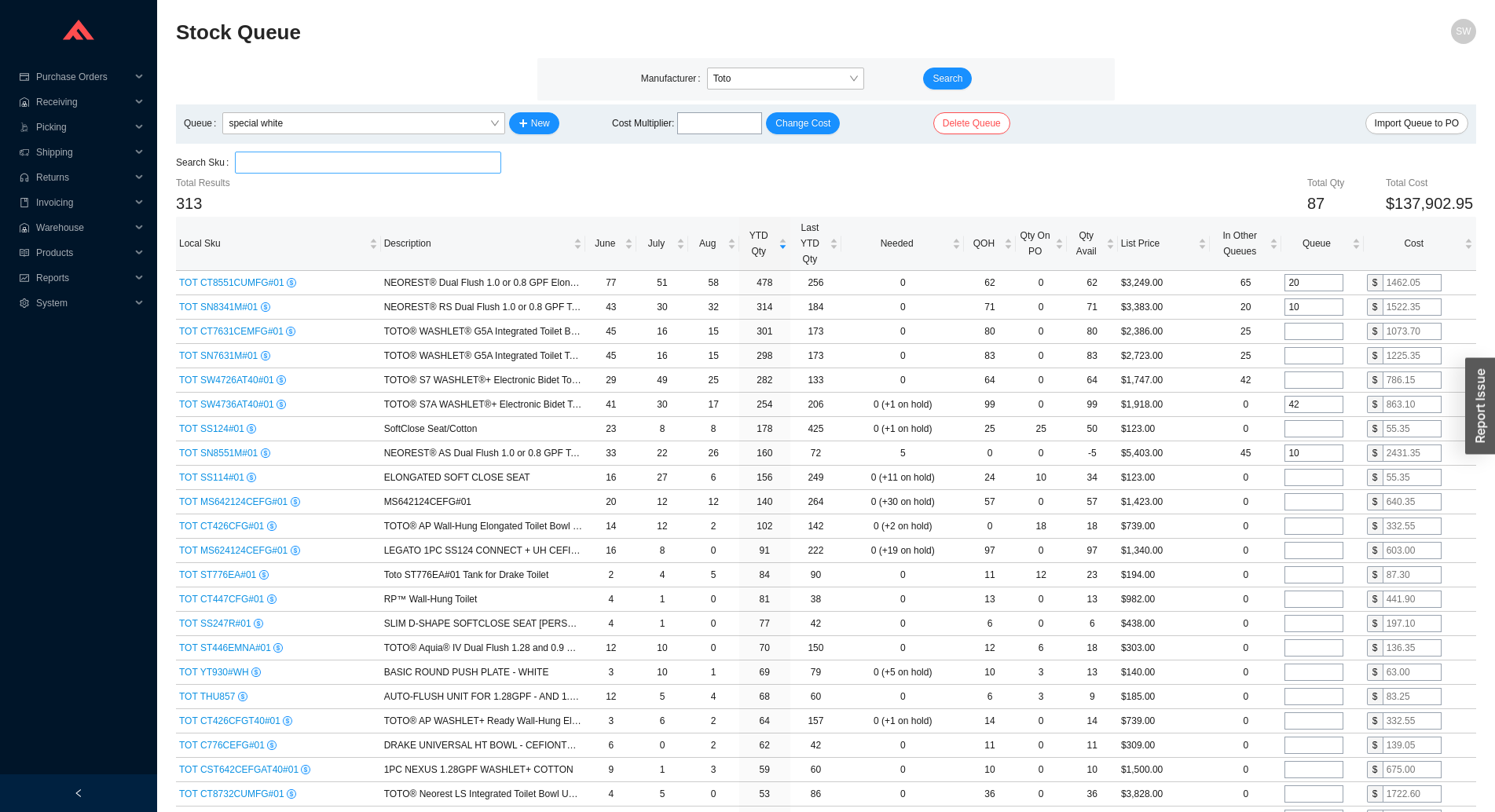
click at [362, 164] on input "search" at bounding box center [368, 163] width 253 height 21
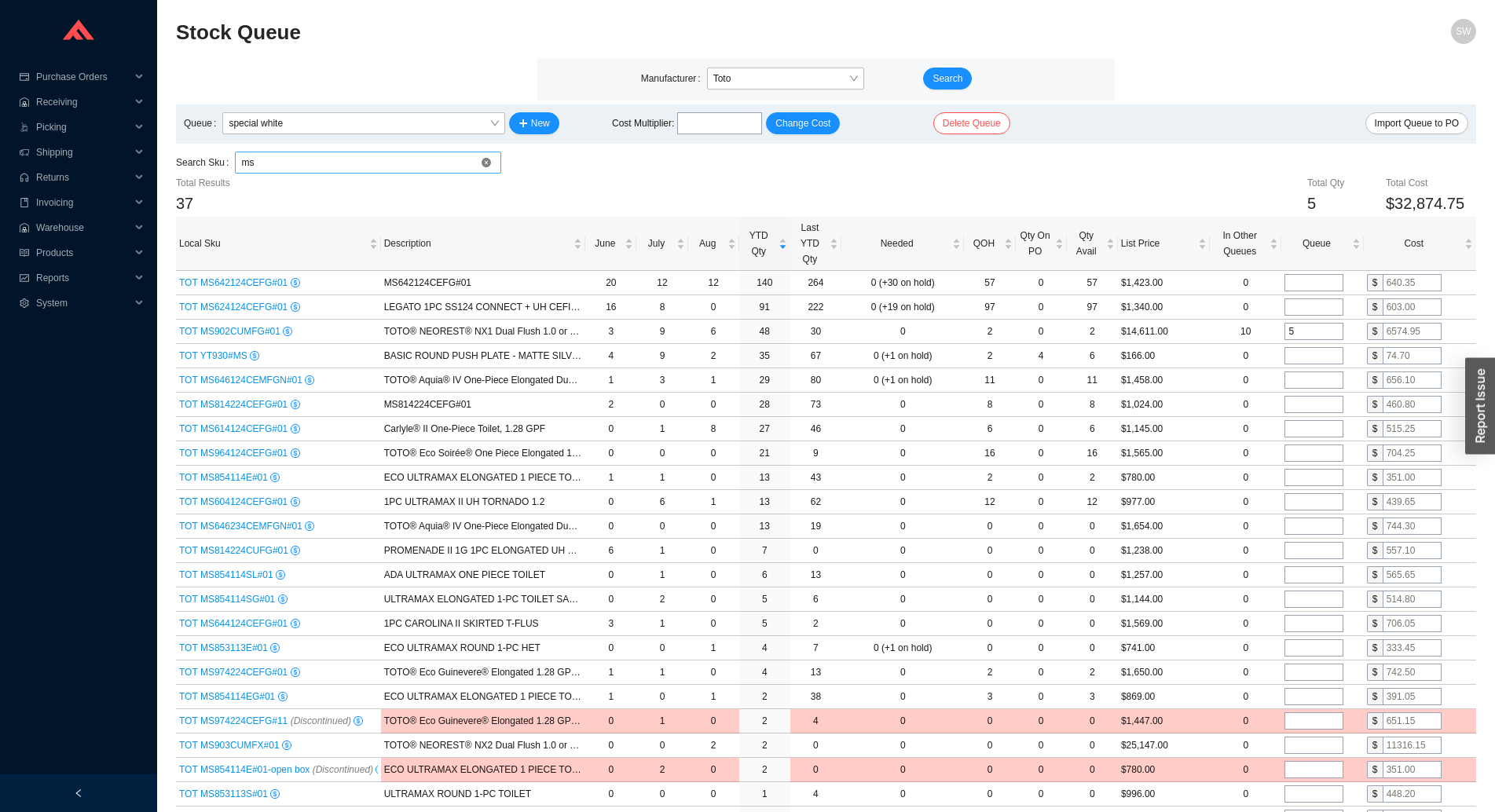
click at [400, 154] on input "ms" at bounding box center [368, 163] width 253 height 21
click at [399, 154] on input "ms" at bounding box center [368, 163] width 253 height 21
click at [399, 154] on input "ms" at bounding box center [368, 163] width 253 height 21
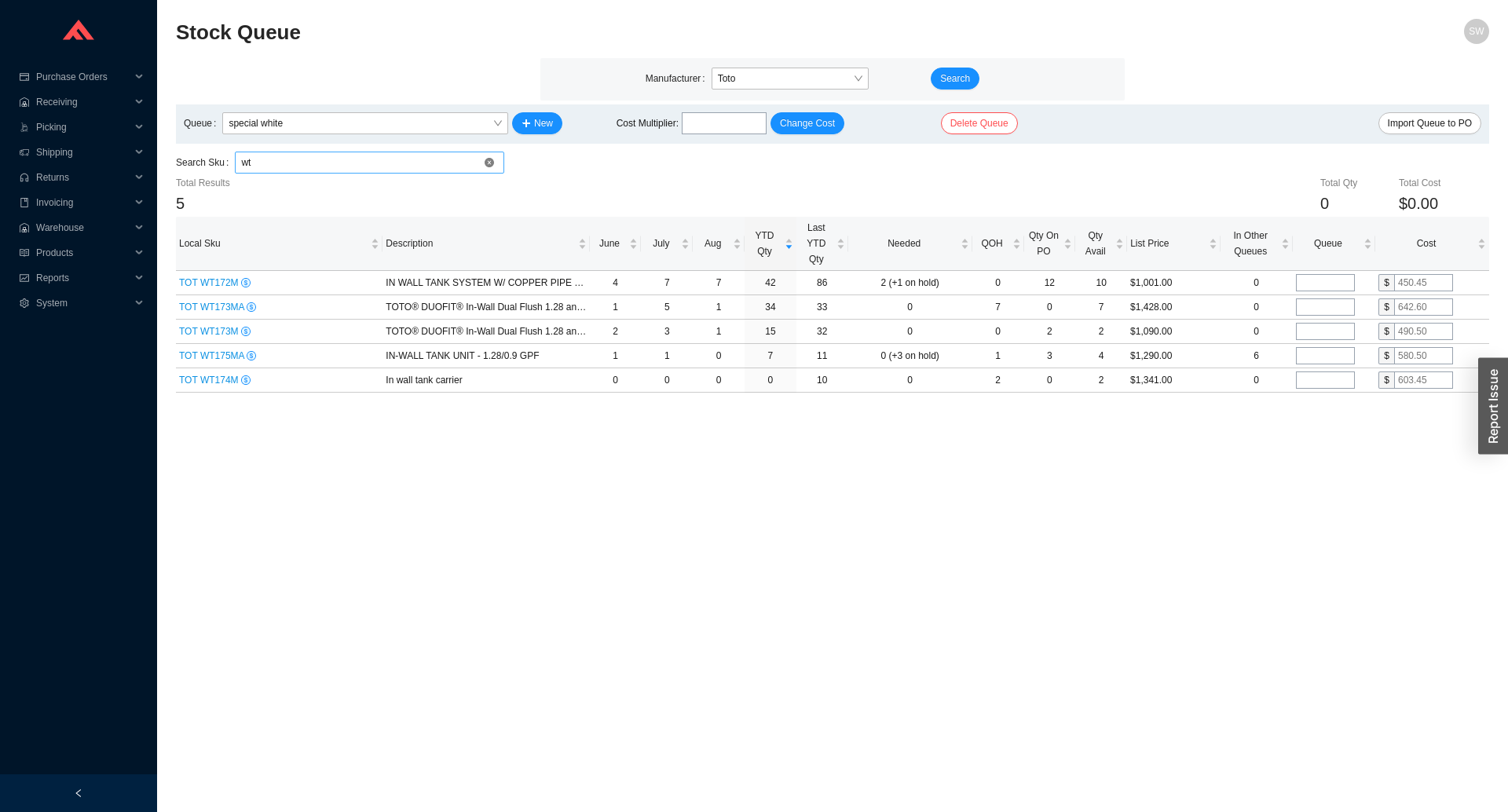
click at [326, 154] on input "wt" at bounding box center [370, 163] width 257 height 21
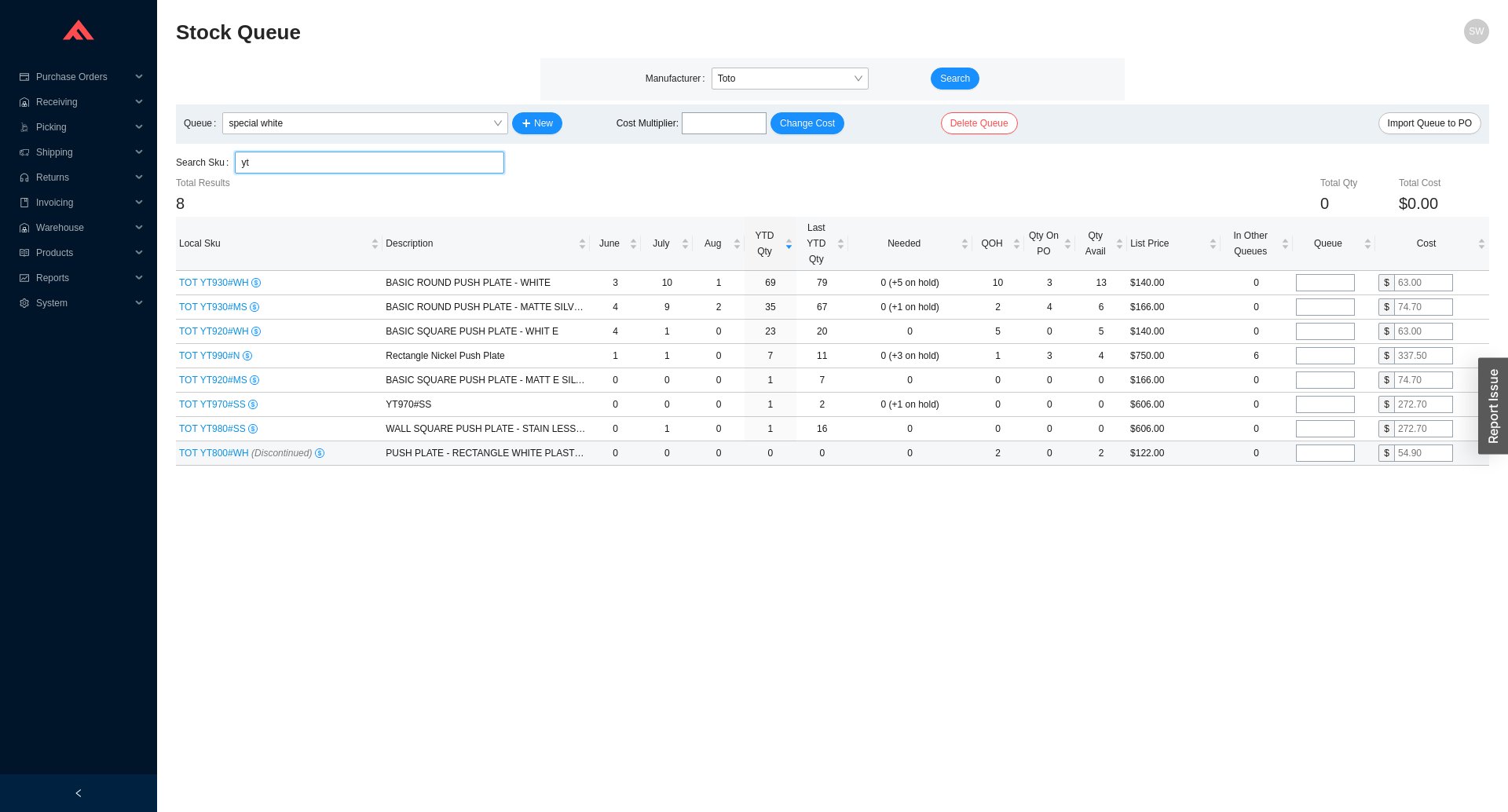
type input "yt"
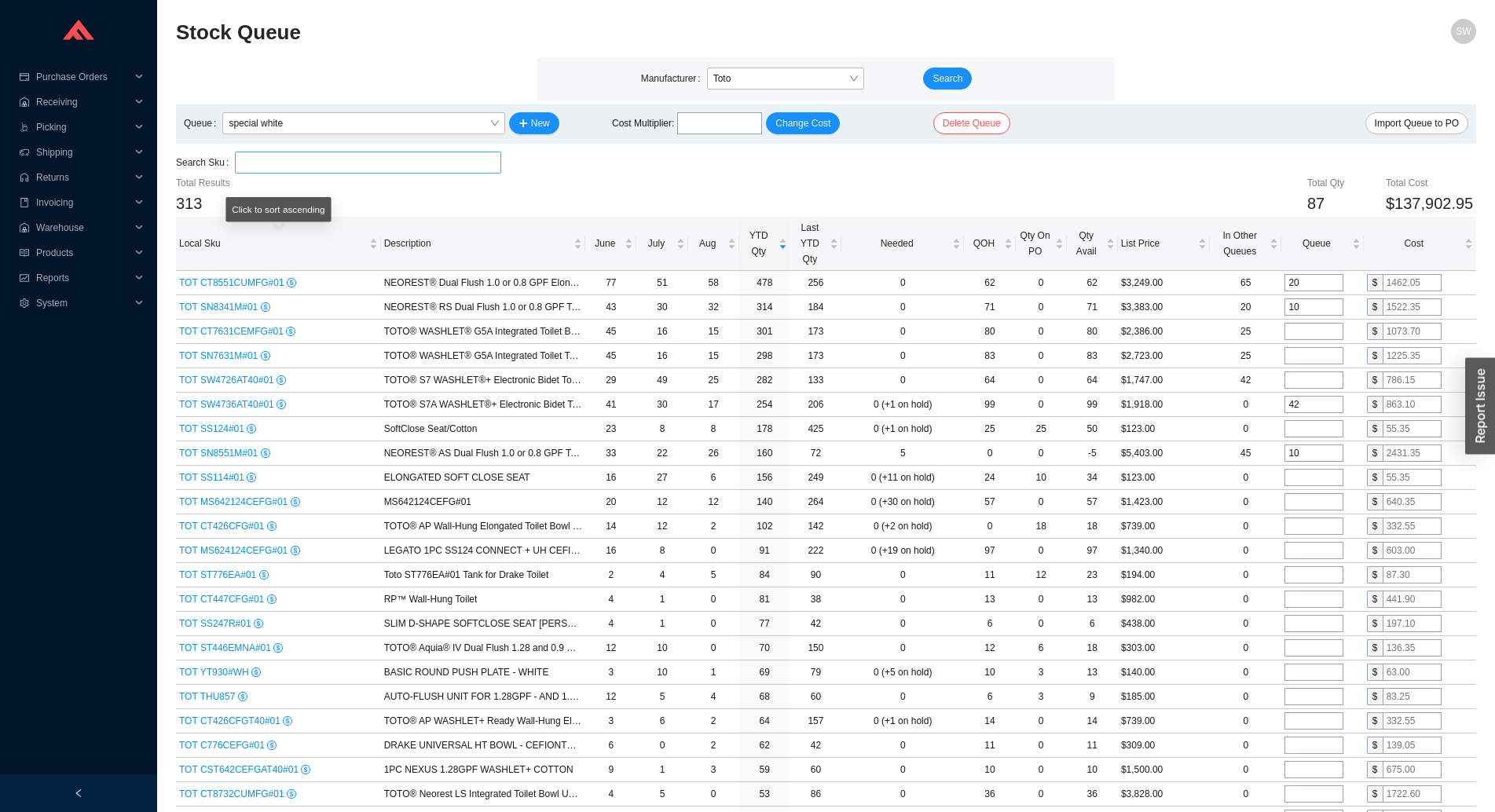
click at [258, 163] on input "search" at bounding box center [368, 163] width 253 height 21
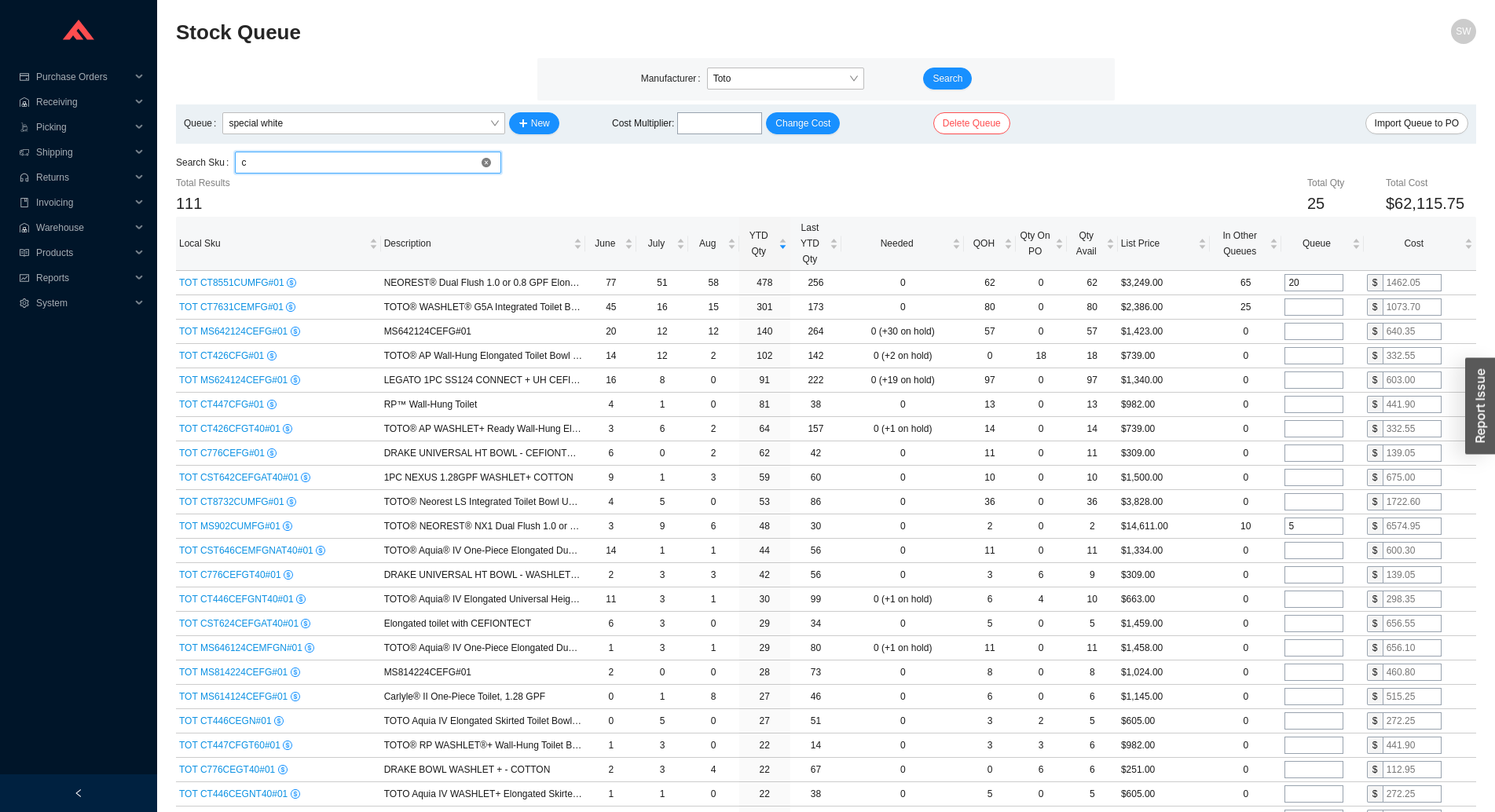
type input "ct"
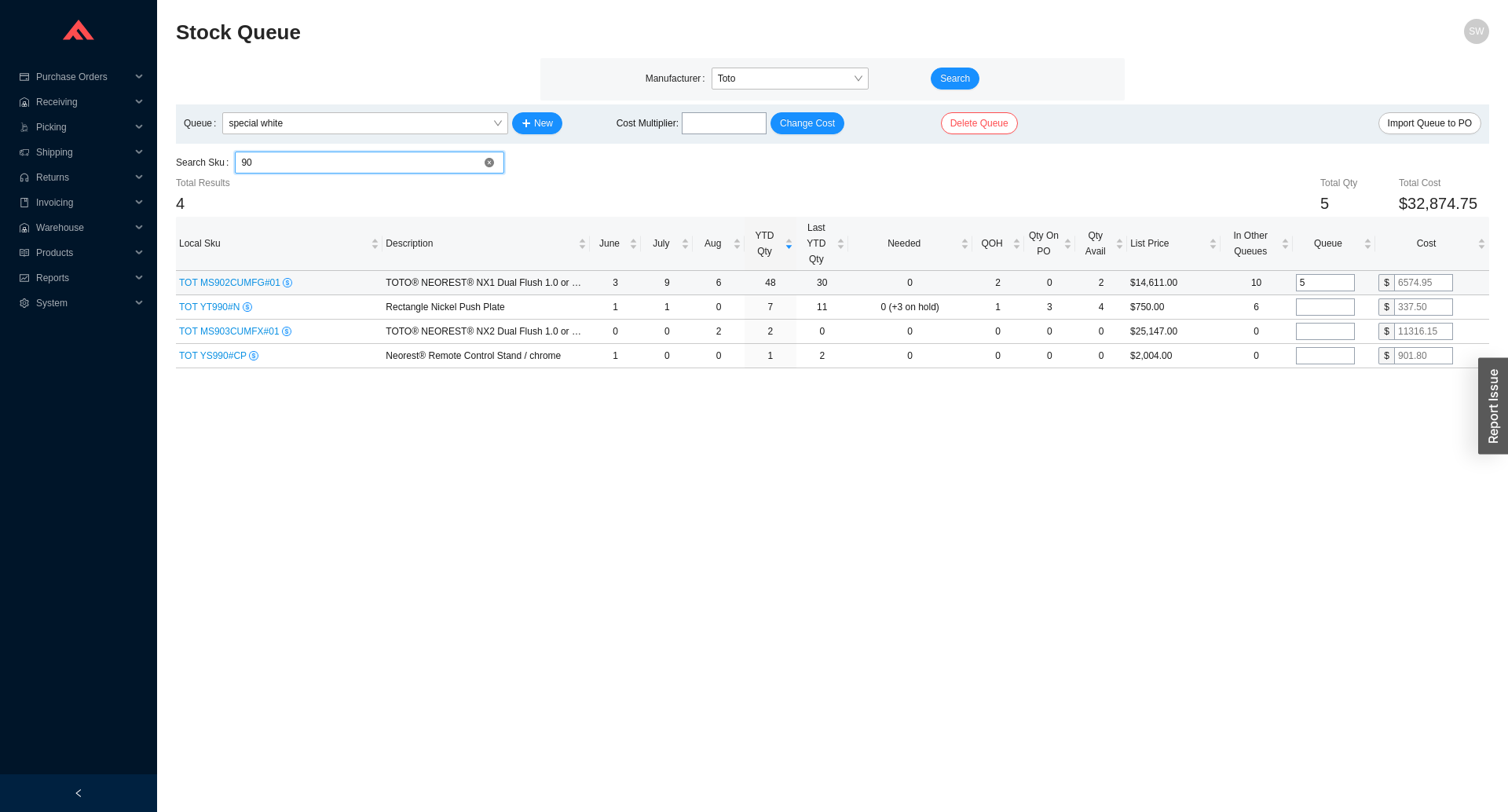
type input "9"
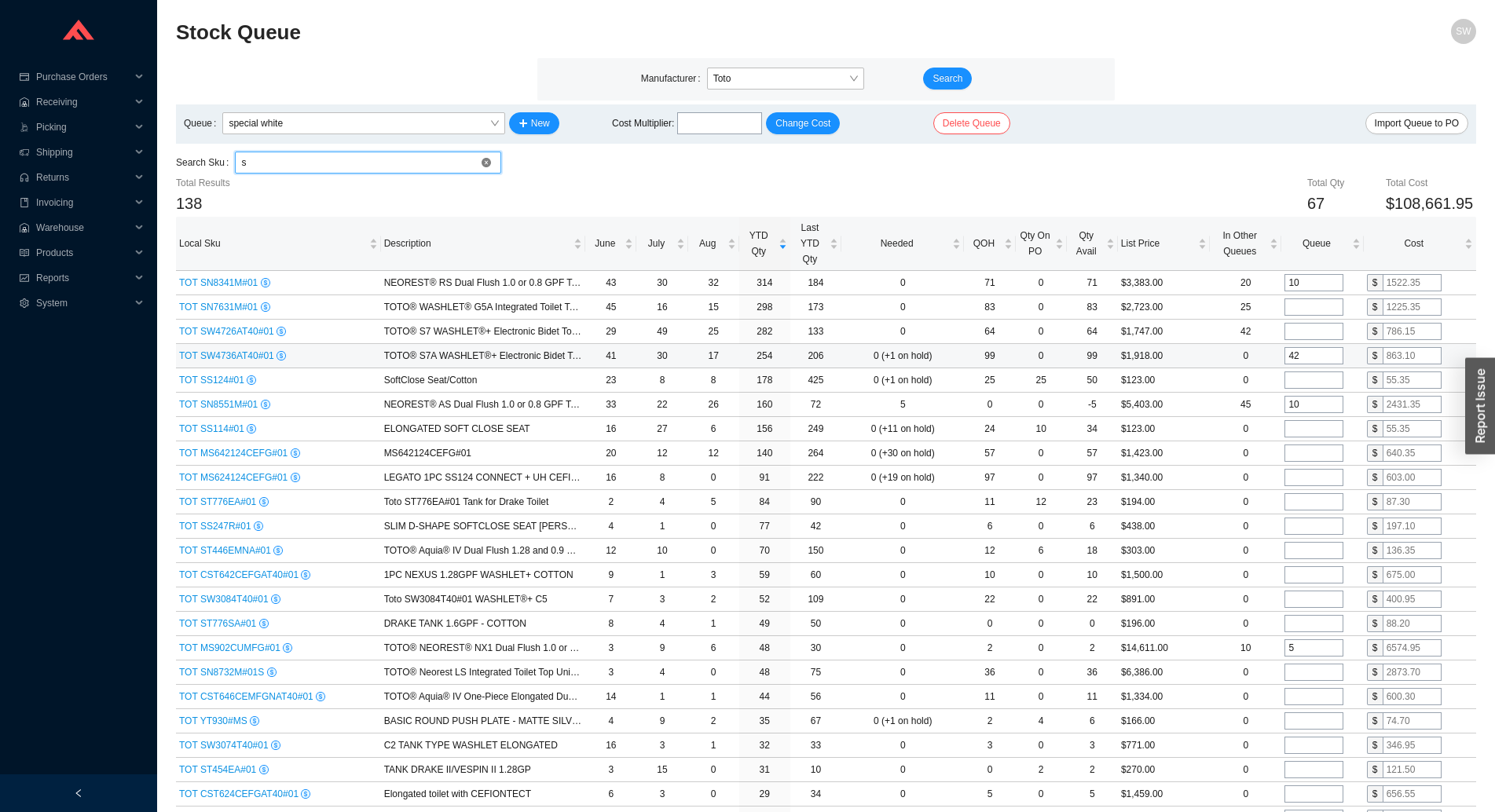
type input "sw"
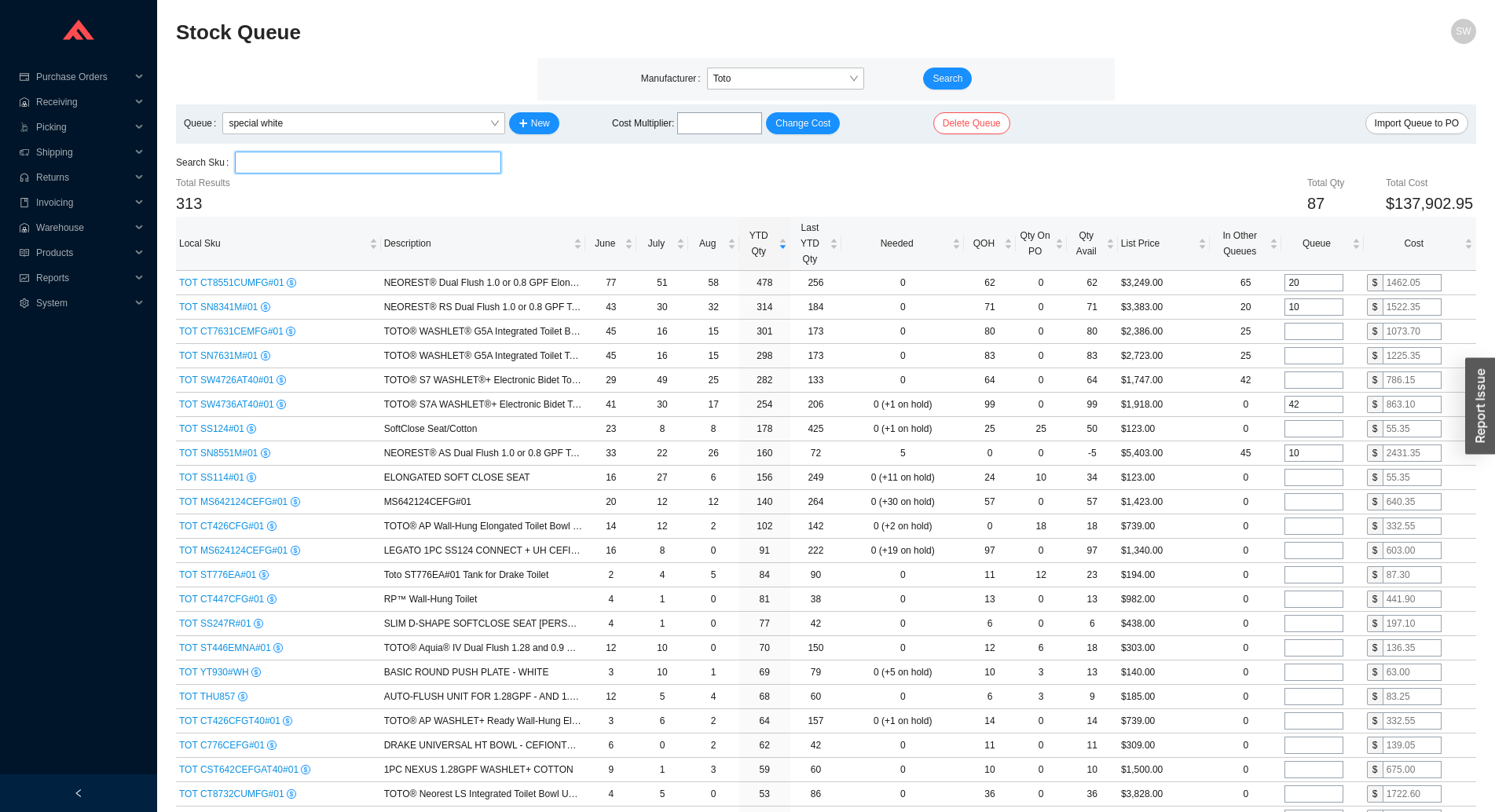
click at [297, 171] on input "search" at bounding box center [368, 163] width 253 height 21
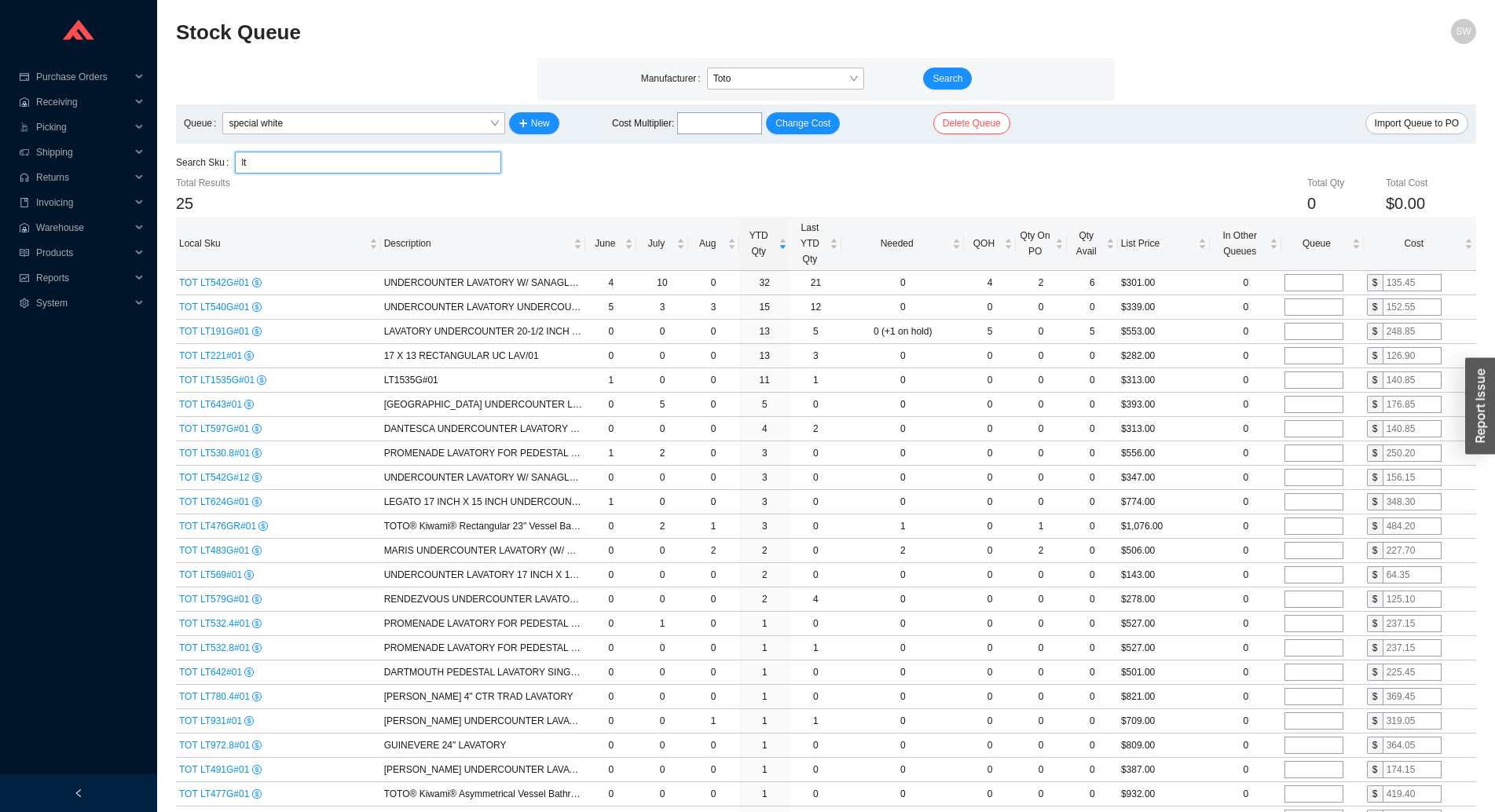
type input "lt"
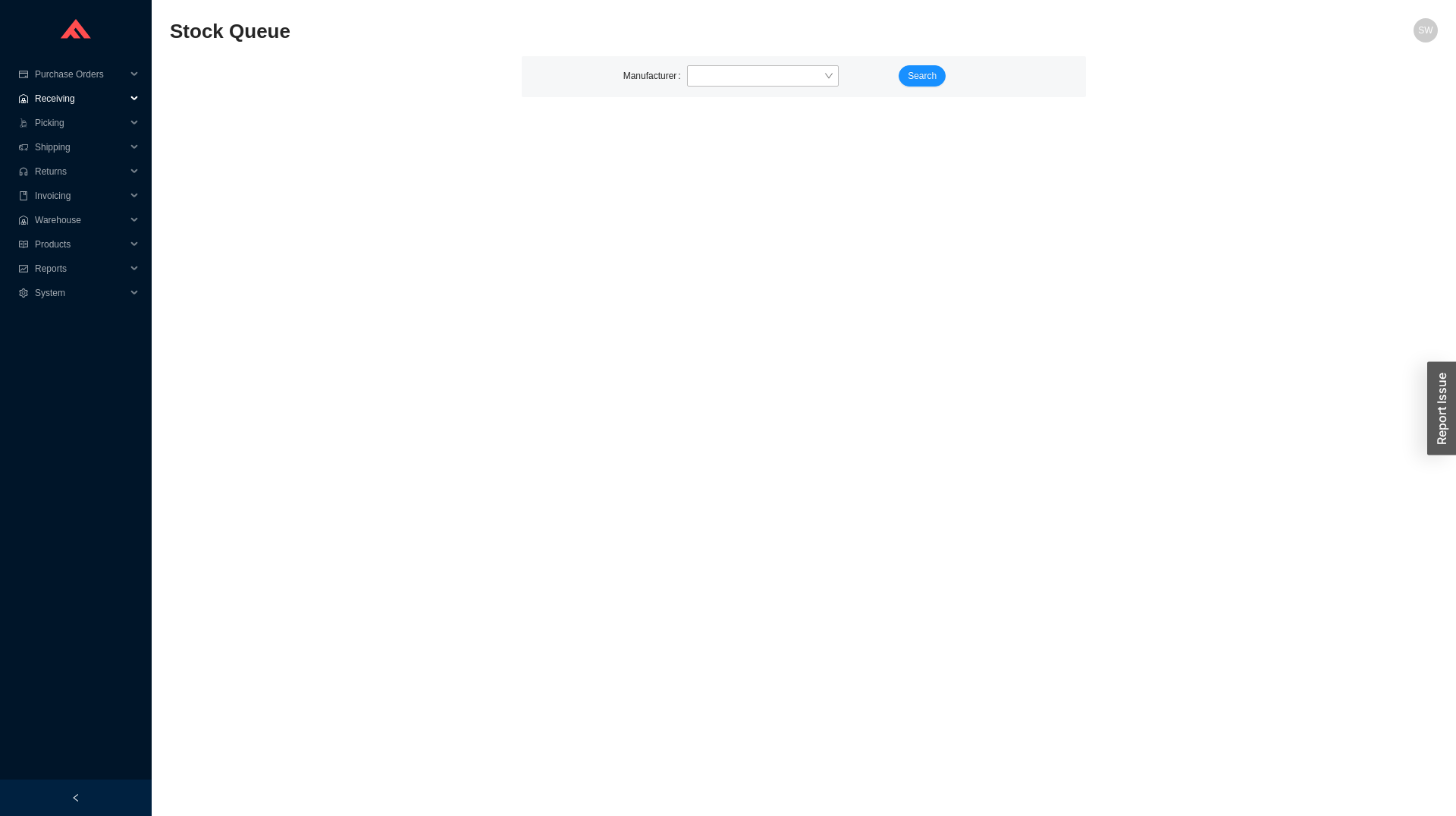
click at [76, 101] on span "Receiving" at bounding box center [80, 98] width 91 height 24
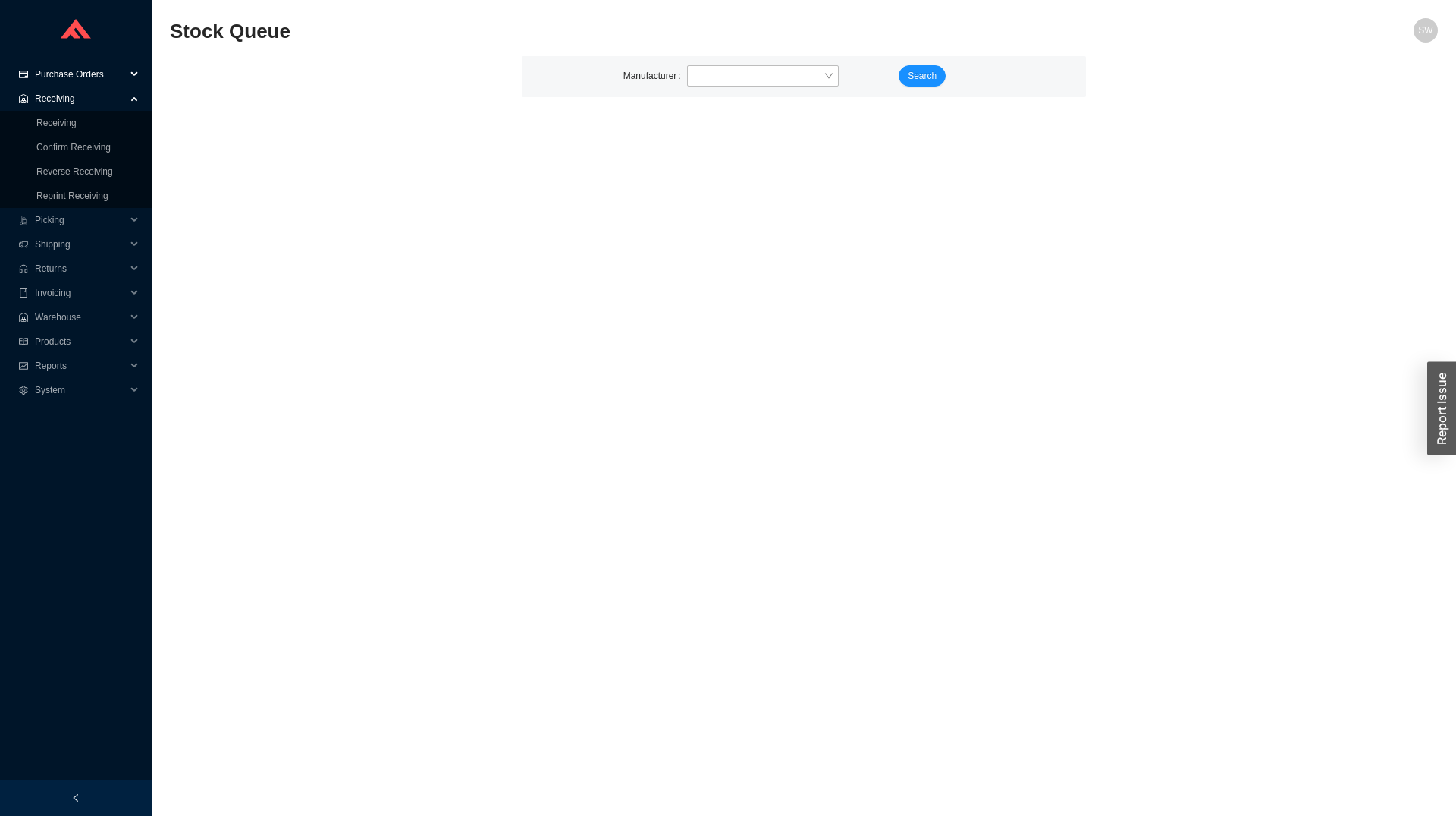
click at [71, 80] on span "Purchase Orders" at bounding box center [80, 74] width 91 height 24
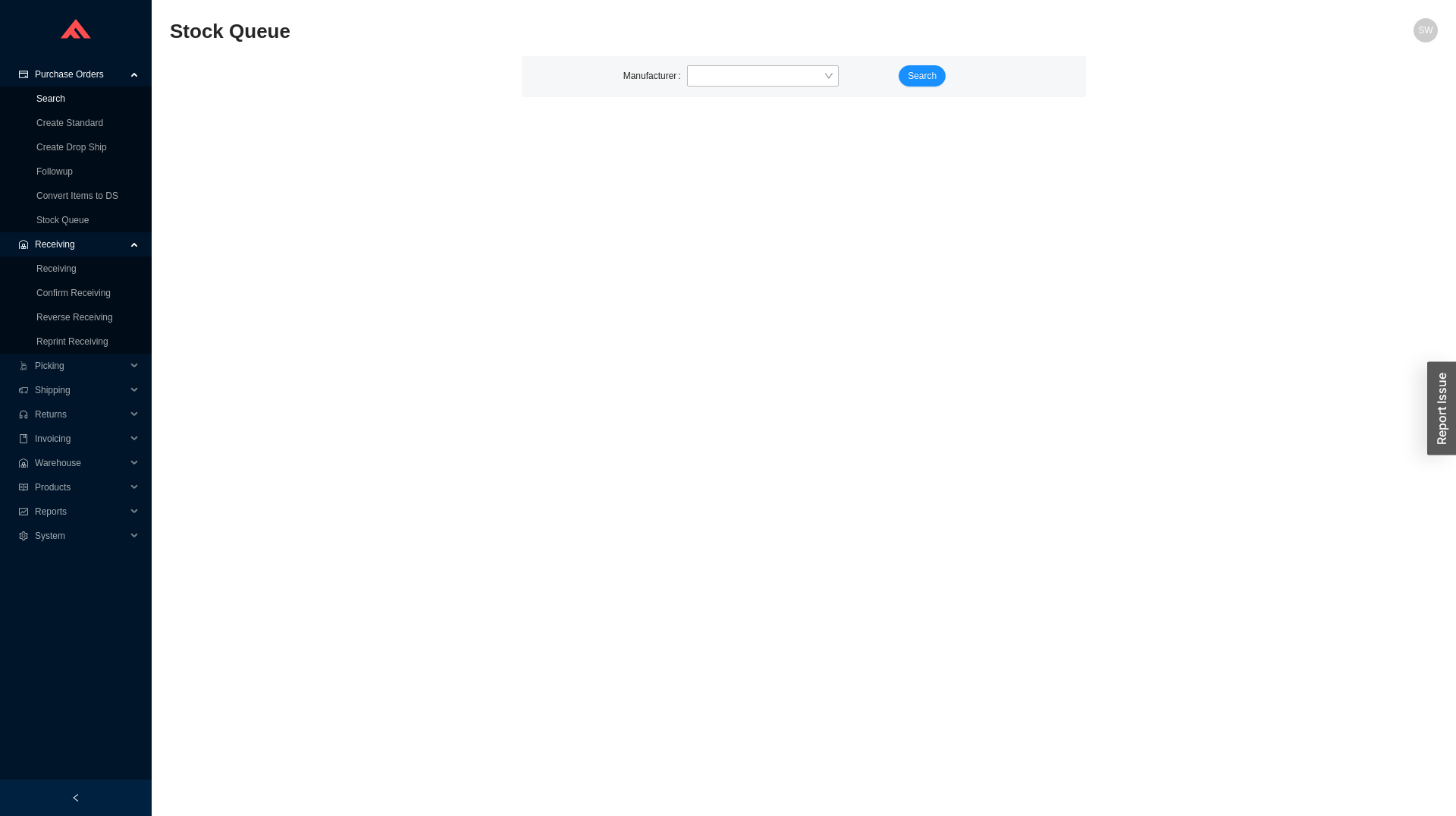
click at [65, 99] on link "Search" at bounding box center [51, 98] width 29 height 11
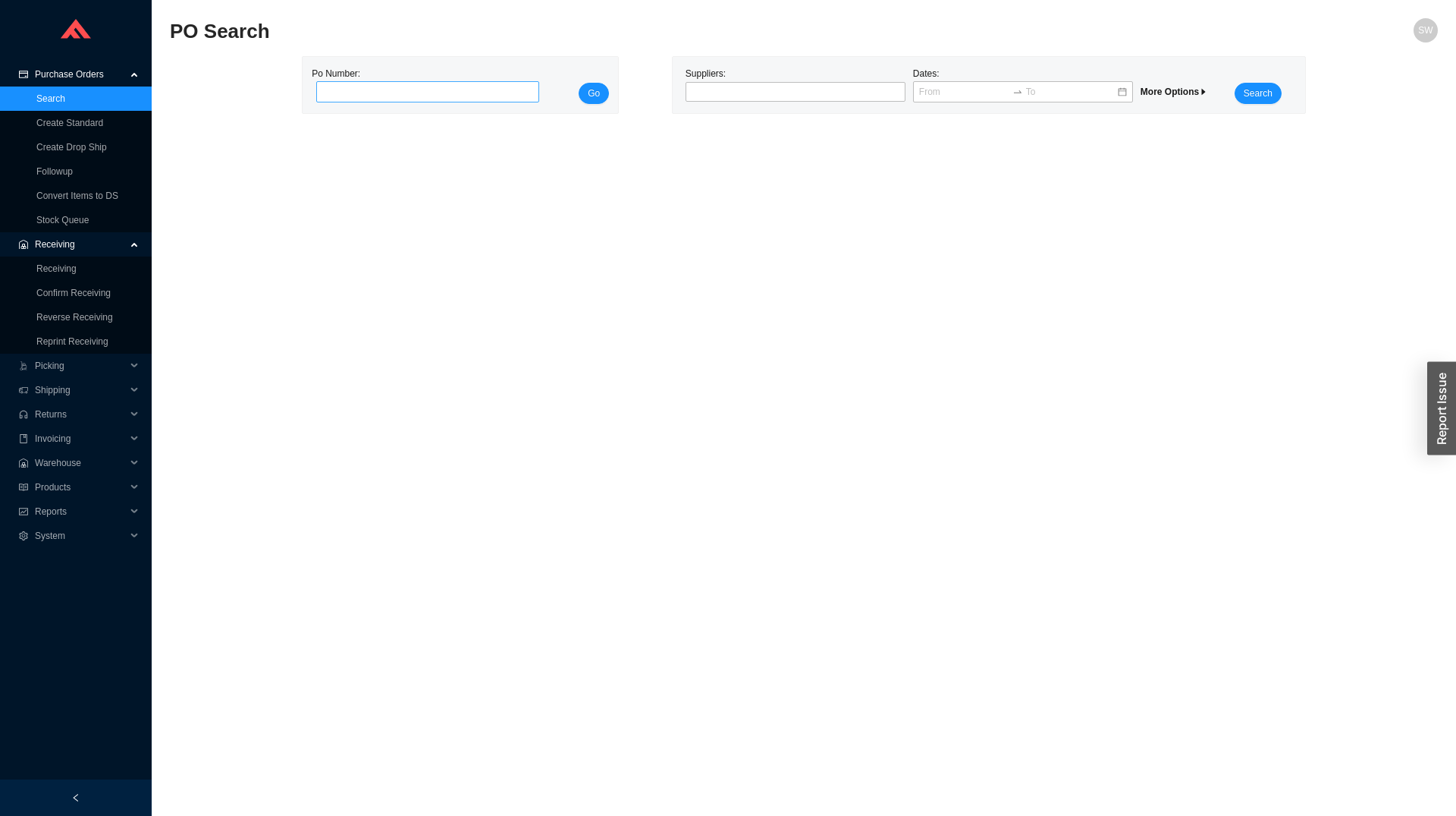
click at [417, 88] on input "tel" at bounding box center [427, 92] width 223 height 22
type input "981068"
click at [582, 83] on div "Po Number: 981068 Go" at bounding box center [460, 85] width 297 height 38
click at [585, 88] on button "Go" at bounding box center [594, 94] width 31 height 22
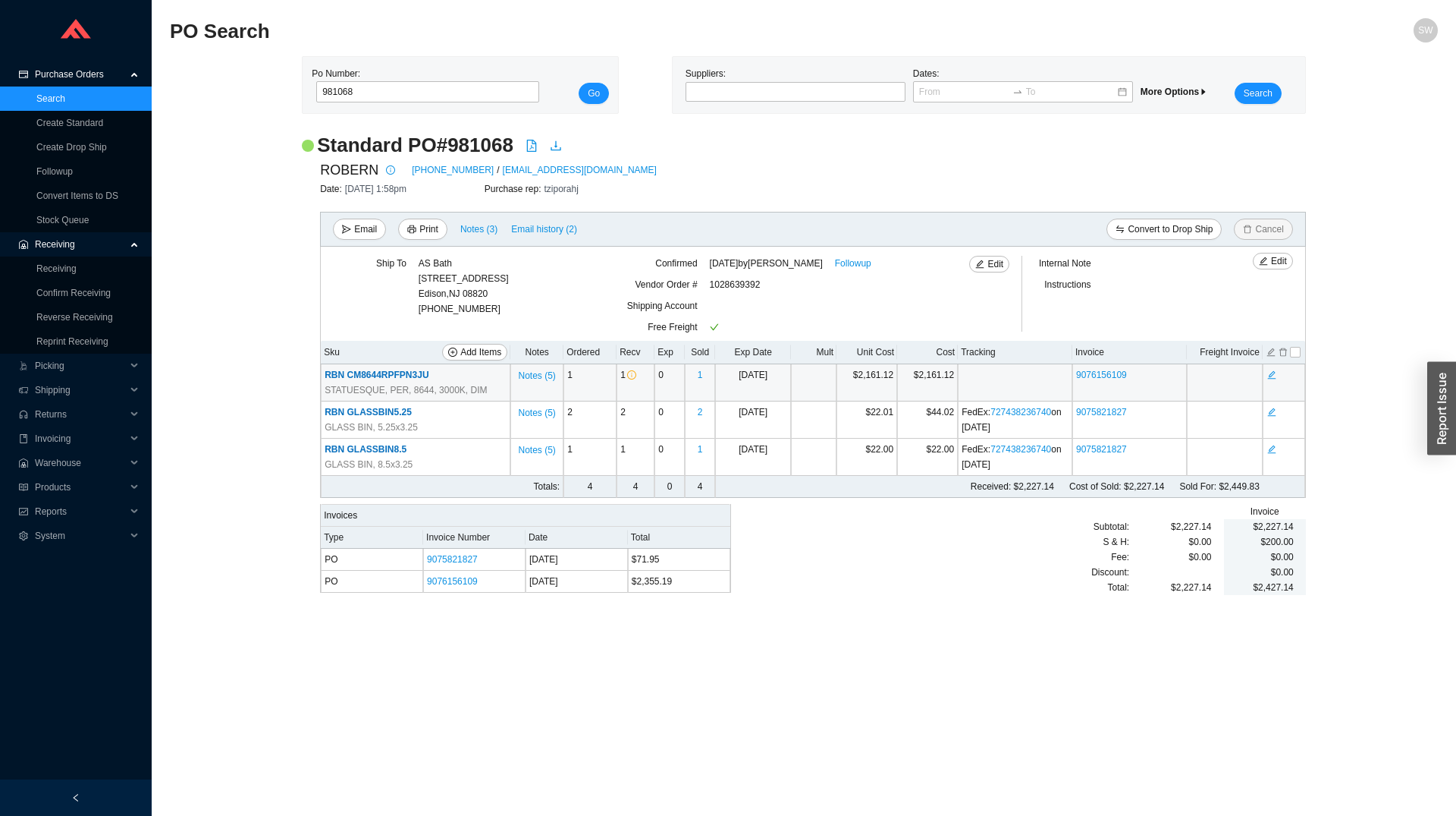
click at [402, 378] on span "RBN CM8644RPFPN3JU" at bounding box center [376, 375] width 104 height 11
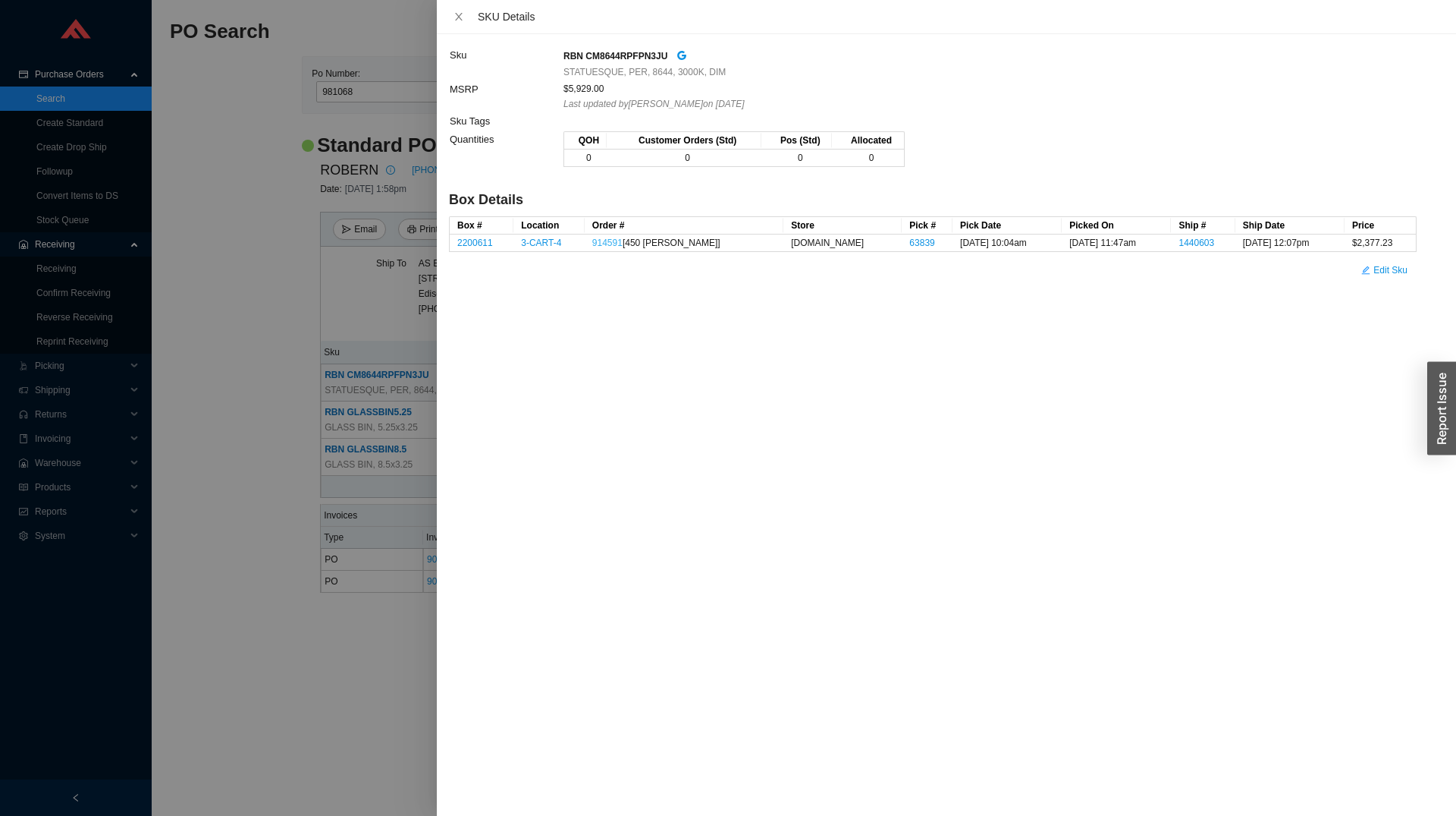
click at [612, 245] on link "914591" at bounding box center [608, 243] width 31 height 11
